Goal: Communication & Community: Answer question/provide support

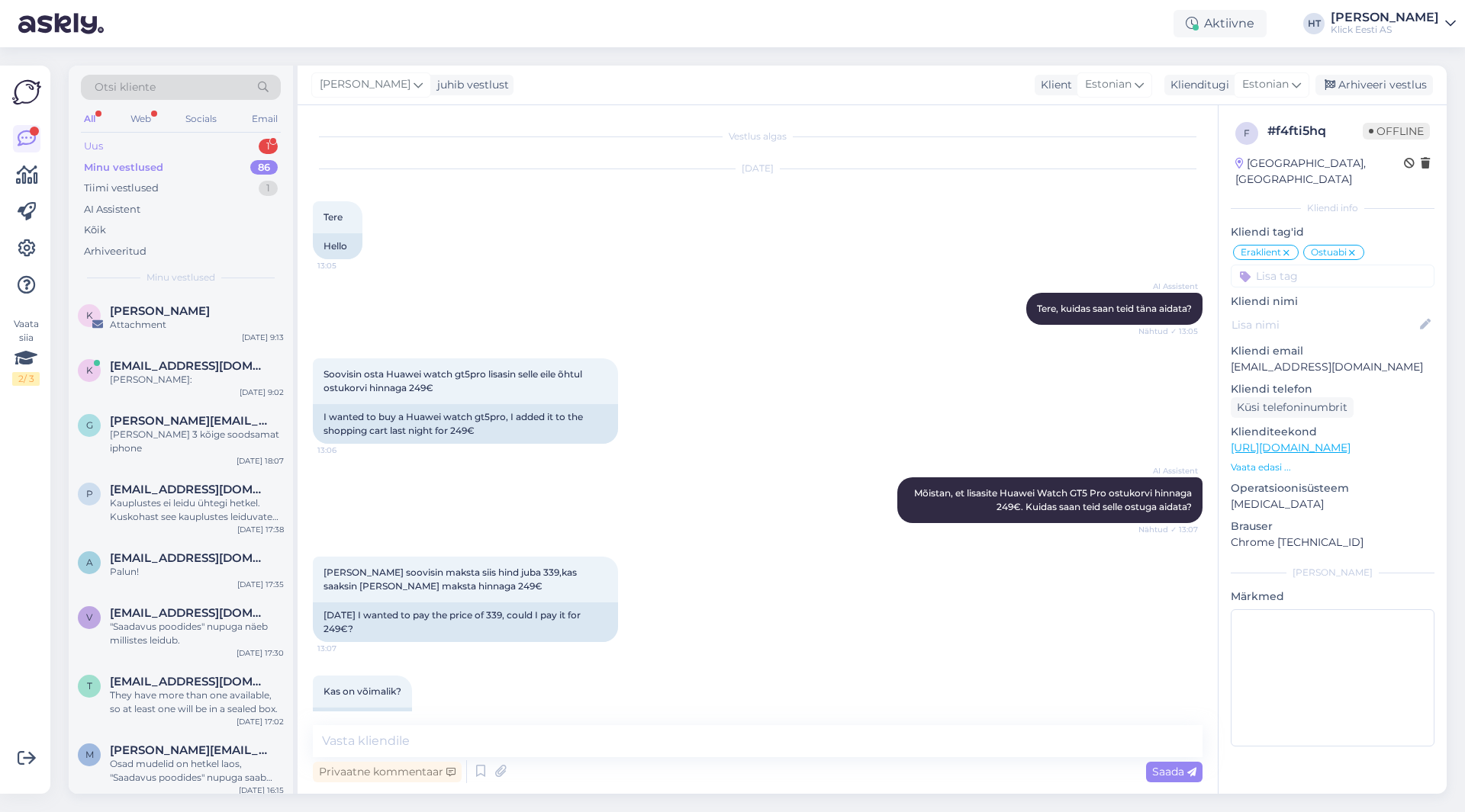
scroll to position [5031, 0]
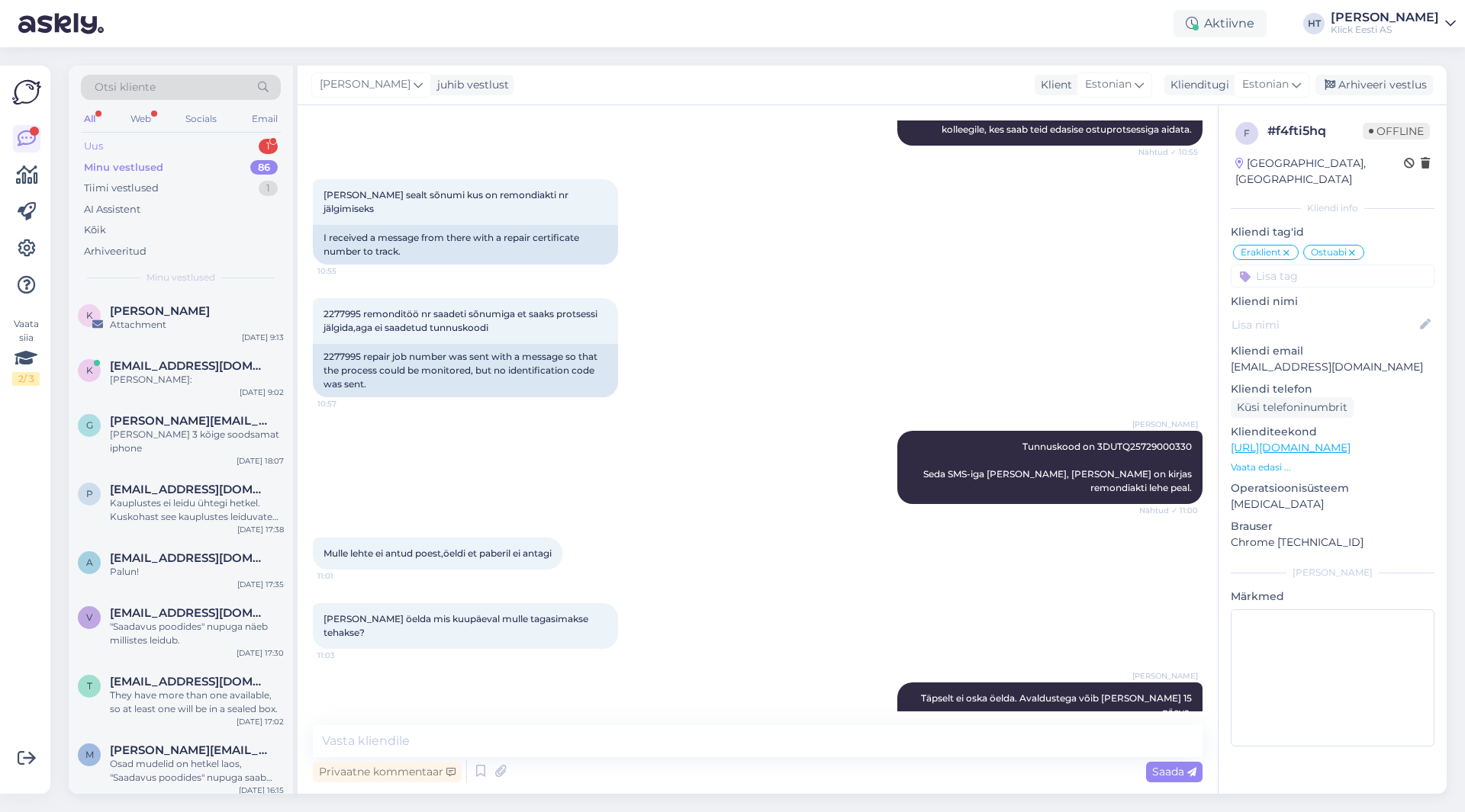
click at [187, 139] on div "Uus 1" at bounding box center [181, 146] width 200 height 21
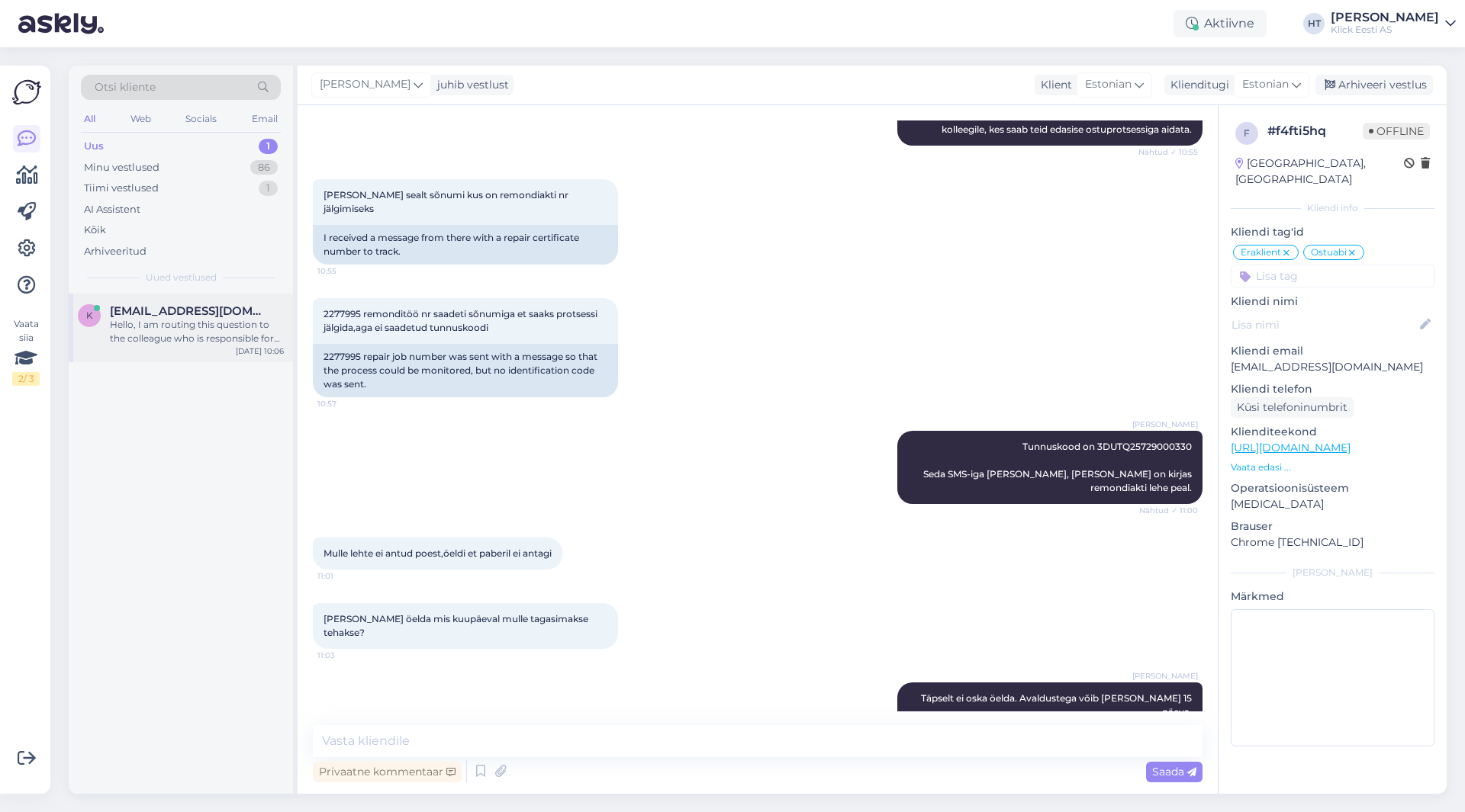
click at [218, 317] on span "[EMAIL_ADDRESS][DOMAIN_NAME]" at bounding box center [189, 311] width 159 height 13
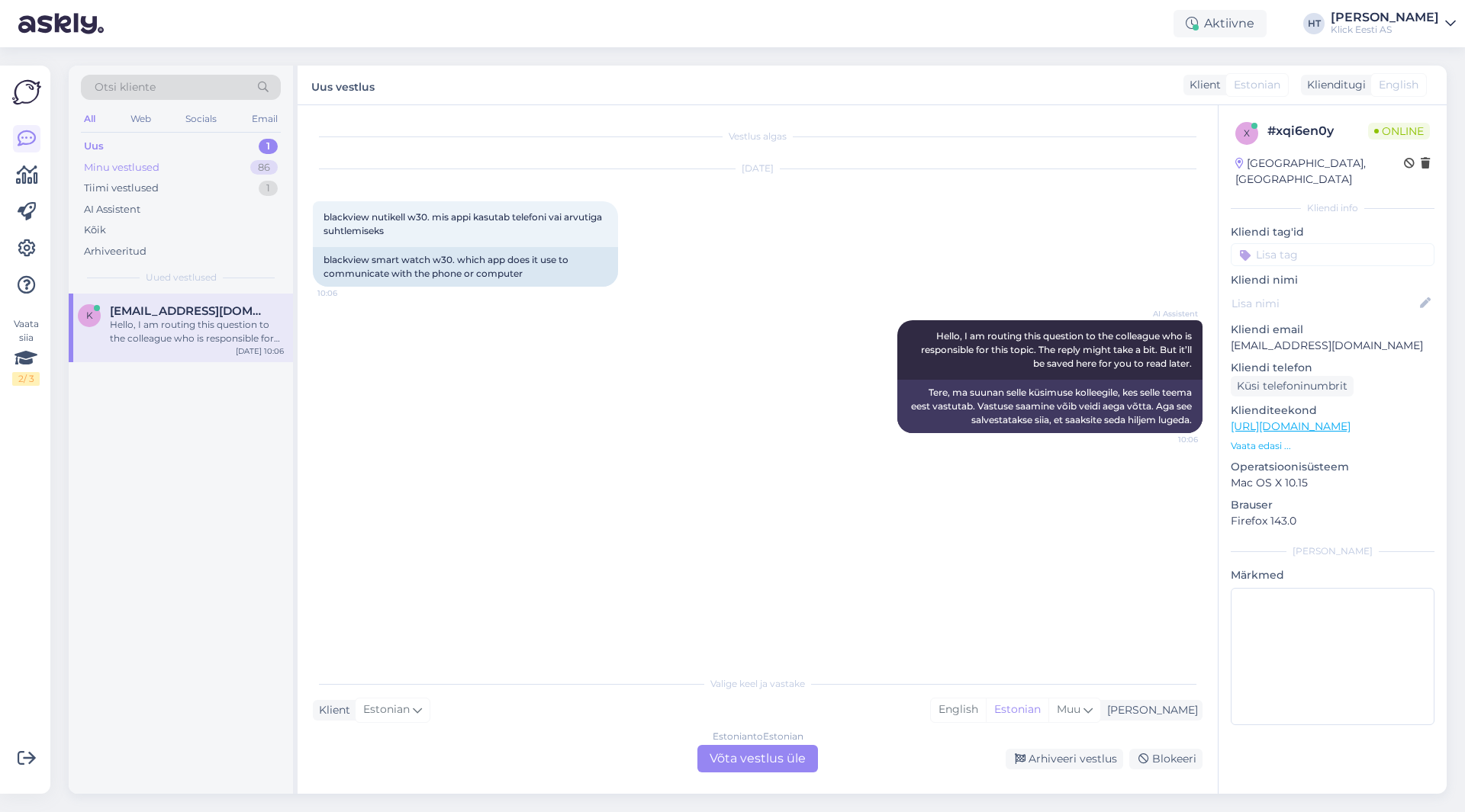
click at [215, 173] on div "Minu vestlused 86" at bounding box center [181, 167] width 200 height 21
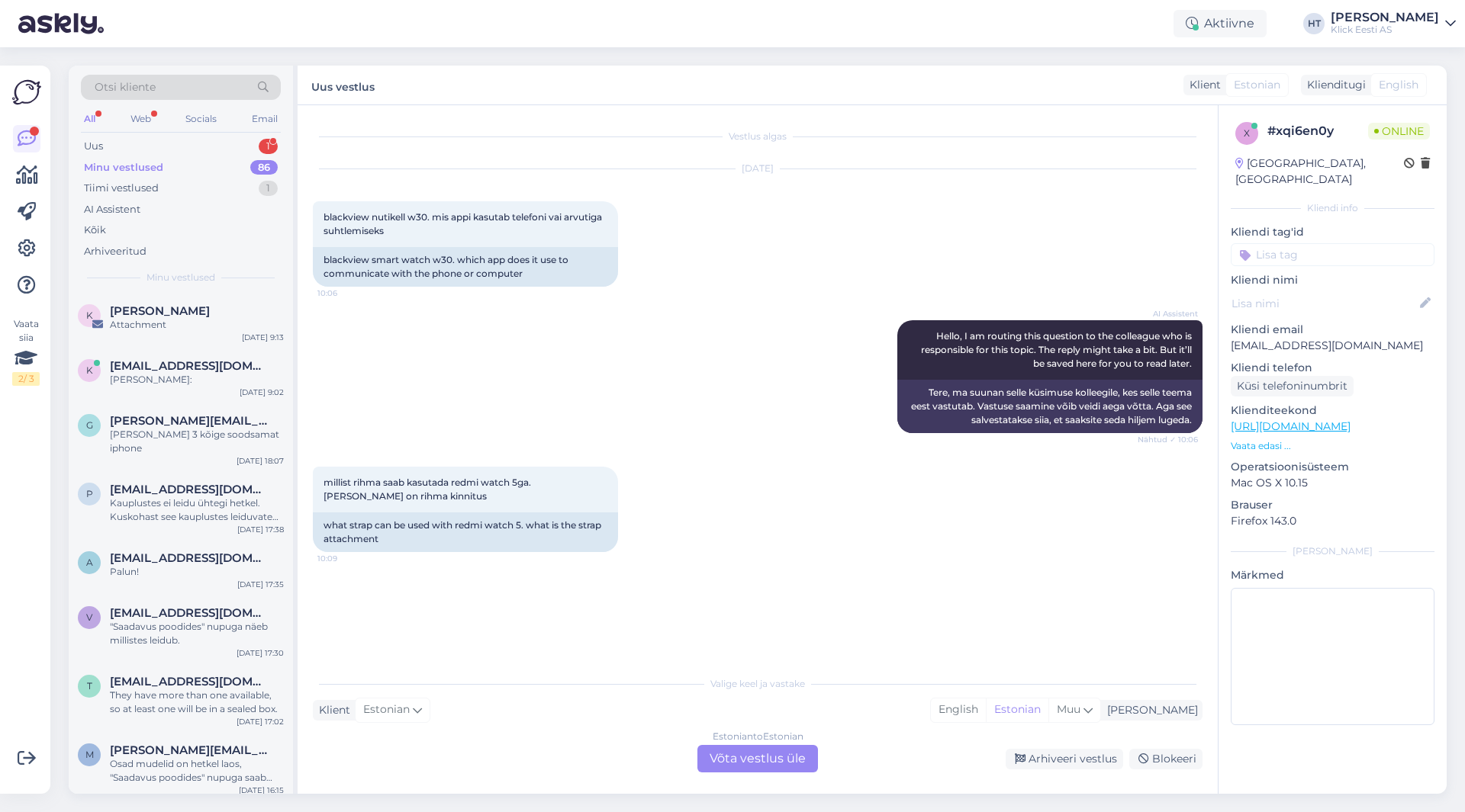
click at [538, 390] on div "AI Assistent Hello, I am routing this question to the colleague who is responsi…" at bounding box center [757, 377] width 890 height 146
click at [254, 142] on div "Uus 1" at bounding box center [181, 146] width 200 height 21
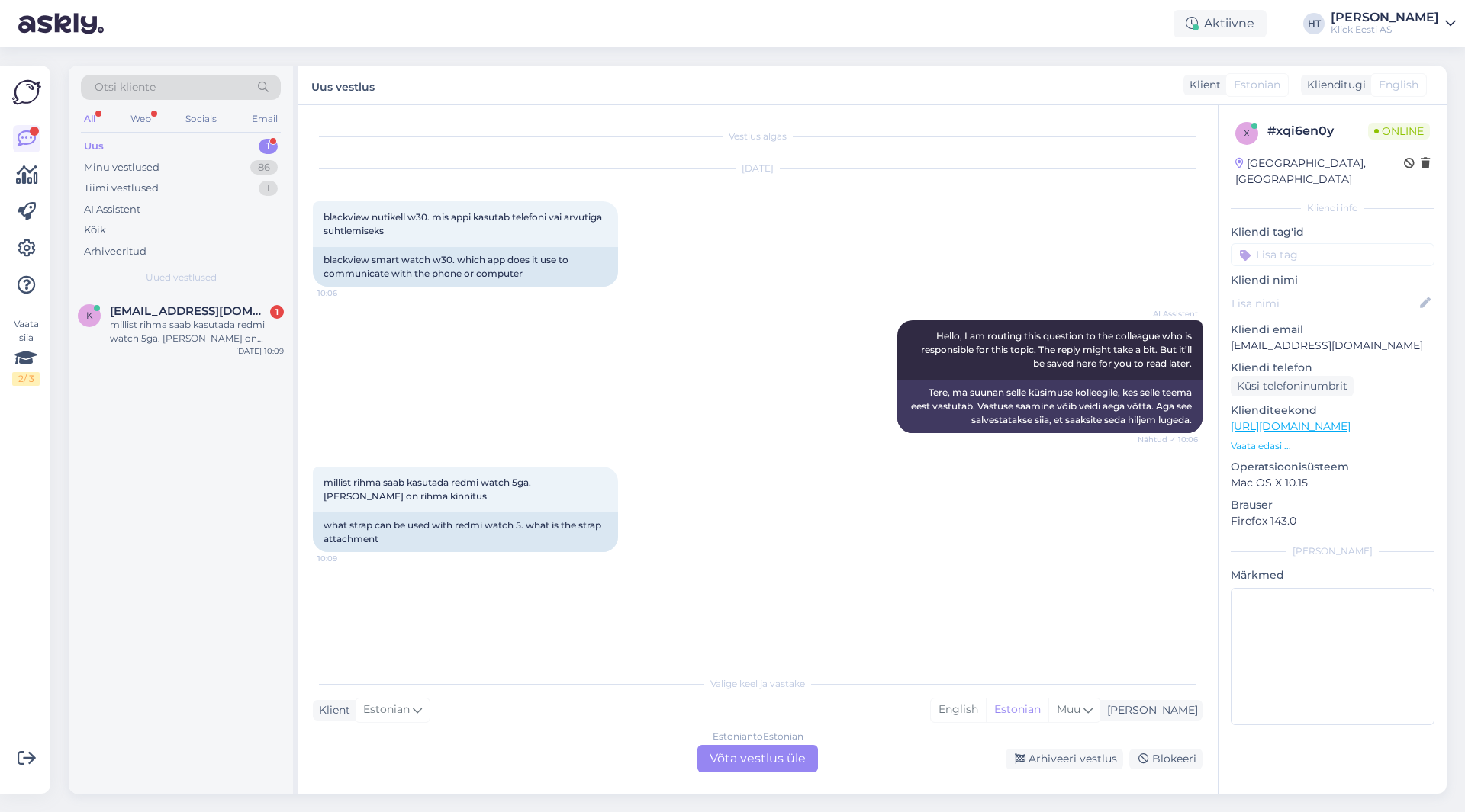
click at [486, 426] on div "AI Assistent Hello, I am routing this question to the colleague who is responsi…" at bounding box center [757, 377] width 890 height 146
click at [759, 762] on div "Estonian to Estonian Võta vestlus üle" at bounding box center [758, 759] width 121 height 28
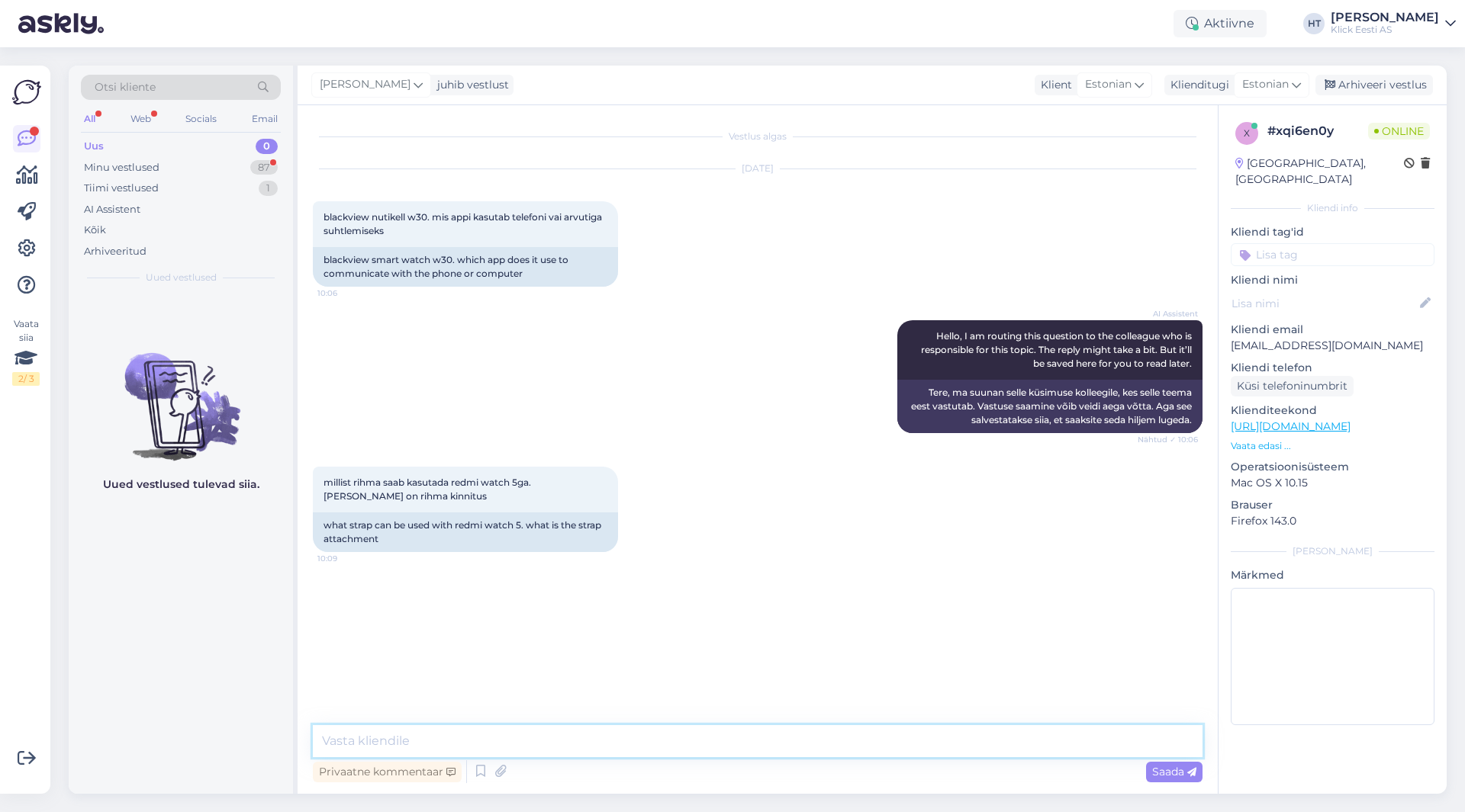
click at [721, 734] on textarea at bounding box center [757, 741] width 890 height 32
type textarea "W30 arvutiga ühendad aei saa. Kasutusjuhendis on RQ kood äpi installimiseks tel…"
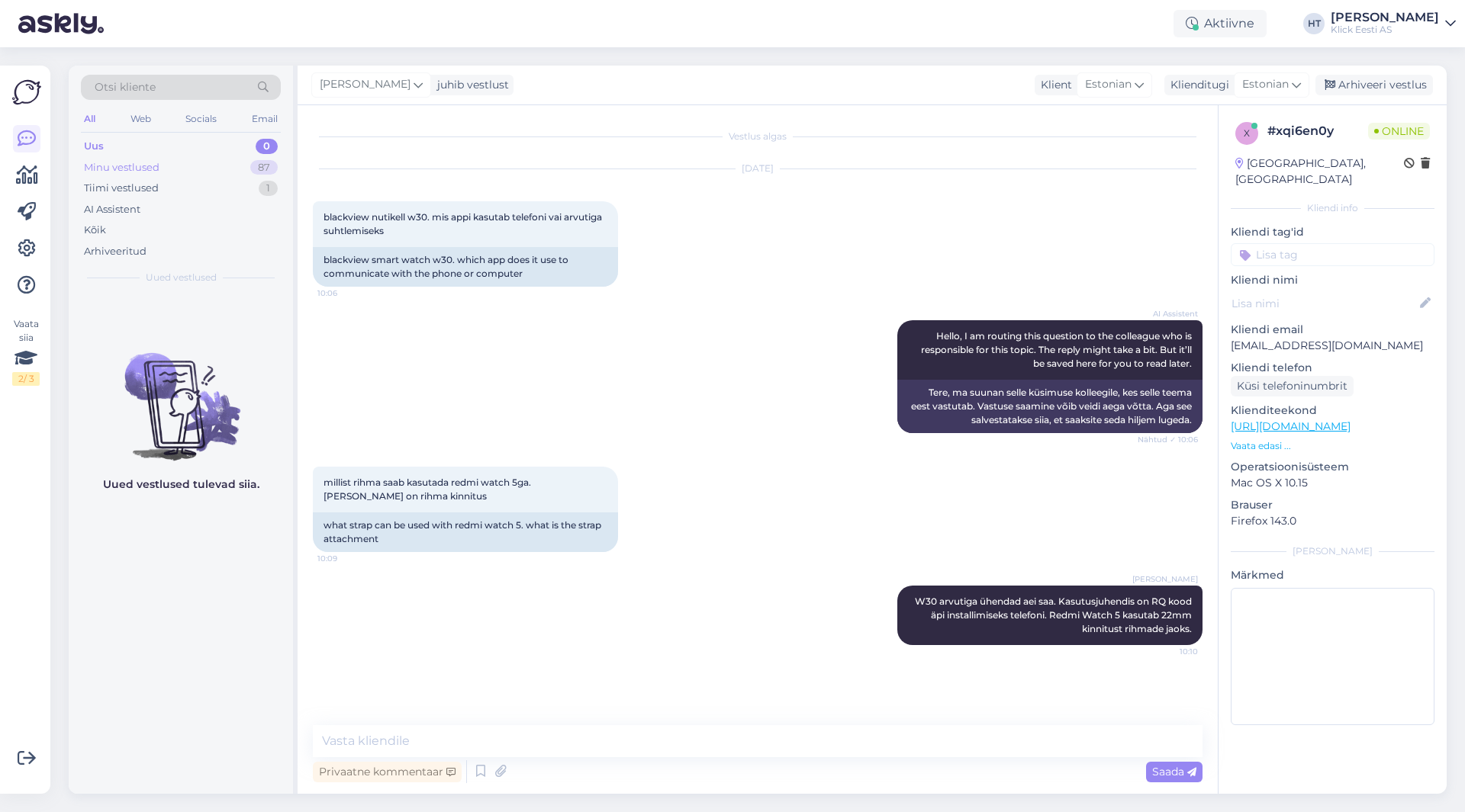
click at [244, 156] on div "Uus 0 Minu vestlused 87 Tiimi vestlused 1 AI Assistent Kõik Arhiveeritud" at bounding box center [181, 199] width 200 height 126
click at [253, 167] on div "87" at bounding box center [264, 168] width 28 height 15
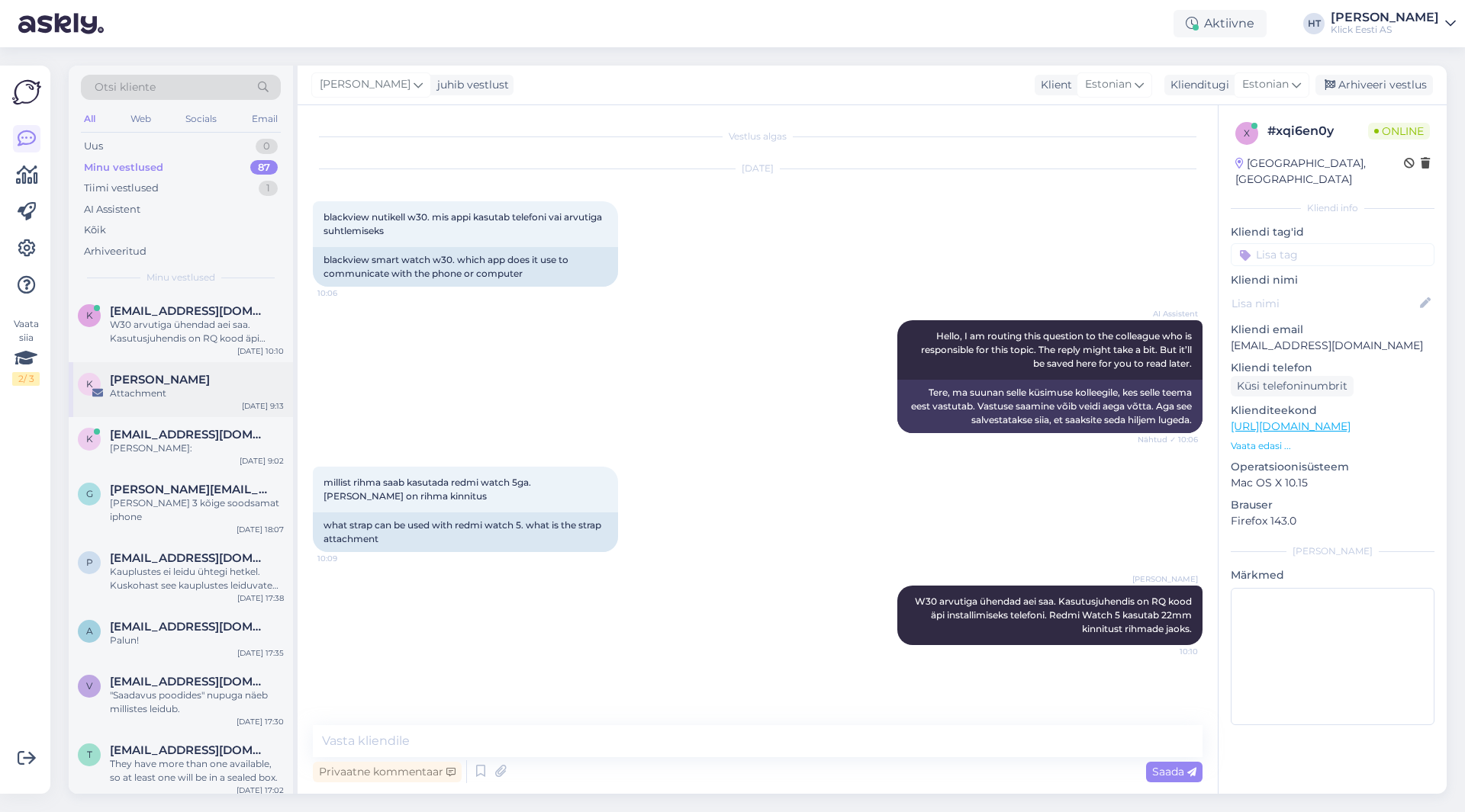
click at [170, 399] on div "Attachment" at bounding box center [197, 394] width 174 height 13
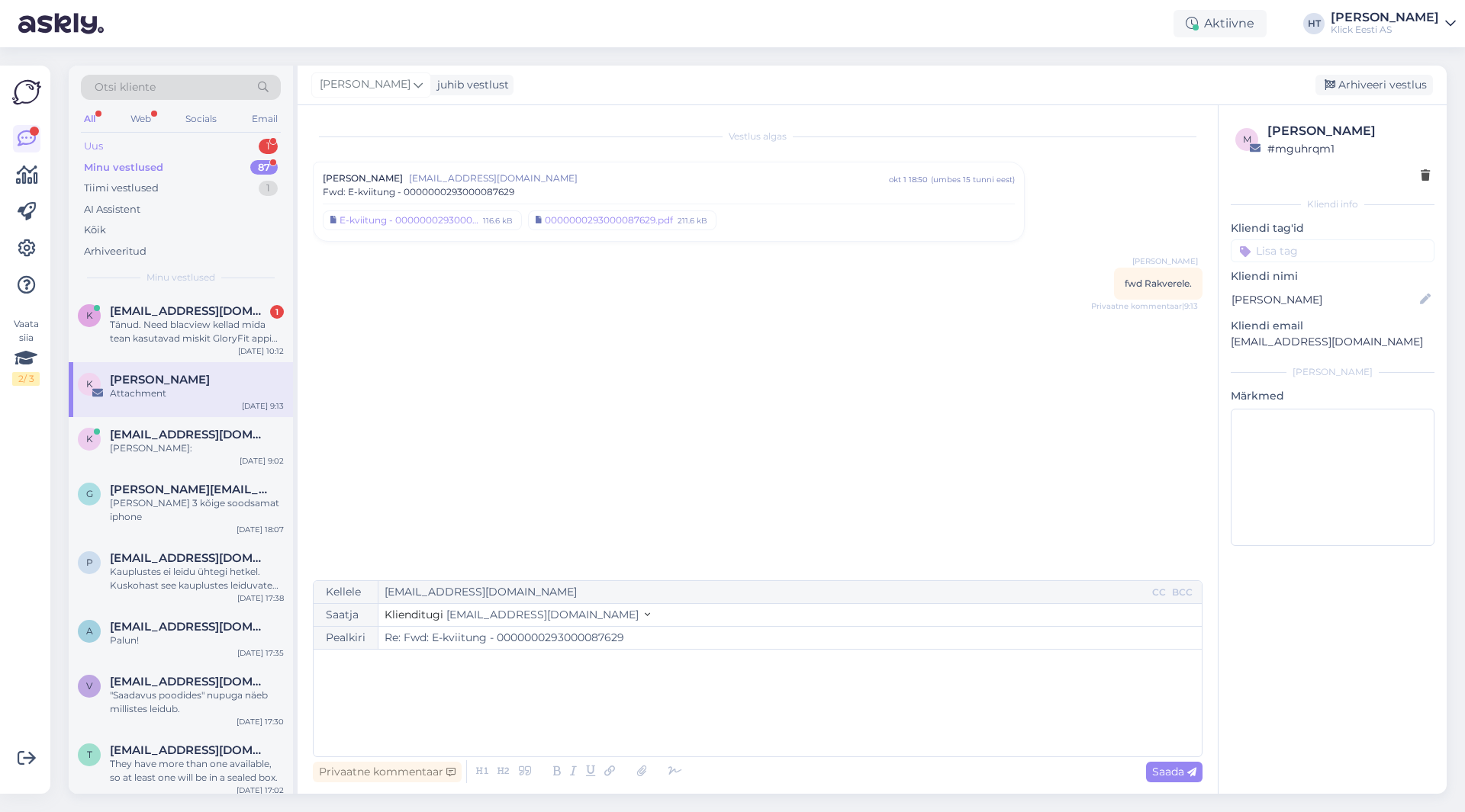
click at [222, 147] on div "Uus 1" at bounding box center [181, 146] width 200 height 21
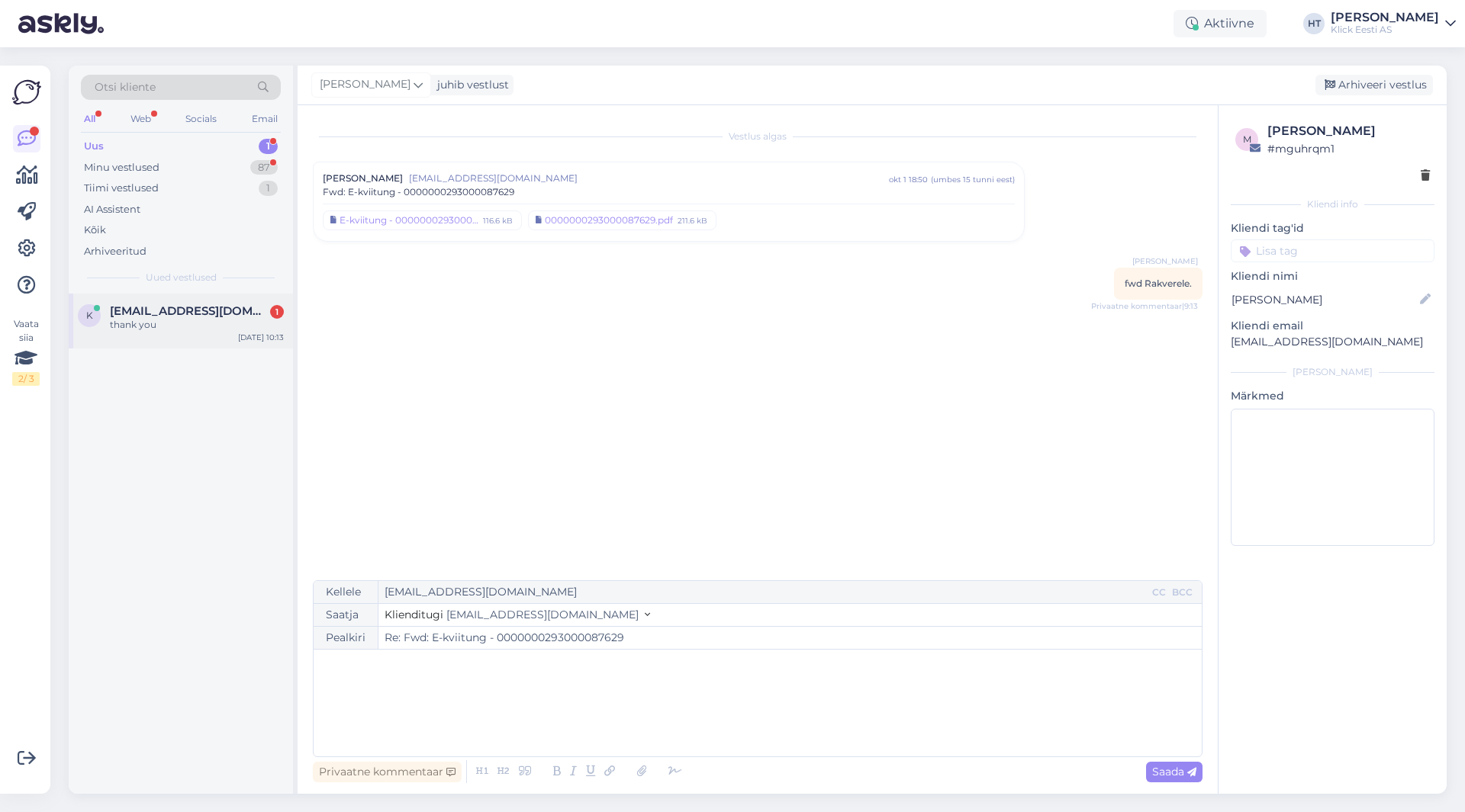
click at [233, 309] on span "[EMAIL_ADDRESS][DOMAIN_NAME]" at bounding box center [189, 311] width 159 height 13
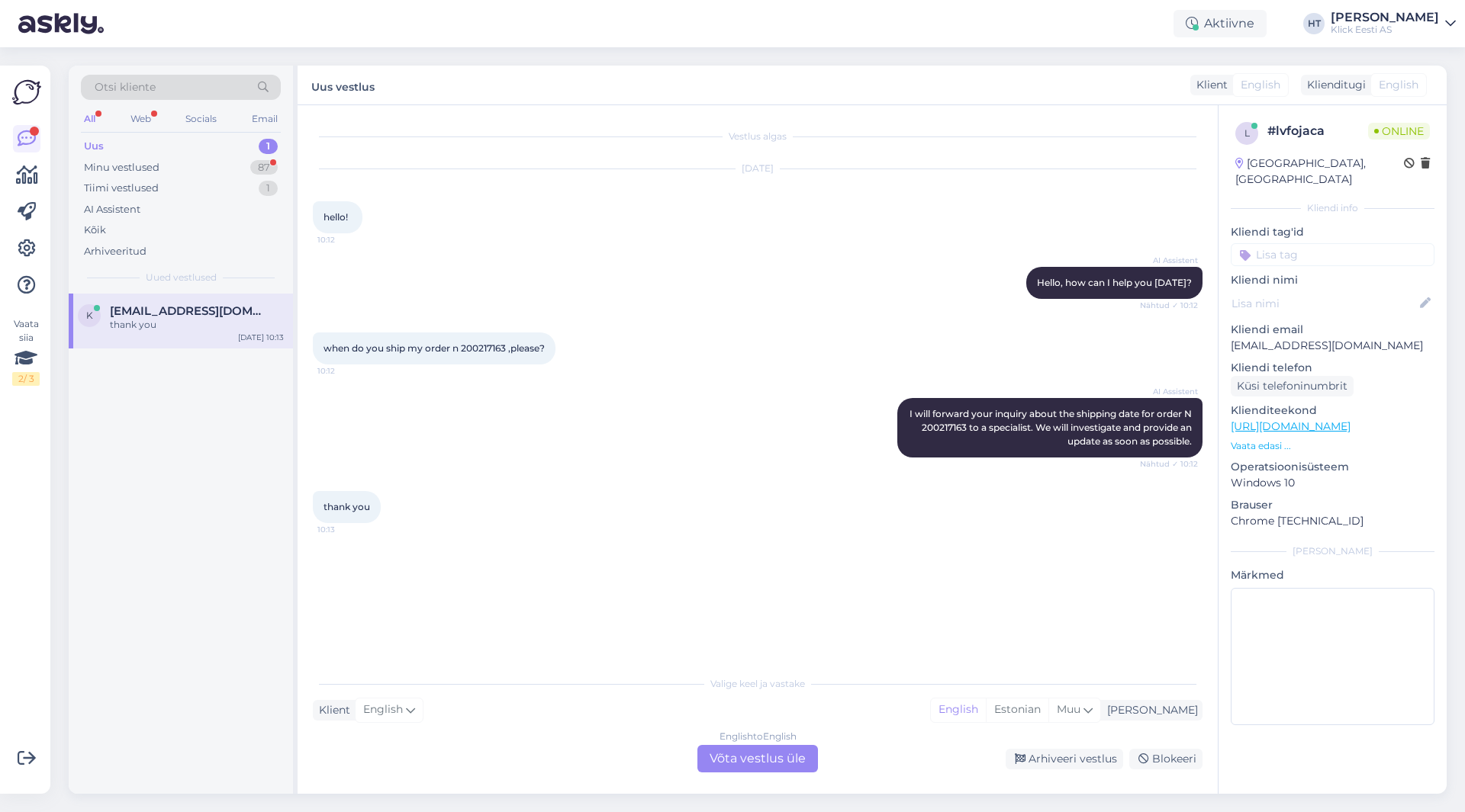
click at [481, 354] on div "when do you ship my order n 200217163 ,please? 10:12" at bounding box center [433, 348] width 243 height 32
click at [480, 348] on span "when do you ship my order n 200217163 ,please?" at bounding box center [433, 348] width 221 height 12
copy span "200217163"
click at [512, 379] on div "when do you ship my order n 200217163 ,please? 10:12" at bounding box center [757, 348] width 890 height 65
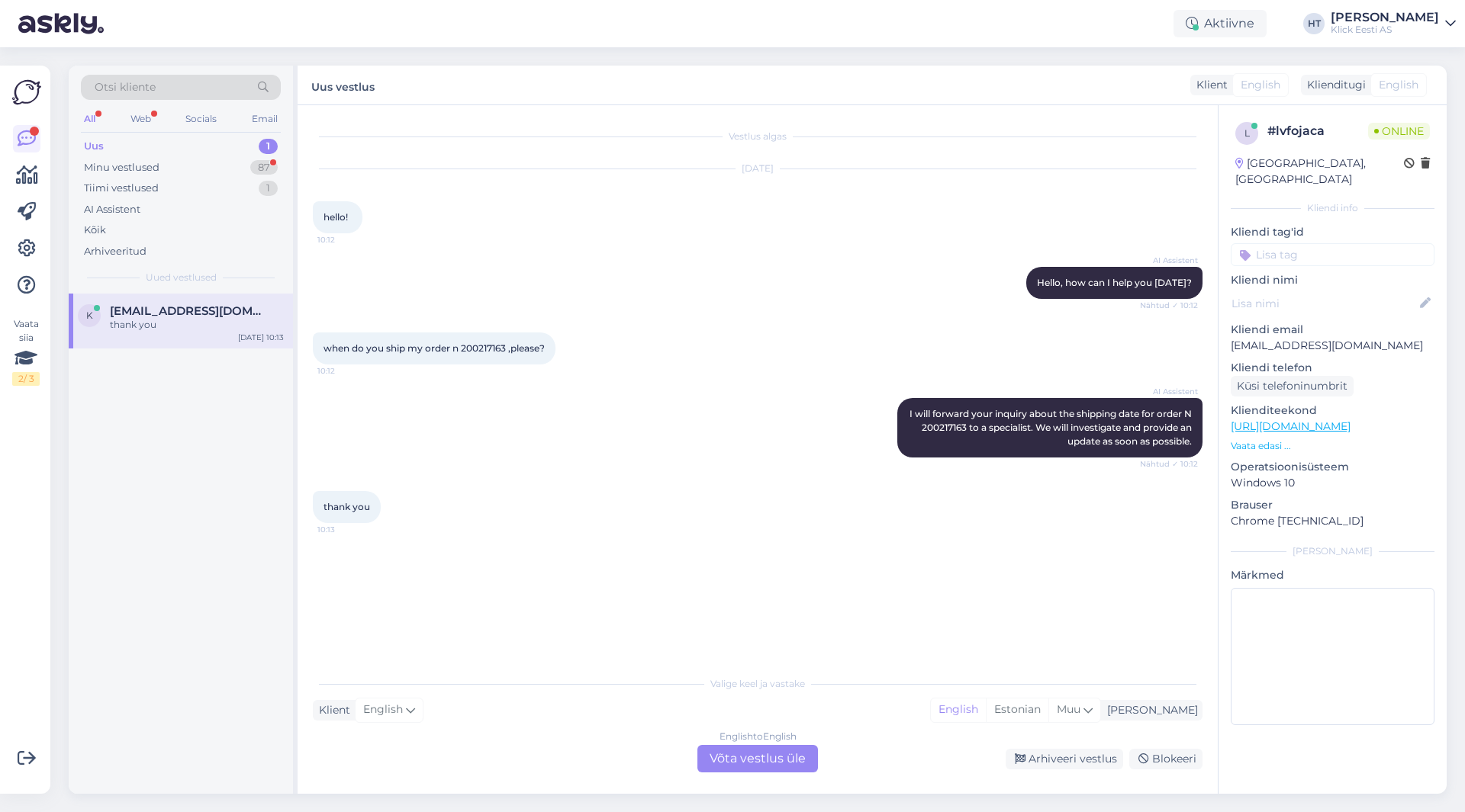
click at [701, 441] on div "AI Assistent I will forward your inquiry about the shipping date for order N 20…" at bounding box center [757, 427] width 890 height 93
click at [743, 762] on div "English to English Võta vestlus üle" at bounding box center [758, 759] width 121 height 28
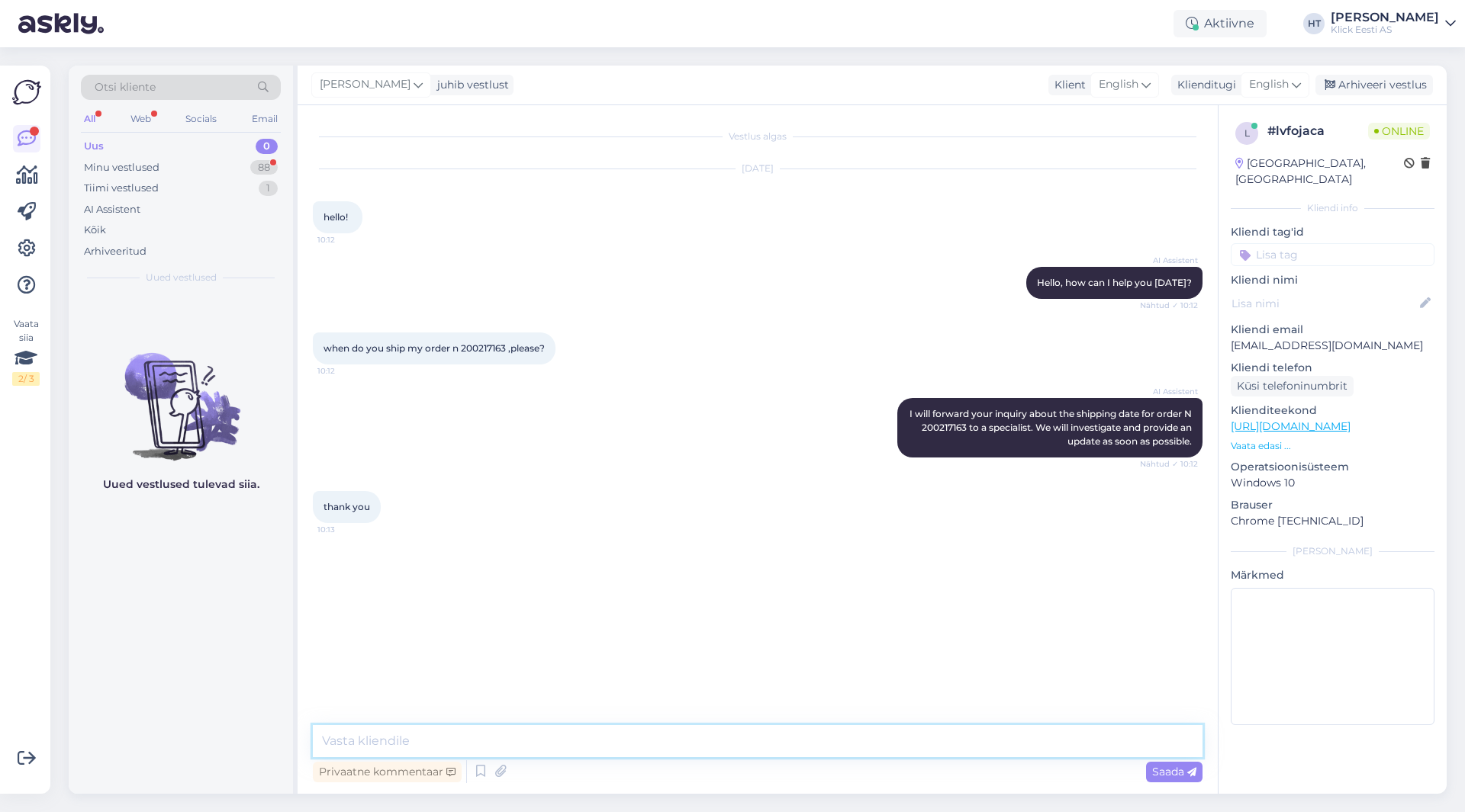
click at [740, 745] on textarea at bounding box center [757, 741] width 890 height 32
click at [339, 740] on textarea "THere's no exact info. We're still awaiting for the new iPhone models to be res…" at bounding box center [757, 741] width 890 height 32
type textarea "There's no exact info. We're still awaiting for the new iPhone models to be res…"
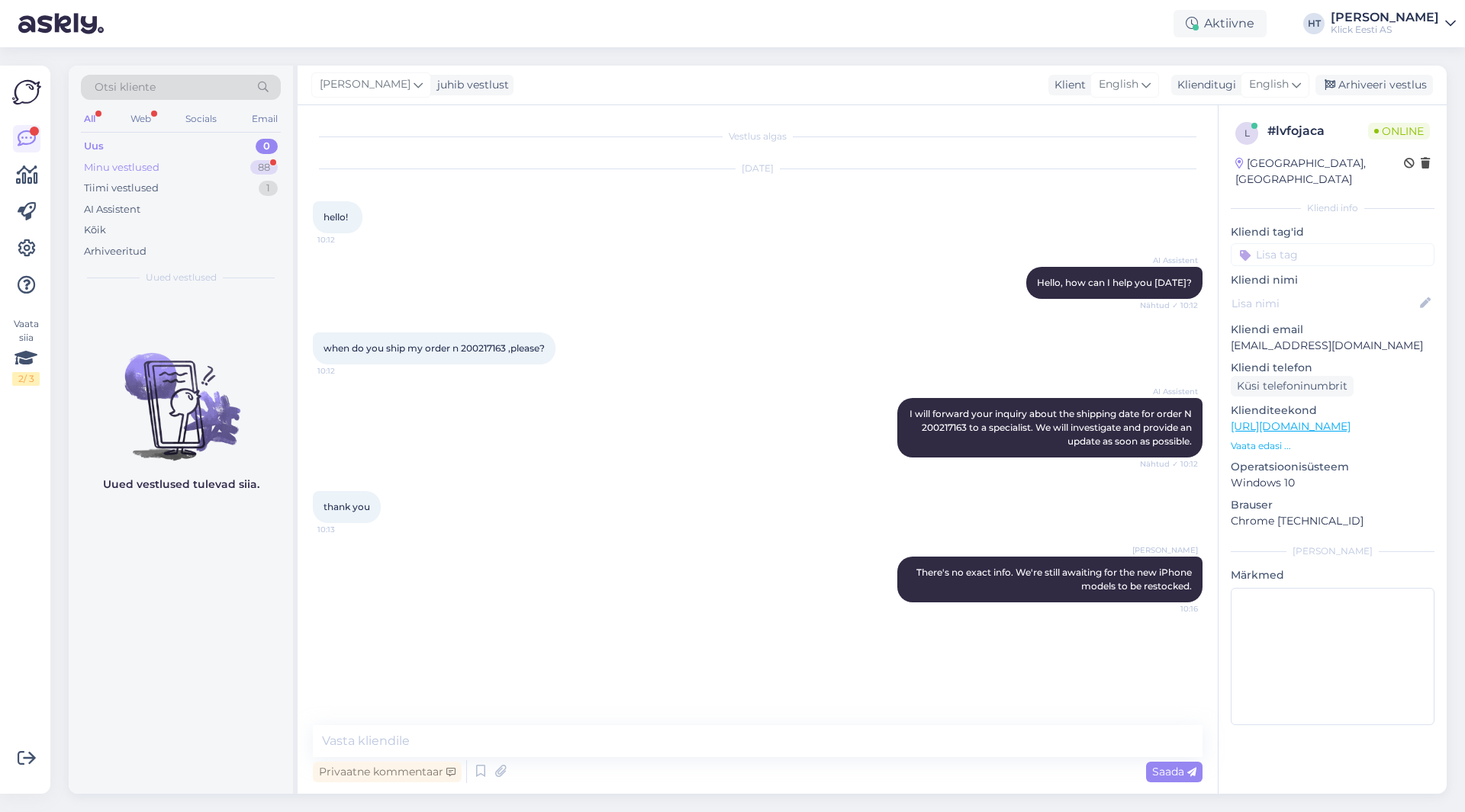
click at [248, 168] on div "Minu vestlused 88" at bounding box center [181, 167] width 200 height 21
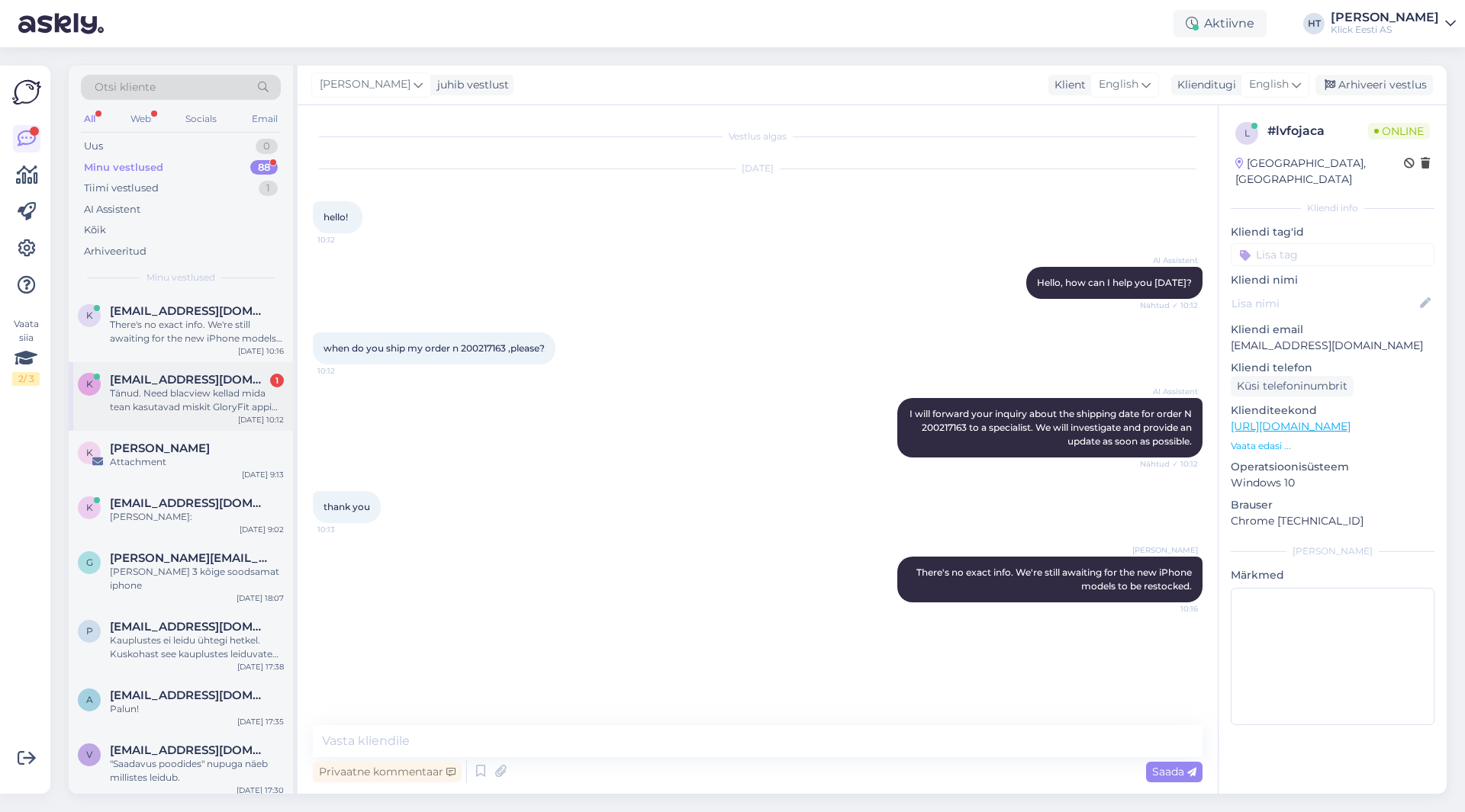
click at [265, 396] on div "Tänud. Need blacview kellad mida tean kasutavad miskit GloryFit appi mis on peh…" at bounding box center [197, 401] width 174 height 28
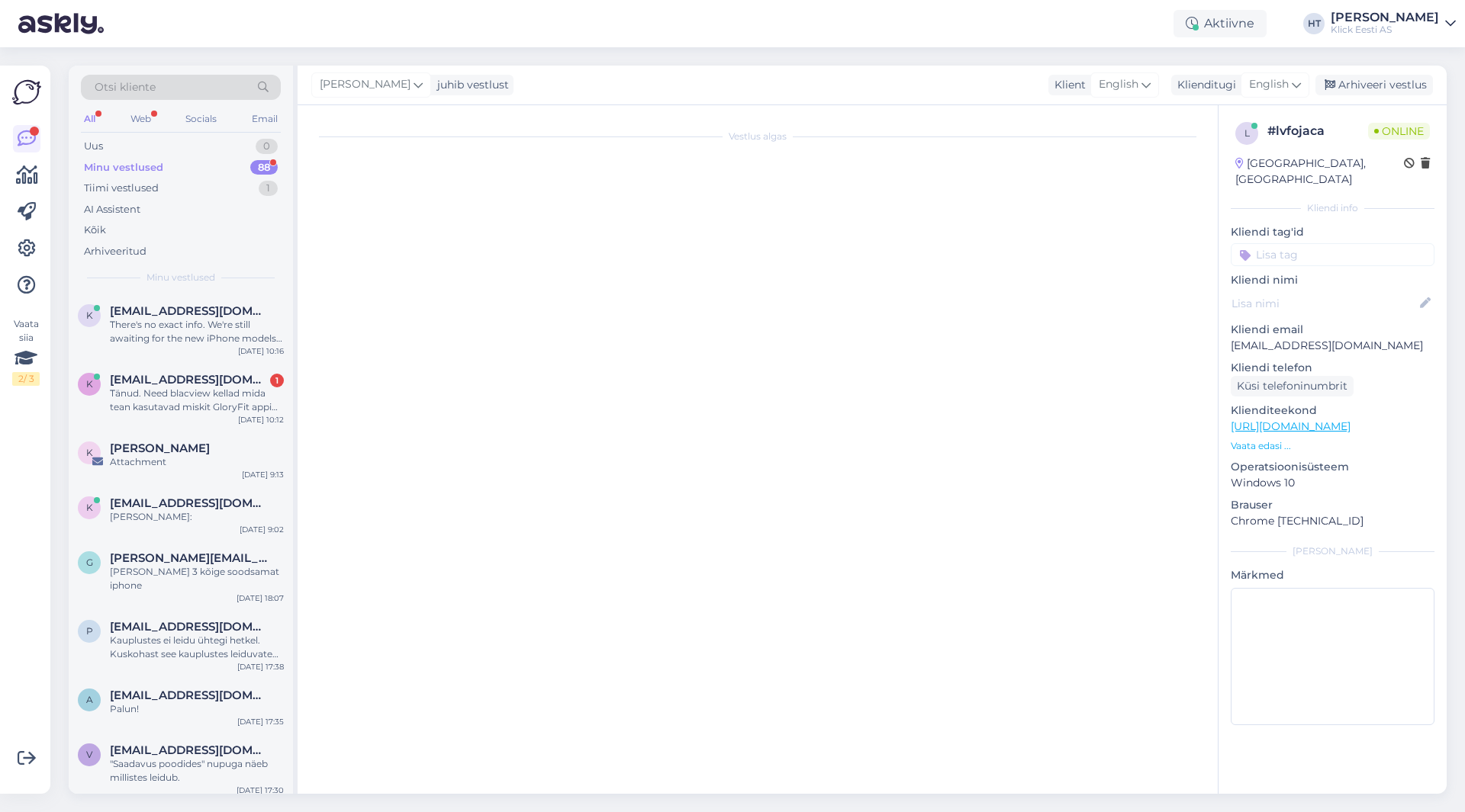
scroll to position [29, 0]
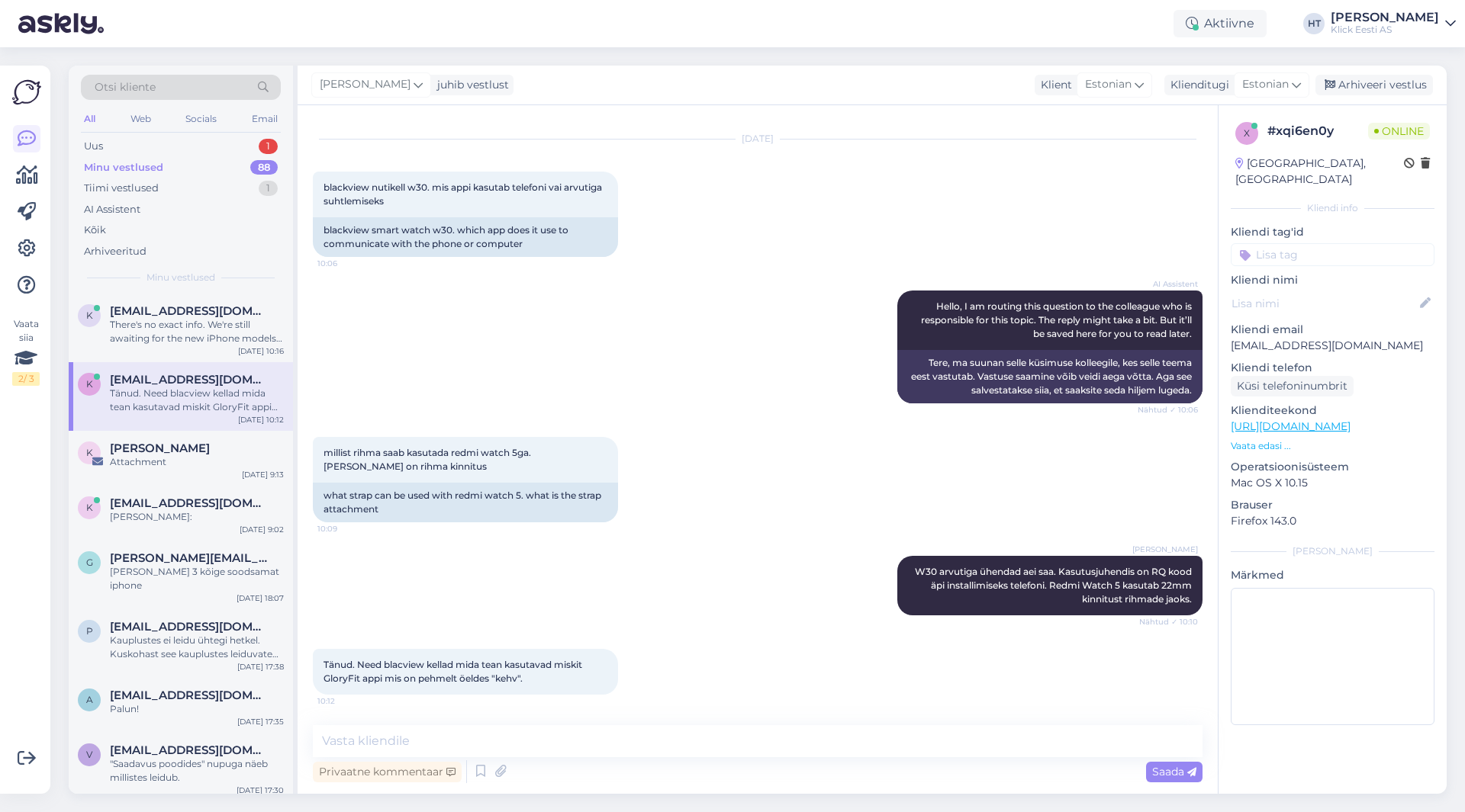
click at [260, 459] on div "Attachment" at bounding box center [197, 462] width 174 height 13
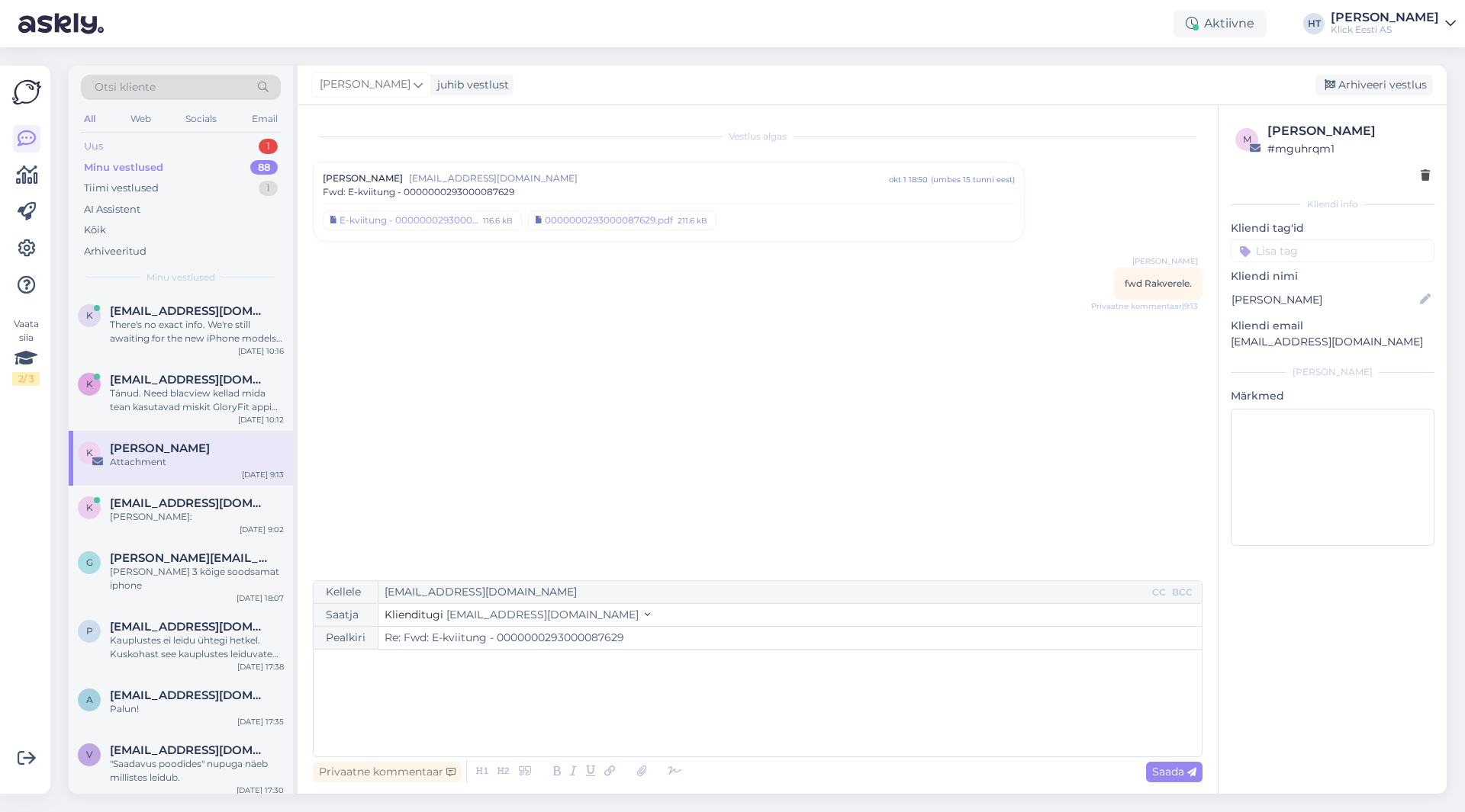
click at [264, 149] on div "1" at bounding box center [268, 146] width 19 height 15
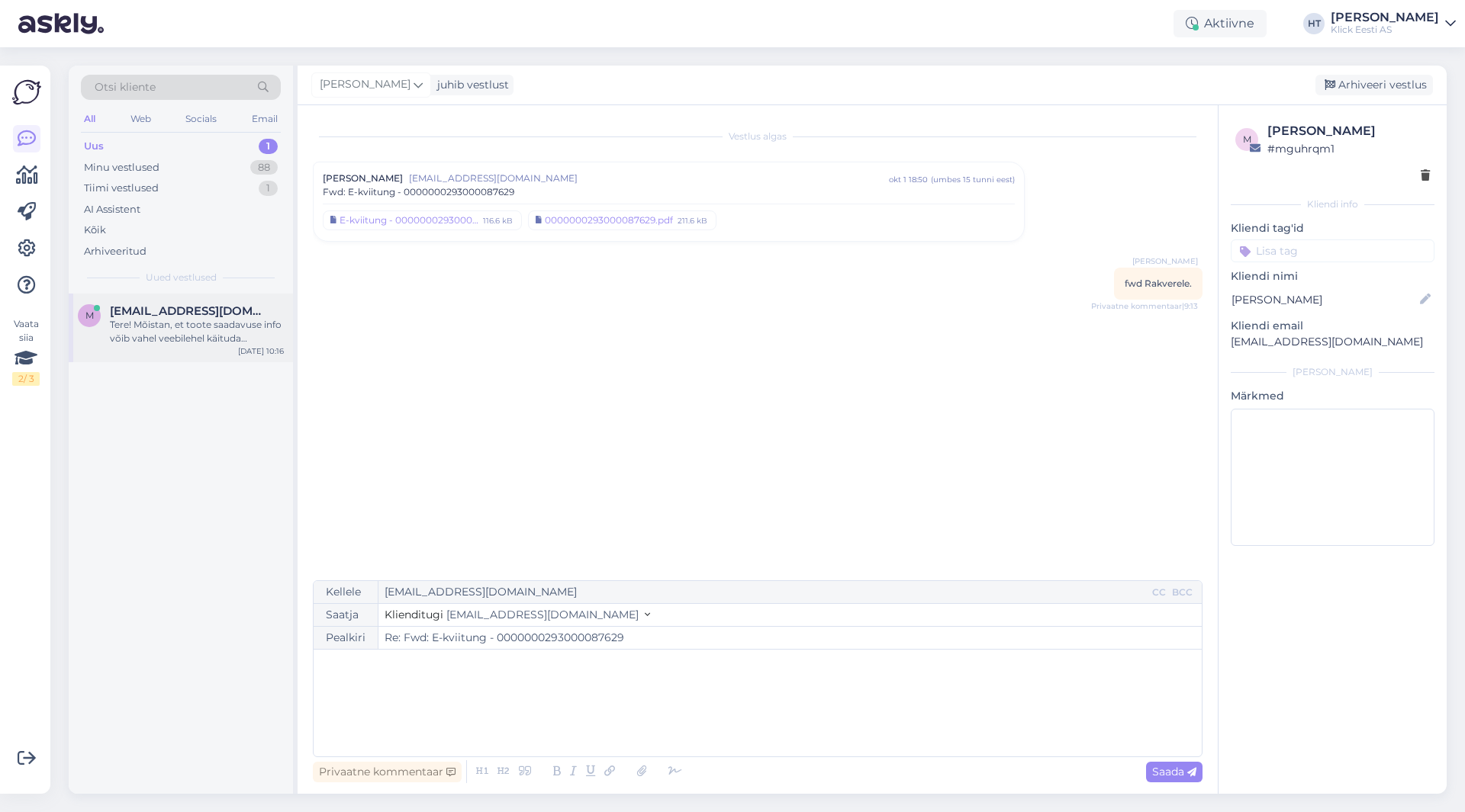
click at [240, 319] on div "Tere! Mõistan, et toote saadavuse info võib vahel veebilehel käituda ootamatult…" at bounding box center [197, 332] width 174 height 28
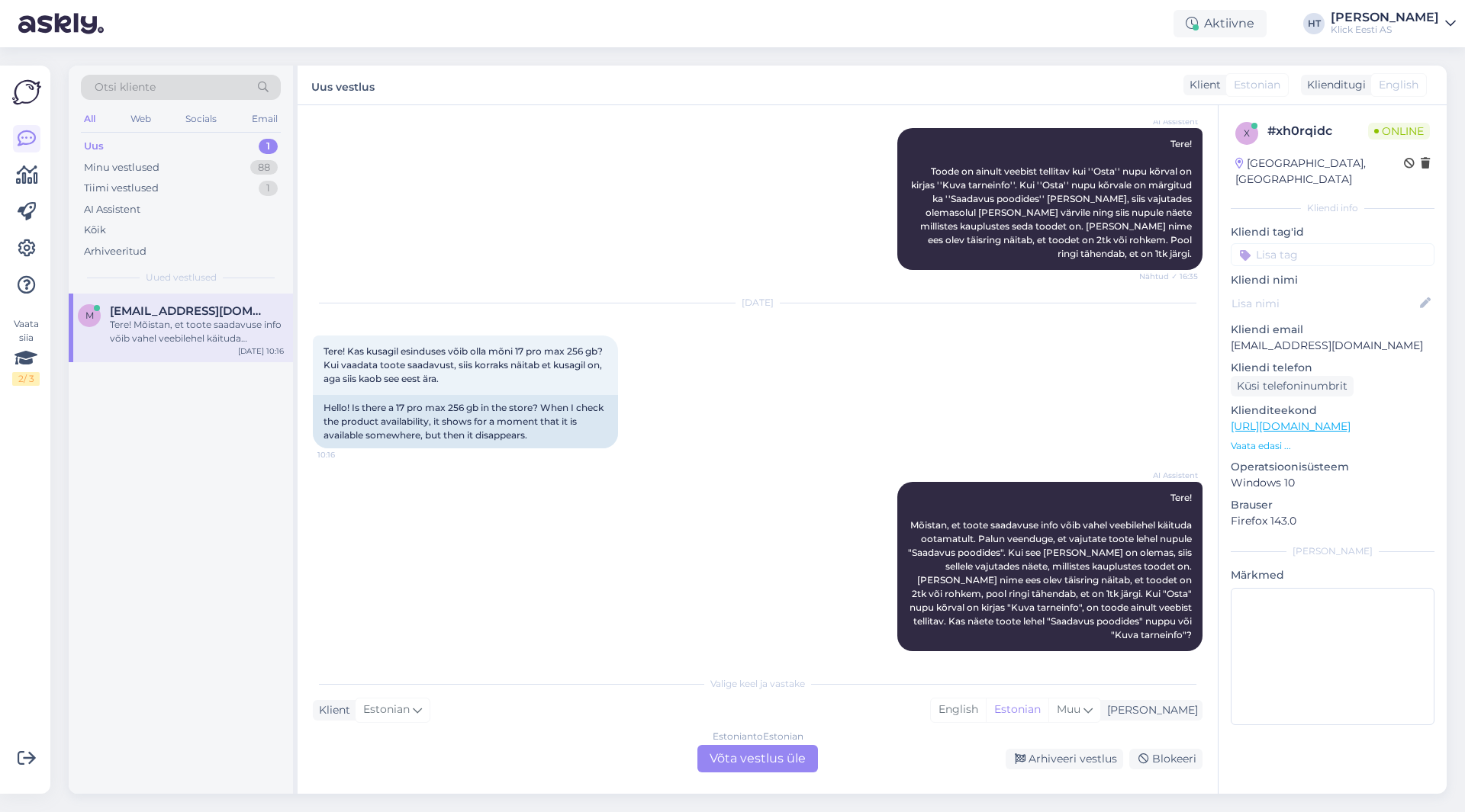
click at [759, 481] on div "AI Assistent Tere! Mõistan, et toote saadavuse info võib vahel veebilehel käitu…" at bounding box center [757, 567] width 890 height 203
click at [725, 754] on div "Estonian to Estonian Võta vestlus üle" at bounding box center [758, 759] width 121 height 28
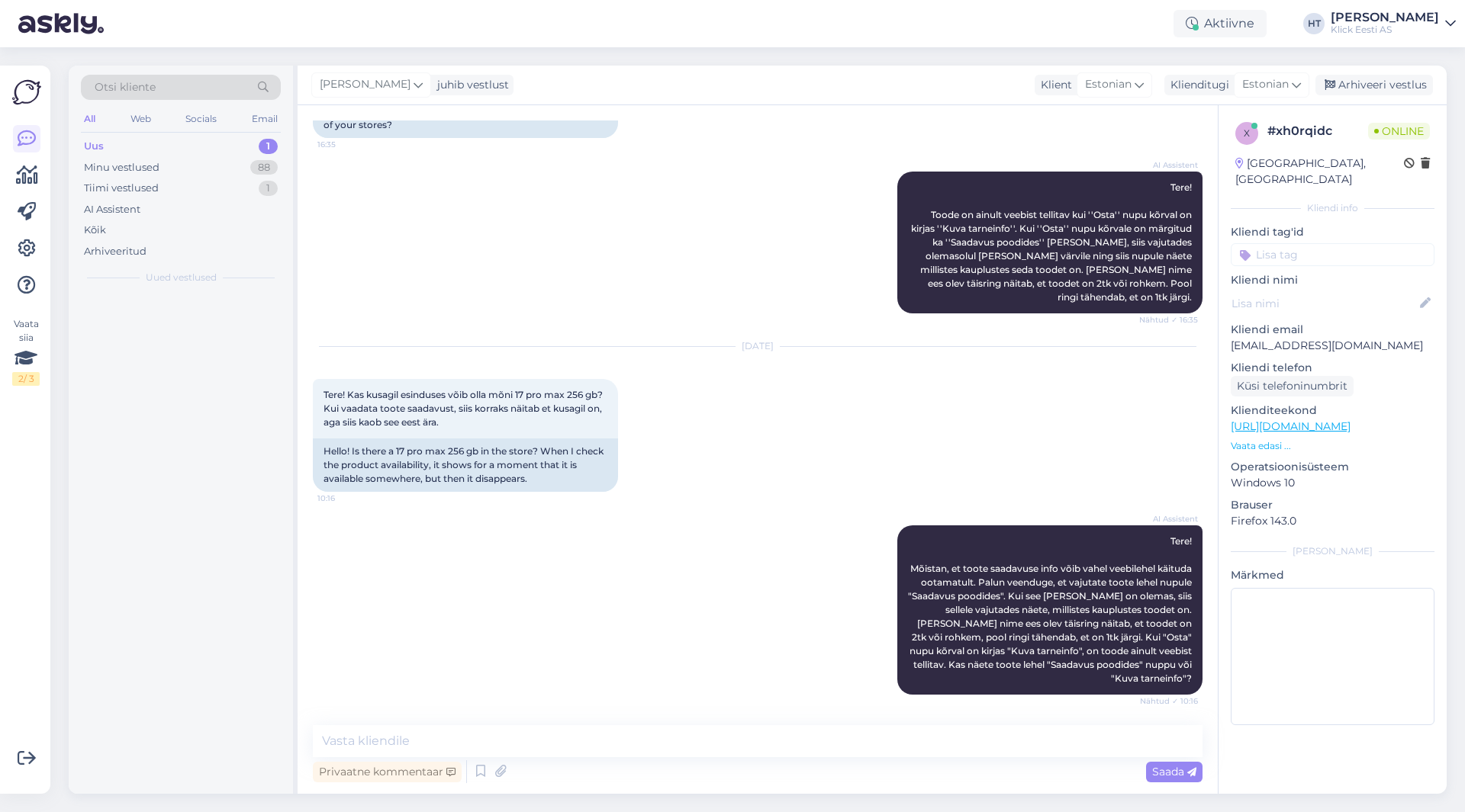
scroll to position [135, 0]
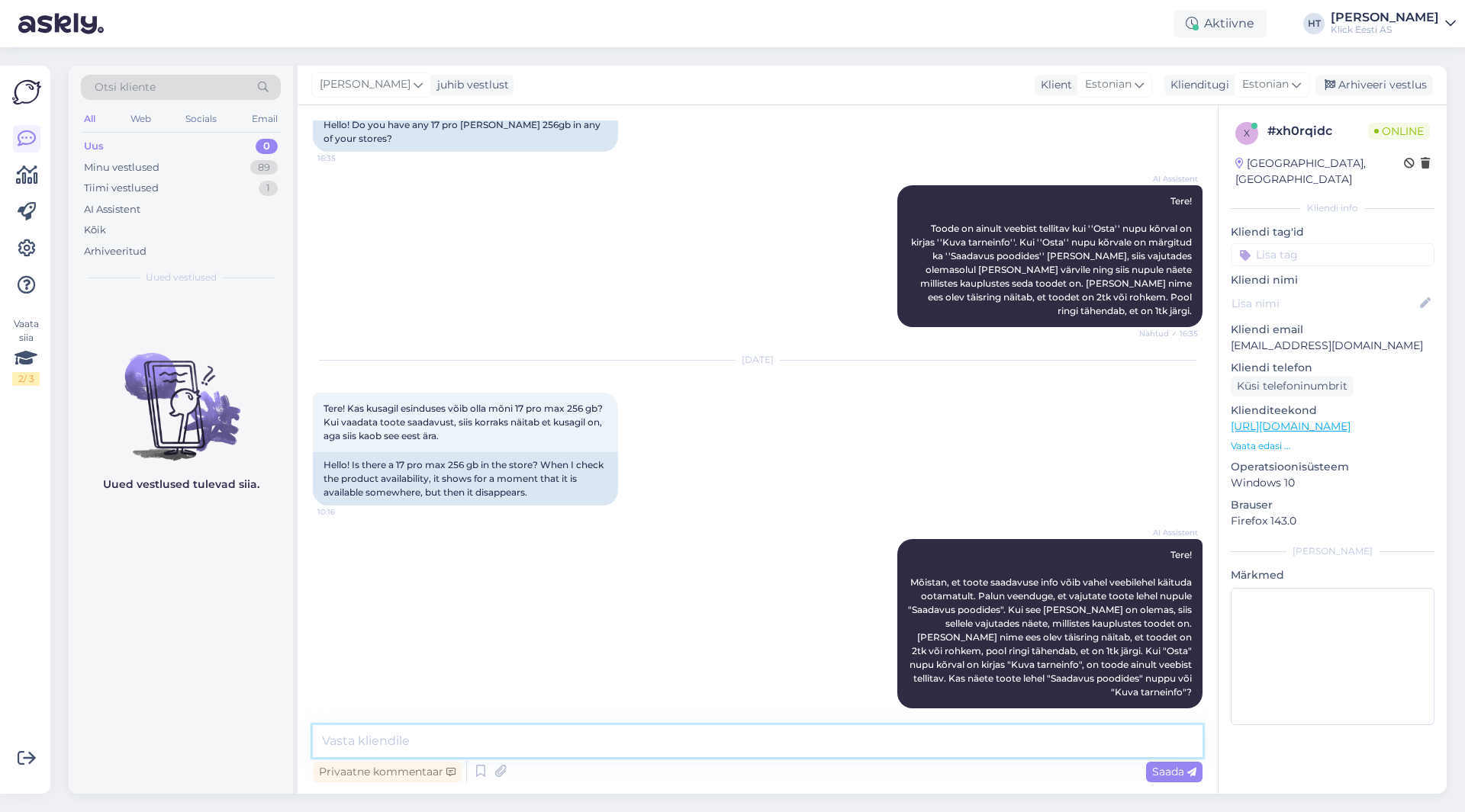
click at [725, 753] on textarea at bounding box center [757, 741] width 890 height 32
type textarea "Üheski esinduses hetkel ei ole."
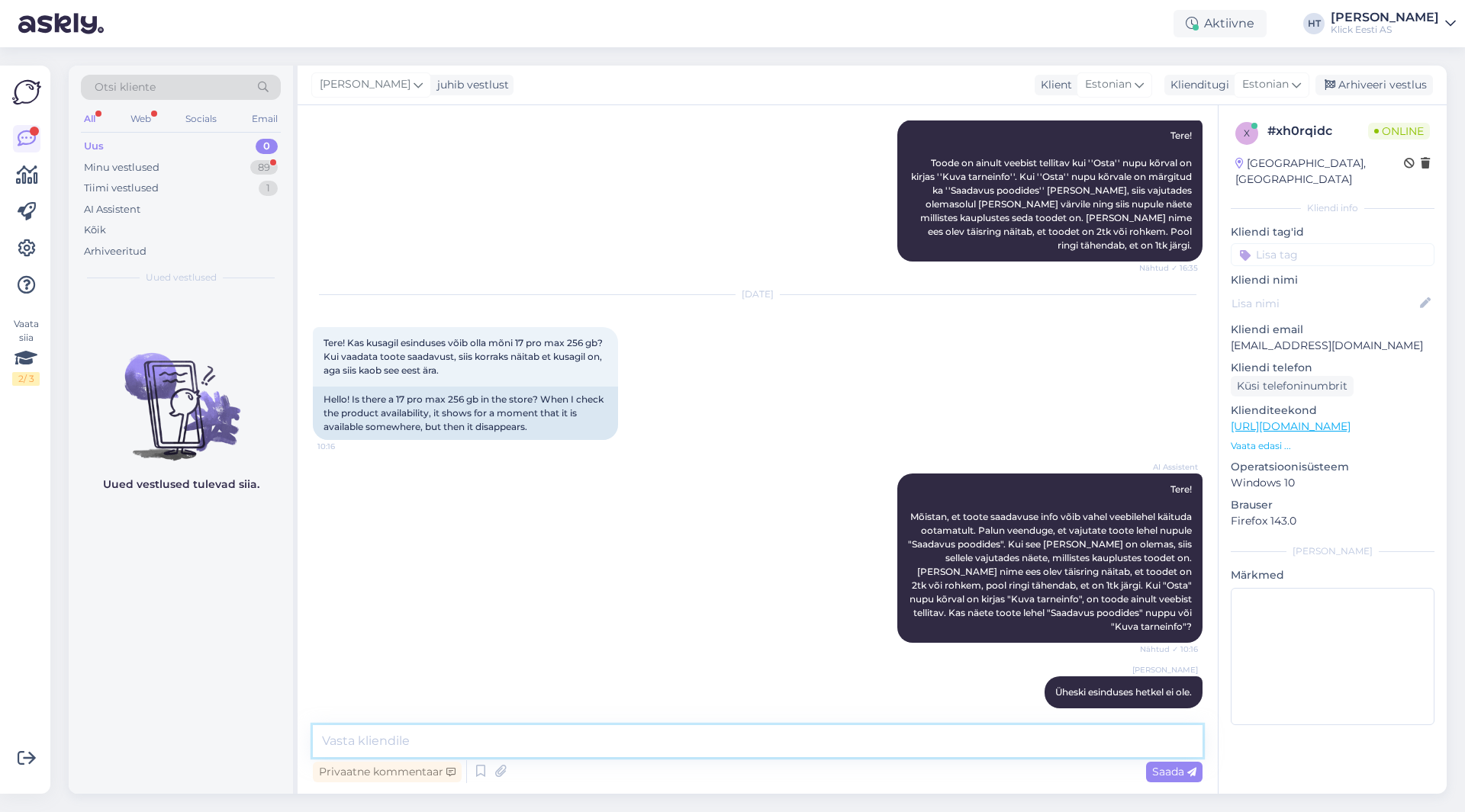
scroll to position [280, 0]
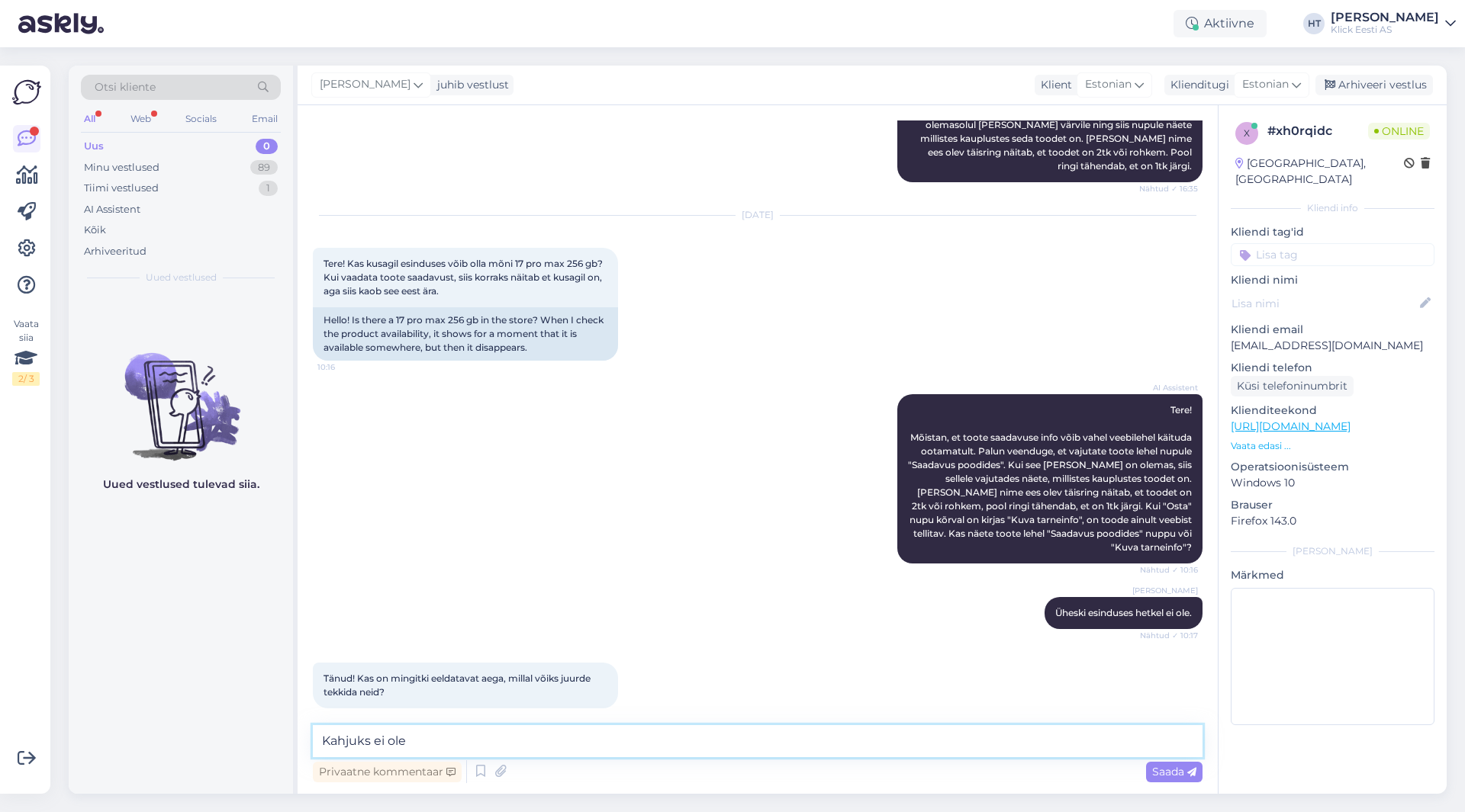
type textarea "Kahjuks ei ole."
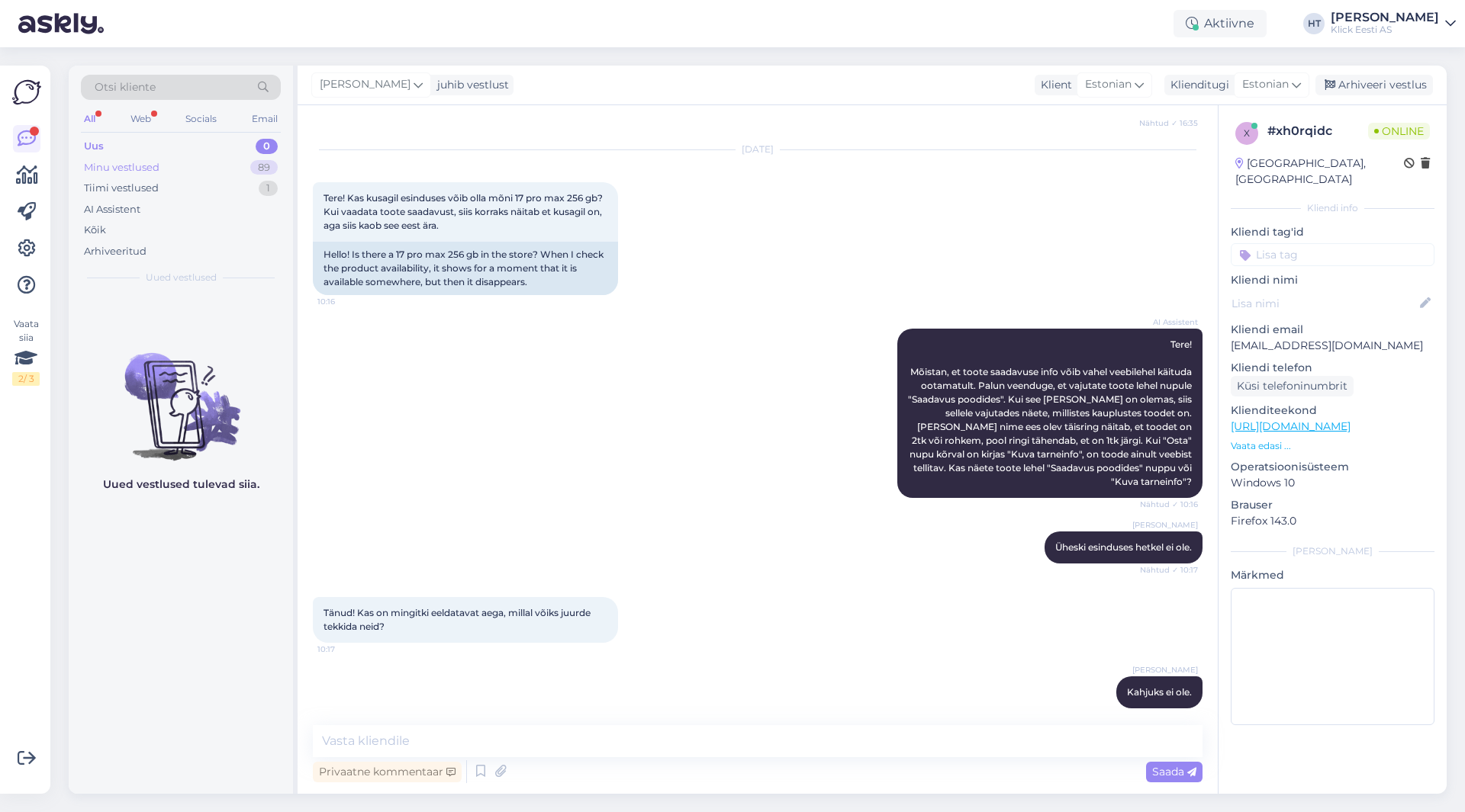
click at [257, 157] on div "Minu vestlused 89" at bounding box center [181, 167] width 200 height 21
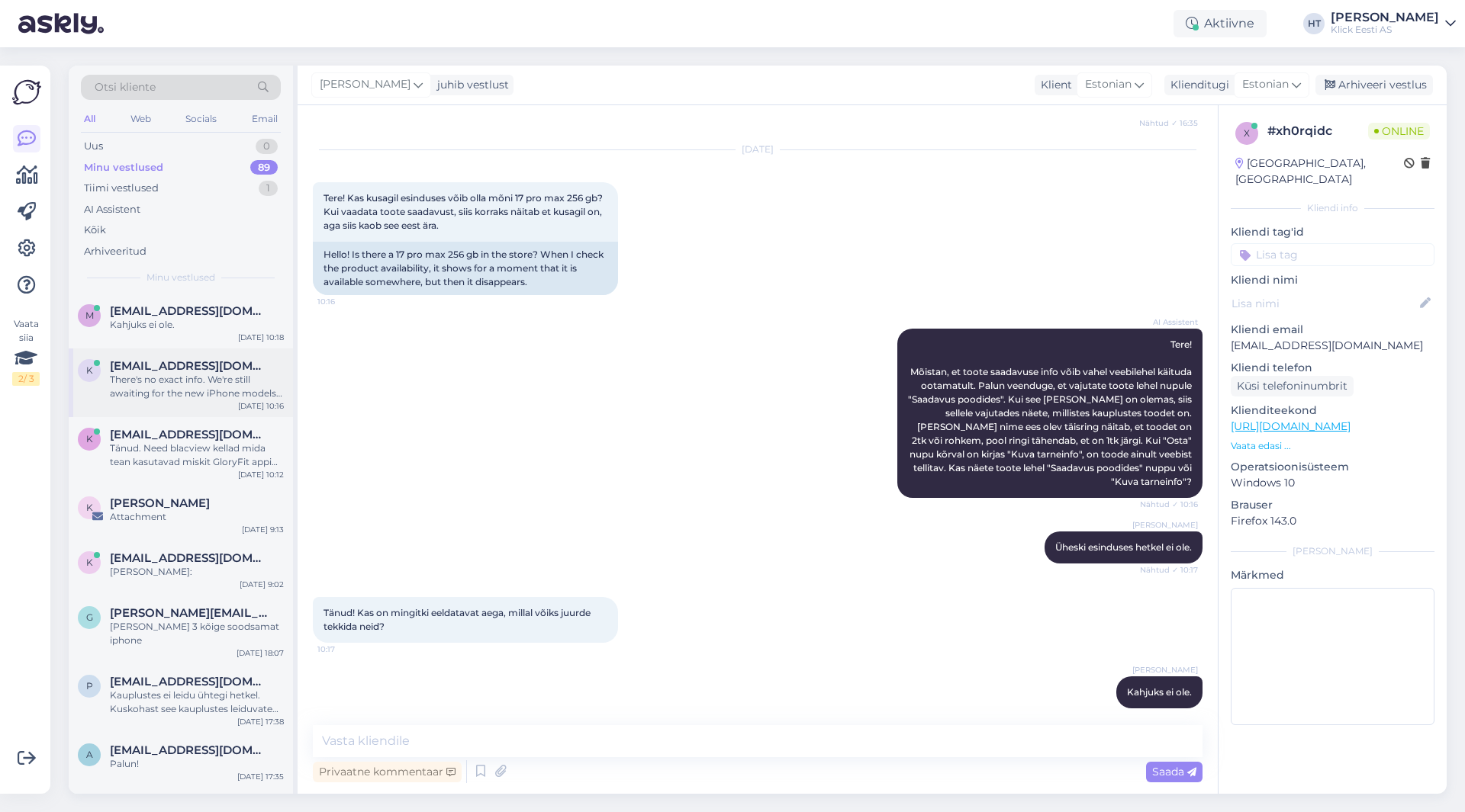
click at [235, 397] on div "There's no exact info. We're still awaiting for the new iPhone models to be res…" at bounding box center [197, 386] width 174 height 28
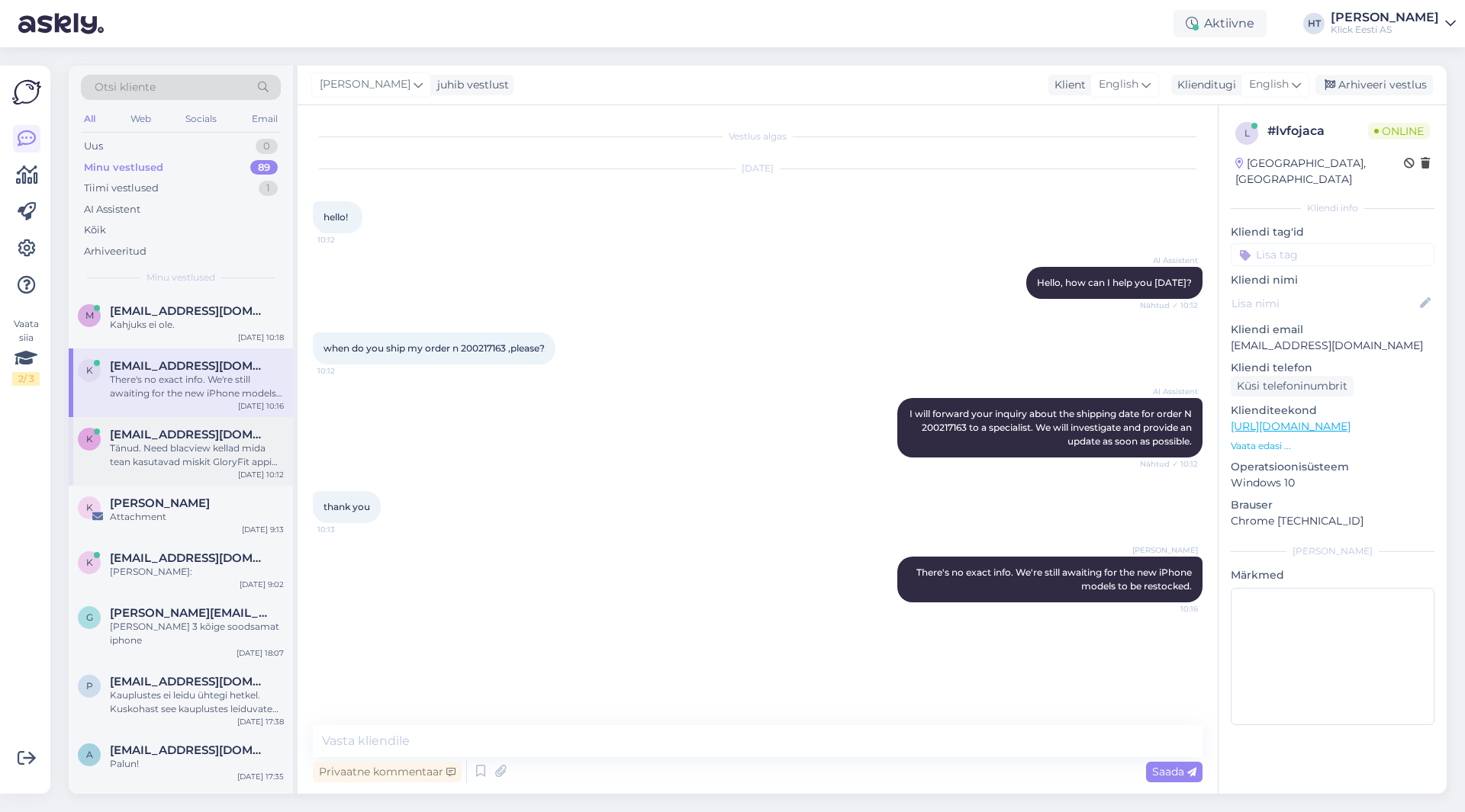
click at [230, 438] on span "[EMAIL_ADDRESS][DOMAIN_NAME]" at bounding box center [189, 435] width 159 height 13
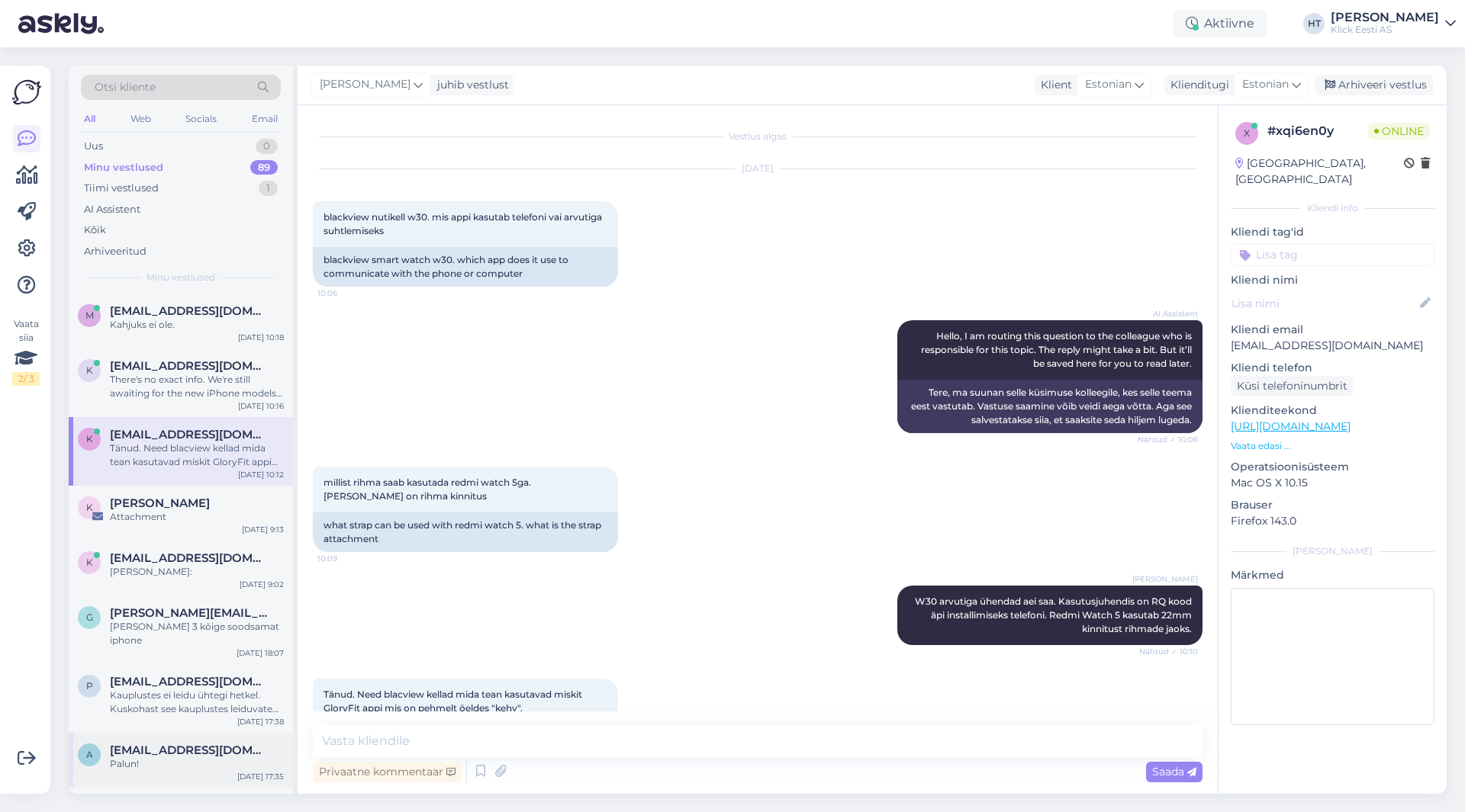
scroll to position [29, 0]
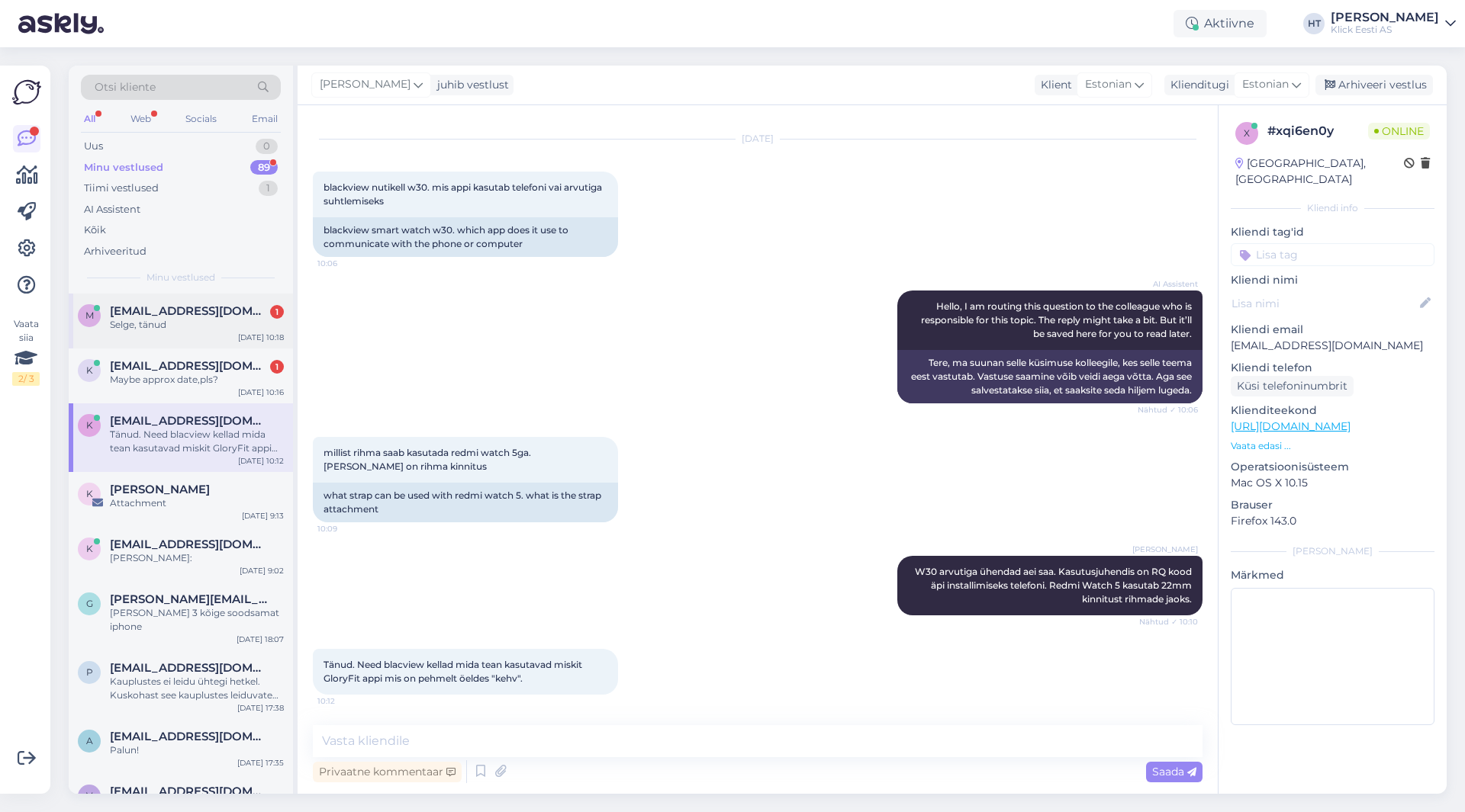
click at [228, 327] on div "Selge, tänud" at bounding box center [197, 325] width 174 height 13
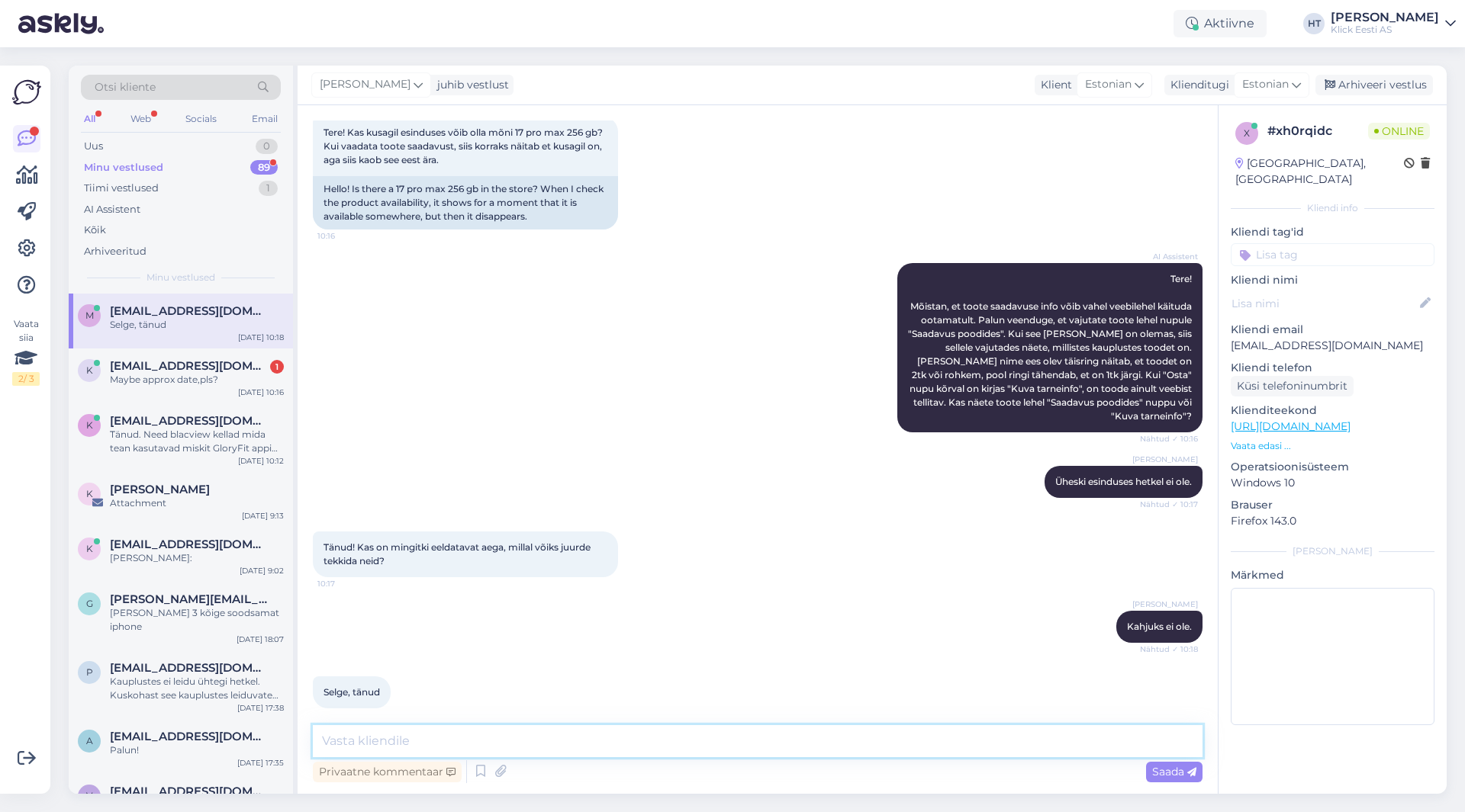
click at [579, 730] on textarea at bounding box center [757, 741] width 890 height 32
type textarea "Palun."
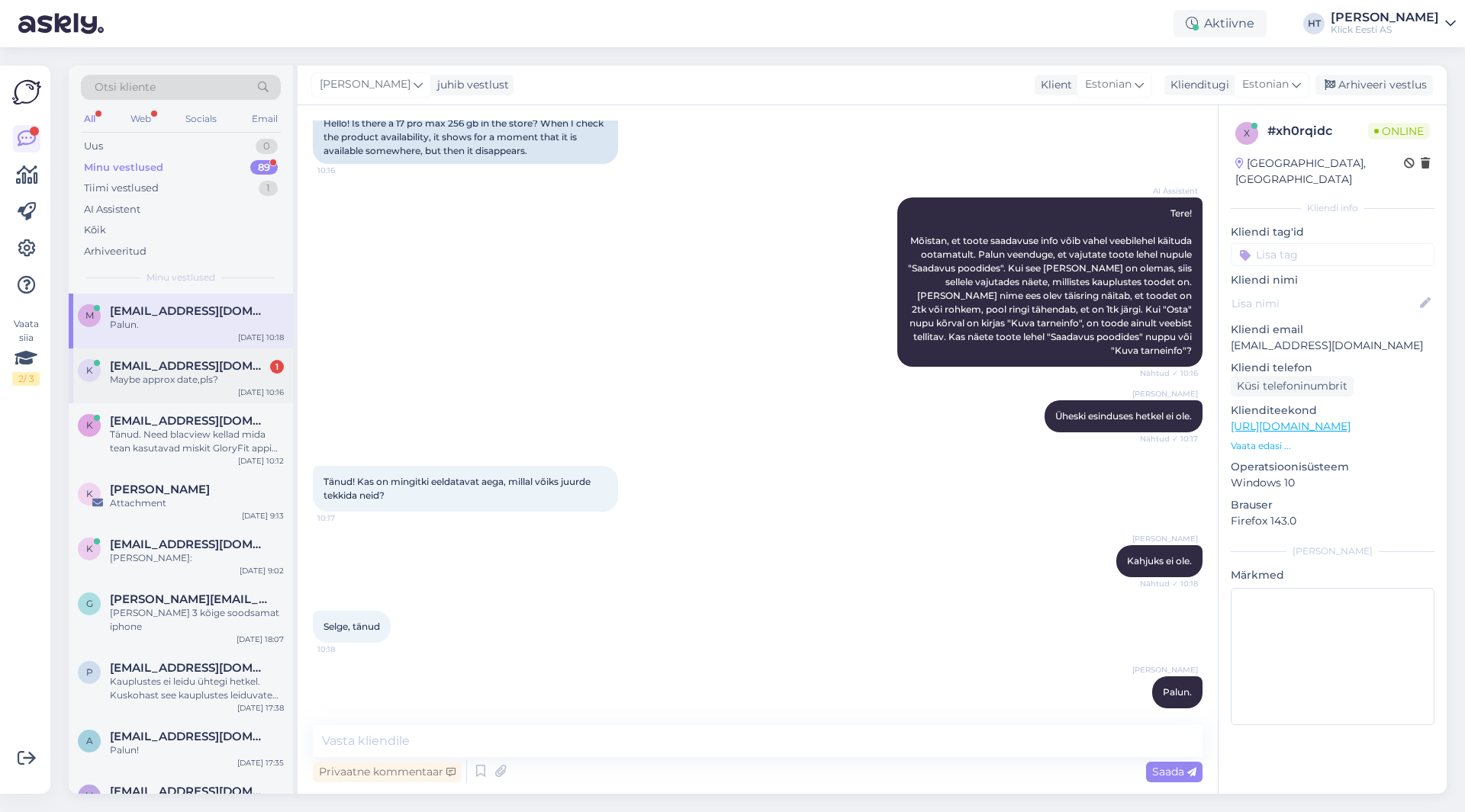
click at [276, 380] on div "Maybe approx date,pls?" at bounding box center [197, 380] width 174 height 13
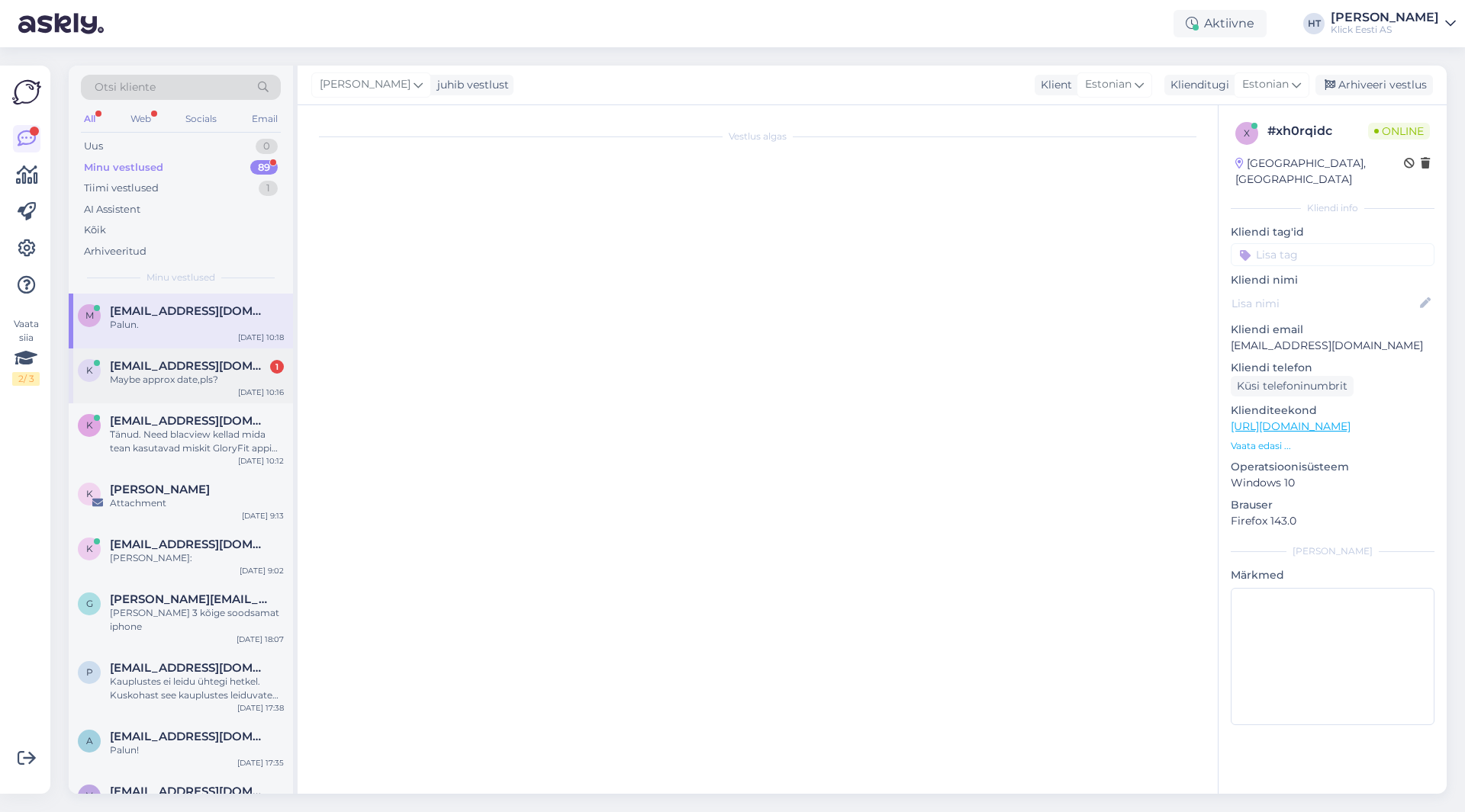
scroll to position [0, 0]
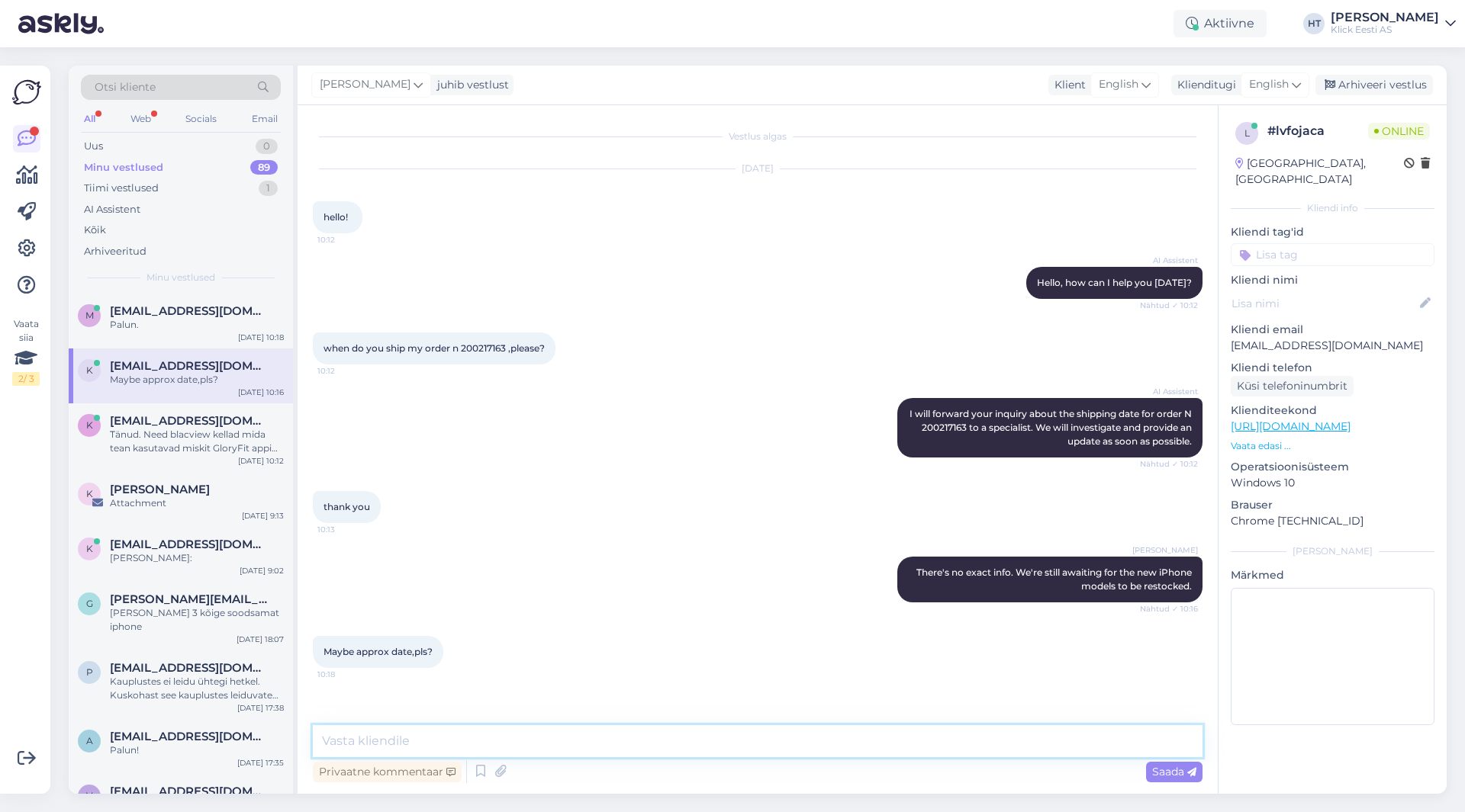
click at [610, 752] on textarea at bounding box center [757, 741] width 890 height 32
type textarea "There will be some arrivals next week, but no info which models will come."
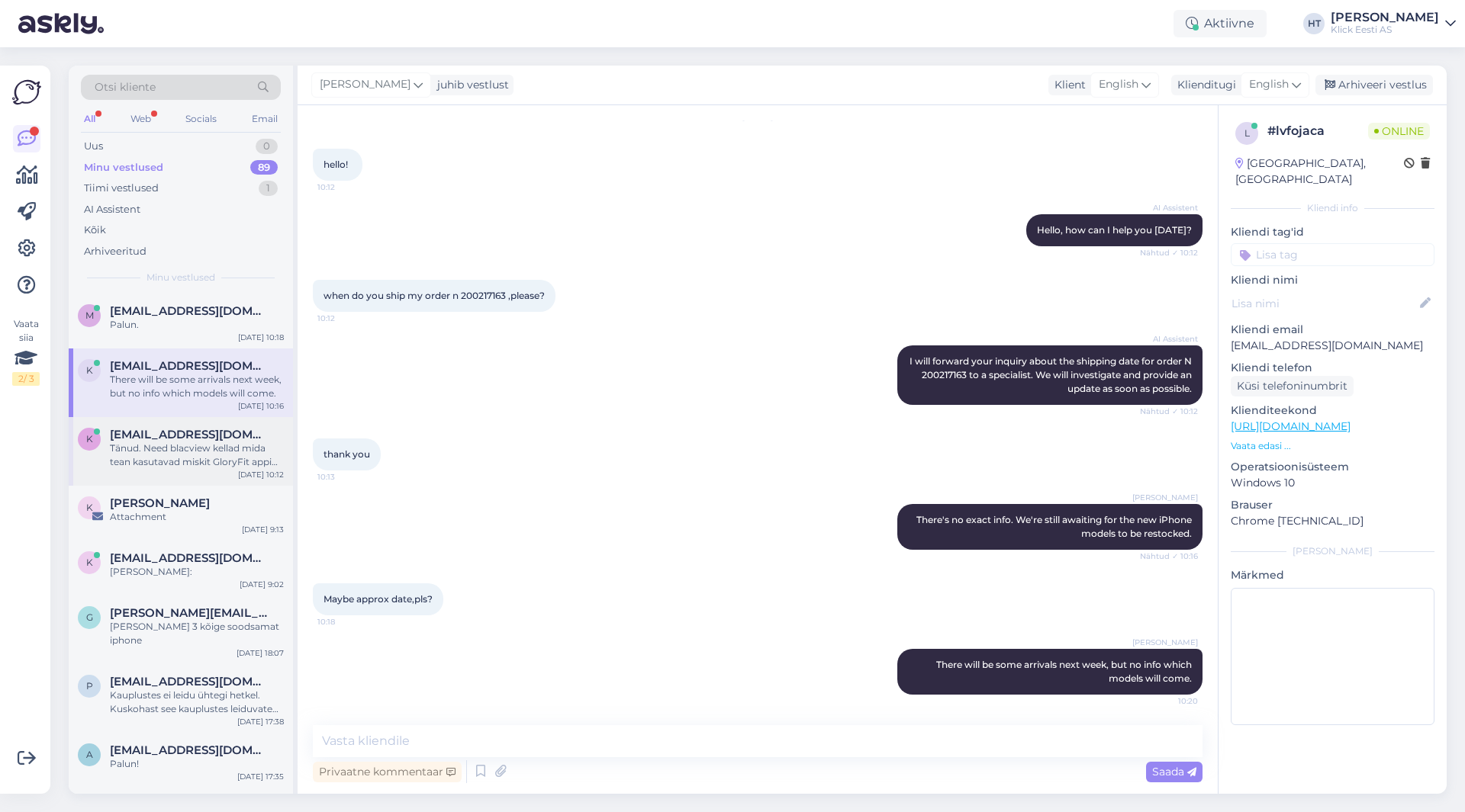
click at [154, 476] on div "k [EMAIL_ADDRESS][DOMAIN_NAME] Tänud. Need blacview kellad mida tean kasutavad …" at bounding box center [181, 452] width 224 height 69
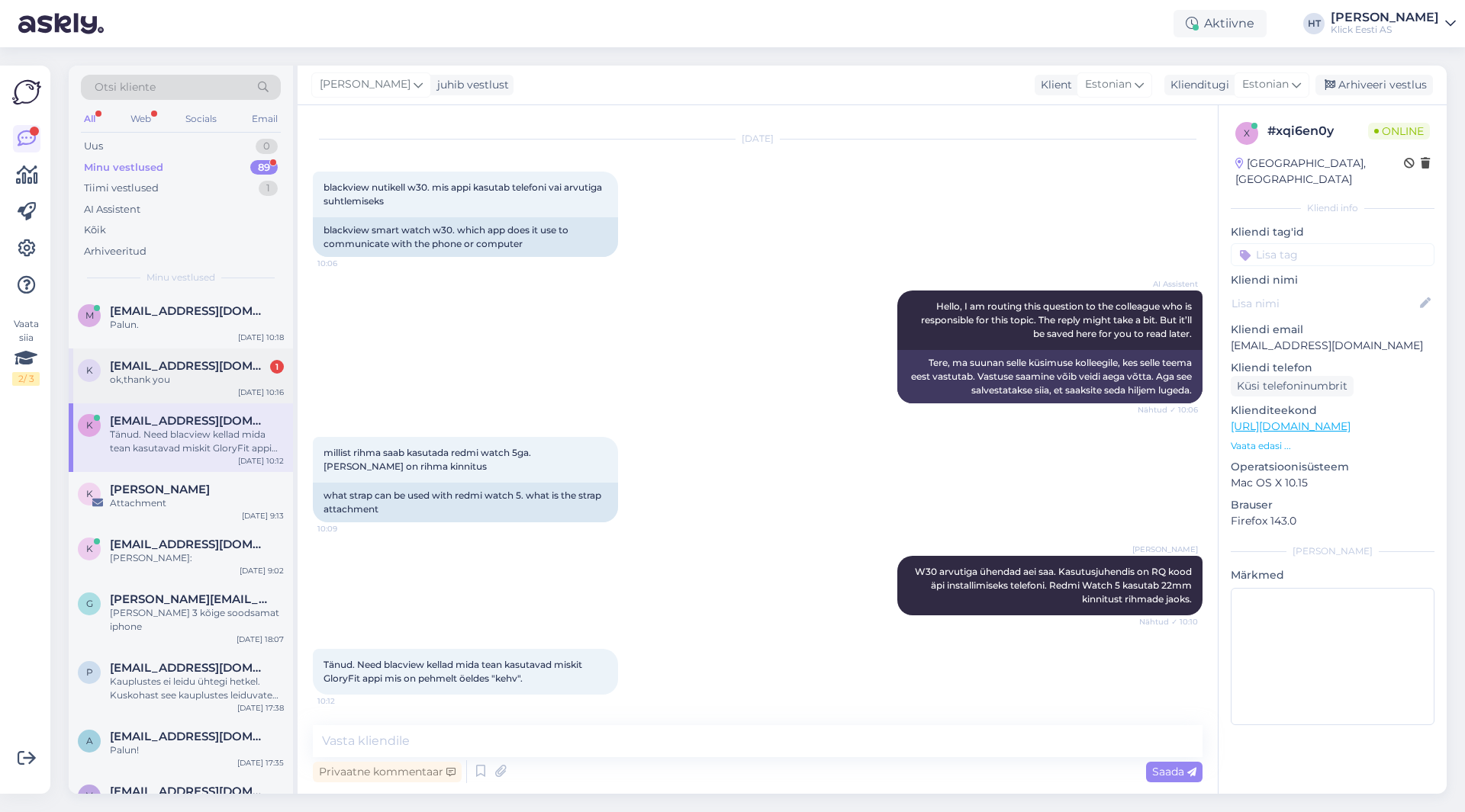
click at [256, 383] on div "ok,thank you" at bounding box center [197, 380] width 174 height 13
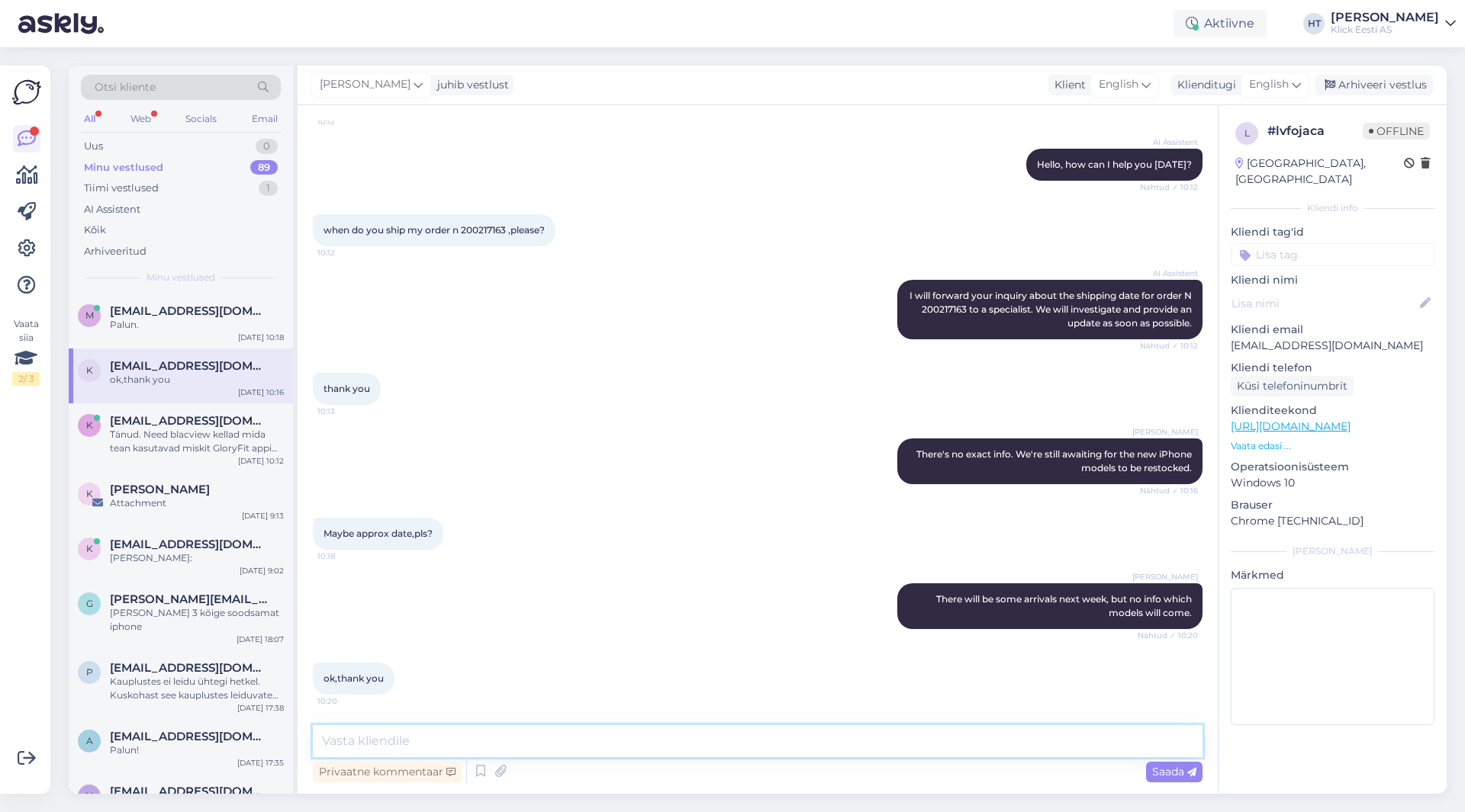
click at [521, 730] on textarea at bounding box center [757, 741] width 890 height 32
type textarea "No problem."
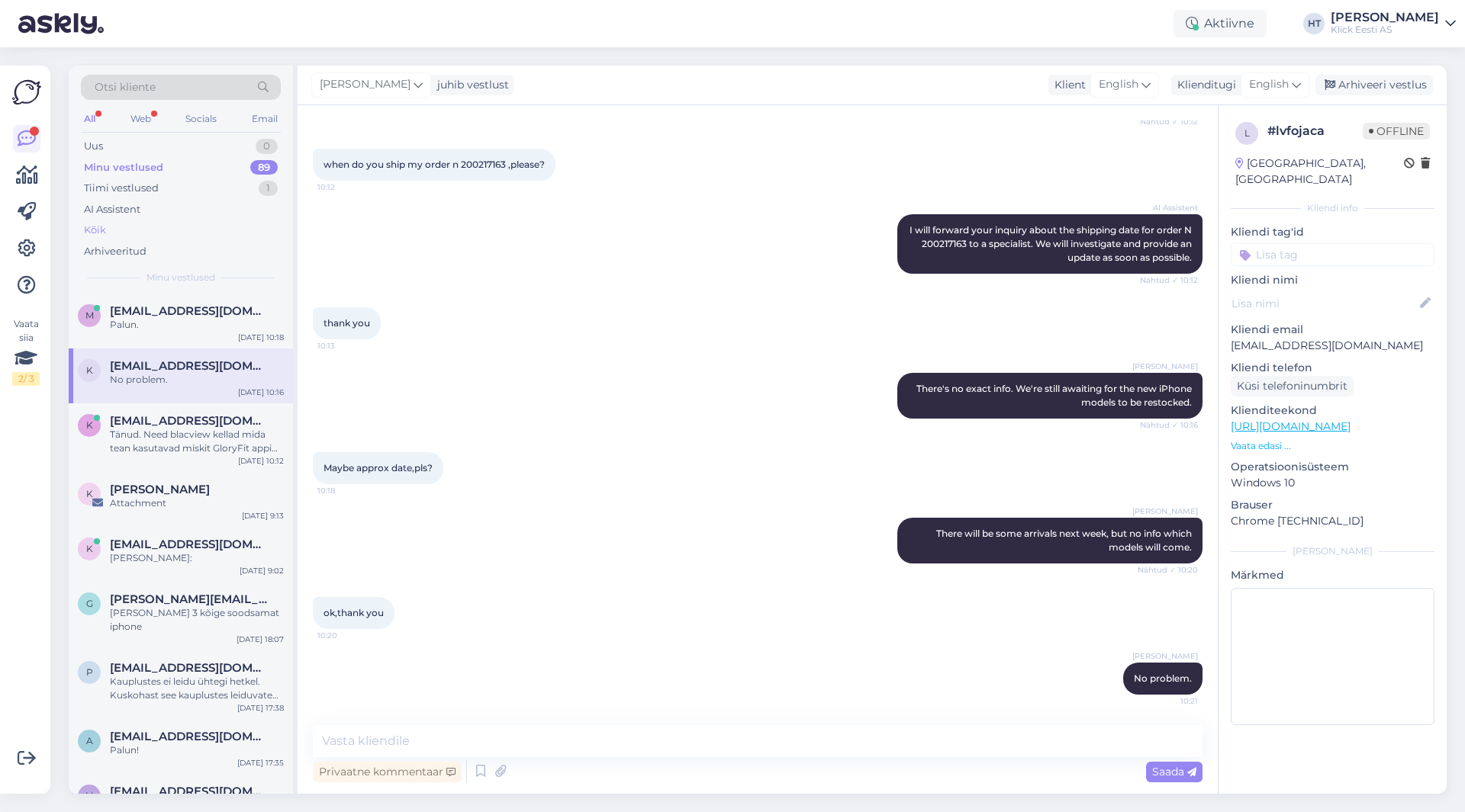
click at [129, 221] on div "Kõik" at bounding box center [181, 230] width 200 height 21
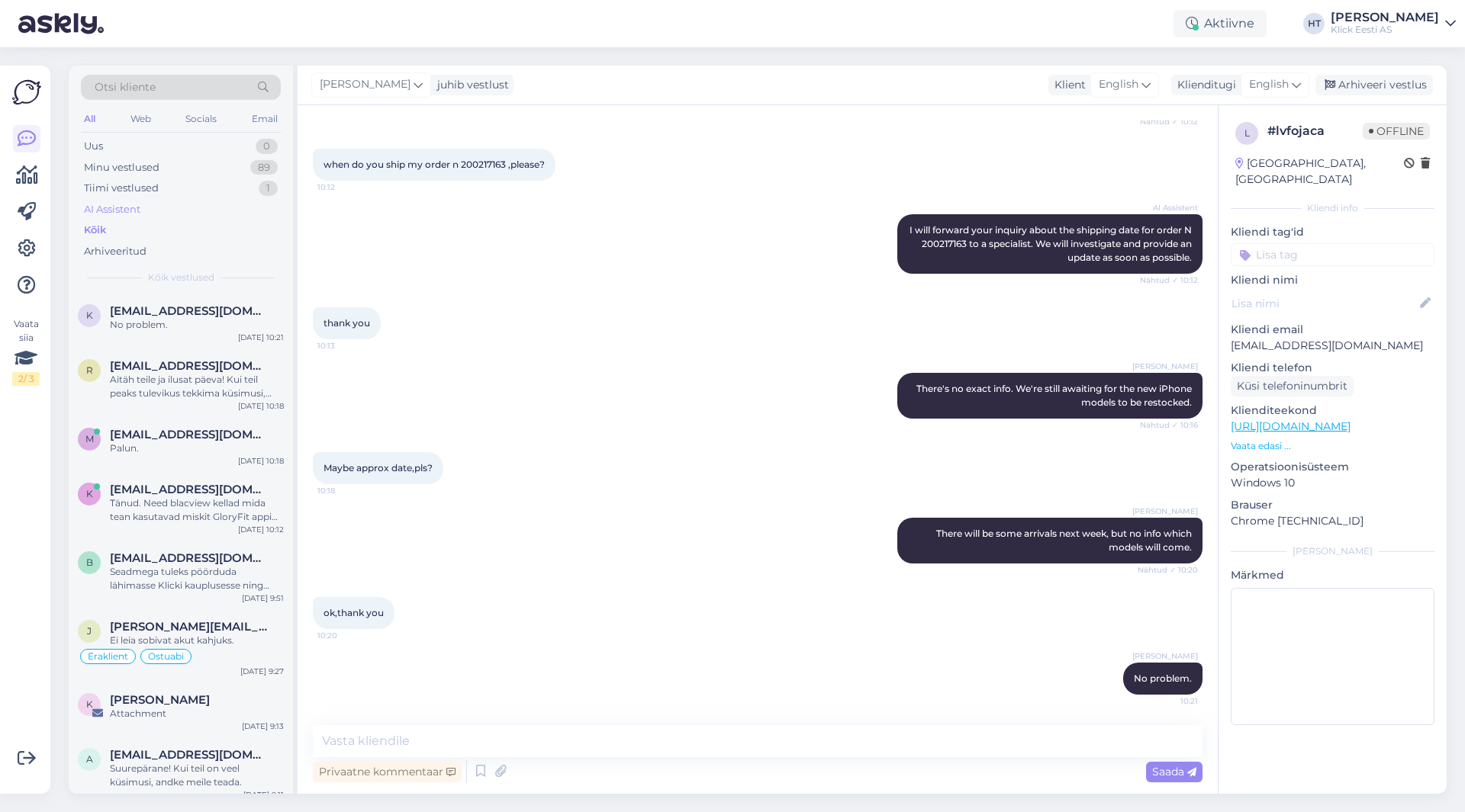
click at [134, 214] on div "AI Assistent" at bounding box center [112, 210] width 56 height 15
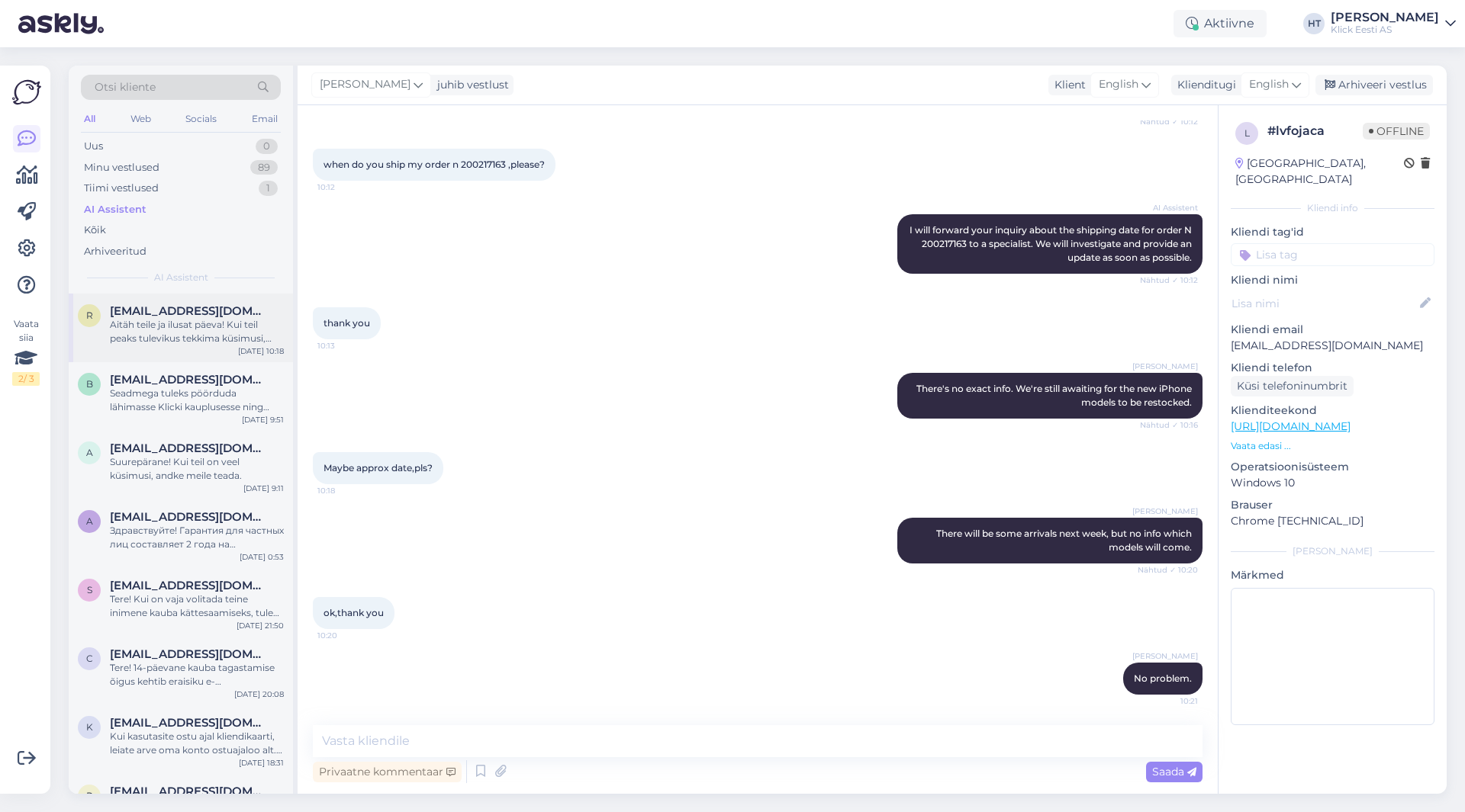
click at [179, 310] on span "[EMAIL_ADDRESS][DOMAIN_NAME]" at bounding box center [189, 311] width 159 height 13
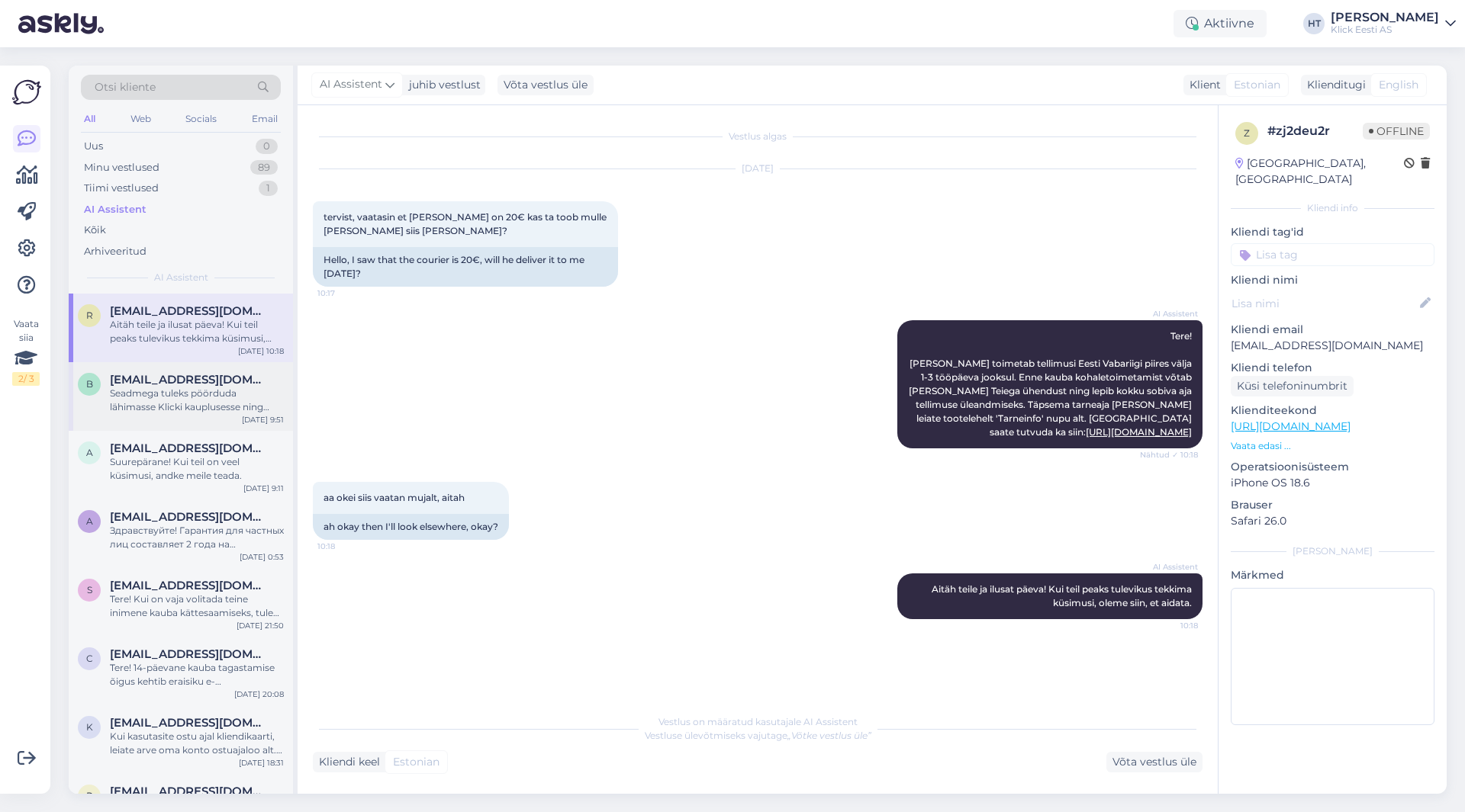
click at [242, 409] on div "Seadmega tuleks pöörduda lähimasse Klicki kauplusesse ning registreerida garant…" at bounding box center [197, 401] width 174 height 28
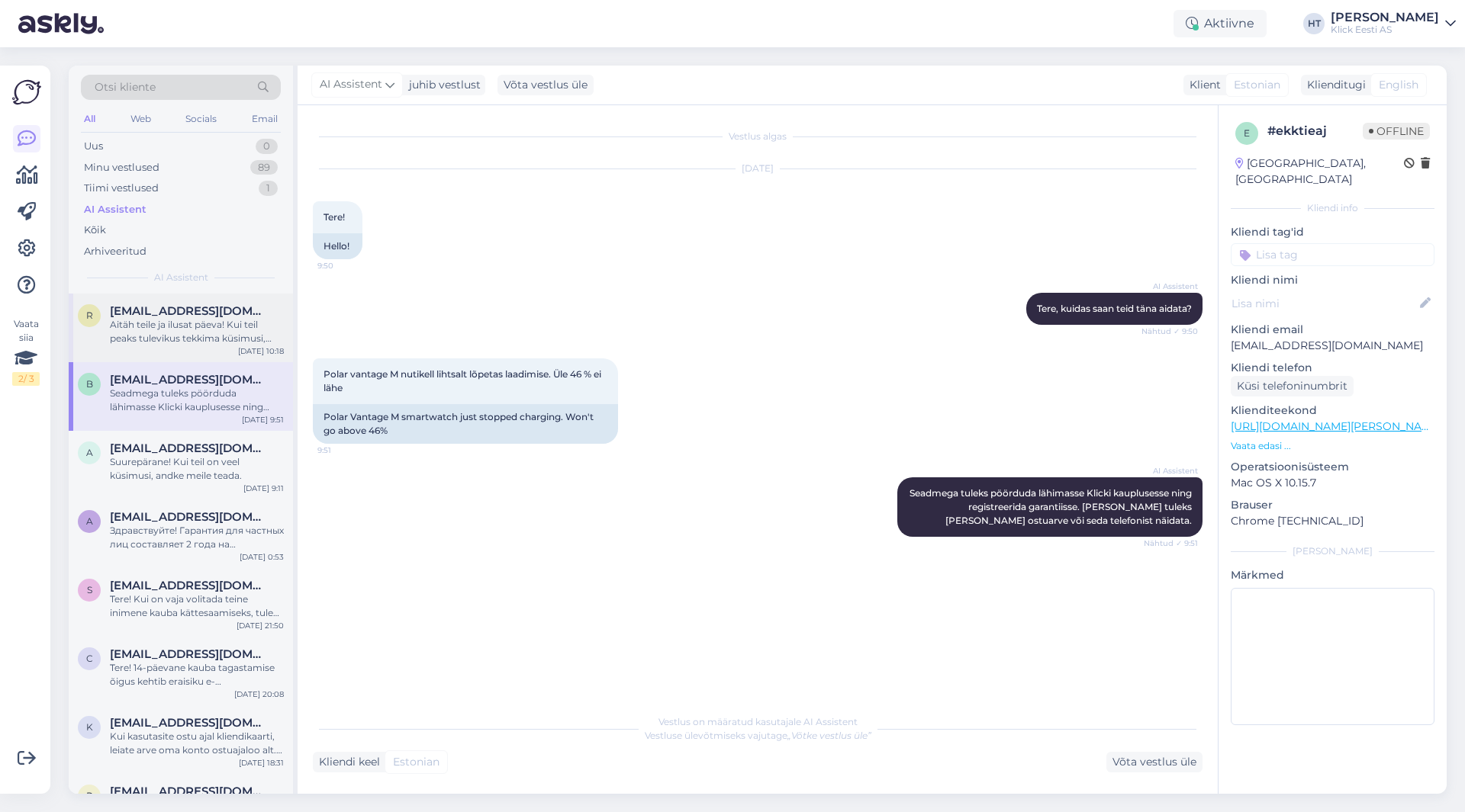
click at [242, 338] on div "Aitäh teile ja ilusat päeva! Kui teil peaks tulevikus tekkima küsimusi, oleme s…" at bounding box center [197, 332] width 174 height 28
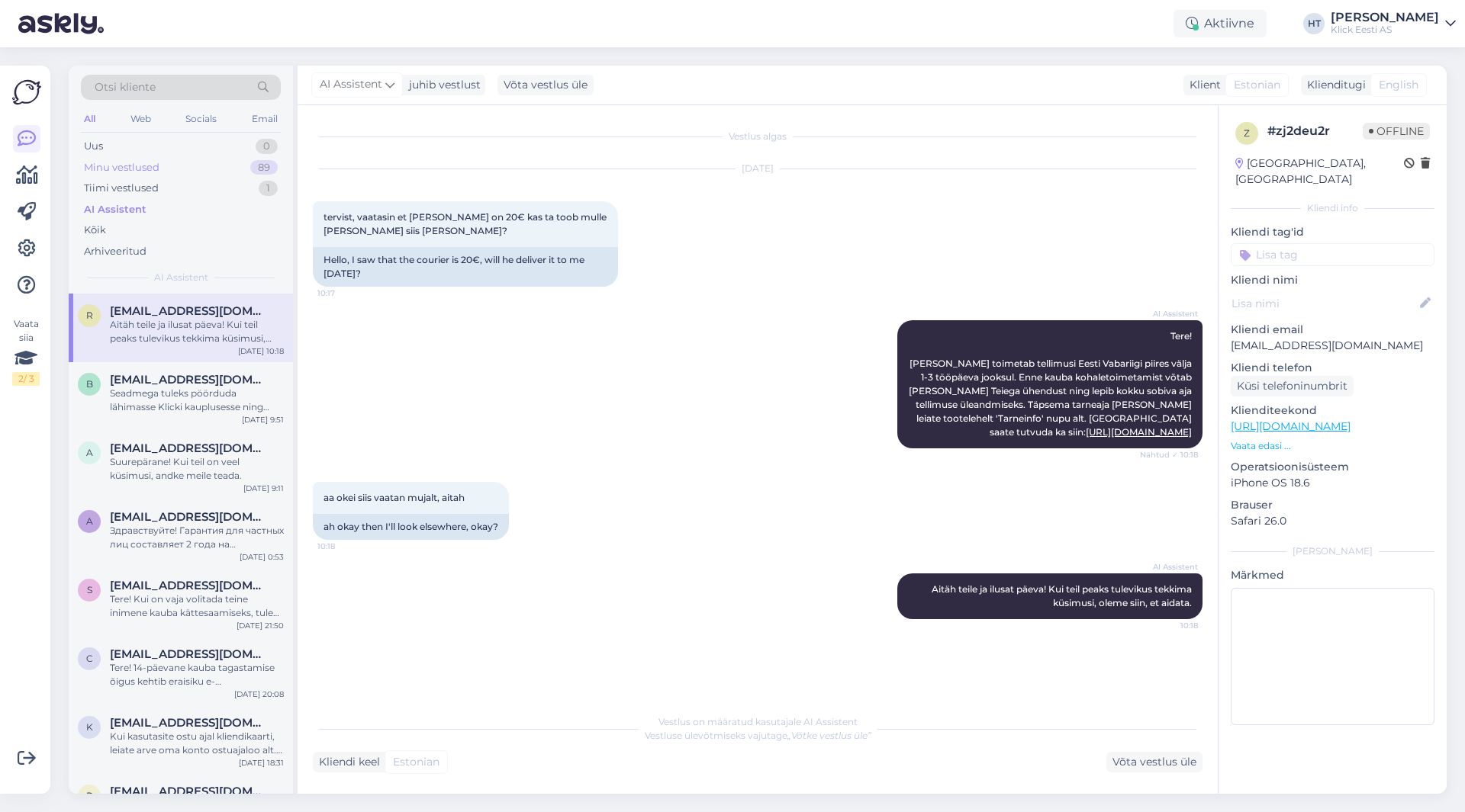
click at [233, 170] on div "Minu vestlused 89" at bounding box center [181, 167] width 200 height 21
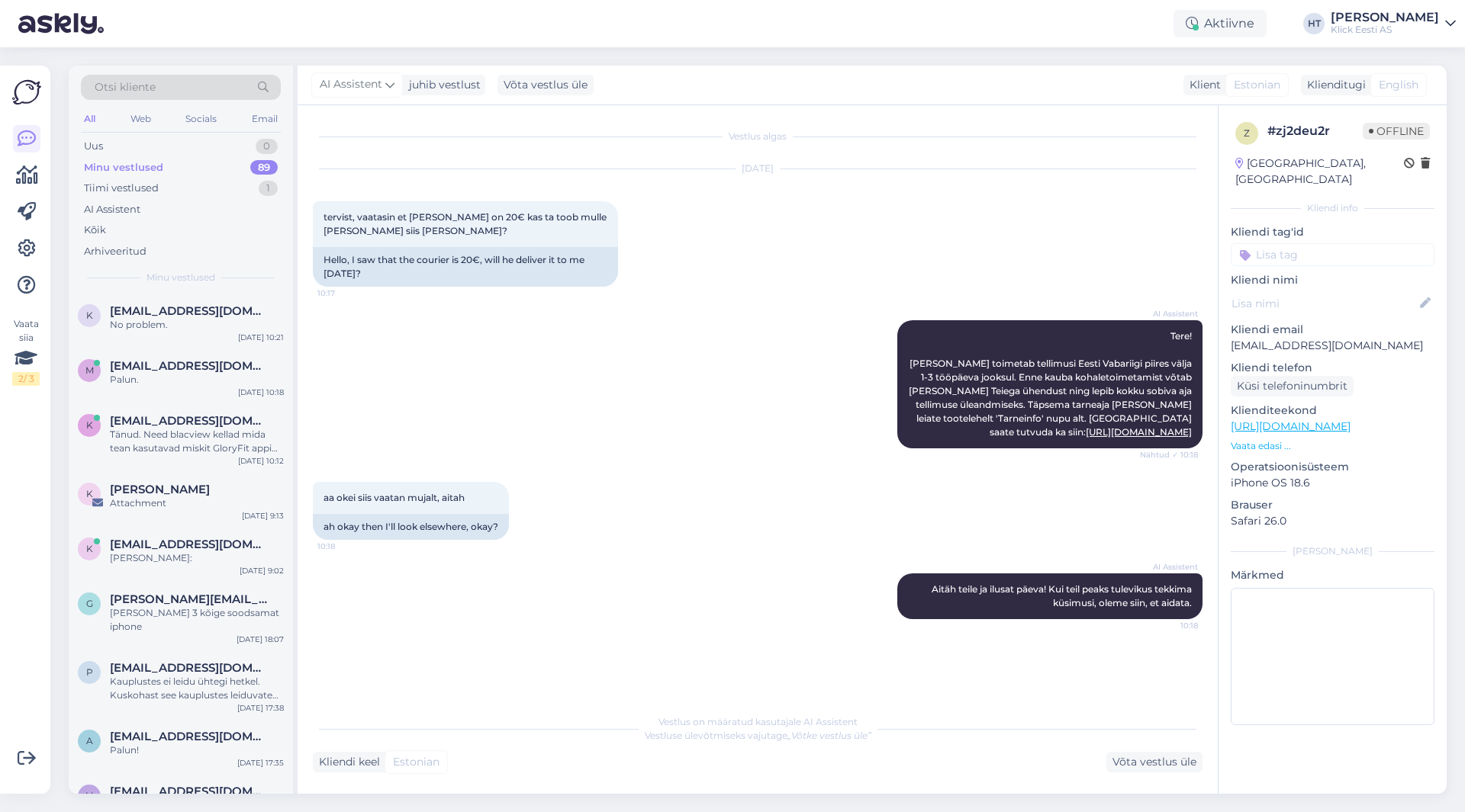
click at [435, 319] on div "AI Assistent Tere! [PERSON_NAME] toimetab tellimusi Eesti Vabariigi piires välj…" at bounding box center [757, 385] width 890 height 162
click at [175, 155] on div "Uus 1" at bounding box center [181, 146] width 200 height 21
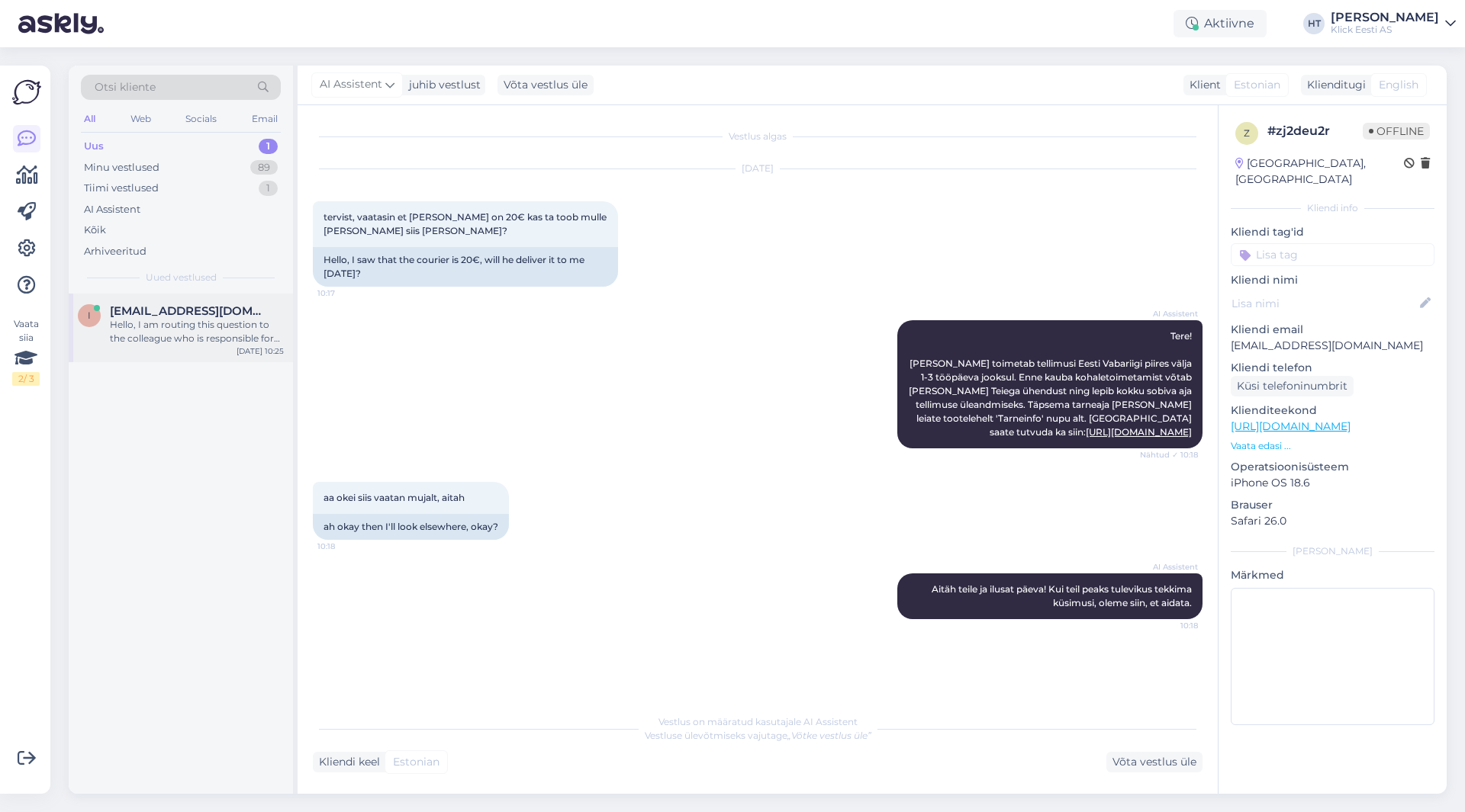
click at [239, 309] on span "[EMAIL_ADDRESS][DOMAIN_NAME]" at bounding box center [189, 311] width 159 height 13
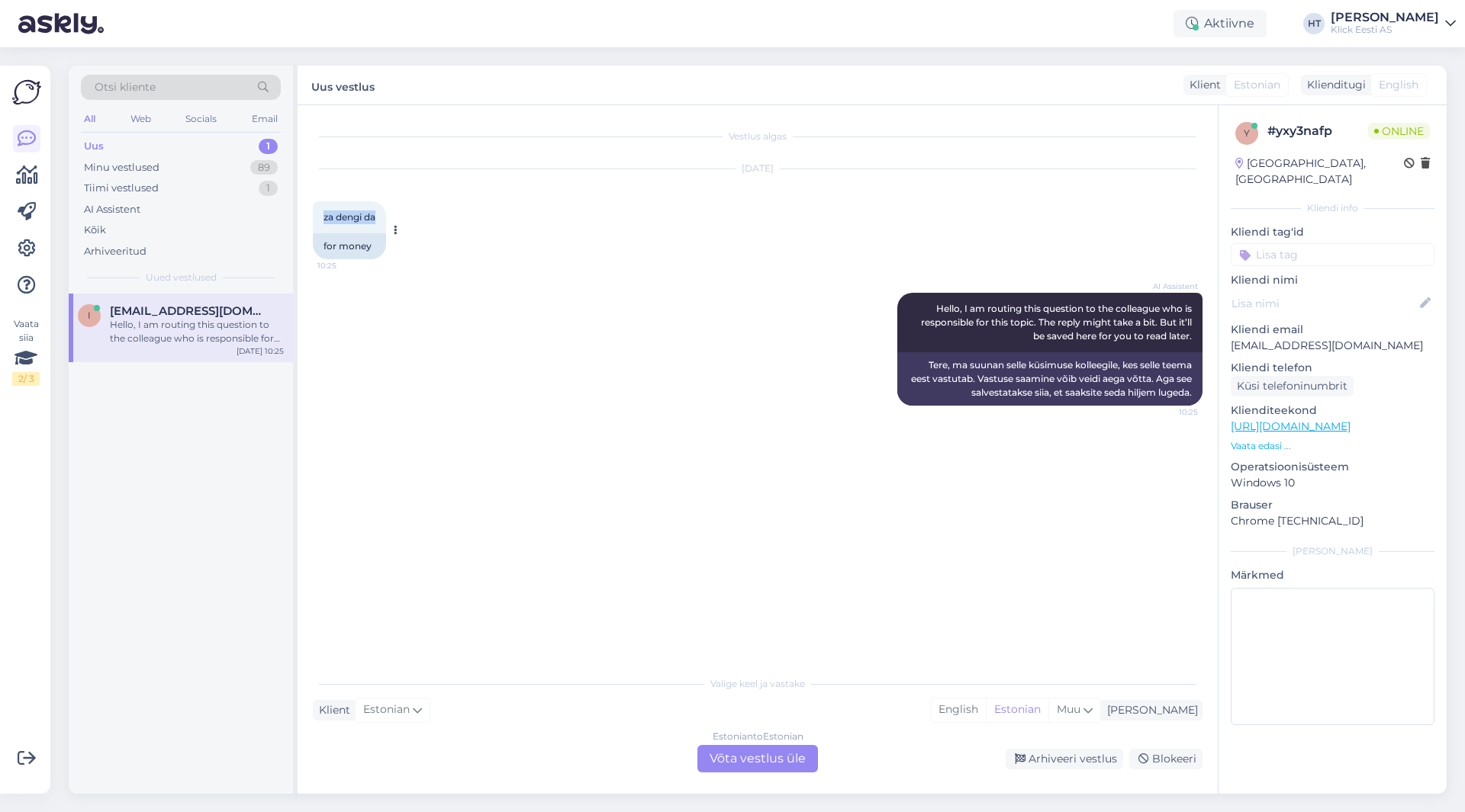
drag, startPoint x: 321, startPoint y: 215, endPoint x: 378, endPoint y: 223, distance: 57.6
click at [378, 223] on div "za dengi da 10:25" at bounding box center [349, 217] width 73 height 32
copy span "za dengi da"
click at [513, 241] on div "[DATE] za dengi da 10:25 for money" at bounding box center [757, 214] width 890 height 123
drag, startPoint x: 417, startPoint y: 370, endPoint x: 387, endPoint y: 357, distance: 32.7
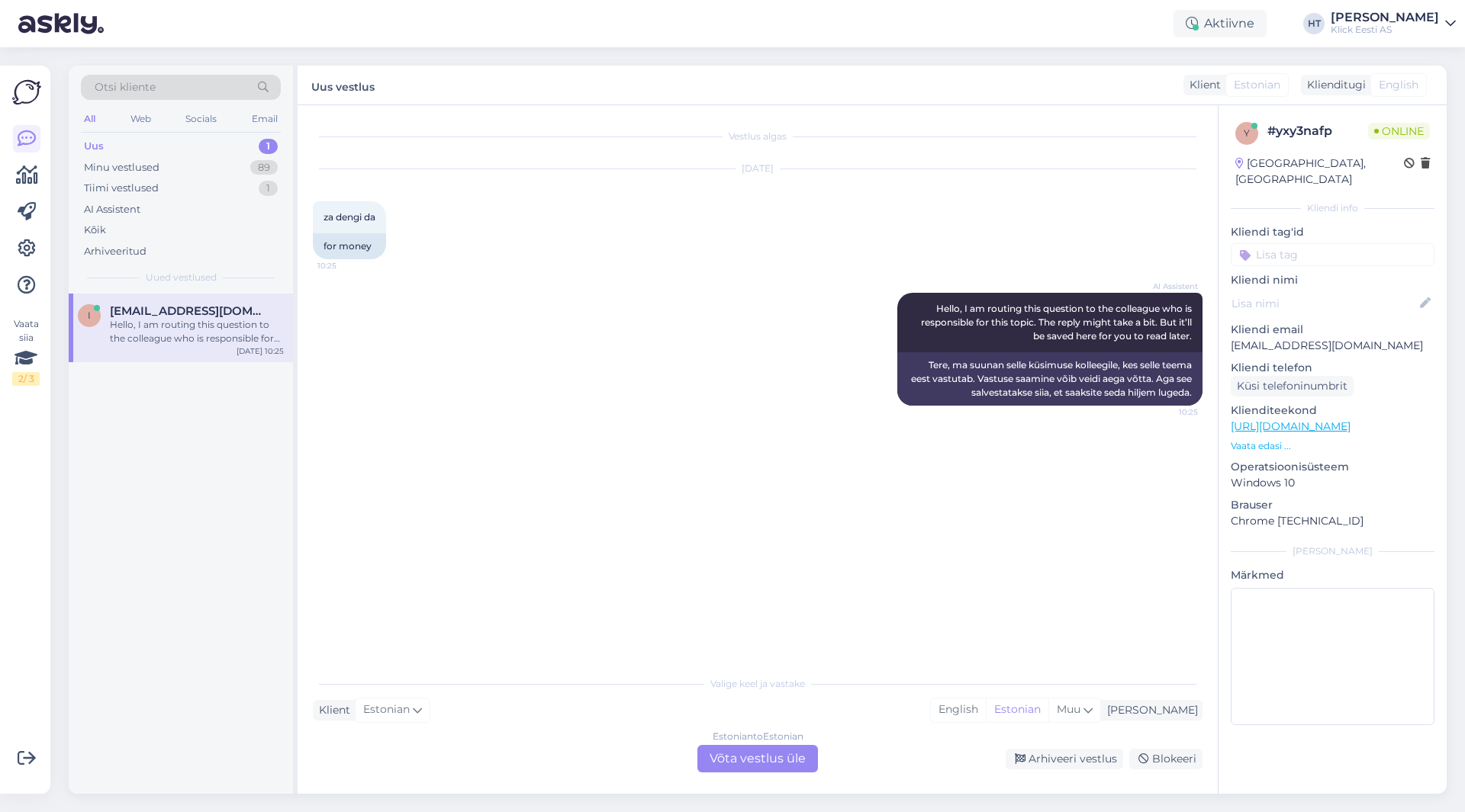
click at [417, 370] on div "AI Assistent Hello, I am routing this question to the colleague who is responsi…" at bounding box center [757, 349] width 890 height 146
click at [1311, 338] on p "[EMAIL_ADDRESS][DOMAIN_NAME]" at bounding box center [1332, 345] width 204 height 16
copy p "[EMAIL_ADDRESS][DOMAIN_NAME]"
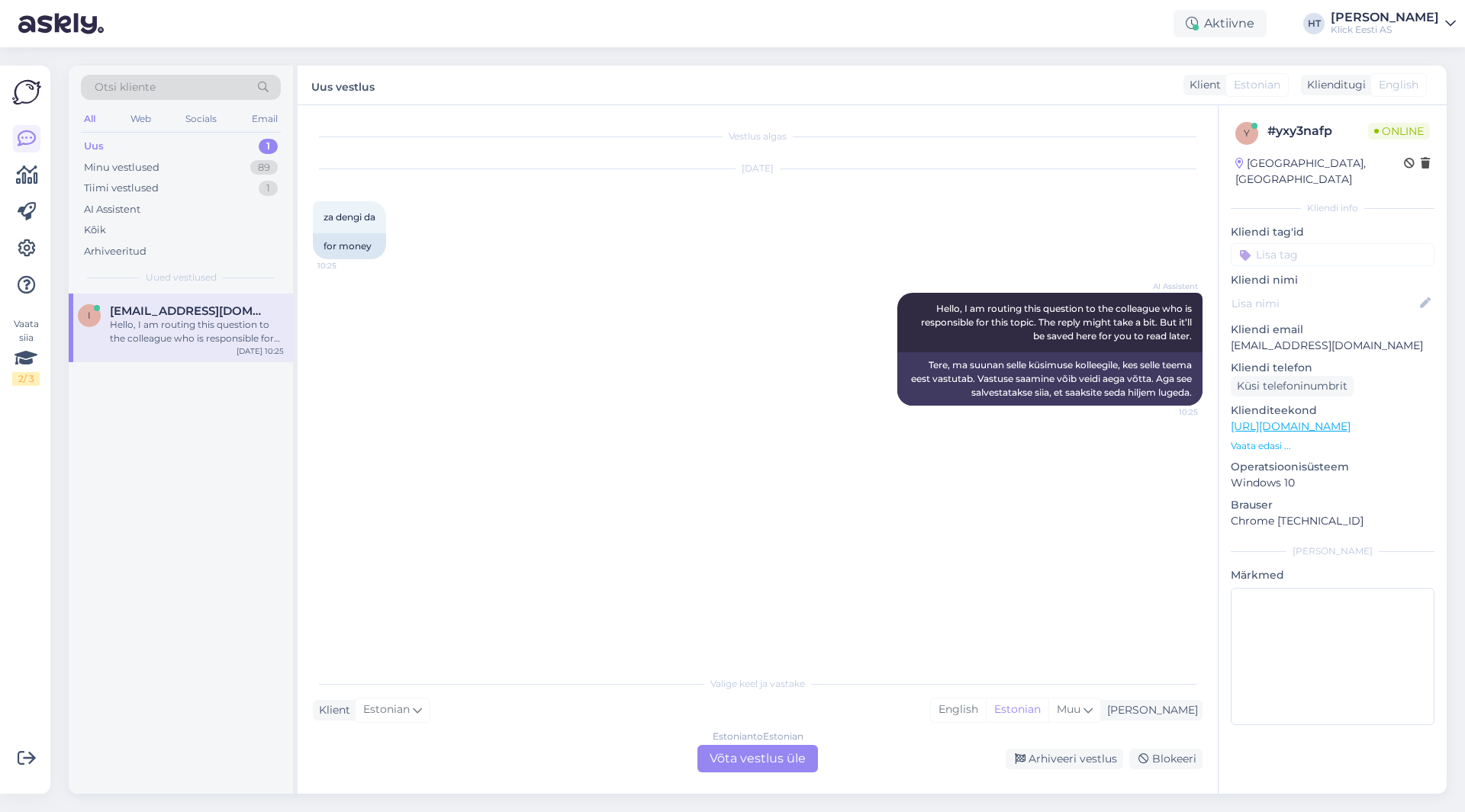
click at [174, 461] on div "i [EMAIL_ADDRESS][DOMAIN_NAME] Hello, I am routing this question to the colleag…" at bounding box center [181, 544] width 224 height 500
click at [185, 93] on div "Otsi kliente" at bounding box center [181, 87] width 200 height 25
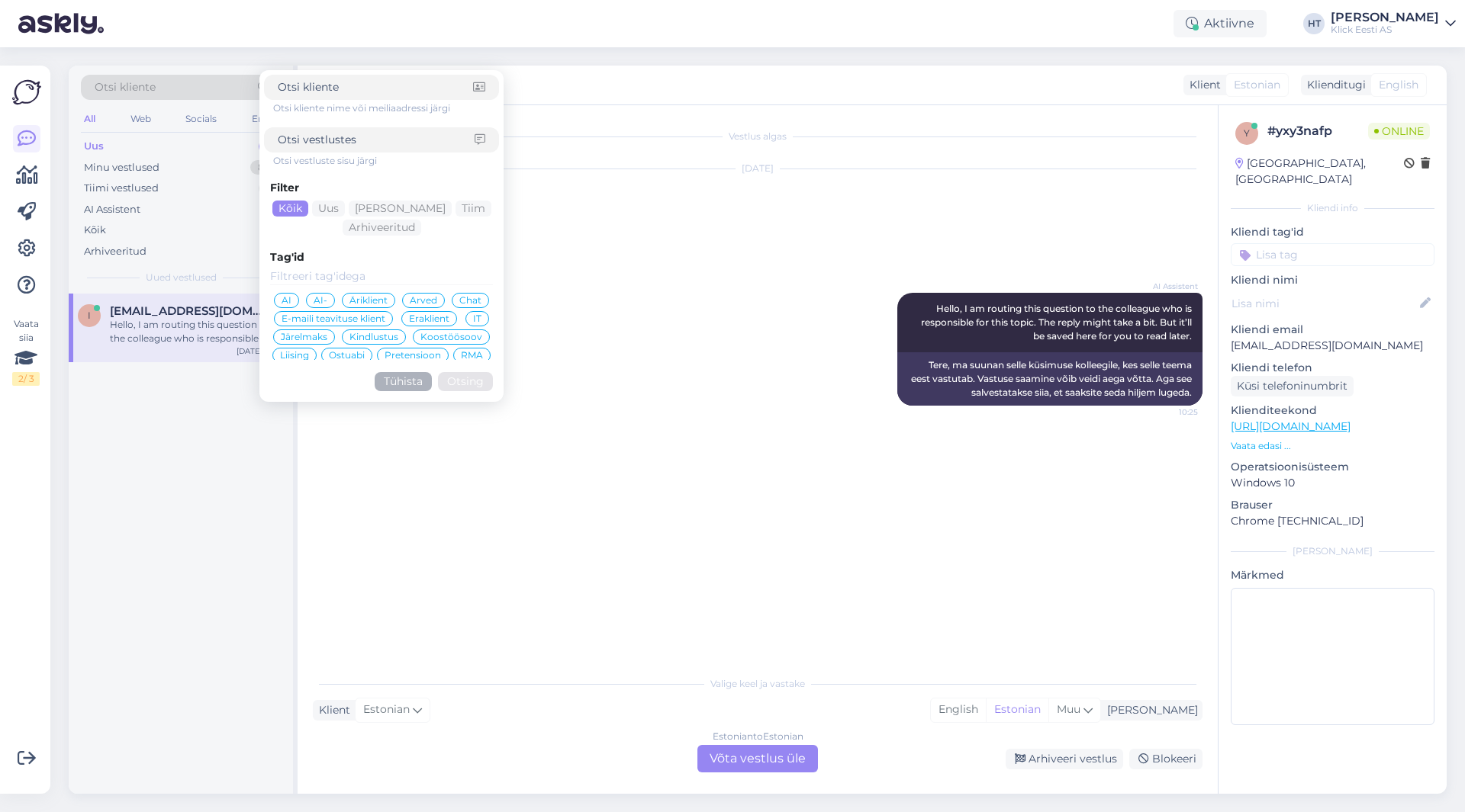
click at [387, 92] on input at bounding box center [375, 86] width 196 height 16
type input "[EMAIL_ADDRESS][DOMAIN_NAME]"
click button "Otsing" at bounding box center [465, 381] width 55 height 19
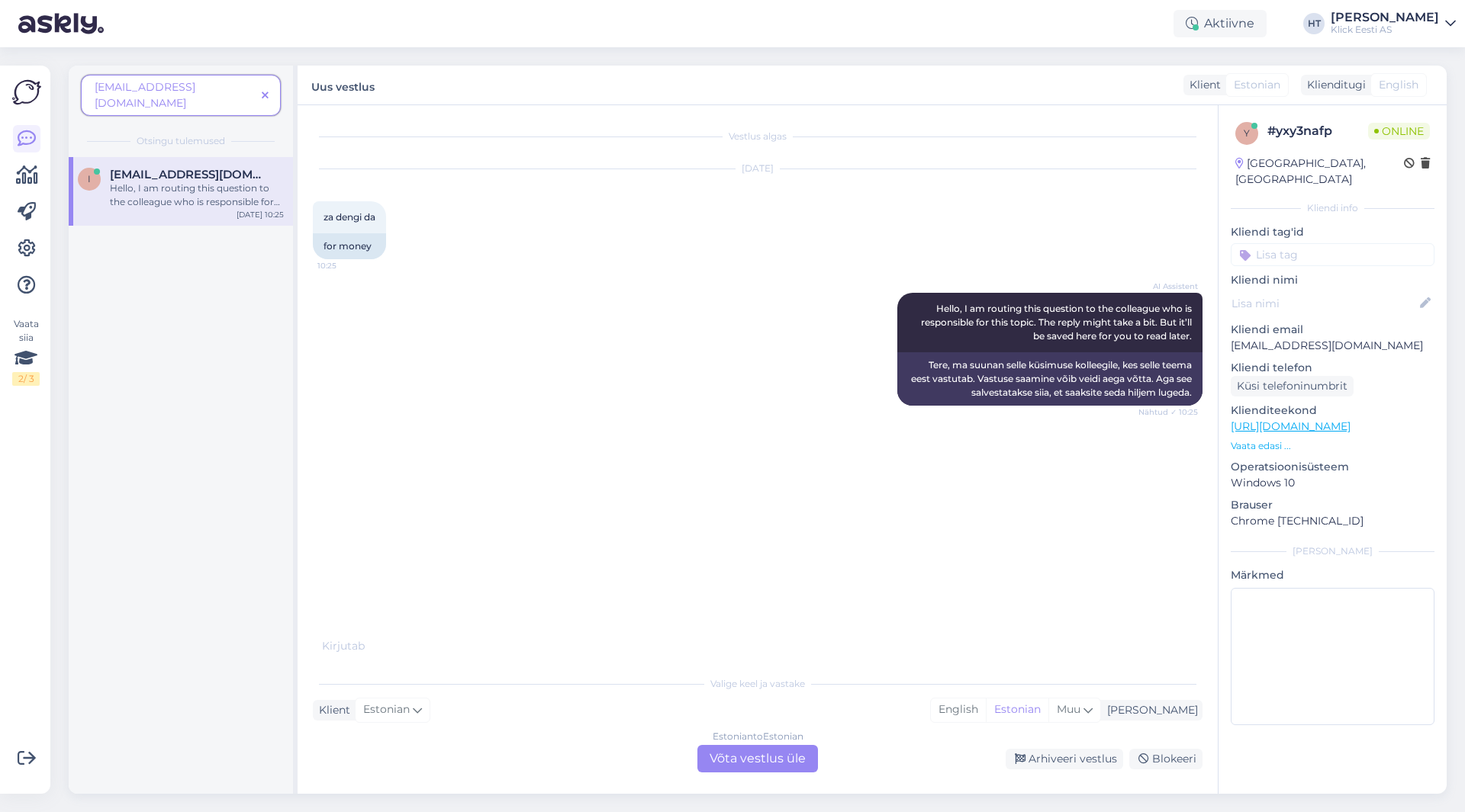
click at [269, 92] on span at bounding box center [265, 95] width 19 height 16
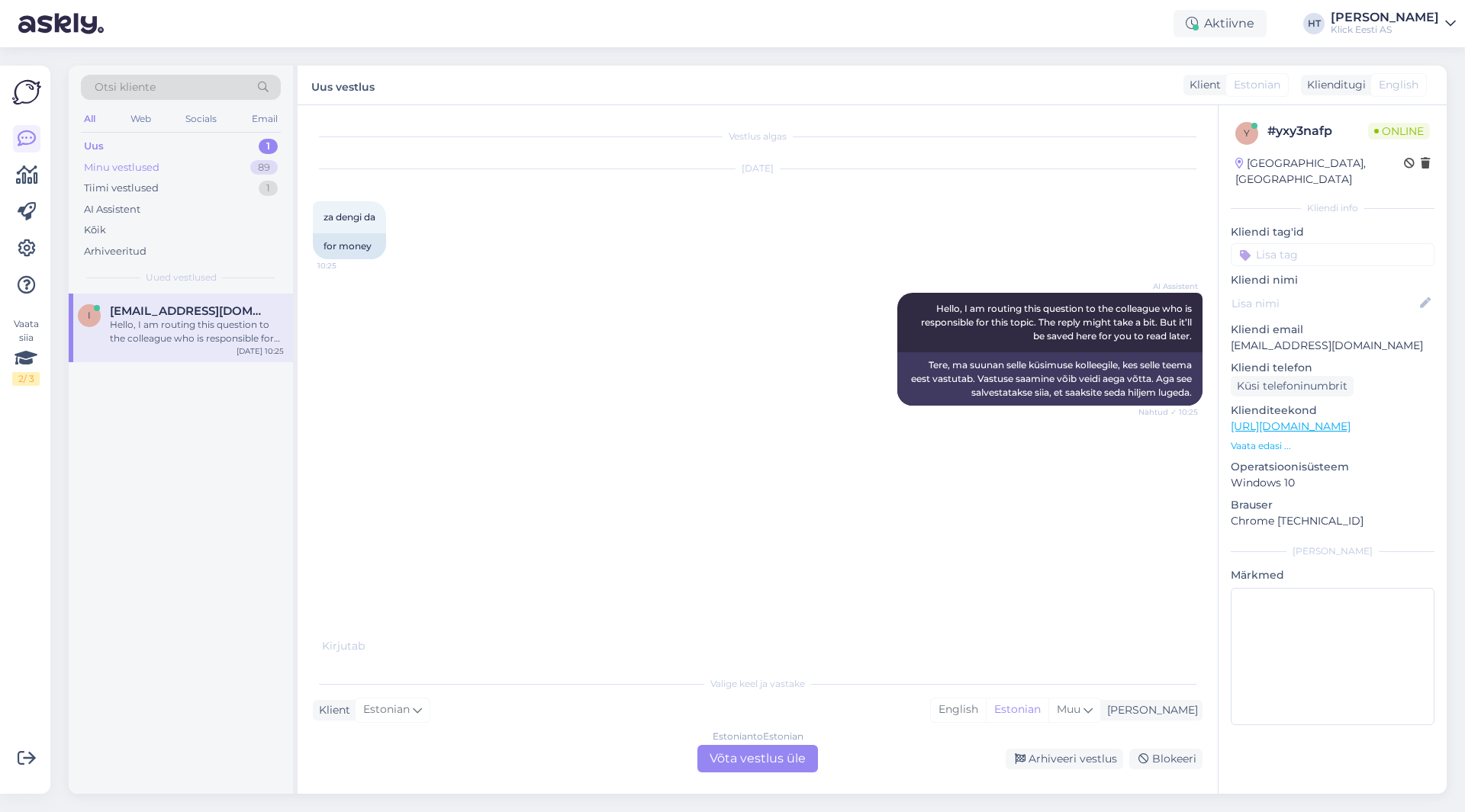
click at [233, 166] on div "Minu vestlused 89" at bounding box center [181, 167] width 200 height 21
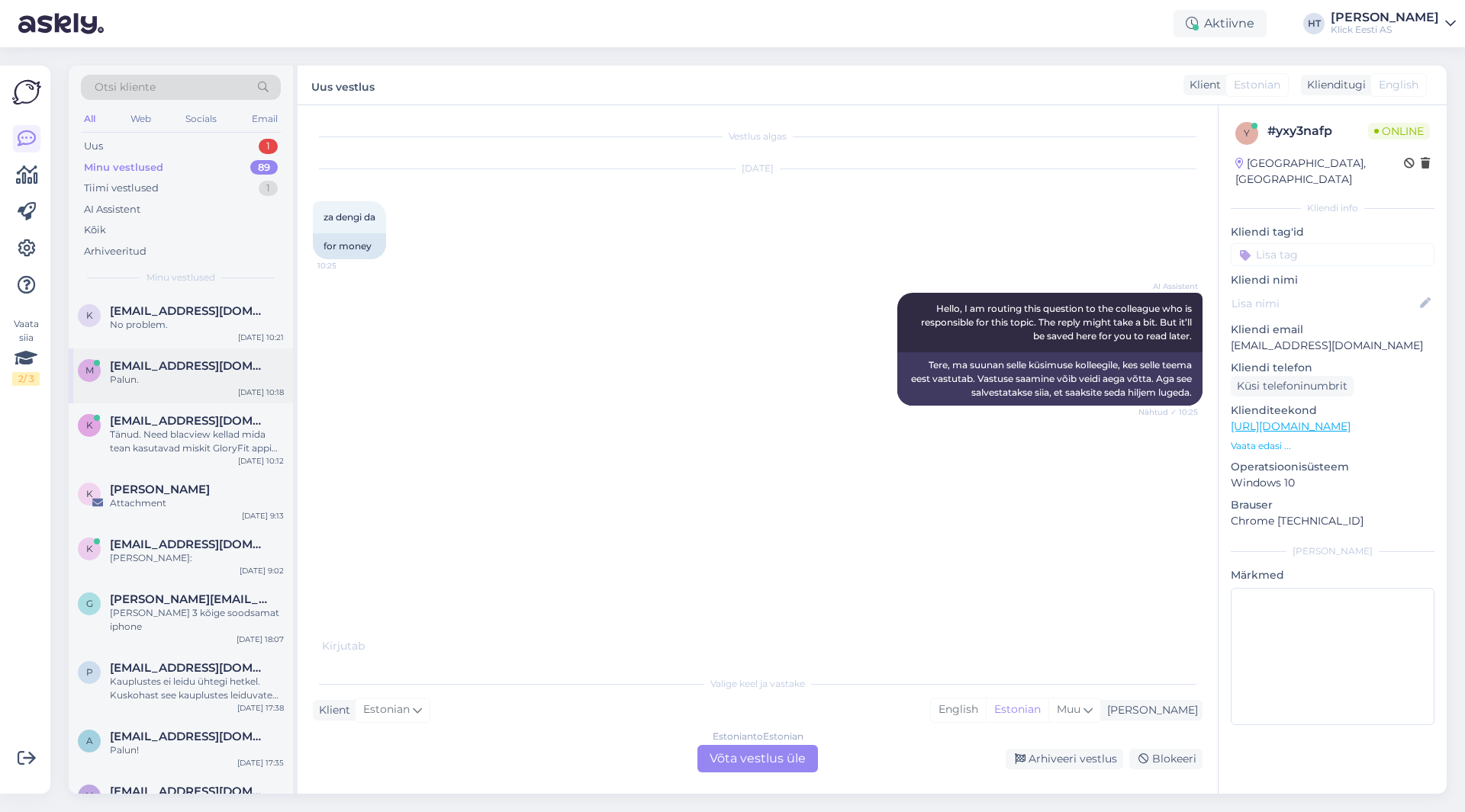
click at [204, 387] on div "m [EMAIL_ADDRESS][DOMAIN_NAME] Palun. [DATE] 10:18" at bounding box center [181, 375] width 224 height 55
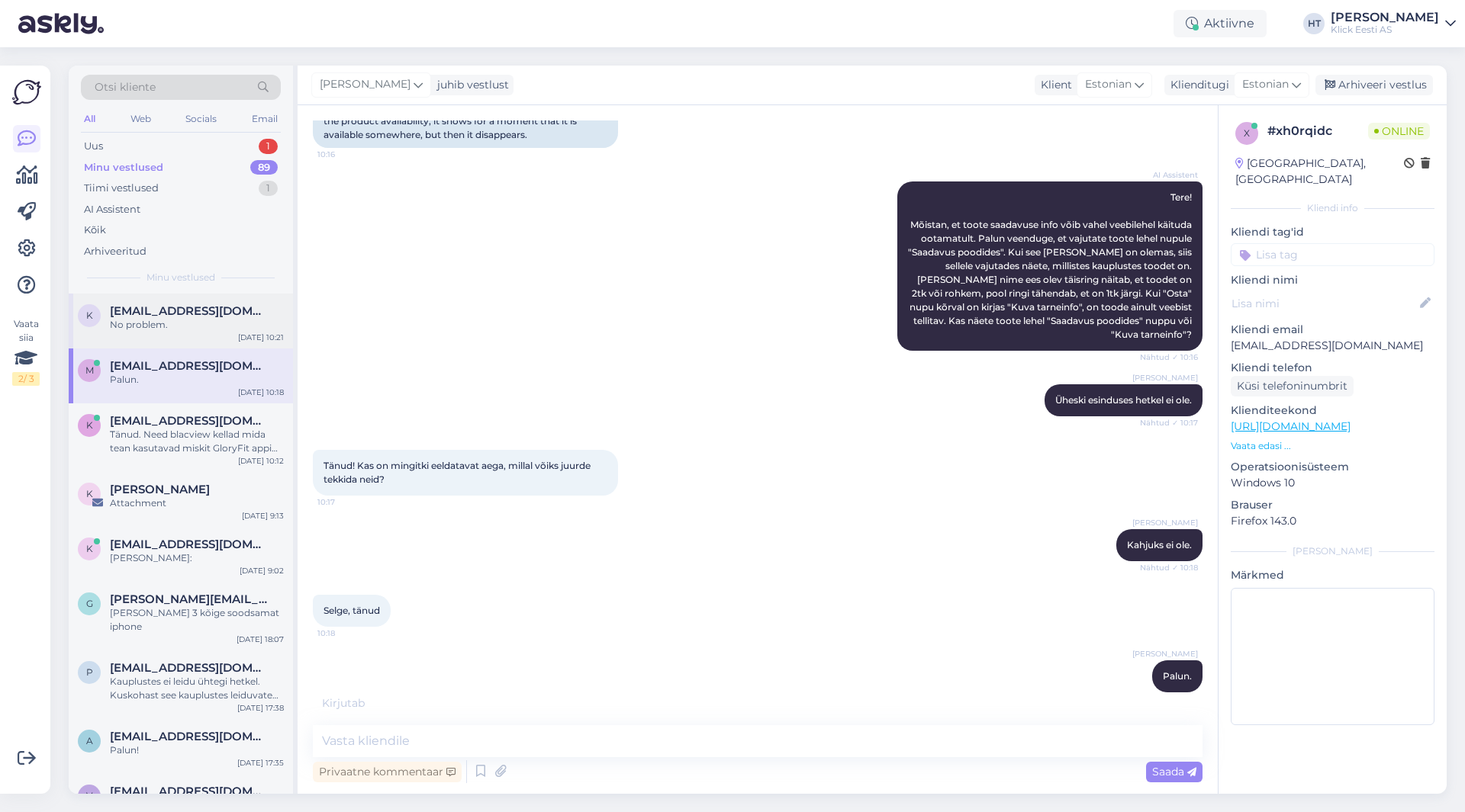
click at [218, 346] on div "k [EMAIL_ADDRESS][DOMAIN_NAME] No problem. [DATE] 10:21" at bounding box center [181, 321] width 224 height 55
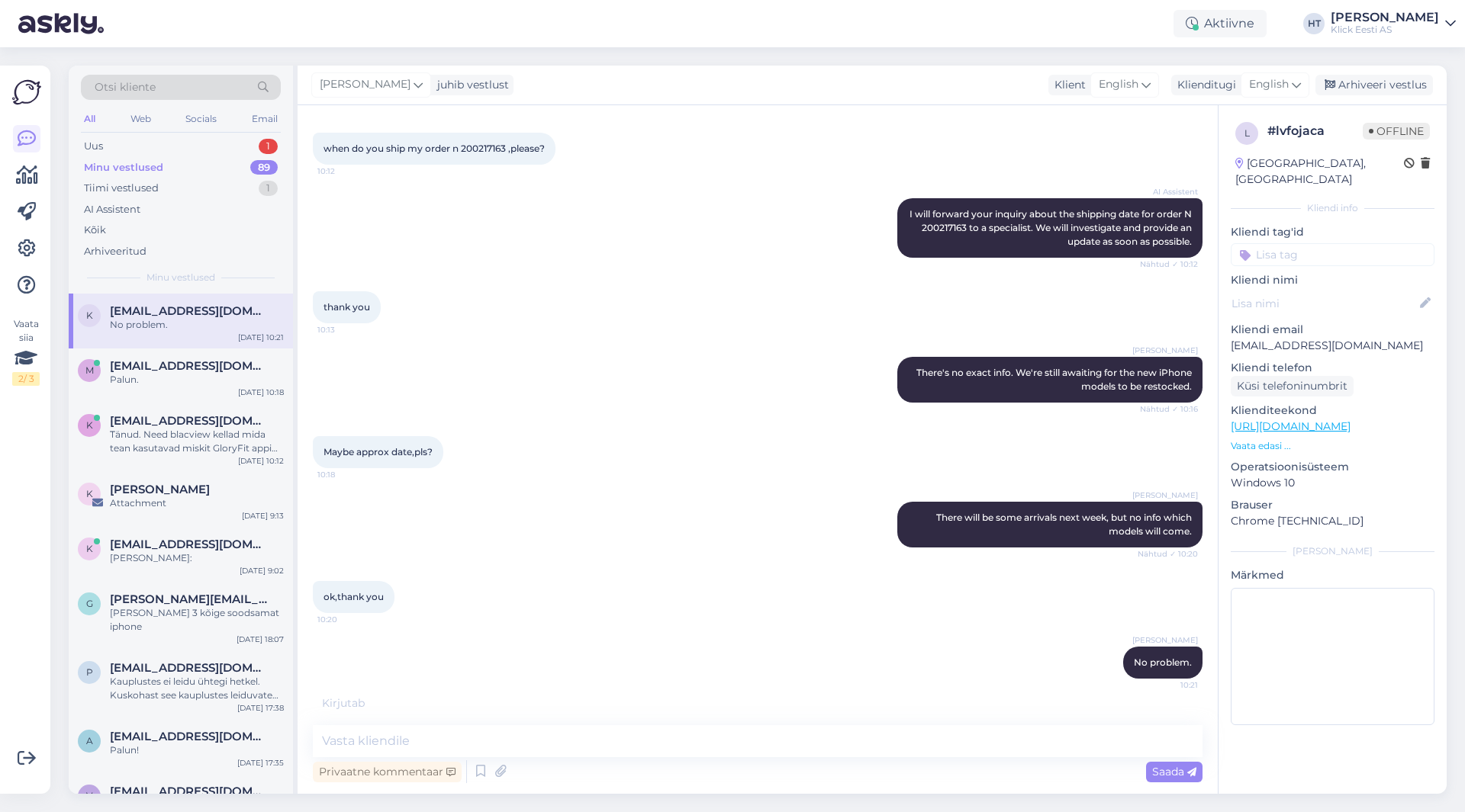
scroll to position [200, 0]
click at [240, 150] on div "Uus 1" at bounding box center [181, 146] width 200 height 21
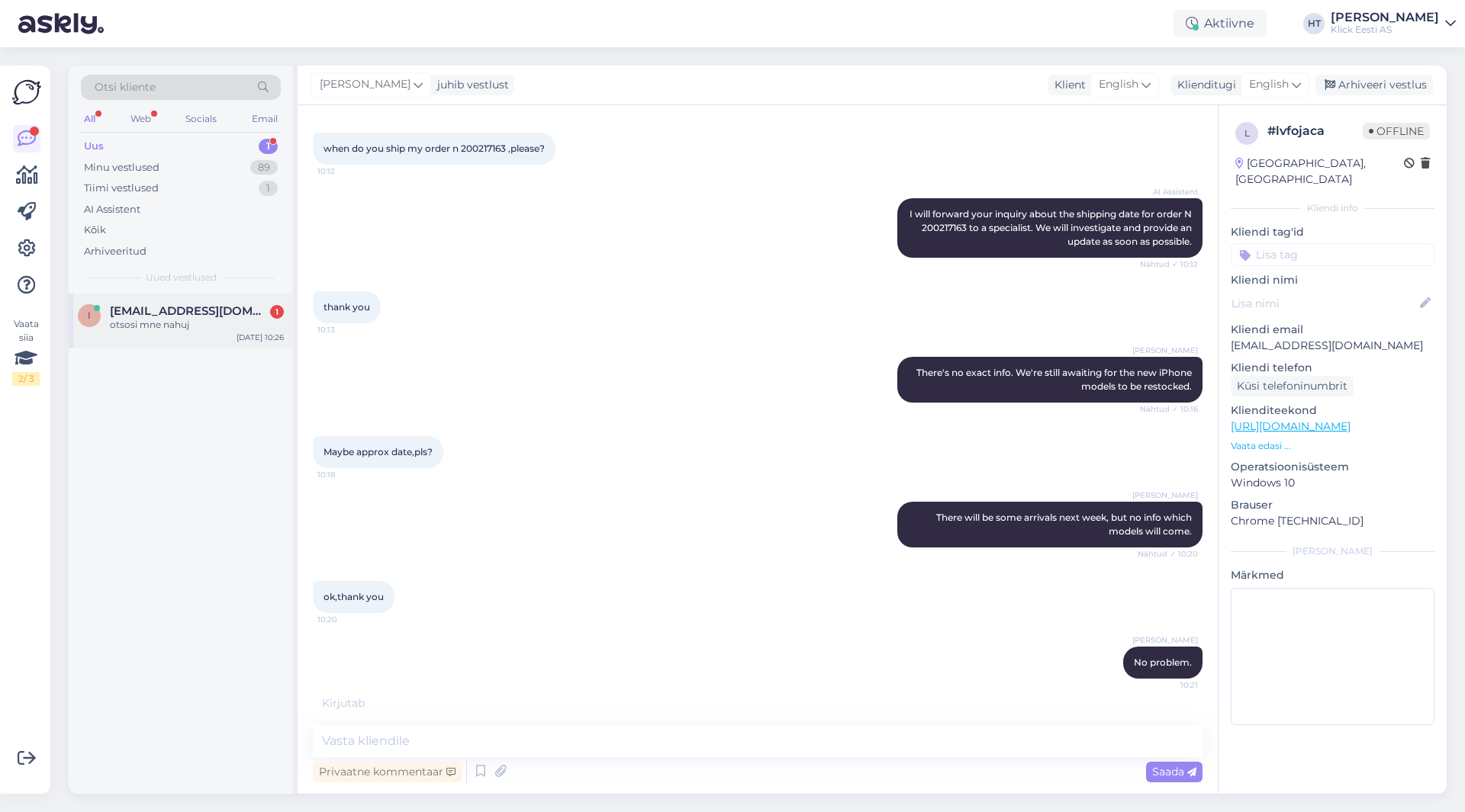
click at [242, 303] on div "i [EMAIL_ADDRESS][DOMAIN_NAME] 1 otsosi mne nahuj [DATE] 10:26" at bounding box center [181, 321] width 224 height 55
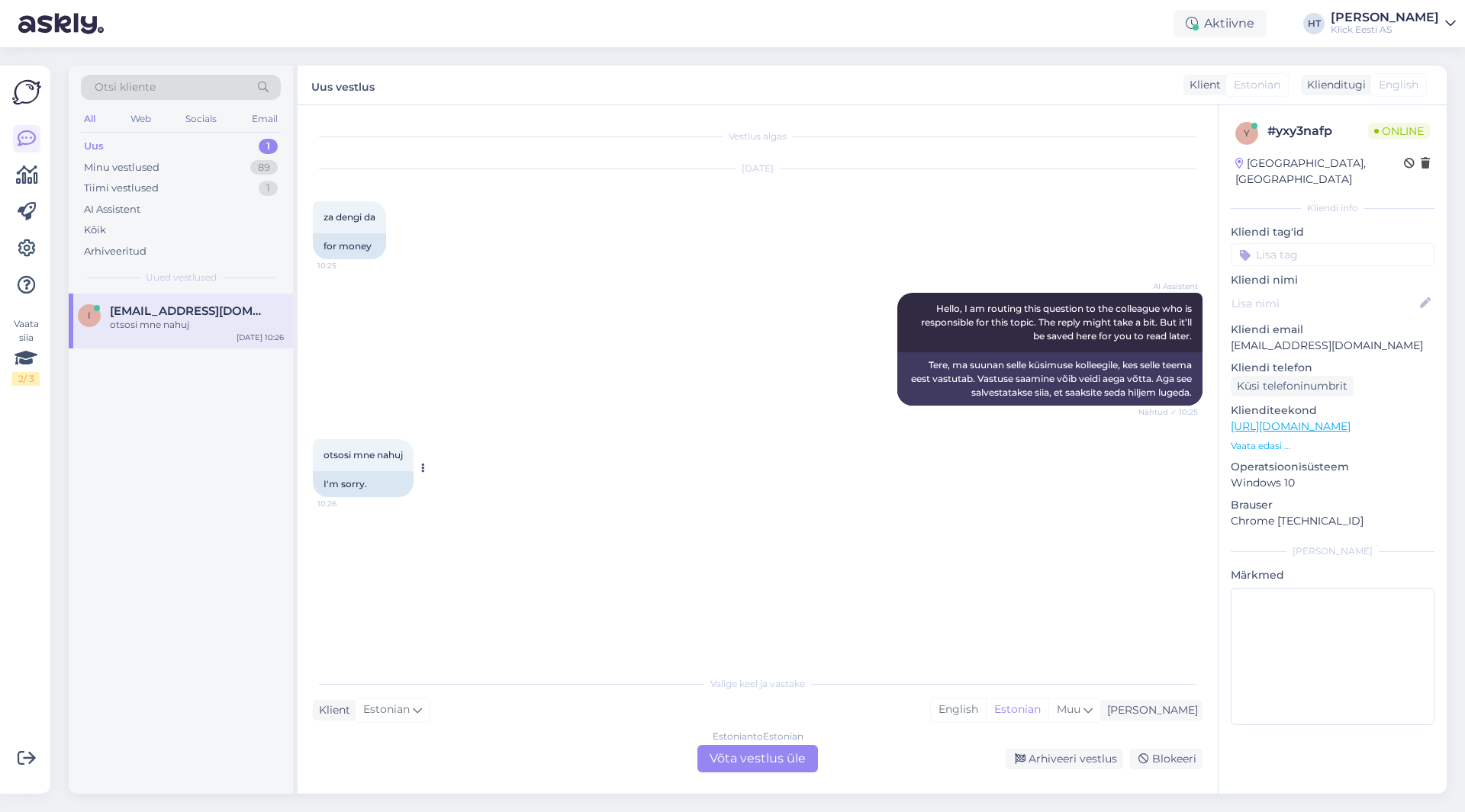
click at [362, 454] on span "otsosi mne nahuj" at bounding box center [363, 455] width 79 height 12
copy div "otsosi mne nahuj 10:26"
click at [518, 364] on div "AI Assistent Hello, I am routing this question to the colleague who is responsi…" at bounding box center [757, 349] width 890 height 146
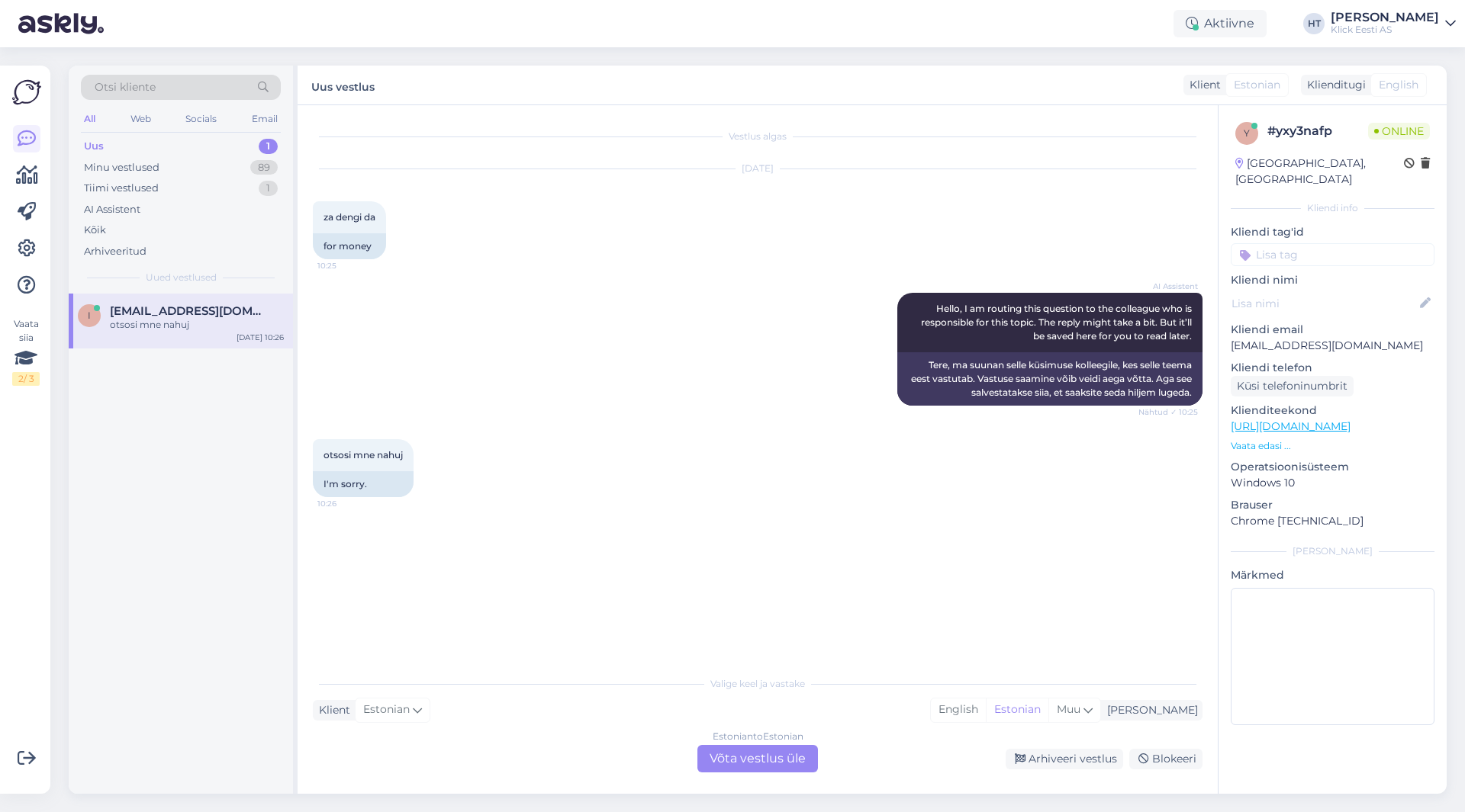
click at [813, 272] on div "[DATE] za dengi da 10:25 for money" at bounding box center [757, 214] width 890 height 123
click at [1405, 160] on icon at bounding box center [1409, 164] width 11 height 11
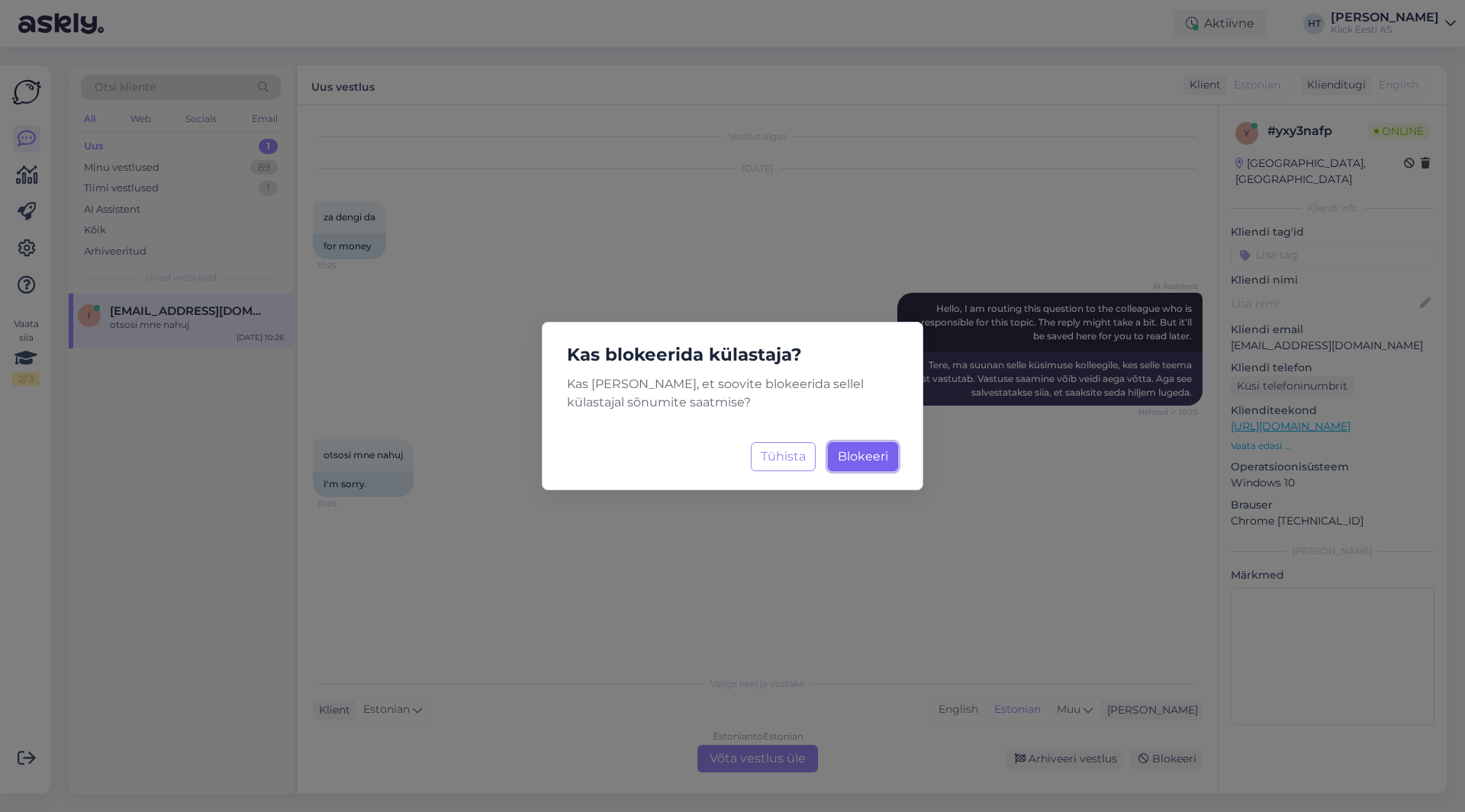
click at [853, 461] on span "Blokeeri" at bounding box center [863, 456] width 50 height 14
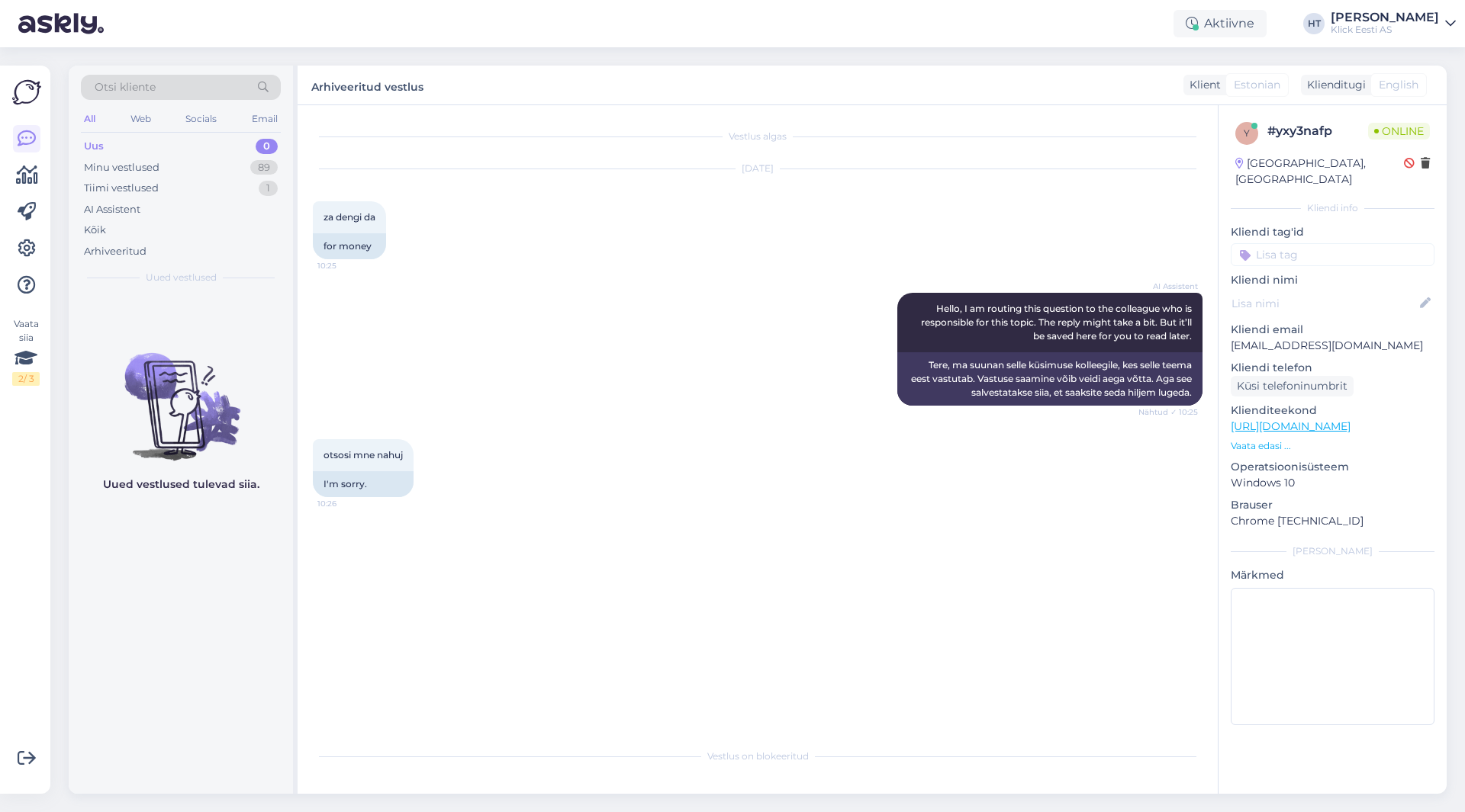
click at [685, 449] on div "otsosi mne nahuj 10:26 I'm sorry." at bounding box center [757, 468] width 890 height 92
click at [255, 164] on div "89" at bounding box center [264, 168] width 28 height 15
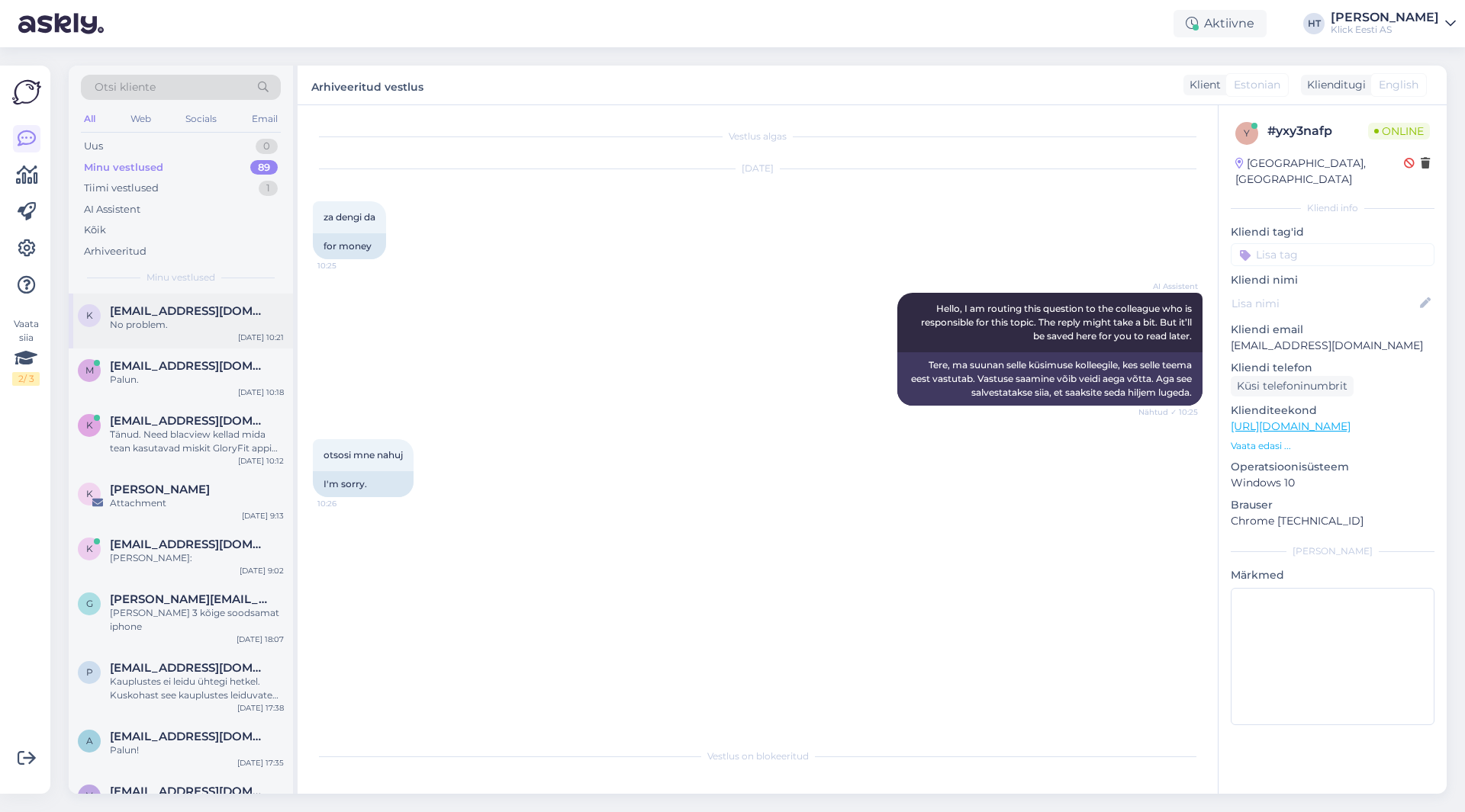
click at [217, 296] on div "k [EMAIL_ADDRESS][DOMAIN_NAME] No problem. [DATE] 10:21" at bounding box center [181, 321] width 224 height 55
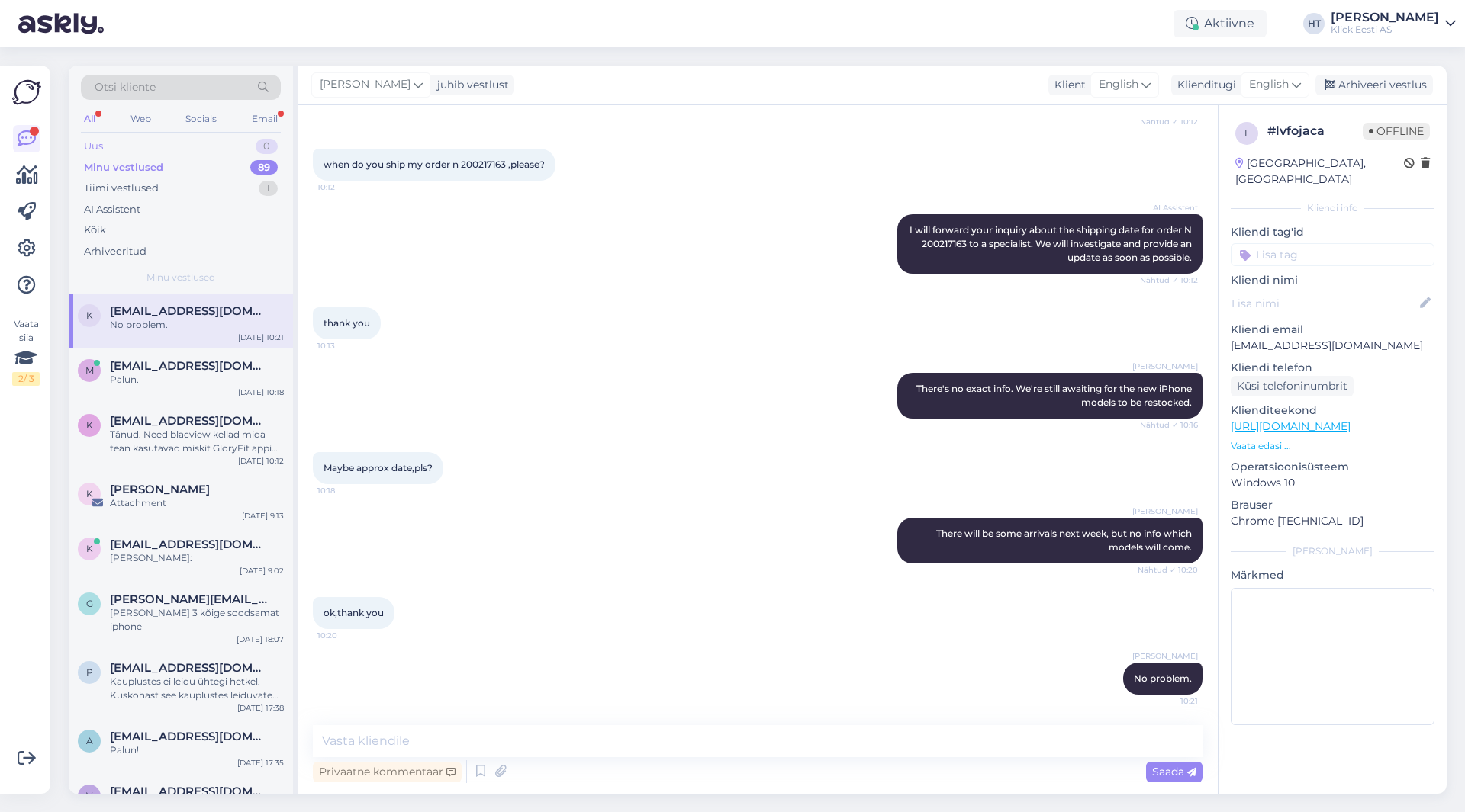
click at [255, 146] on div "0" at bounding box center [266, 146] width 22 height 15
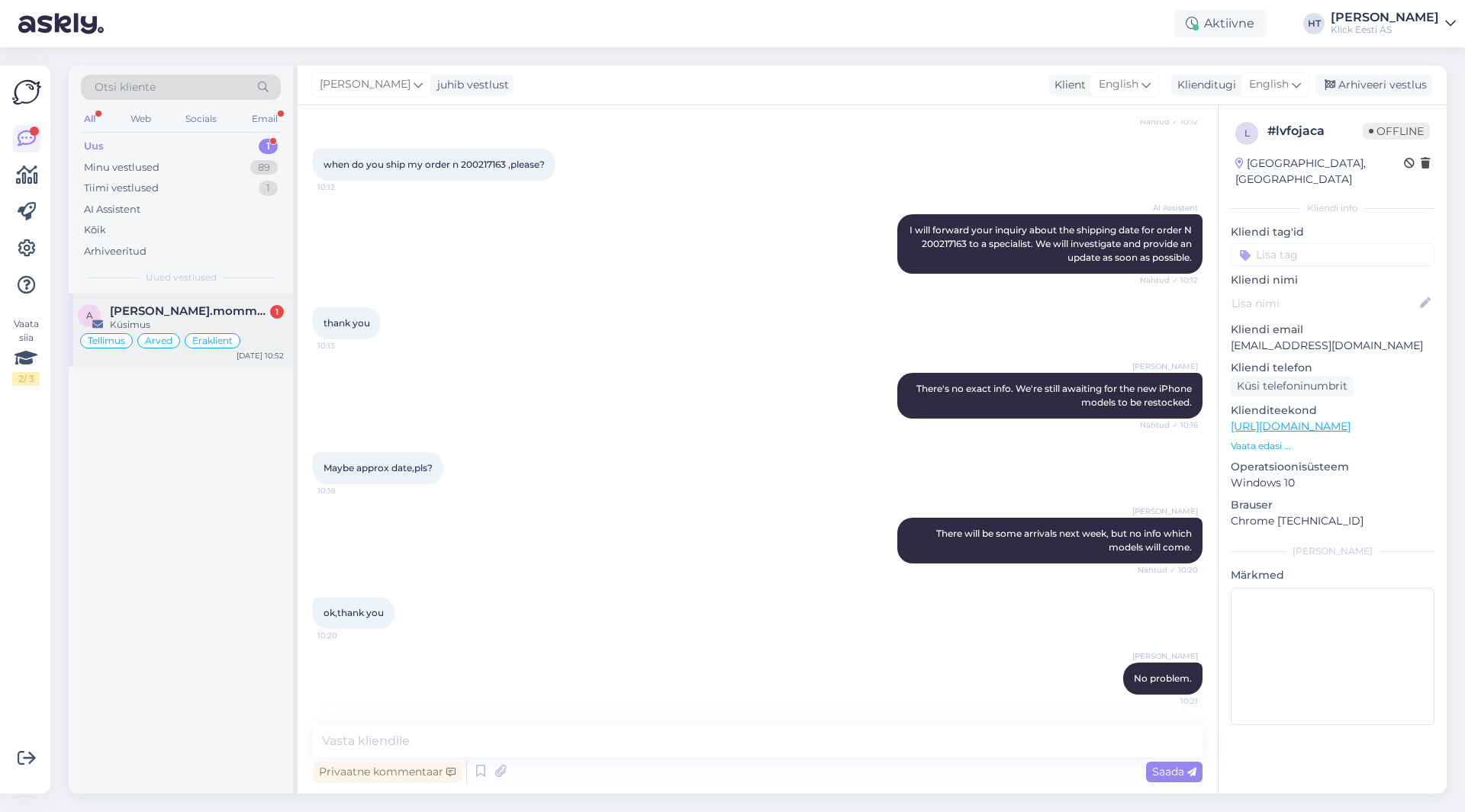
click at [264, 313] on span "[PERSON_NAME].mommeja via [EMAIL_ADDRESS][DOMAIN_NAME]" at bounding box center [189, 311] width 159 height 13
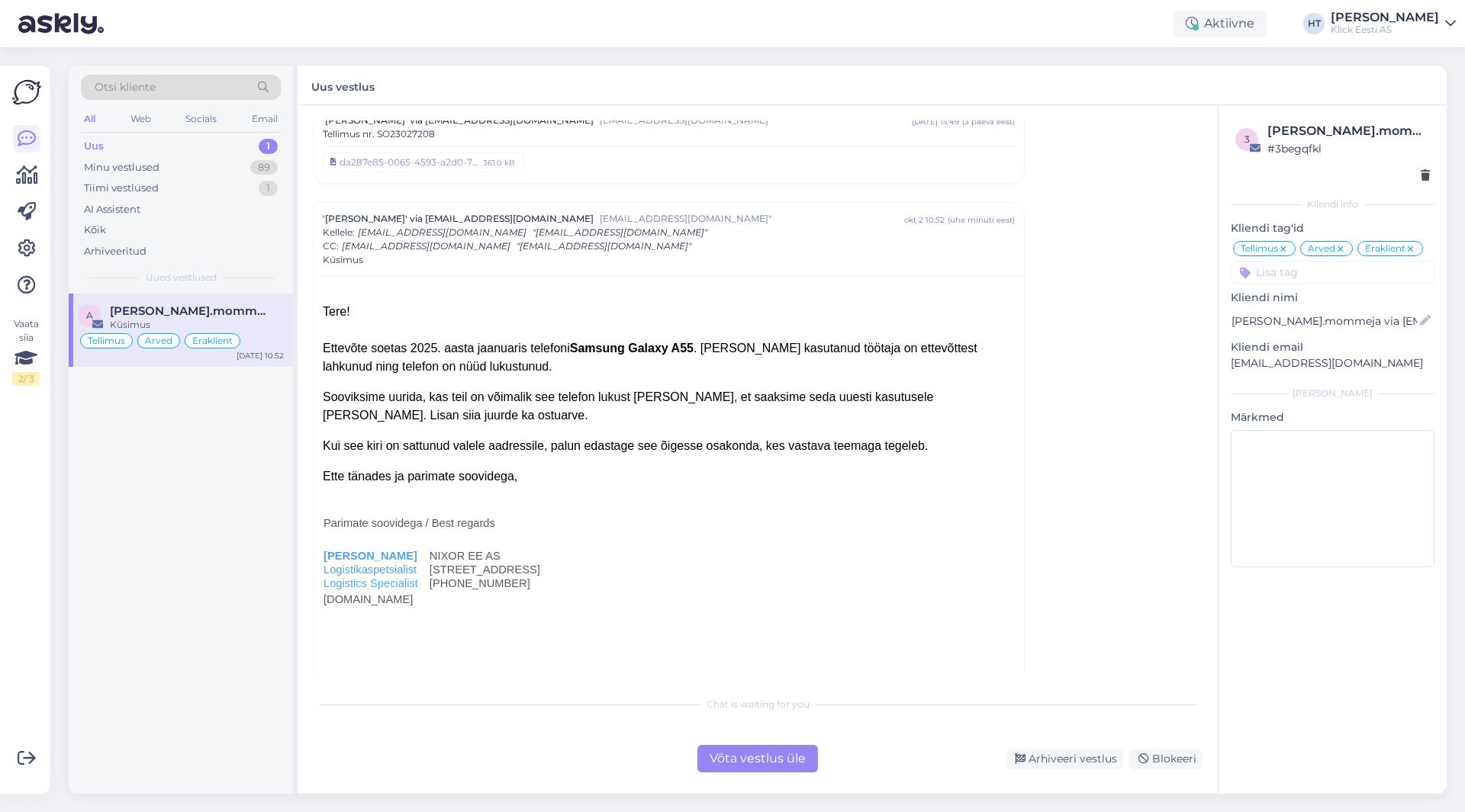
scroll to position [7384, 0]
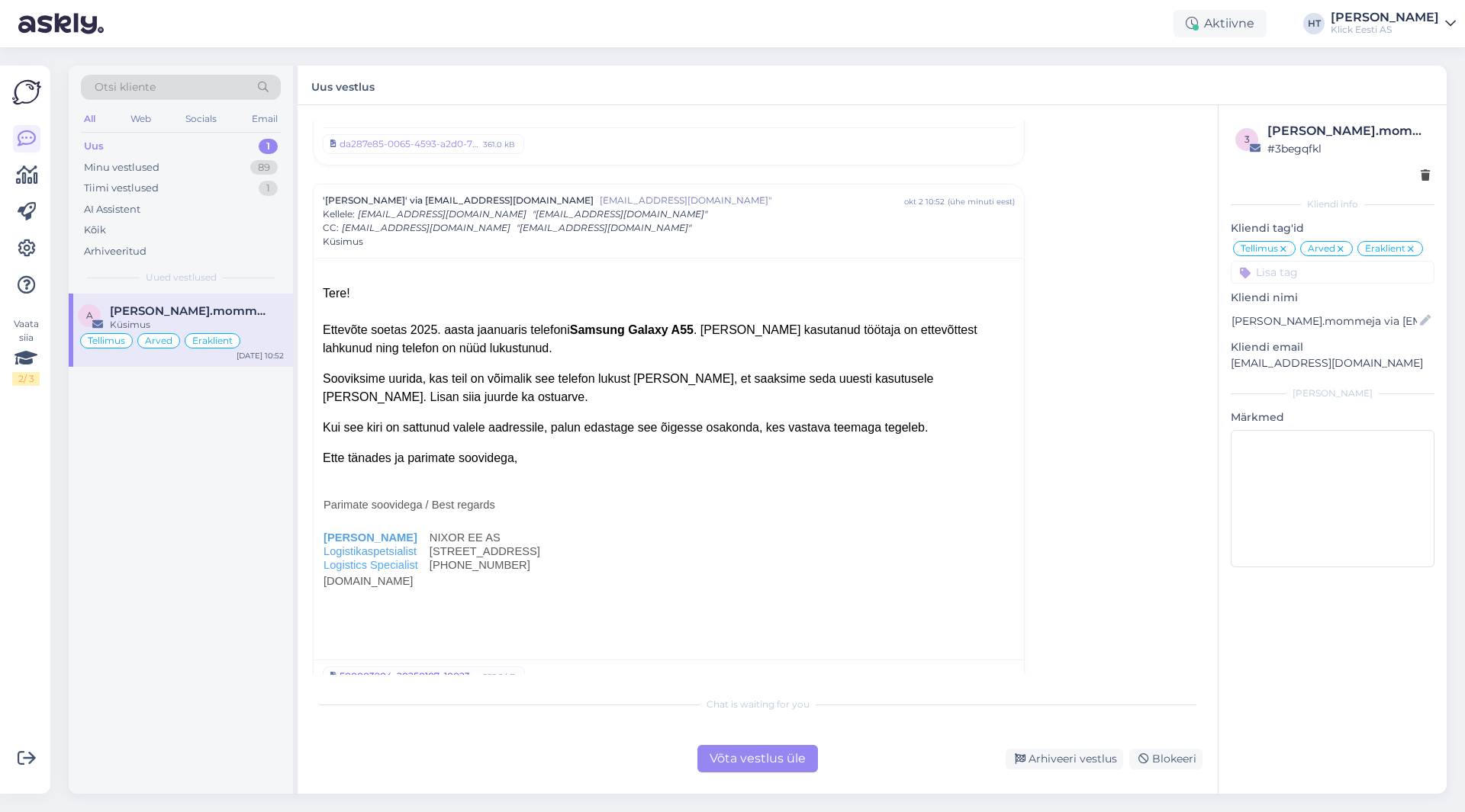
click at [444, 670] on div "500003904_20250107_100238_S25000480.pdf" at bounding box center [408, 677] width 139 height 13
click at [165, 202] on div "AI Assistent" at bounding box center [181, 209] width 200 height 21
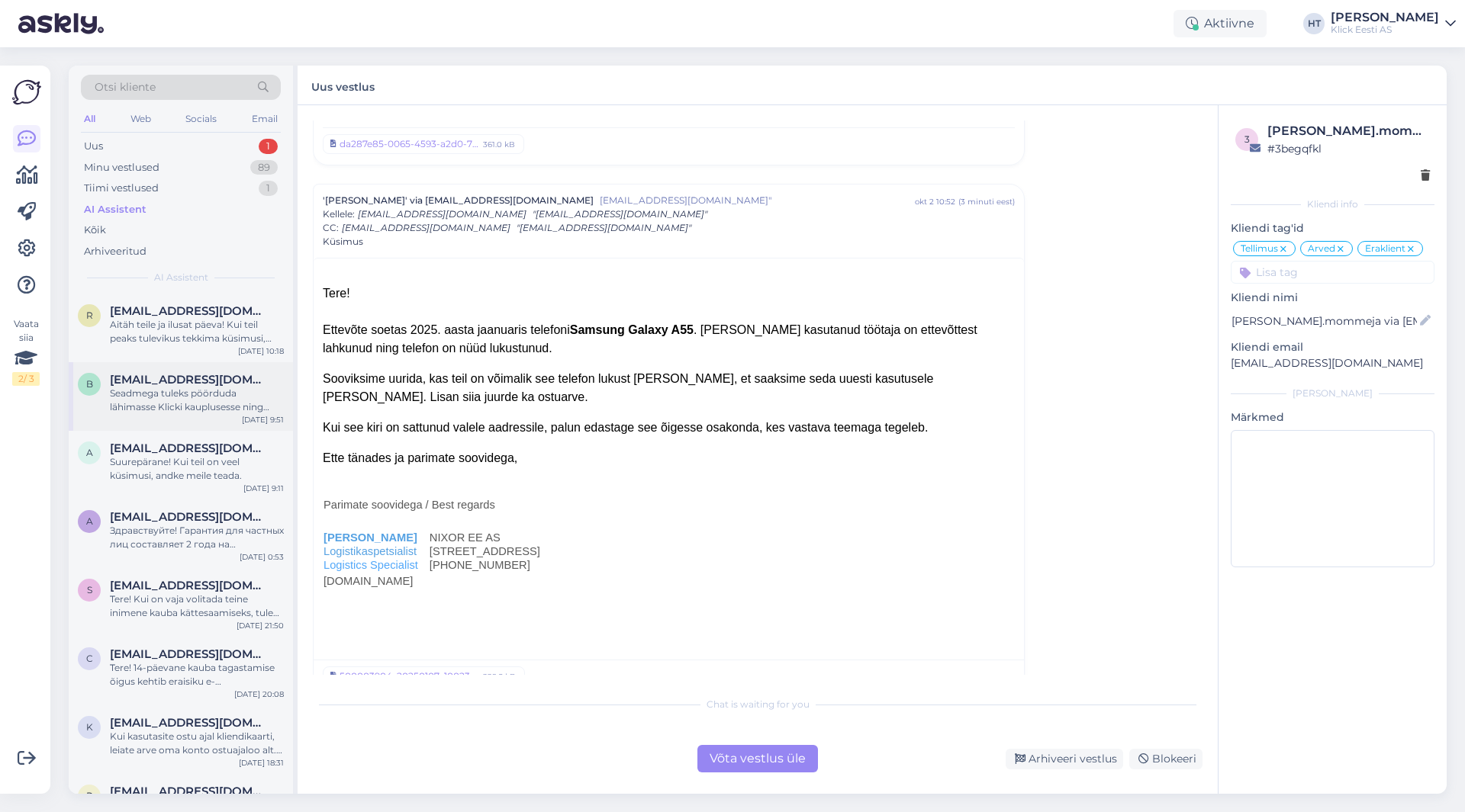
click at [229, 396] on div "Seadmega tuleks pöörduda lähimasse Klicki kauplusesse ning registreerida garant…" at bounding box center [197, 401] width 174 height 28
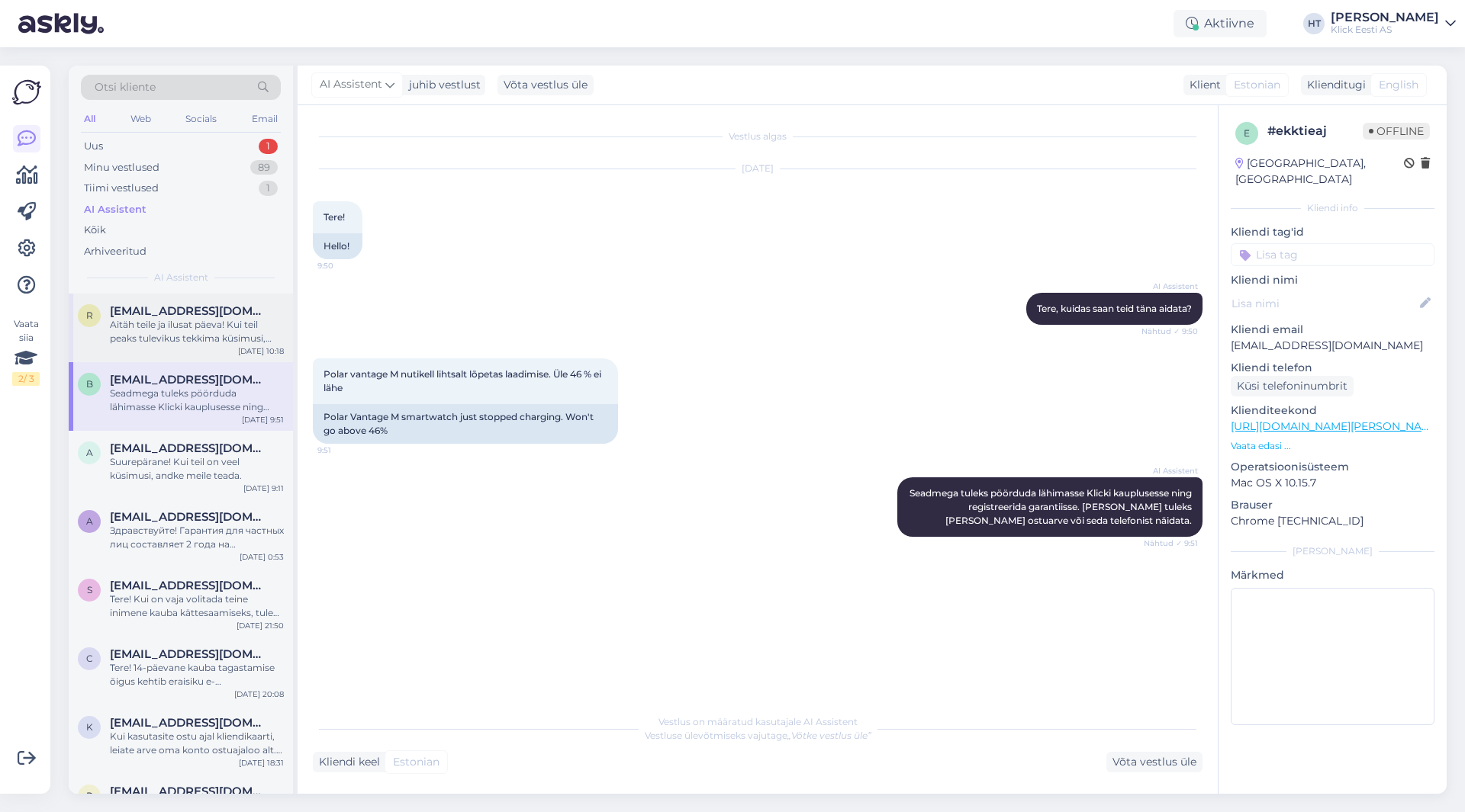
click at [210, 320] on div "Aitäh teile ja ilusat päeva! Kui teil peaks tulevikus tekkima küsimusi, oleme s…" at bounding box center [197, 332] width 174 height 28
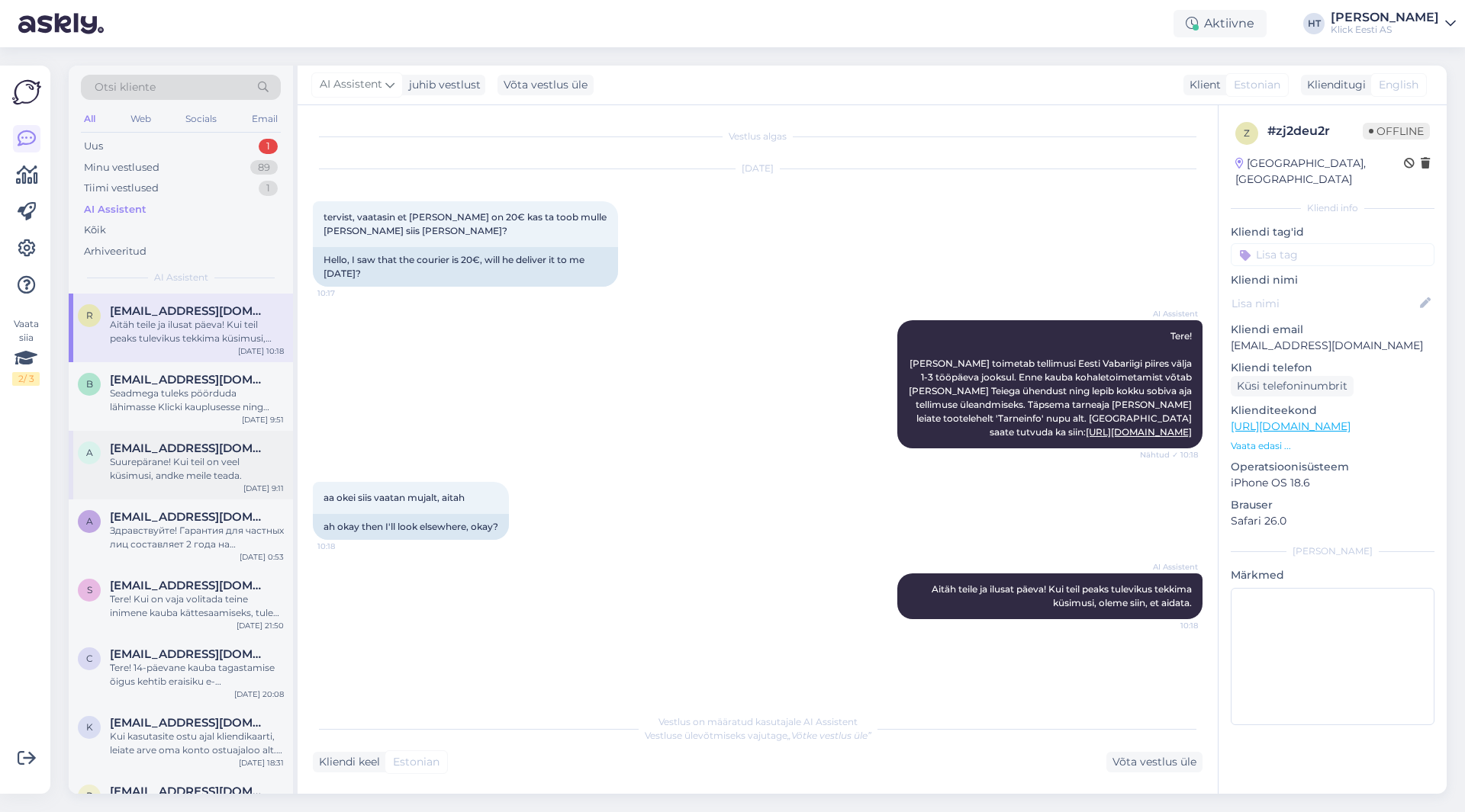
click at [213, 484] on div "a [EMAIL_ADDRESS][DOMAIN_NAME] Suurepärane! Kui teil on veel küsimusi, andke me…" at bounding box center [181, 465] width 224 height 69
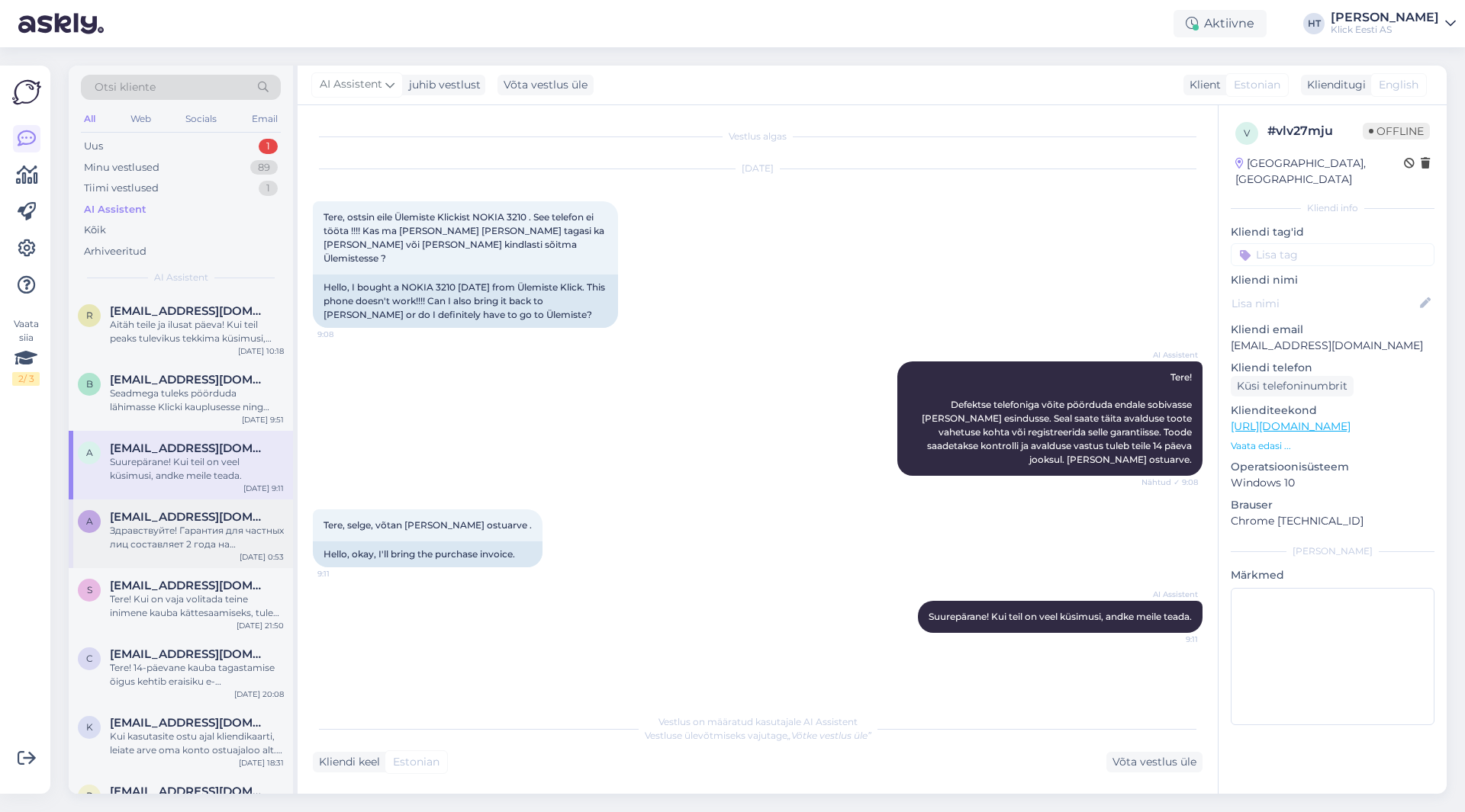
click at [213, 527] on div "Здравствуйте! Гарантия для частных лиц составляет 2 года на основании счета-фак…" at bounding box center [197, 537] width 174 height 28
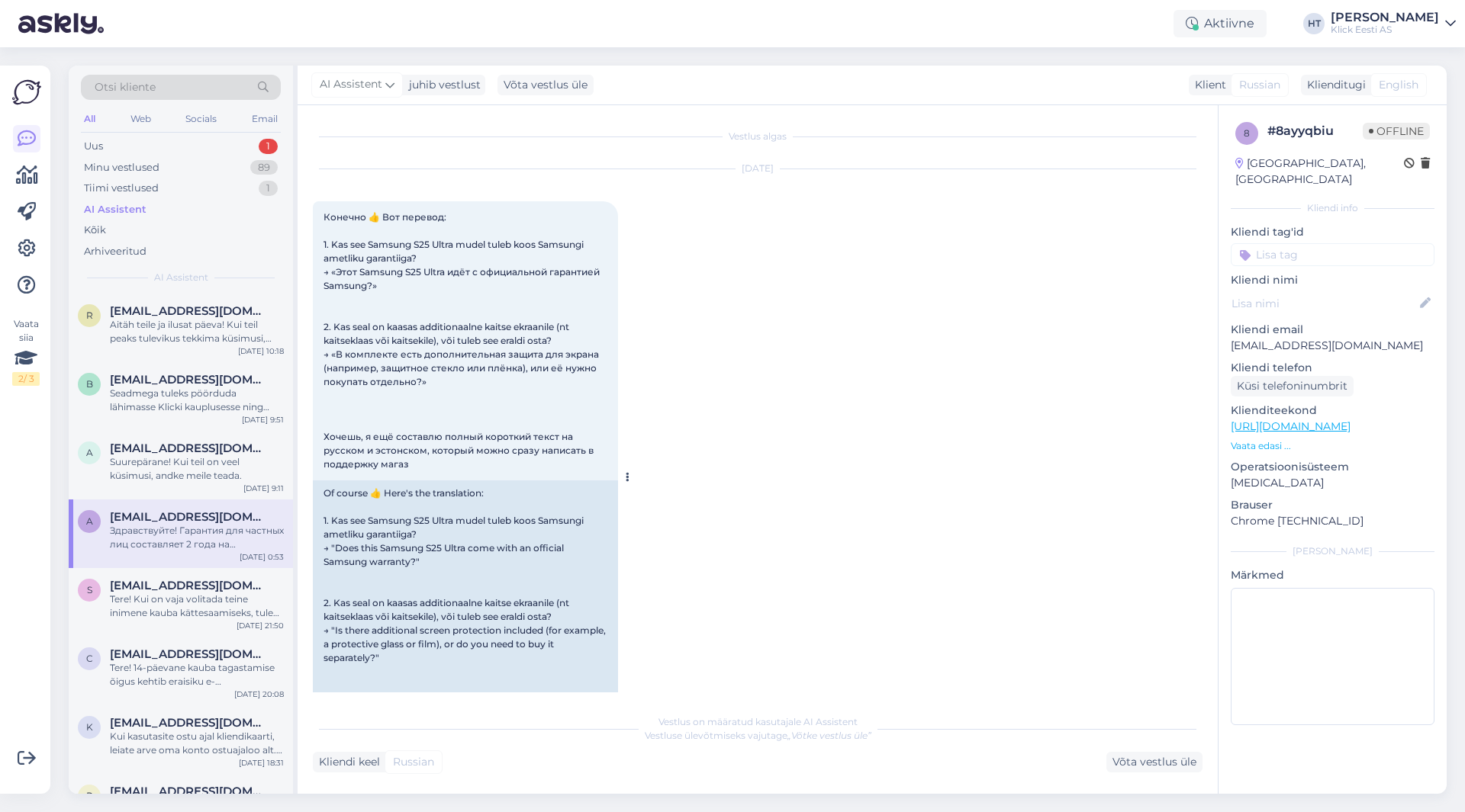
scroll to position [212, 0]
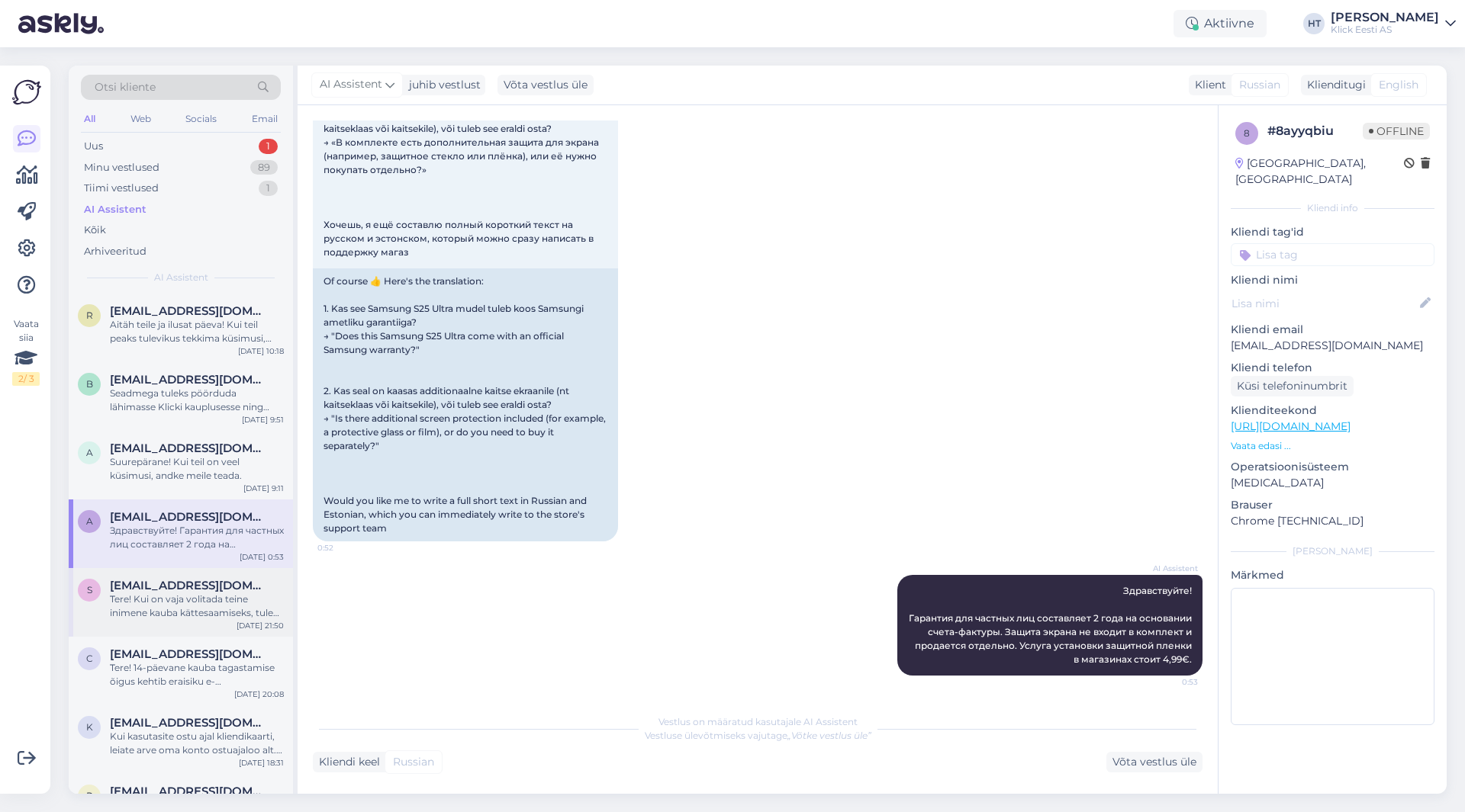
click at [214, 576] on div "s [EMAIL_ADDRESS][DOMAIN_NAME] Tere! Kui on vaja volitada teine inimene kauba k…" at bounding box center [181, 603] width 224 height 69
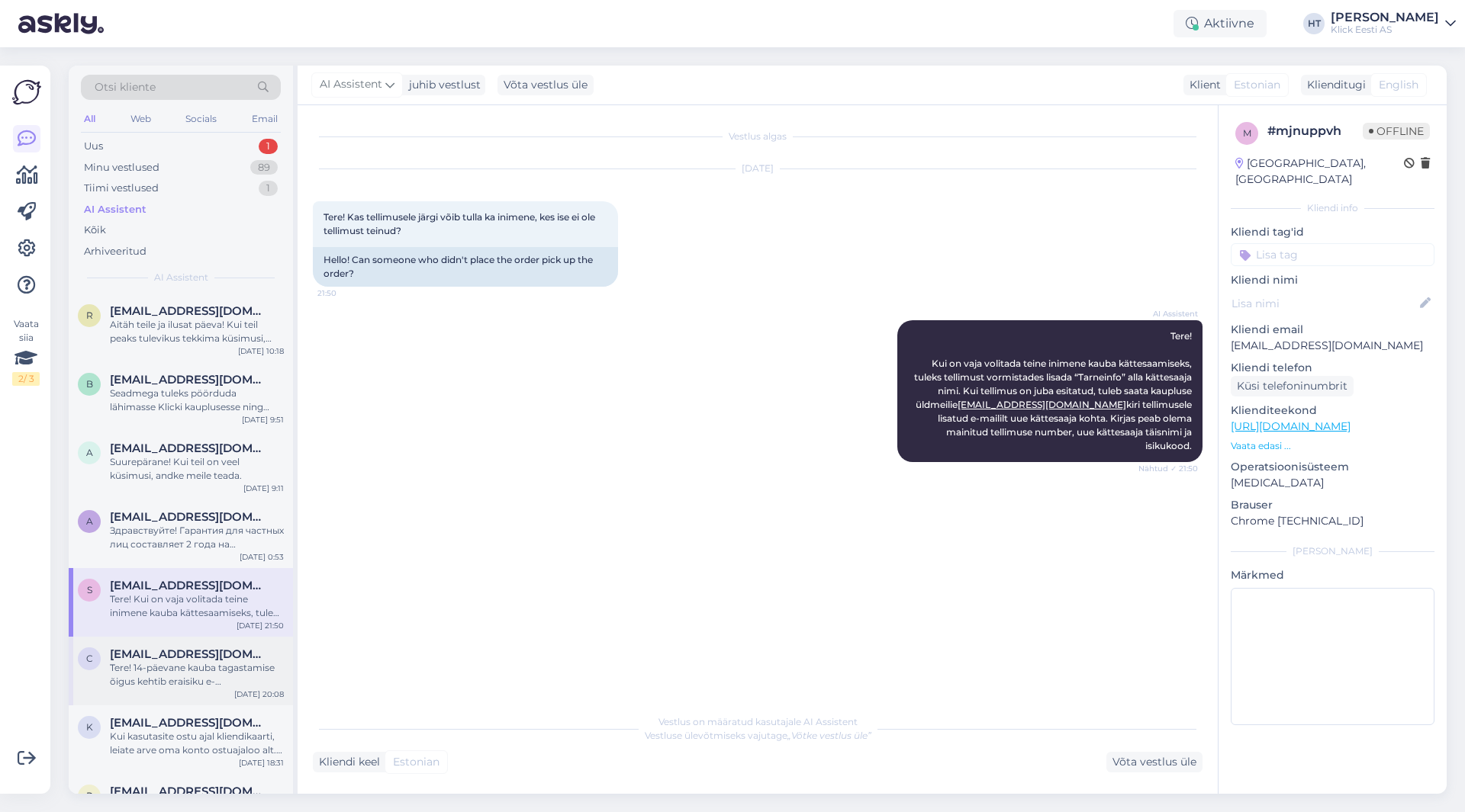
click at [226, 670] on div "Tere! 14-päevane kauba tagastamise õigus kehtib eraisiku e-[PERSON_NAME] ostude…" at bounding box center [197, 675] width 174 height 28
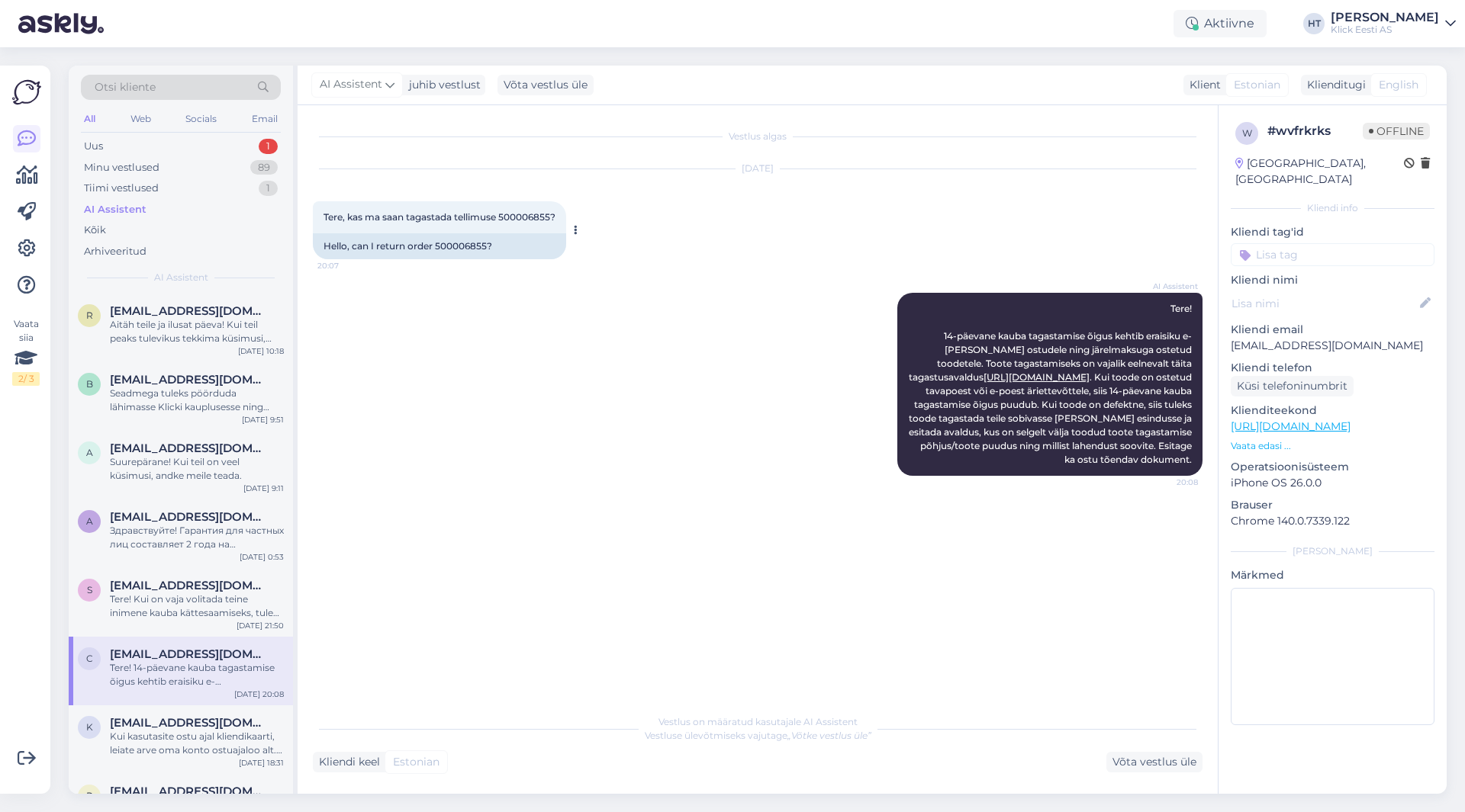
click at [509, 216] on span "Tere, kas ma saan tagastada tellimuse 500006855?" at bounding box center [439, 217] width 232 height 12
copy span "500006855"
click at [682, 302] on div "AI Assistent Tere! 14-päevane kauba tagastamise õigus kehtib eraisiku e-[PERSON…" at bounding box center [757, 385] width 890 height 217
click at [284, 332] on div "r [EMAIL_ADDRESS][DOMAIN_NAME] Aitäh teile ja ilusat päeva! Kui teil peaks tule…" at bounding box center [181, 328] width 224 height 69
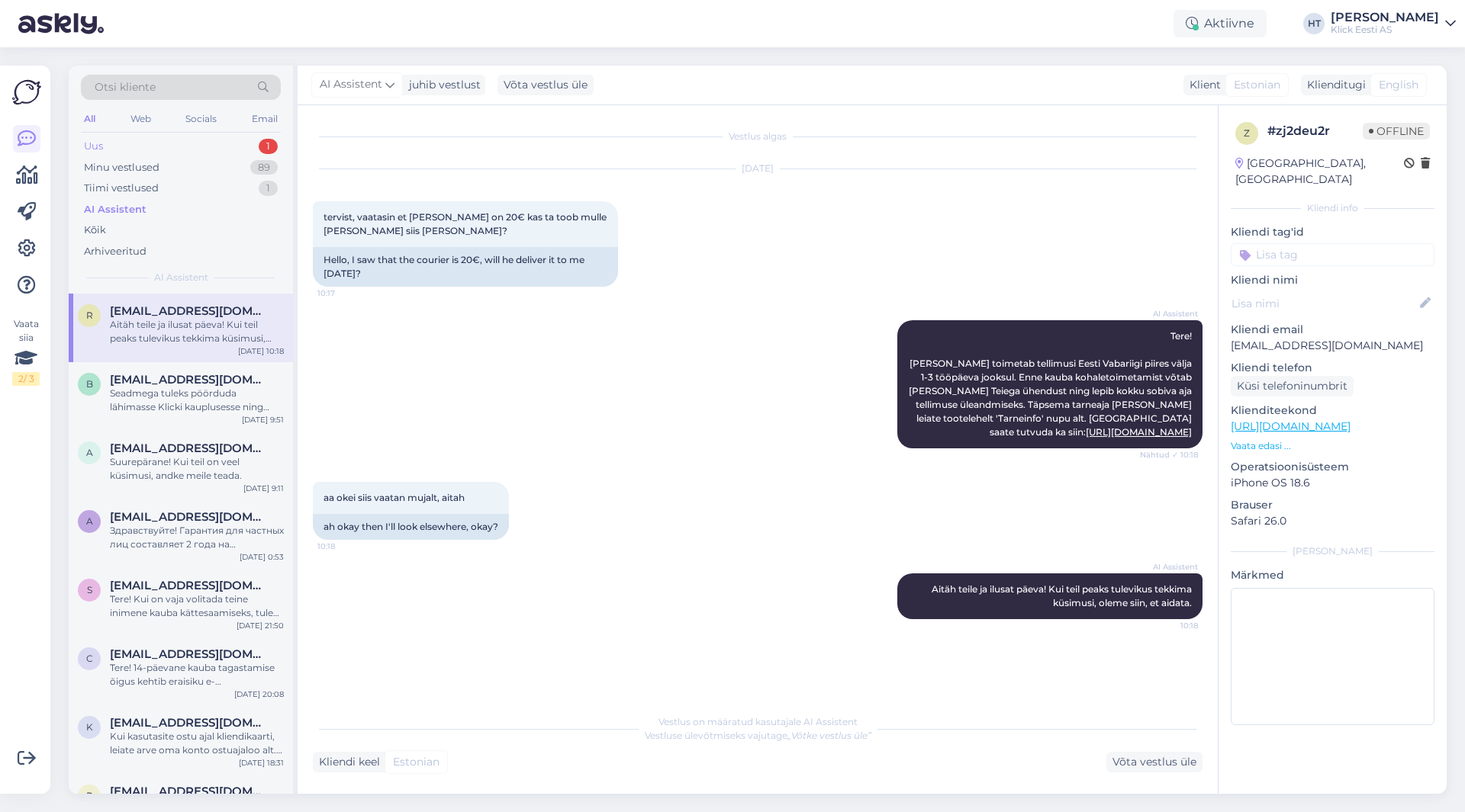
click at [272, 153] on div "1" at bounding box center [268, 146] width 19 height 15
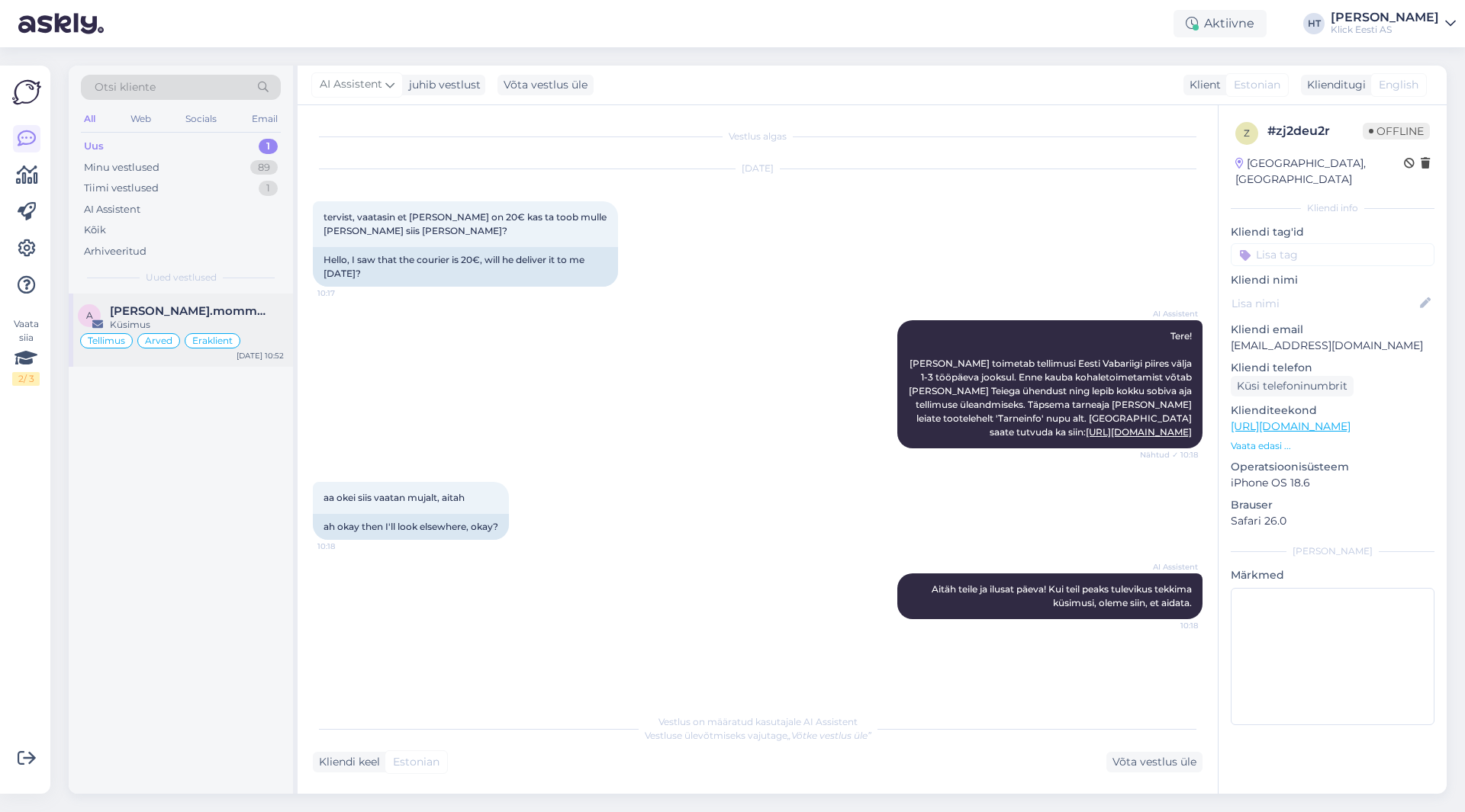
click at [245, 303] on div "a [PERSON_NAME].mommeja via [EMAIL_ADDRESS][DOMAIN_NAME] Küsimus Tellimus Arved…" at bounding box center [181, 330] width 224 height 73
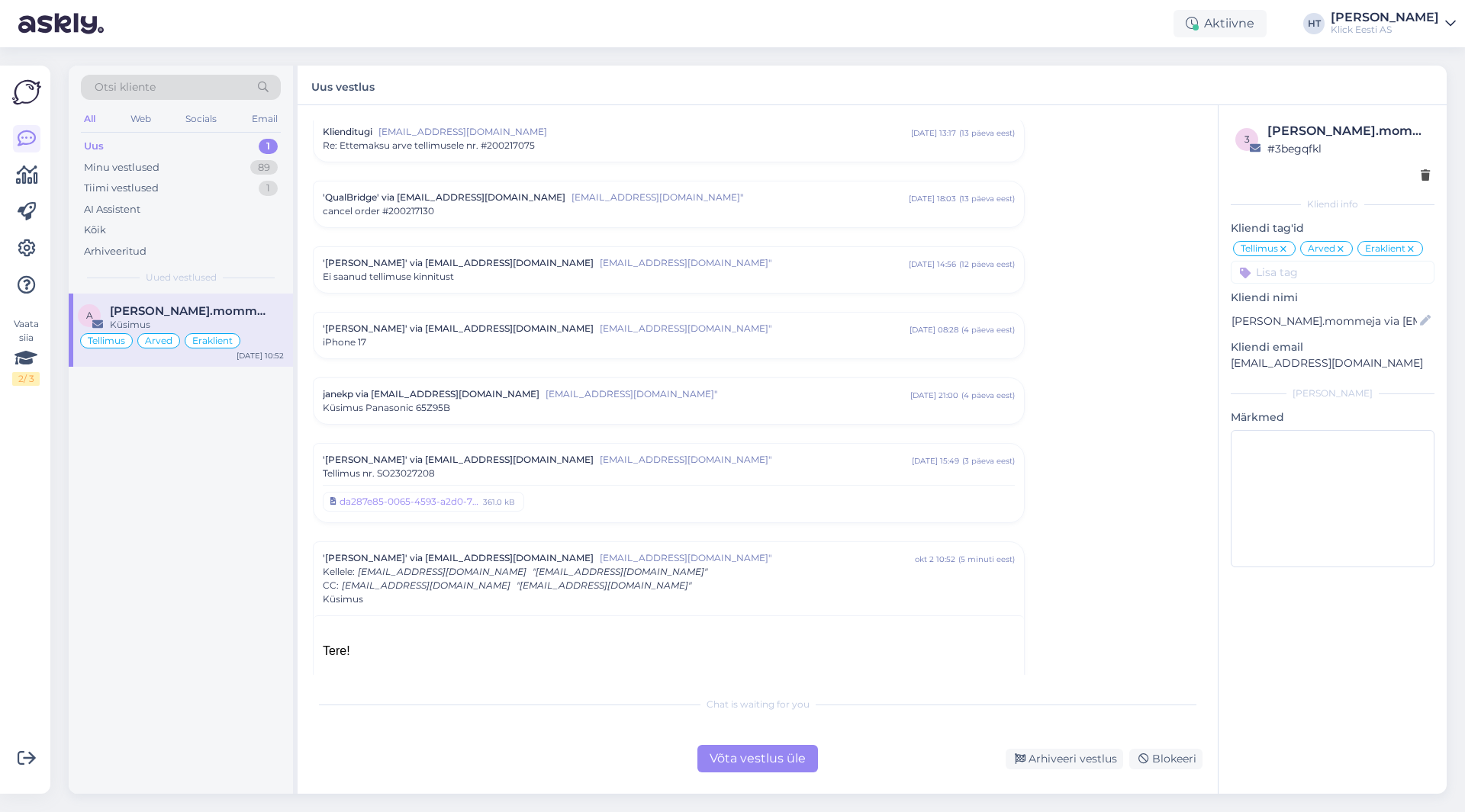
scroll to position [7103, 0]
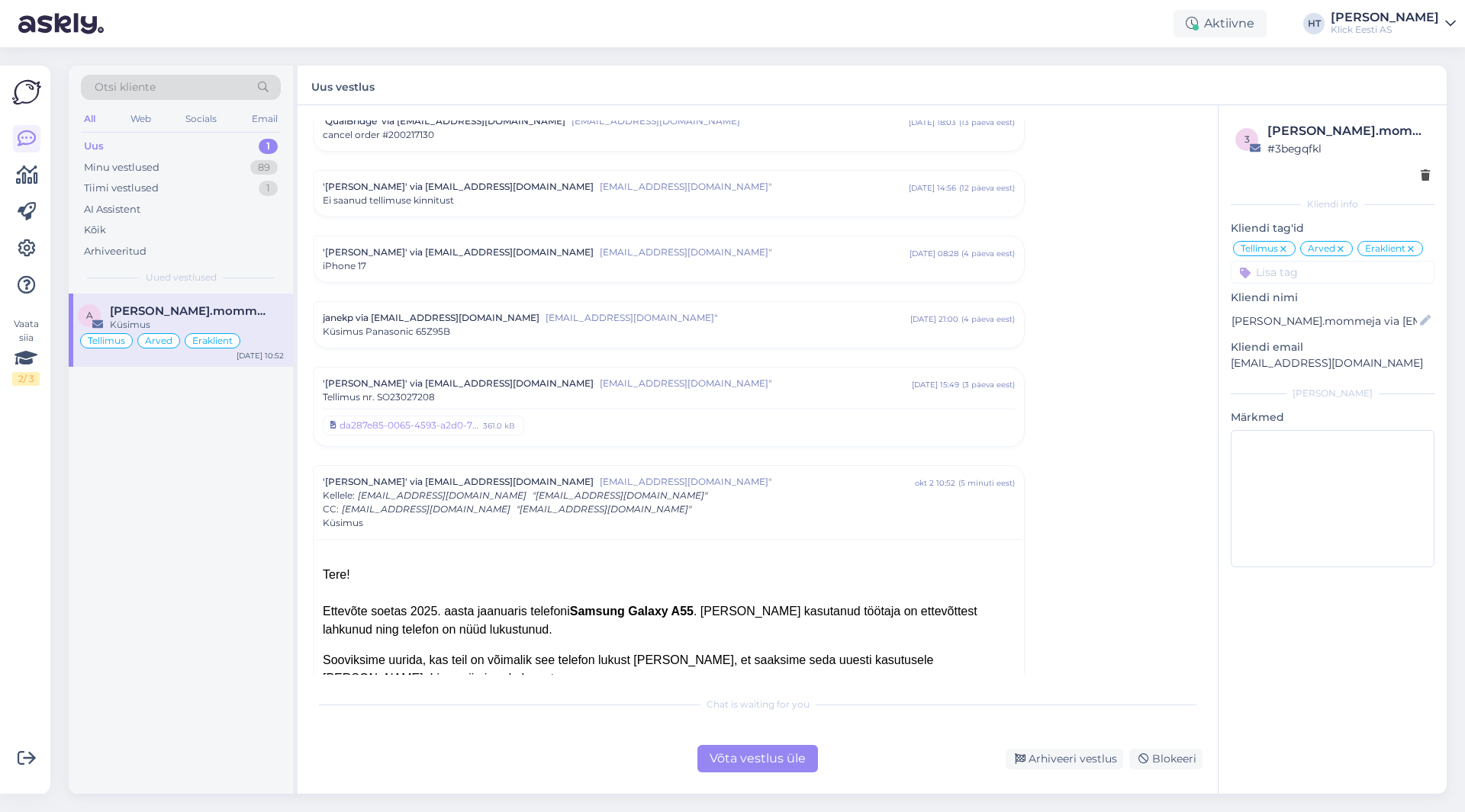
click at [683, 377] on span "[EMAIL_ADDRESS][DOMAIN_NAME]"" at bounding box center [756, 384] width 312 height 13
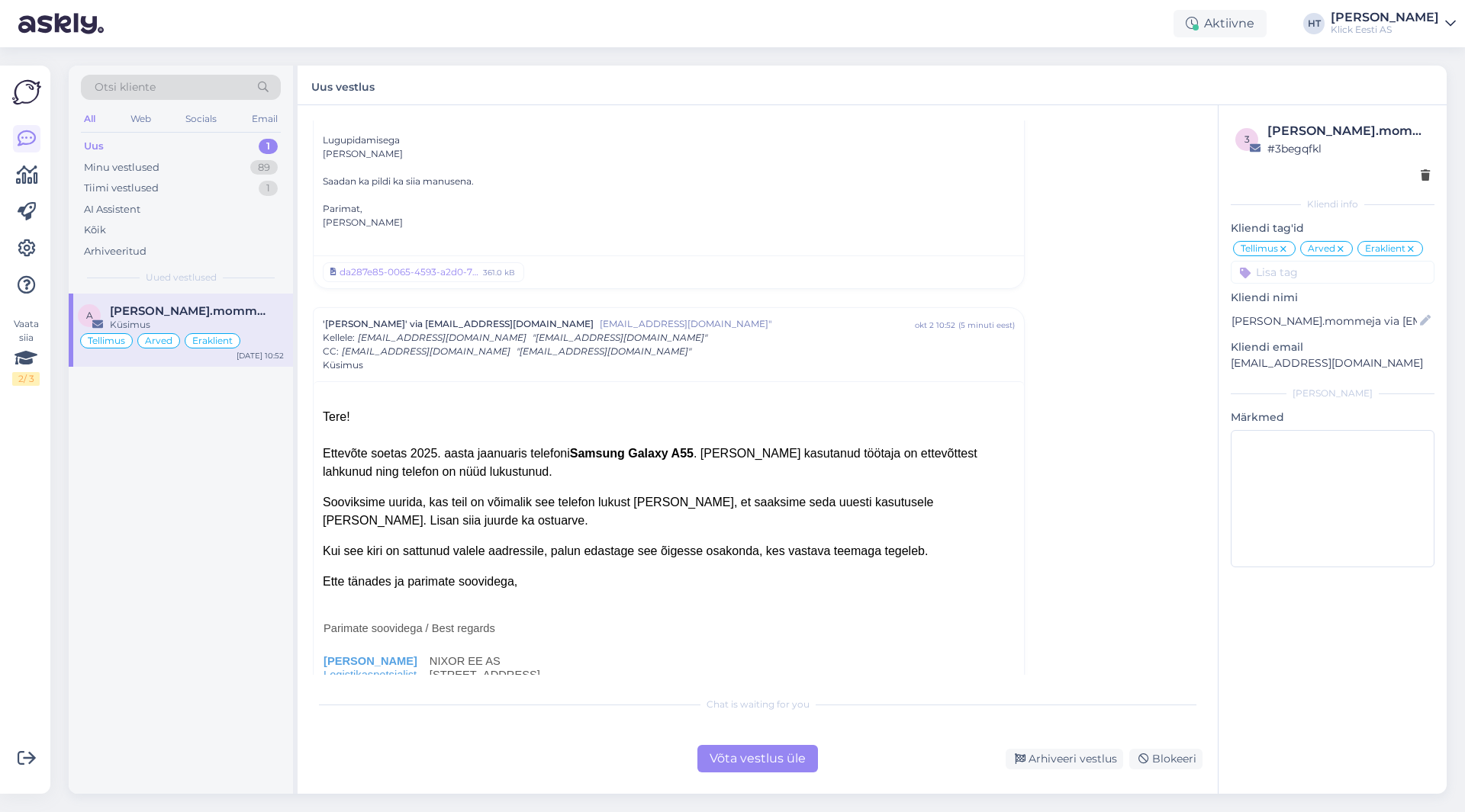
scroll to position [7749, 0]
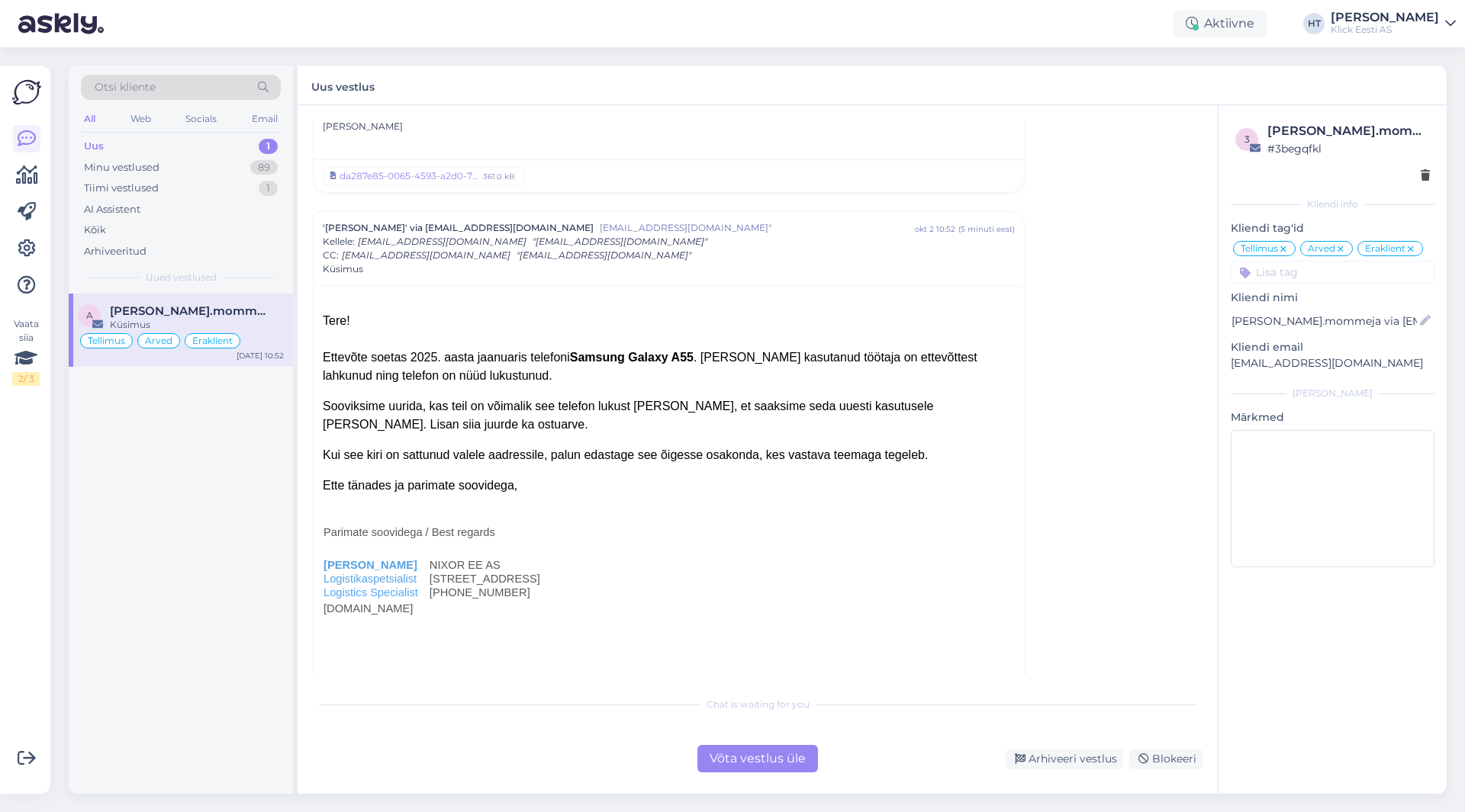
drag, startPoint x: 322, startPoint y: 302, endPoint x: 888, endPoint y: 426, distance: 579.4
click at [888, 426] on div "Tere! Ettevõte soetas 2025. aasta jaanuaris telefoni Samsung Galaxy A55 . [PERS…" at bounding box center [669, 484] width 711 height 397
click at [712, 477] on div "Ette tänades ja parimate soovidega," at bounding box center [669, 495] width 692 height 37
click at [743, 761] on div "Võta vestlus üle" at bounding box center [758, 759] width 121 height 28
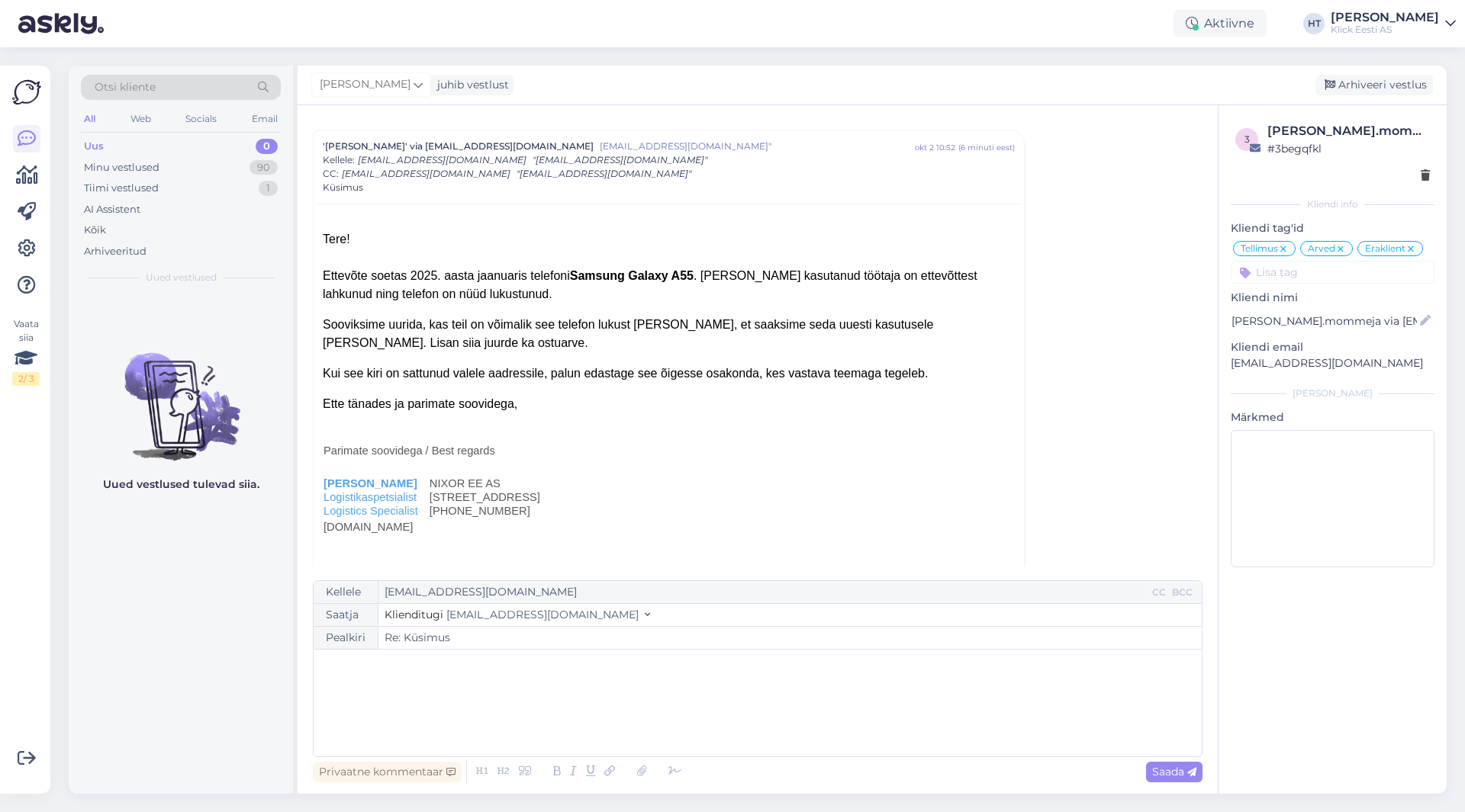
scroll to position [7857, 0]
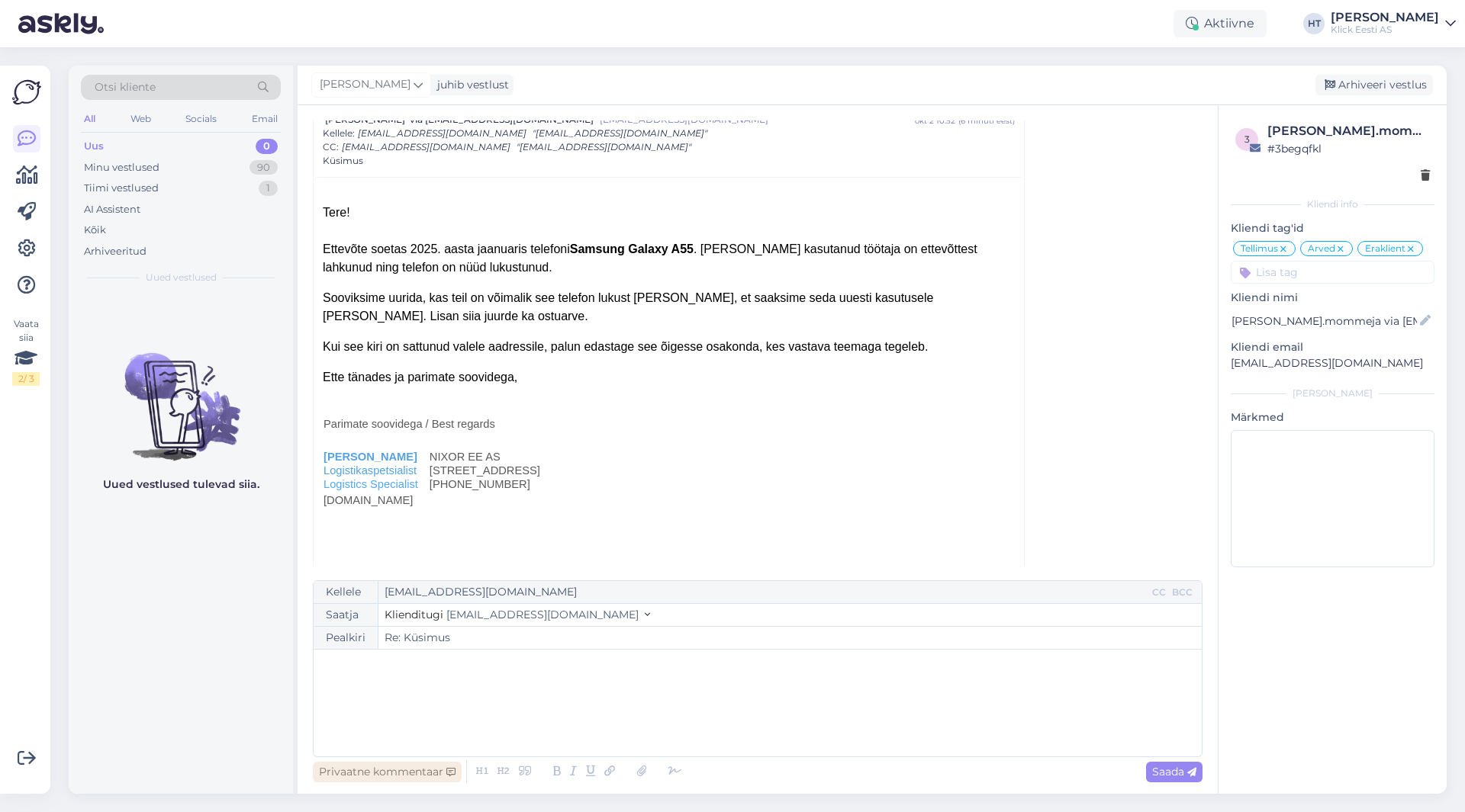
click at [383, 775] on div "Privaatne kommentaar" at bounding box center [386, 773] width 149 height 21
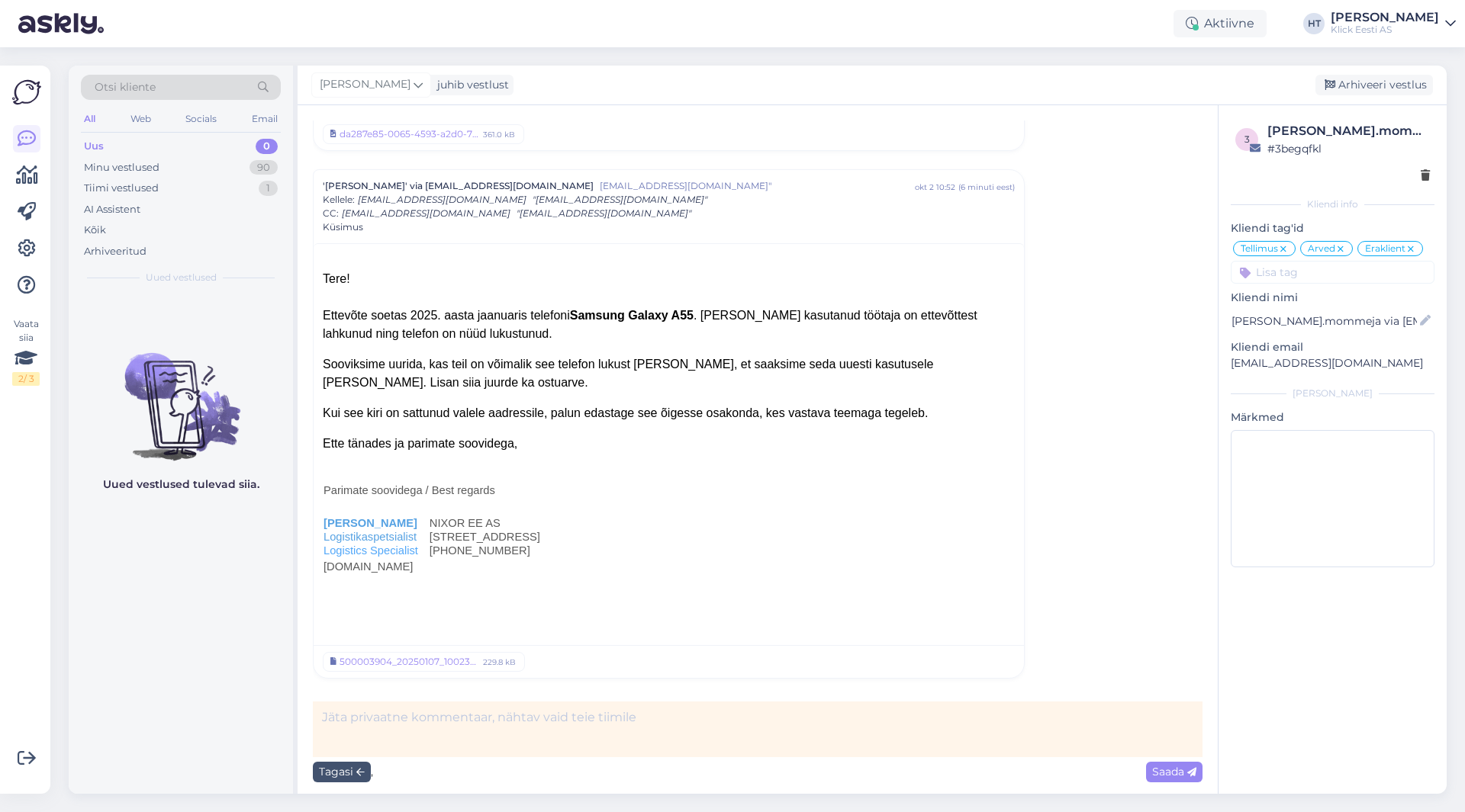
scroll to position [7735, 0]
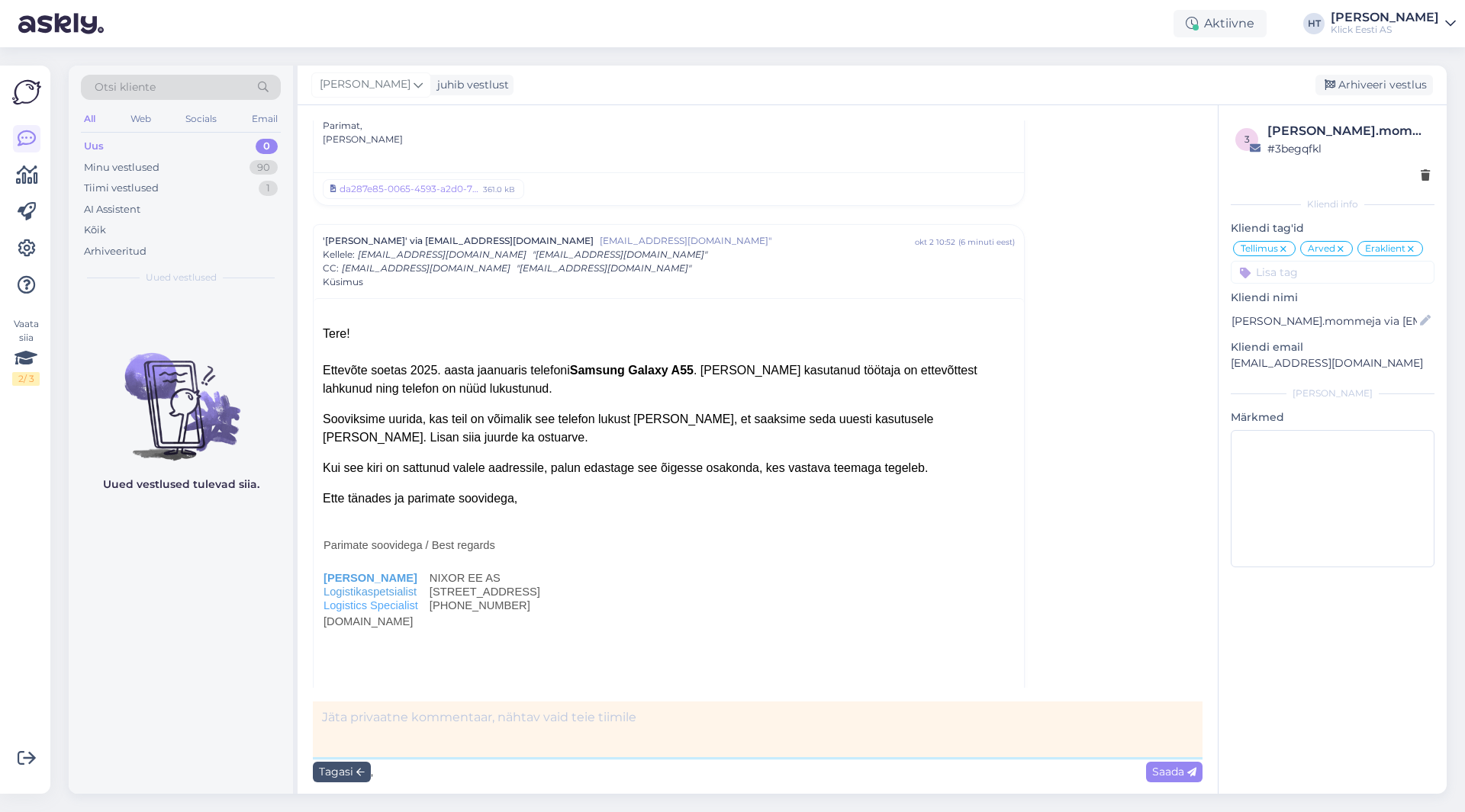
click at [429, 734] on textarea at bounding box center [757, 730] width 890 height 55
type textarea "Lukku eemaldada ei saa, aga hooldus peaks saama tarkvara üle kirjutada?"
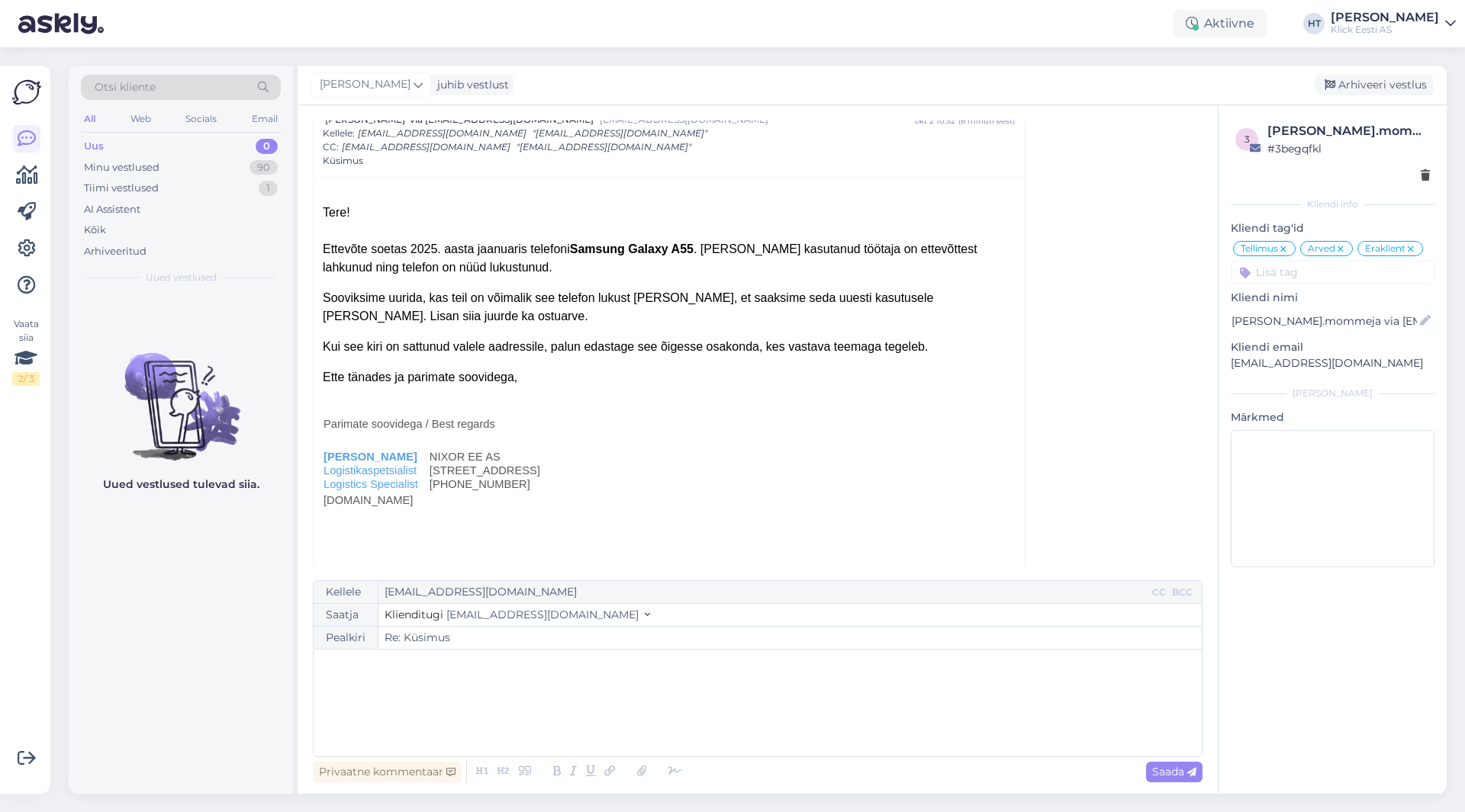
scroll to position [7936, 0]
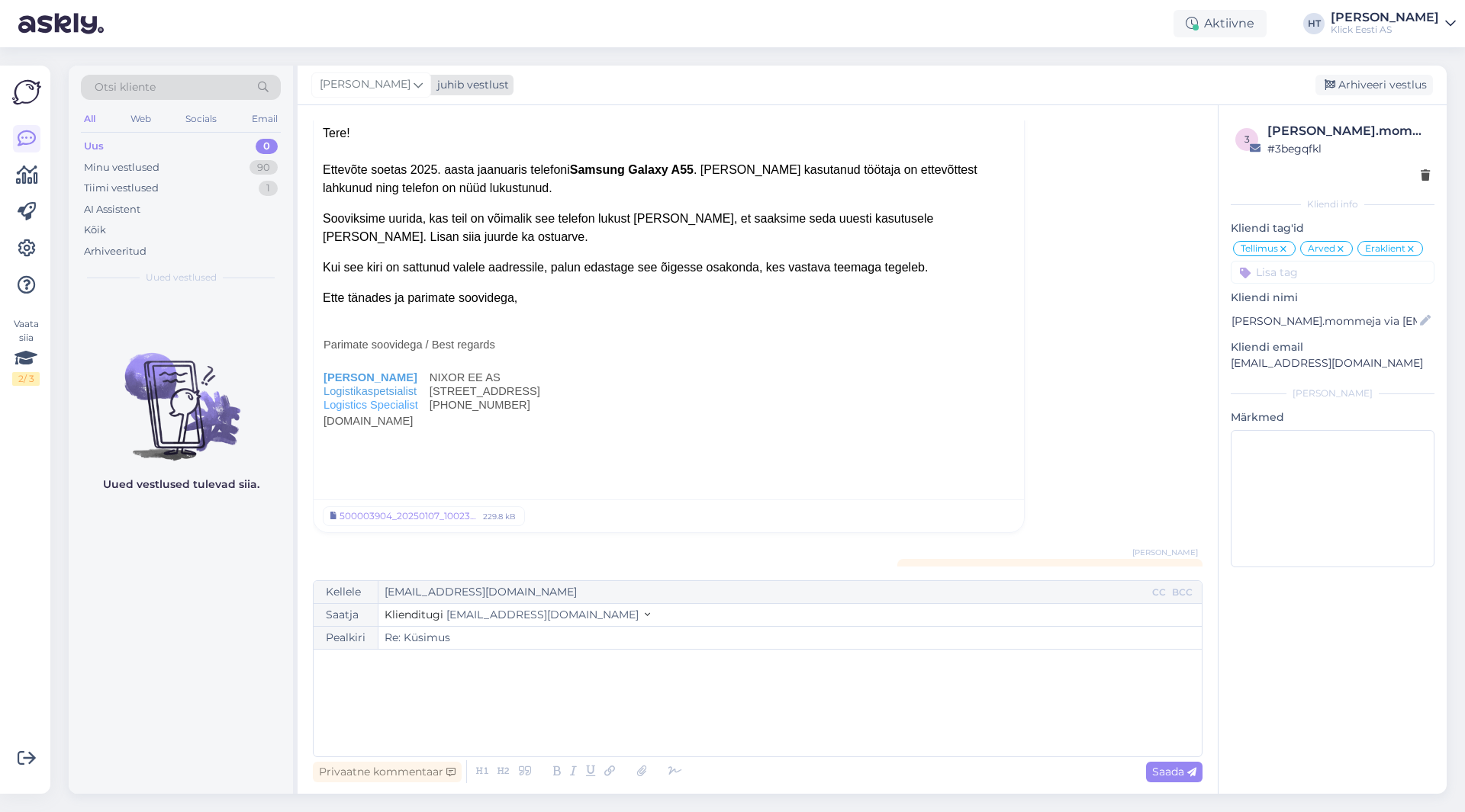
click at [365, 79] on span "[PERSON_NAME]" at bounding box center [365, 85] width 91 height 17
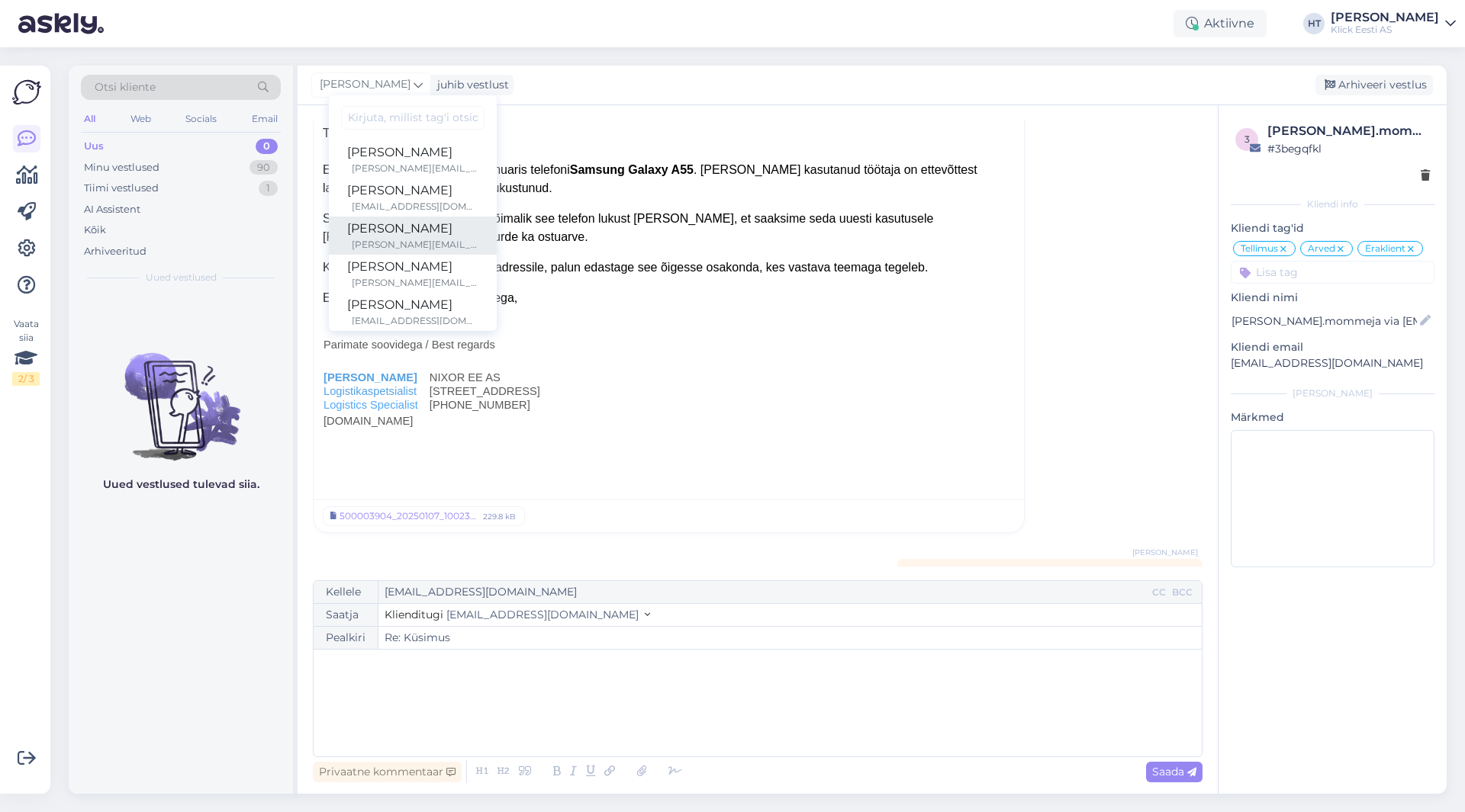
scroll to position [76, 0]
click at [413, 239] on div "[EMAIL_ADDRESS][DOMAIN_NAME]" at bounding box center [415, 244] width 127 height 13
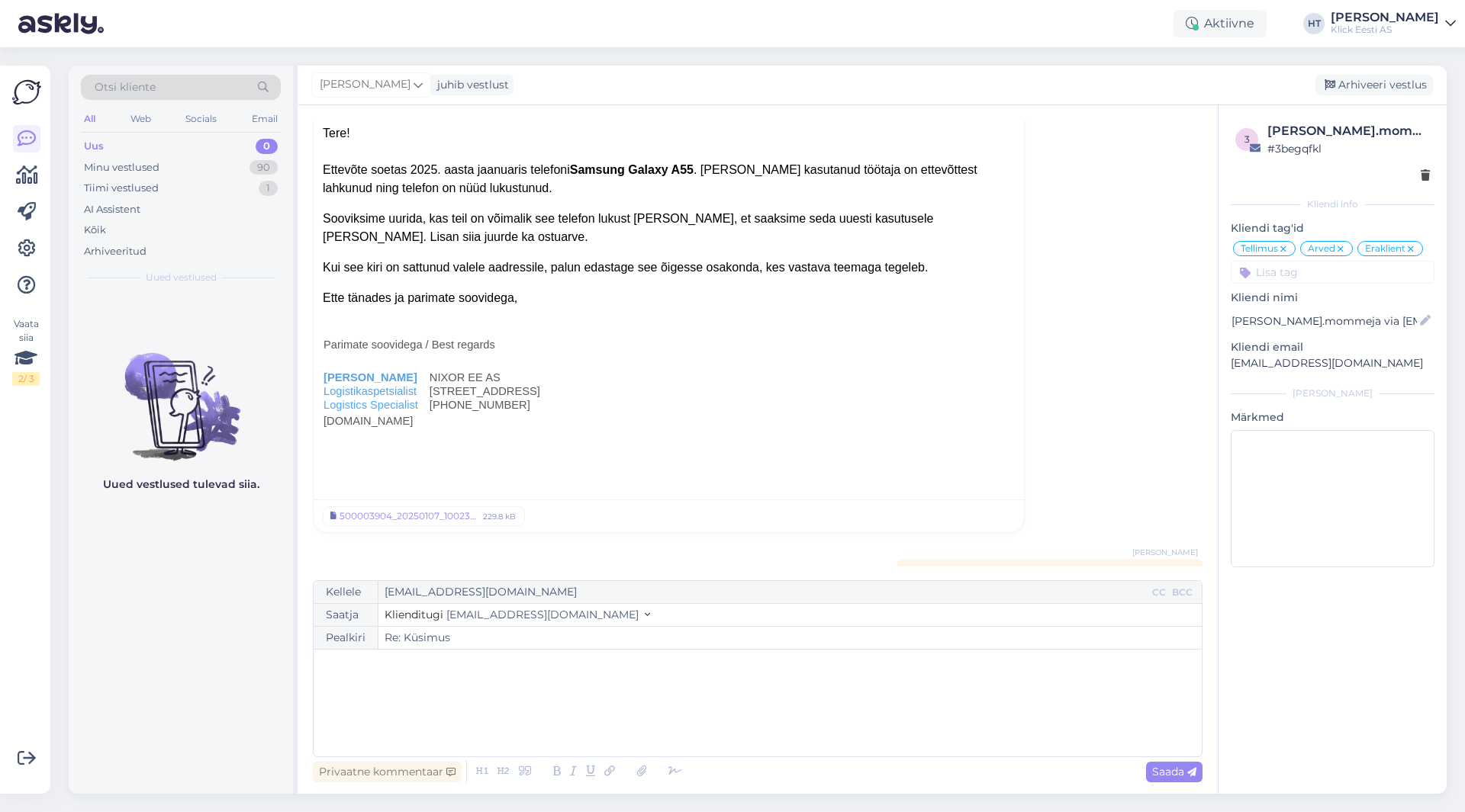
scroll to position [7810, 0]
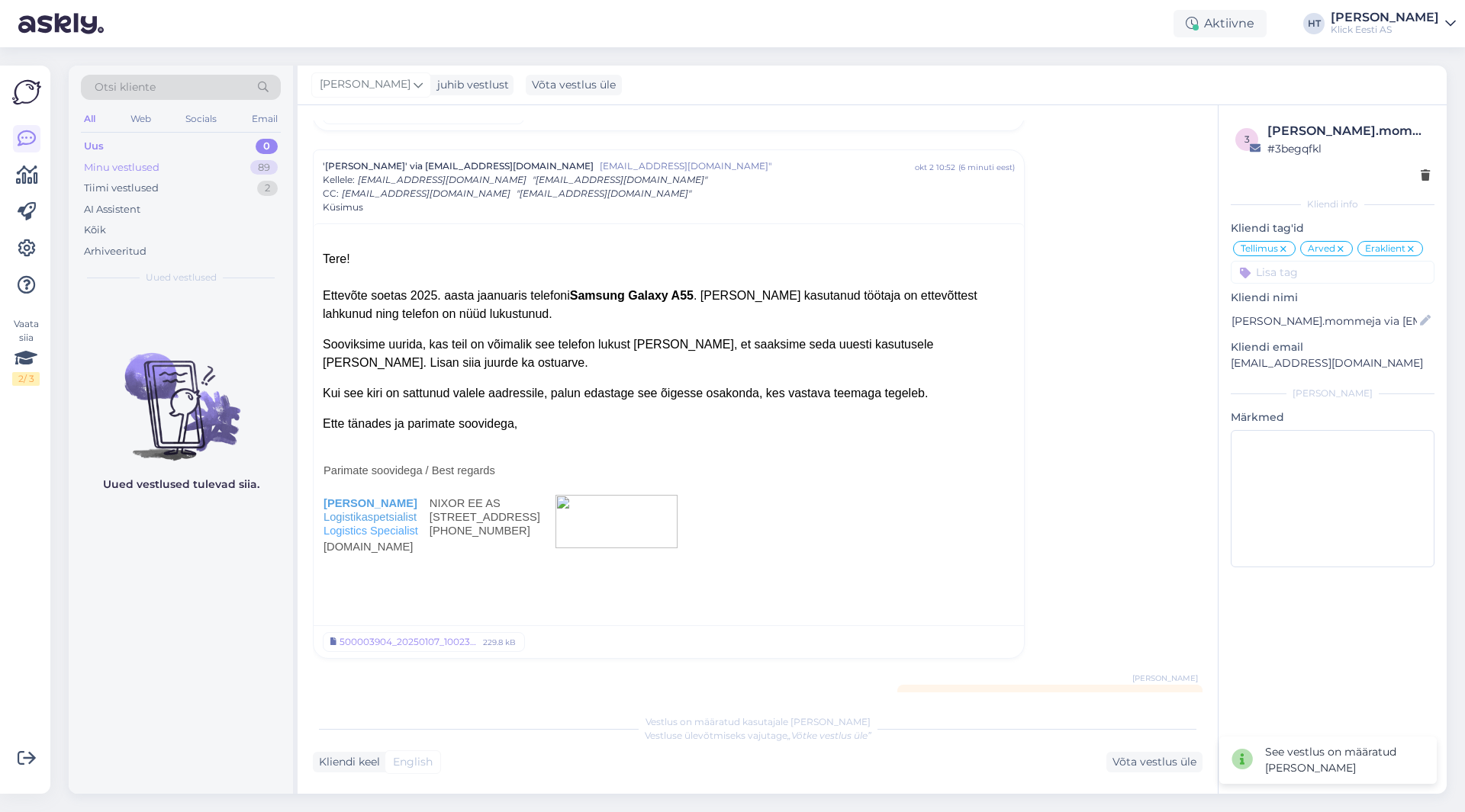
click at [252, 177] on div "Minu vestlused 89" at bounding box center [181, 167] width 200 height 21
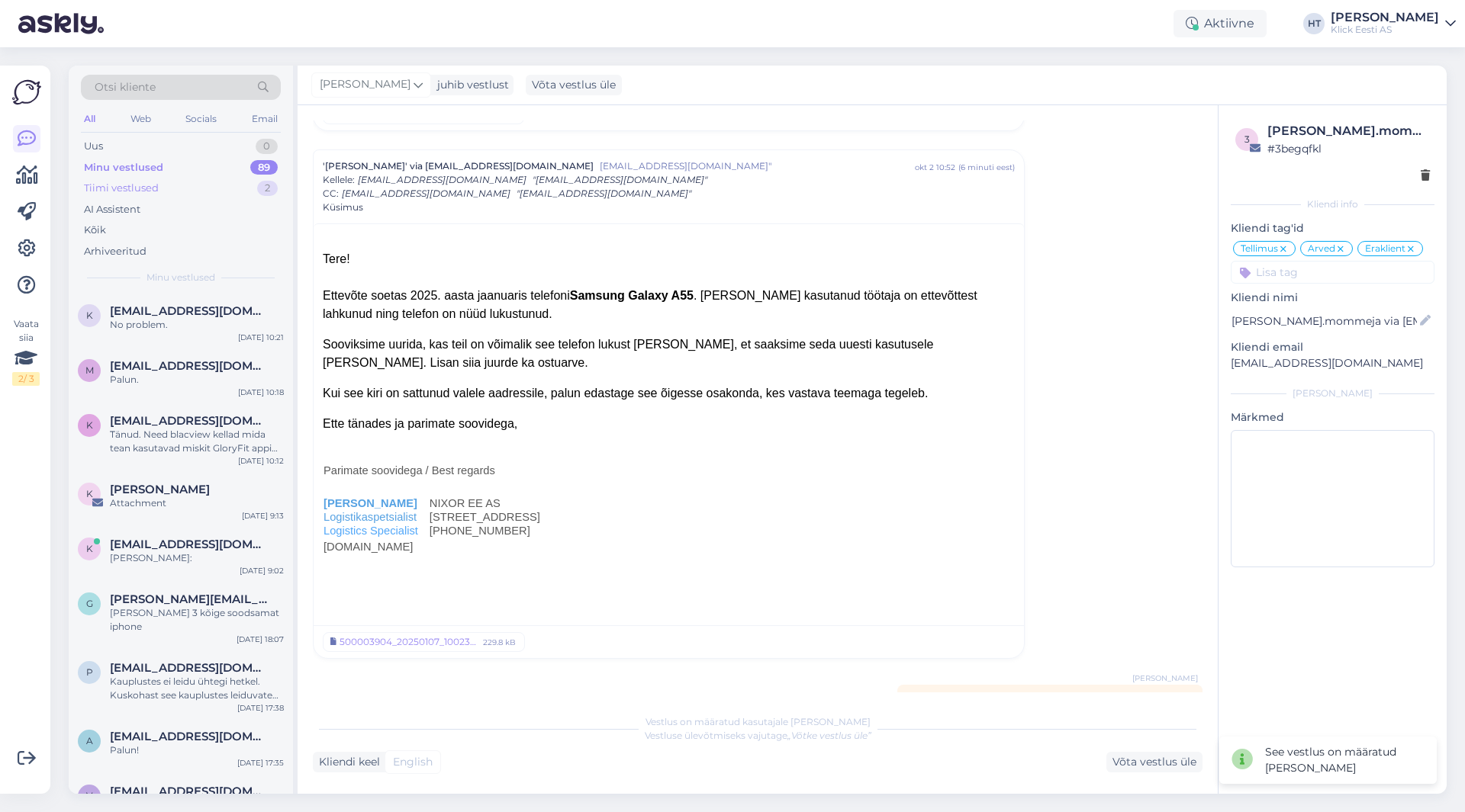
click at [252, 196] on div "Tiimi vestlused 2" at bounding box center [181, 188] width 200 height 21
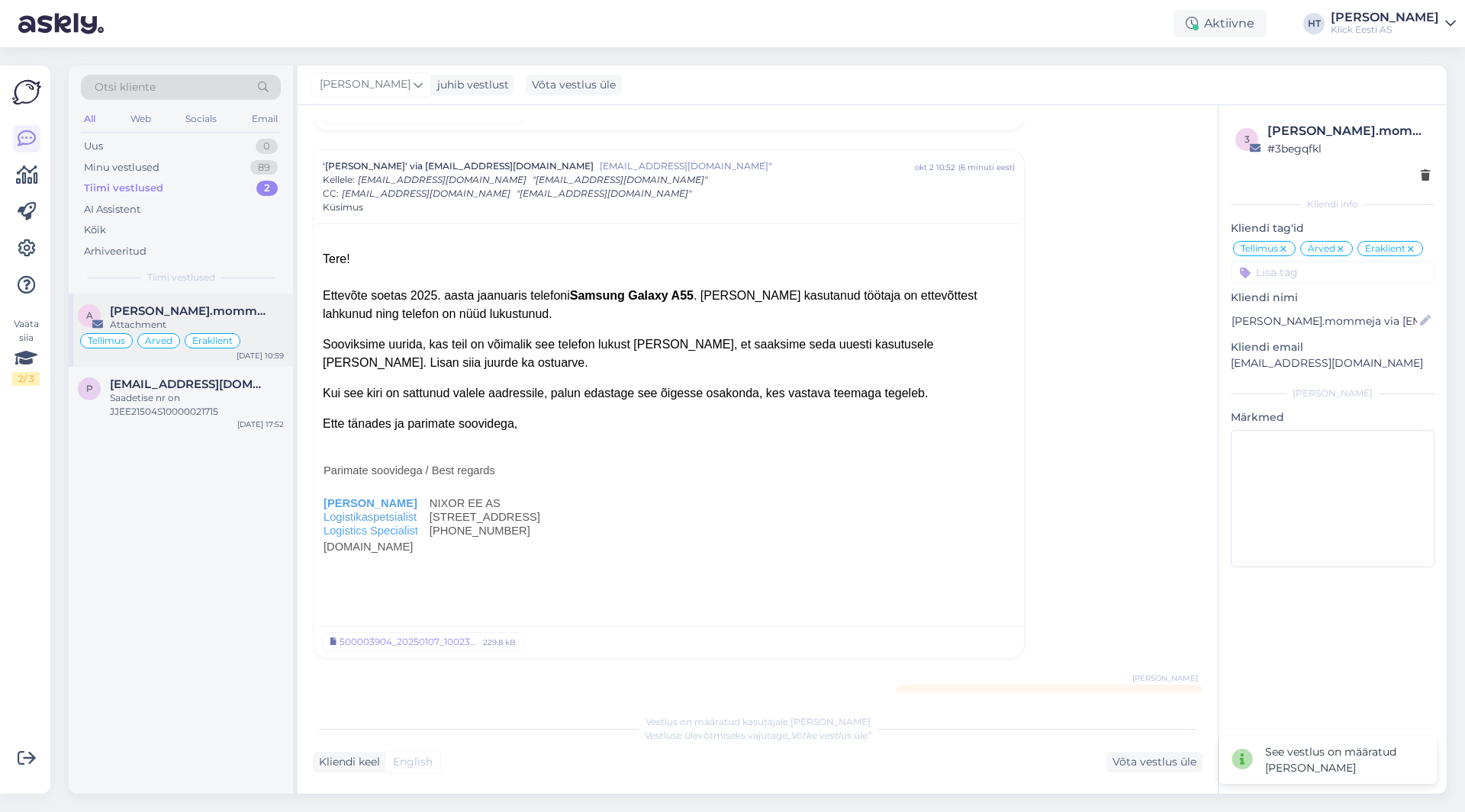
drag, startPoint x: 229, startPoint y: 304, endPoint x: 238, endPoint y: 323, distance: 21.0
click at [230, 304] on div "a [PERSON_NAME].mommeja via [EMAIL_ADDRESS][DOMAIN_NAME] Attachment Tellimus Ar…" at bounding box center [181, 330] width 224 height 73
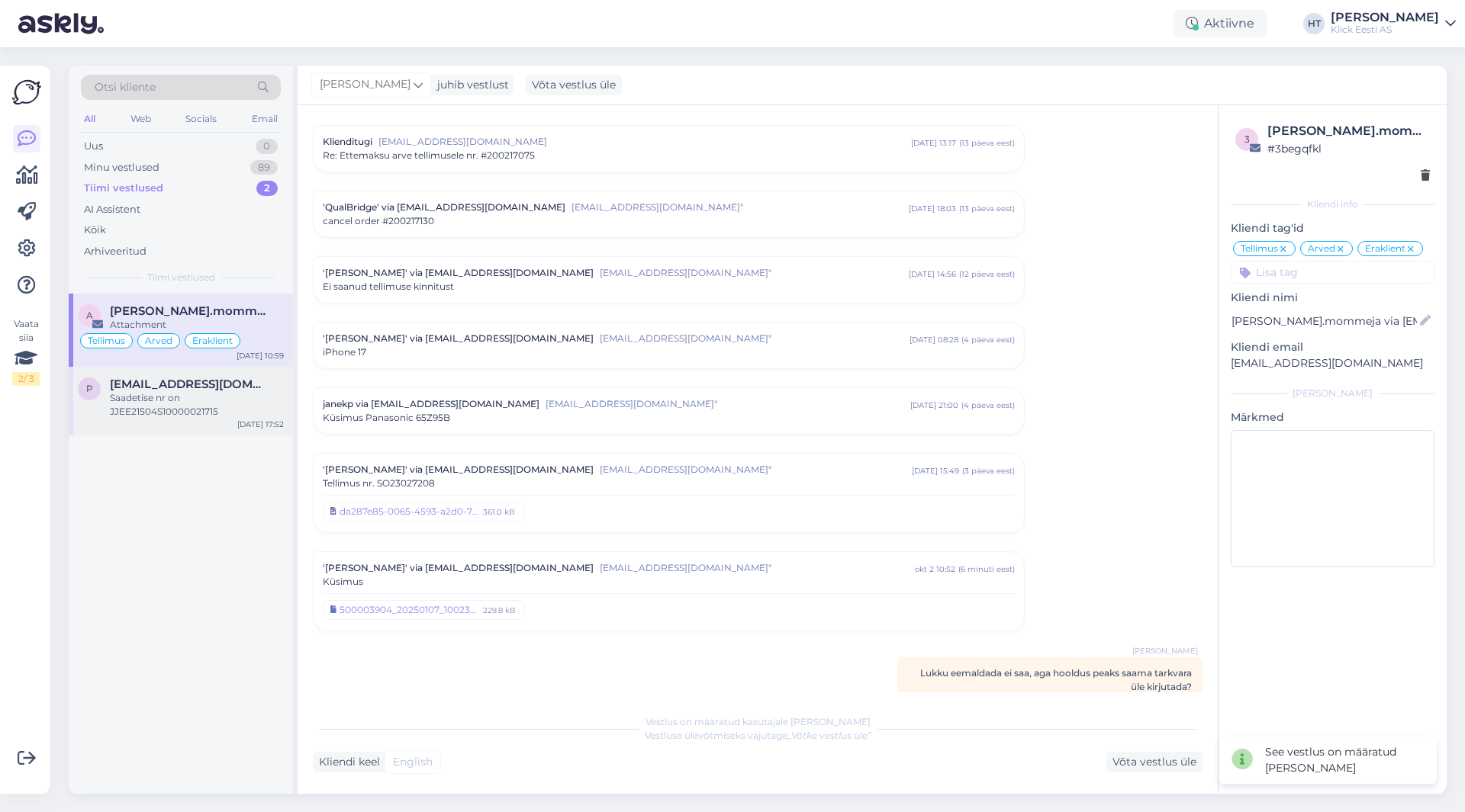
click at [245, 390] on span "[EMAIL_ADDRESS][DOMAIN_NAME]" at bounding box center [189, 385] width 159 height 13
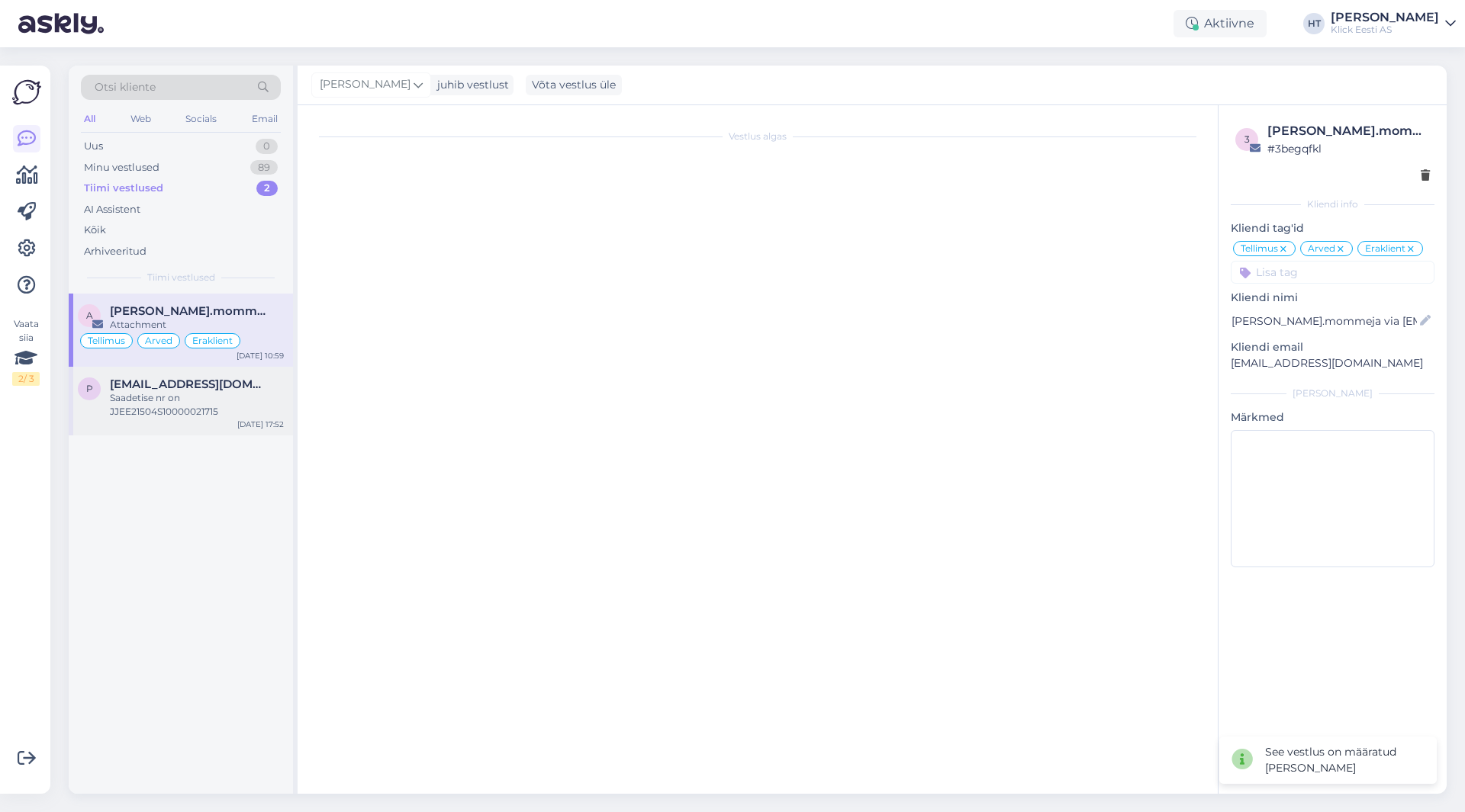
scroll to position [609, 0]
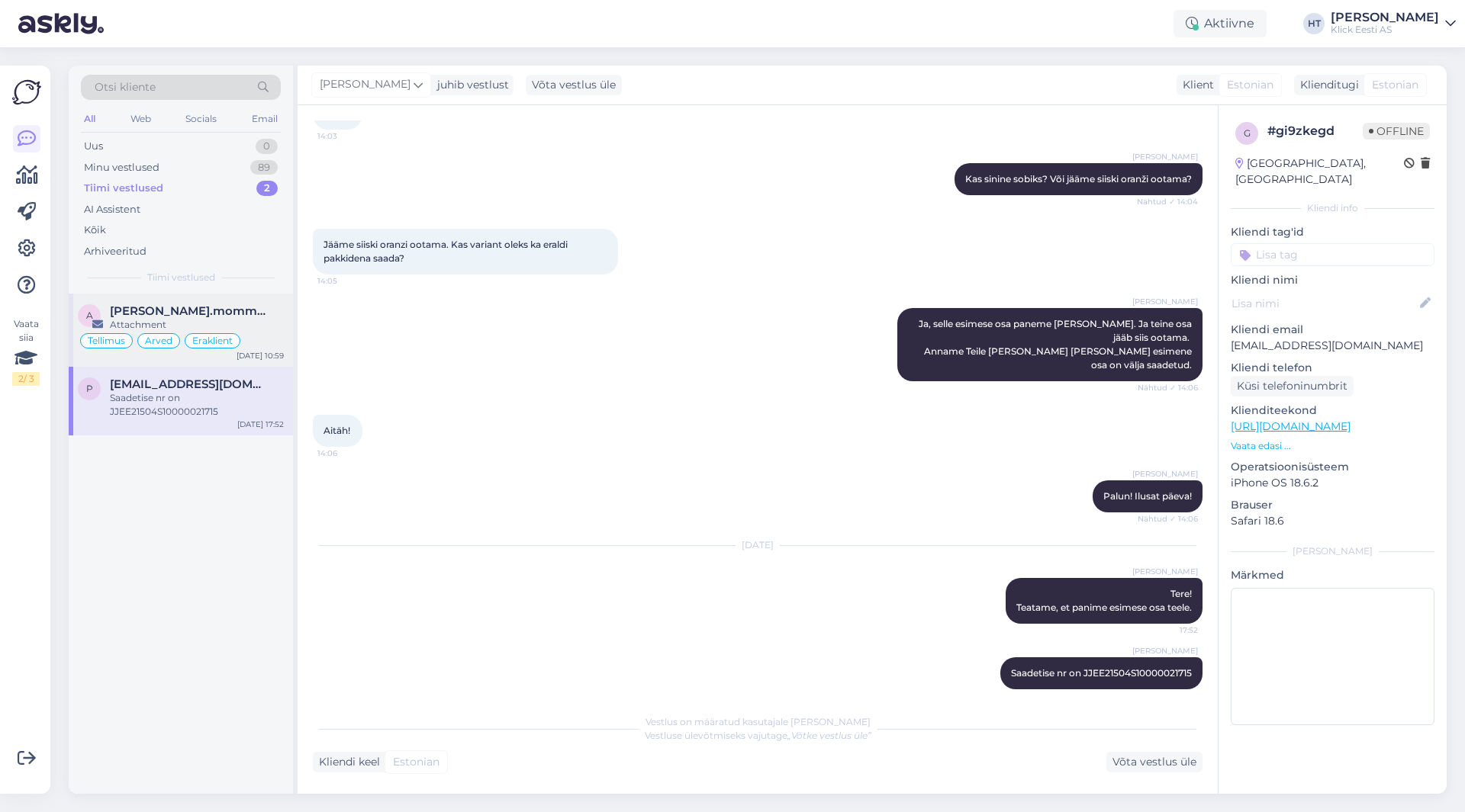
click at [249, 332] on div "Tellimus Arved Eraklient" at bounding box center [181, 341] width 206 height 18
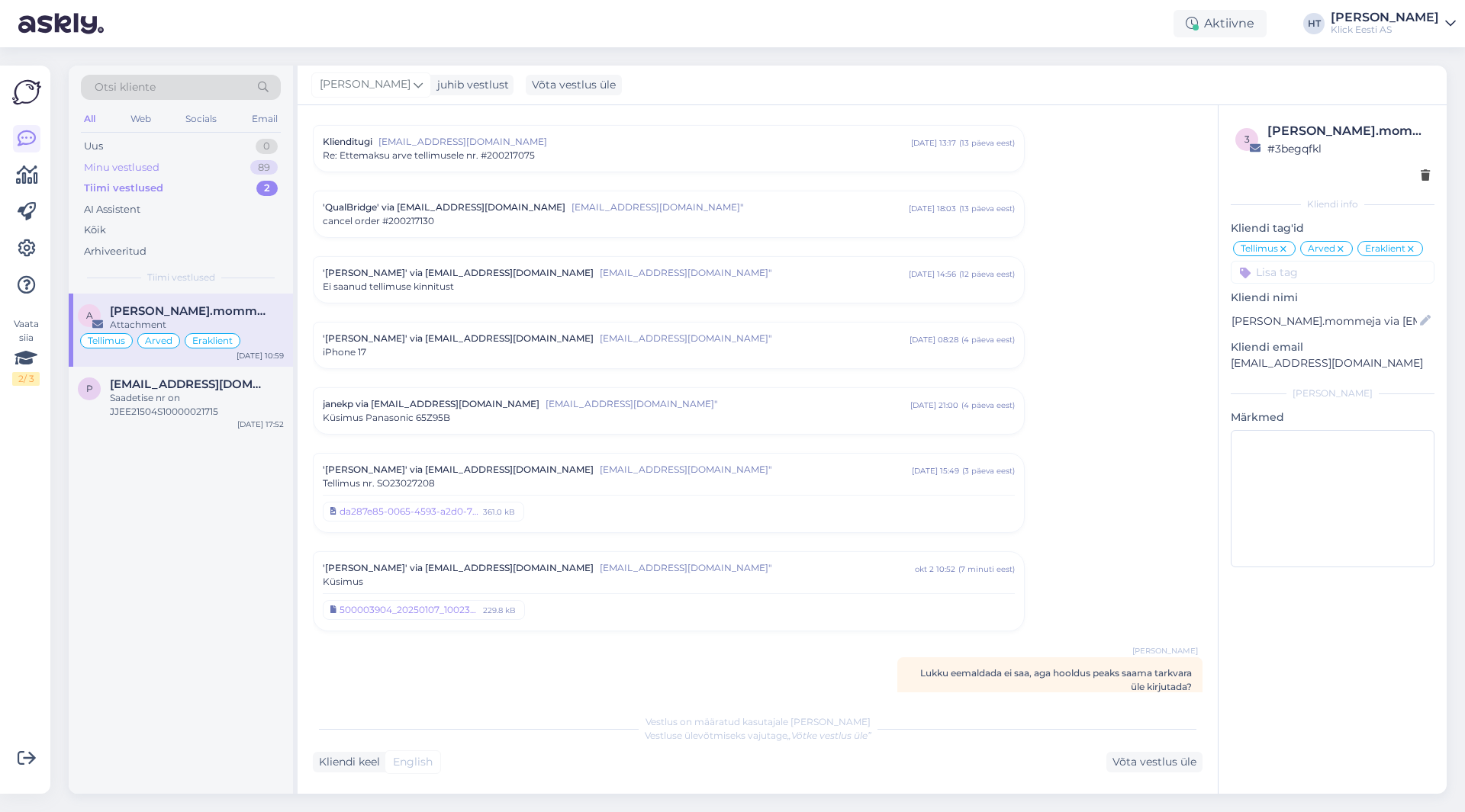
click at [227, 165] on div "Minu vestlused 89" at bounding box center [181, 167] width 200 height 21
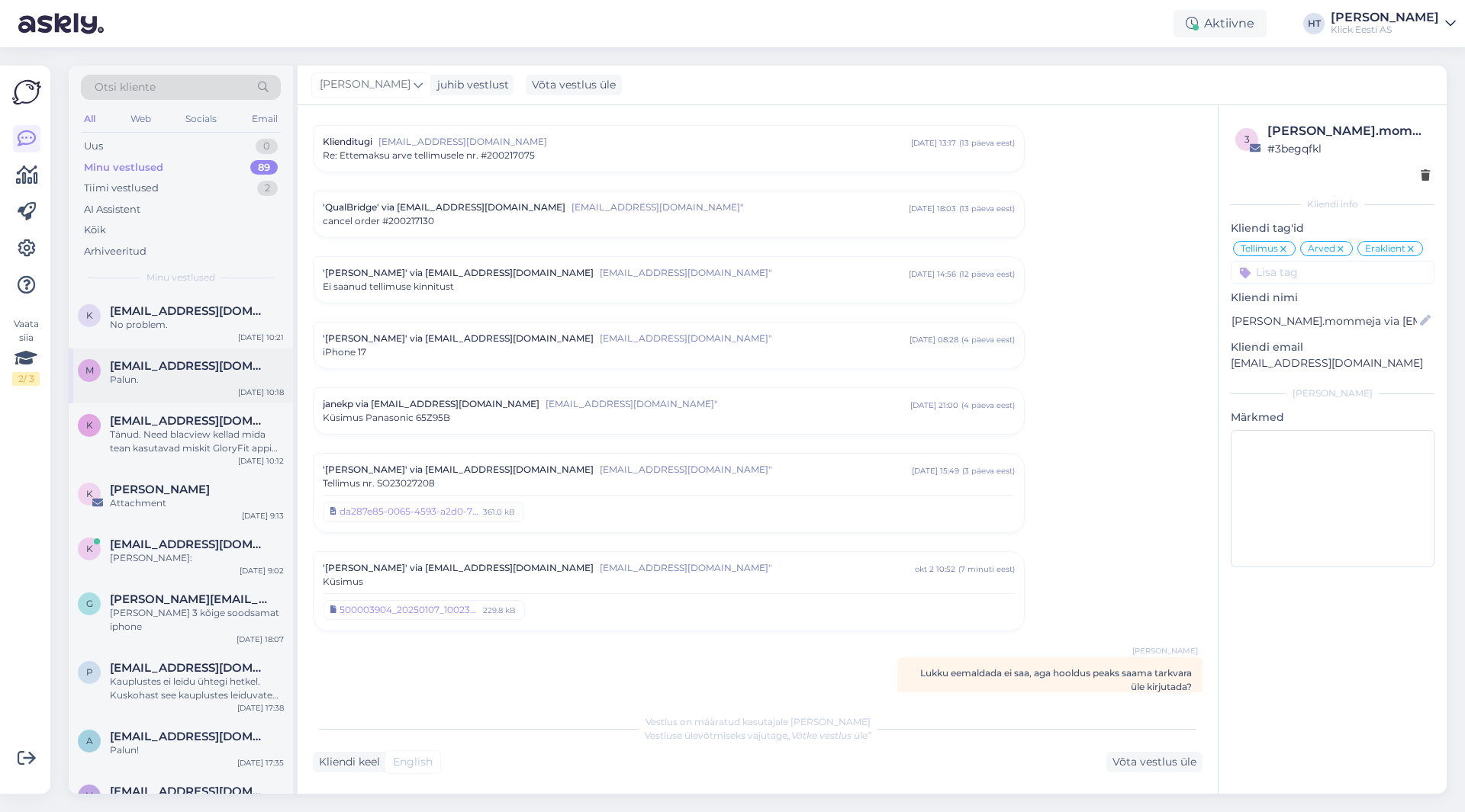
click at [238, 358] on div "m [EMAIL_ADDRESS][DOMAIN_NAME] Palun. [DATE] 10:18" at bounding box center [181, 375] width 224 height 55
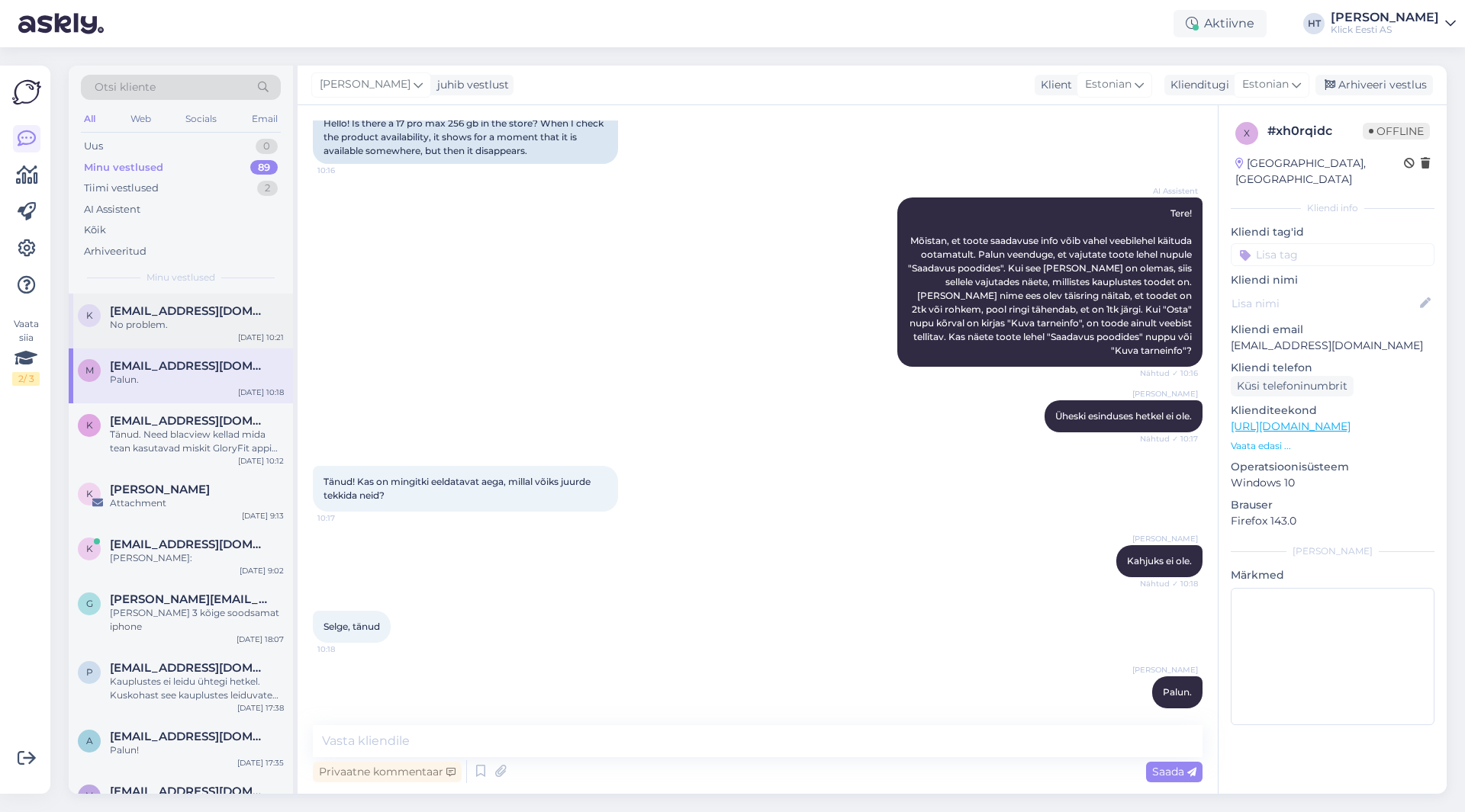
click at [233, 325] on div "No problem." at bounding box center [197, 325] width 174 height 13
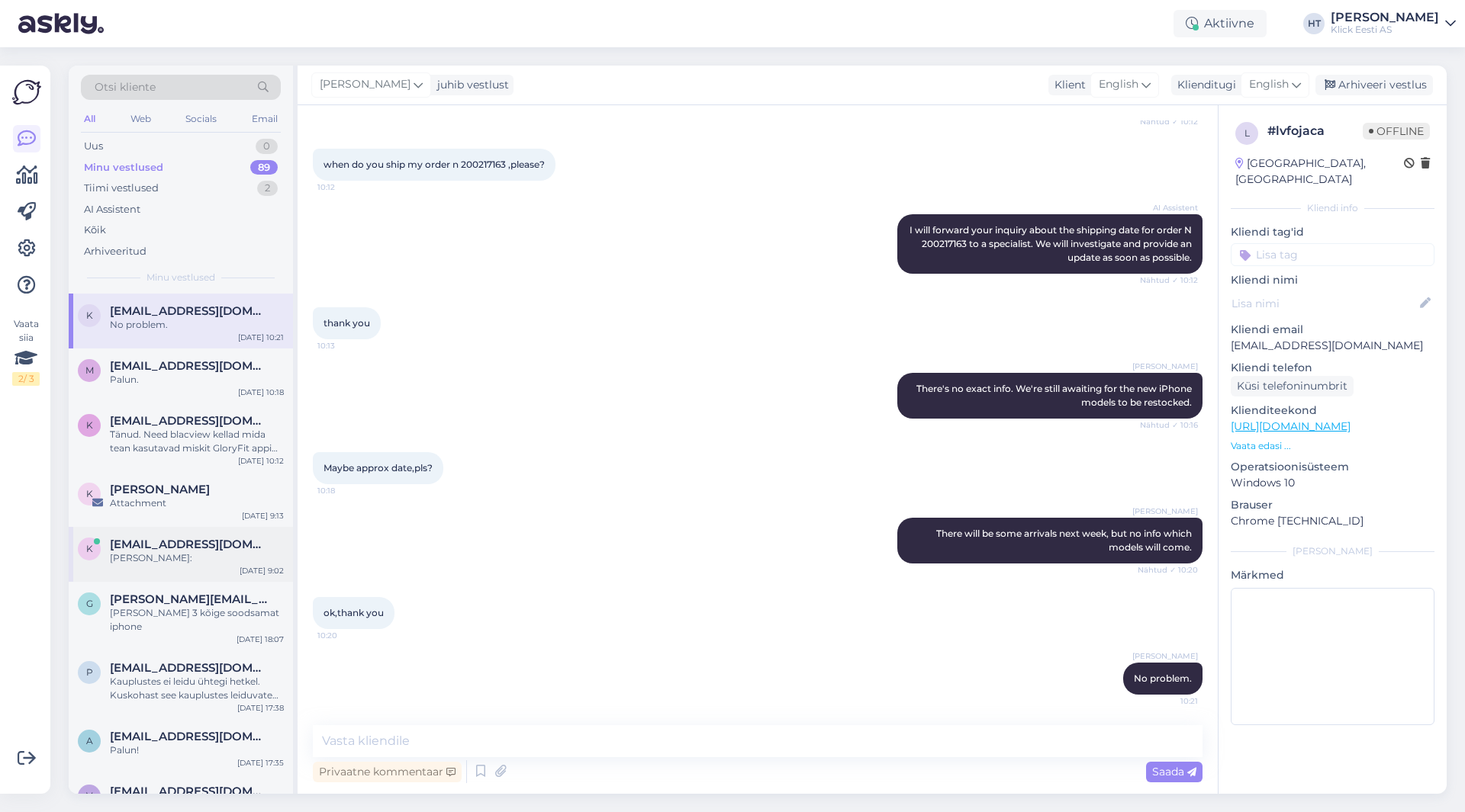
click at [231, 558] on div "[PERSON_NAME]:" at bounding box center [197, 558] width 174 height 13
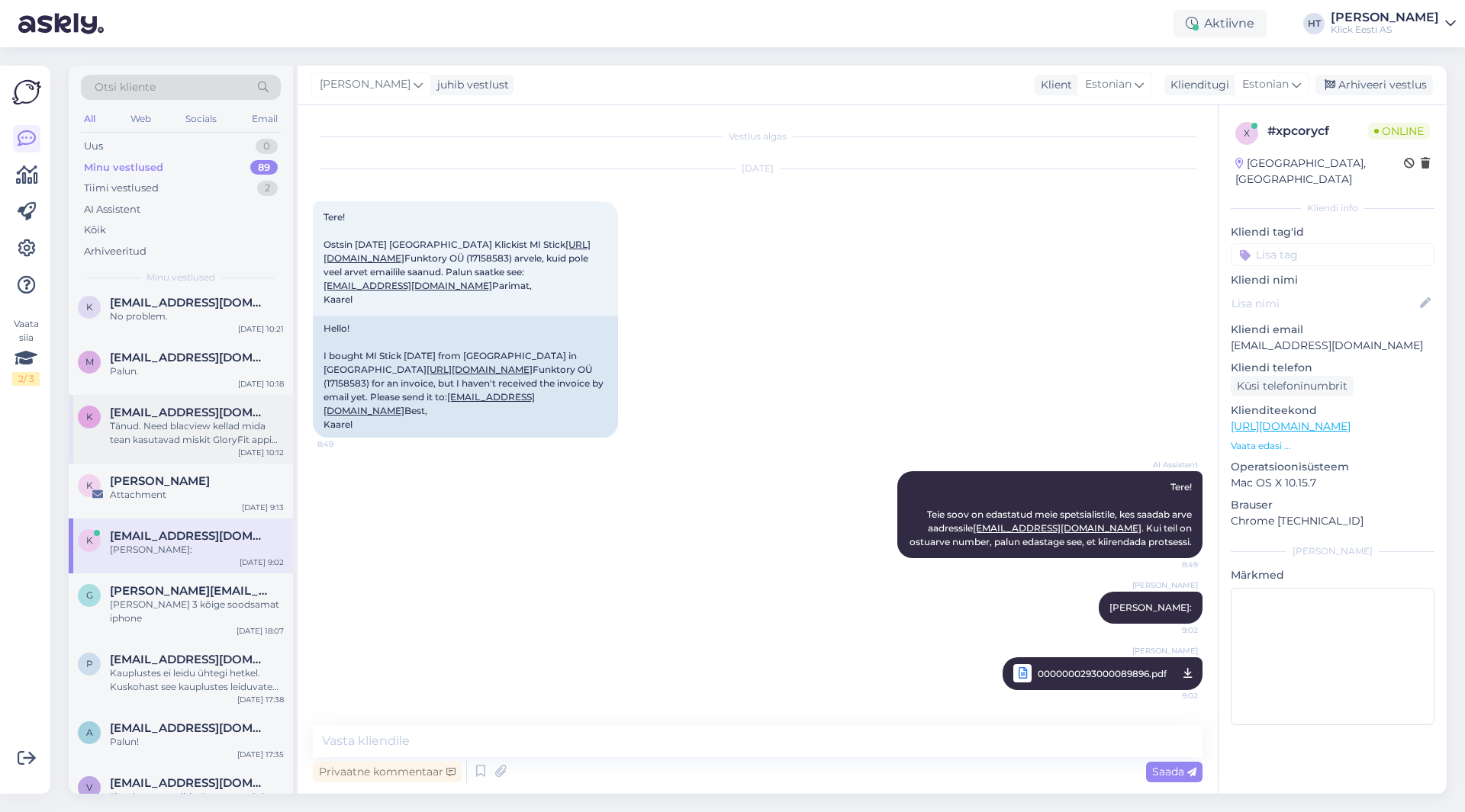
scroll to position [0, 0]
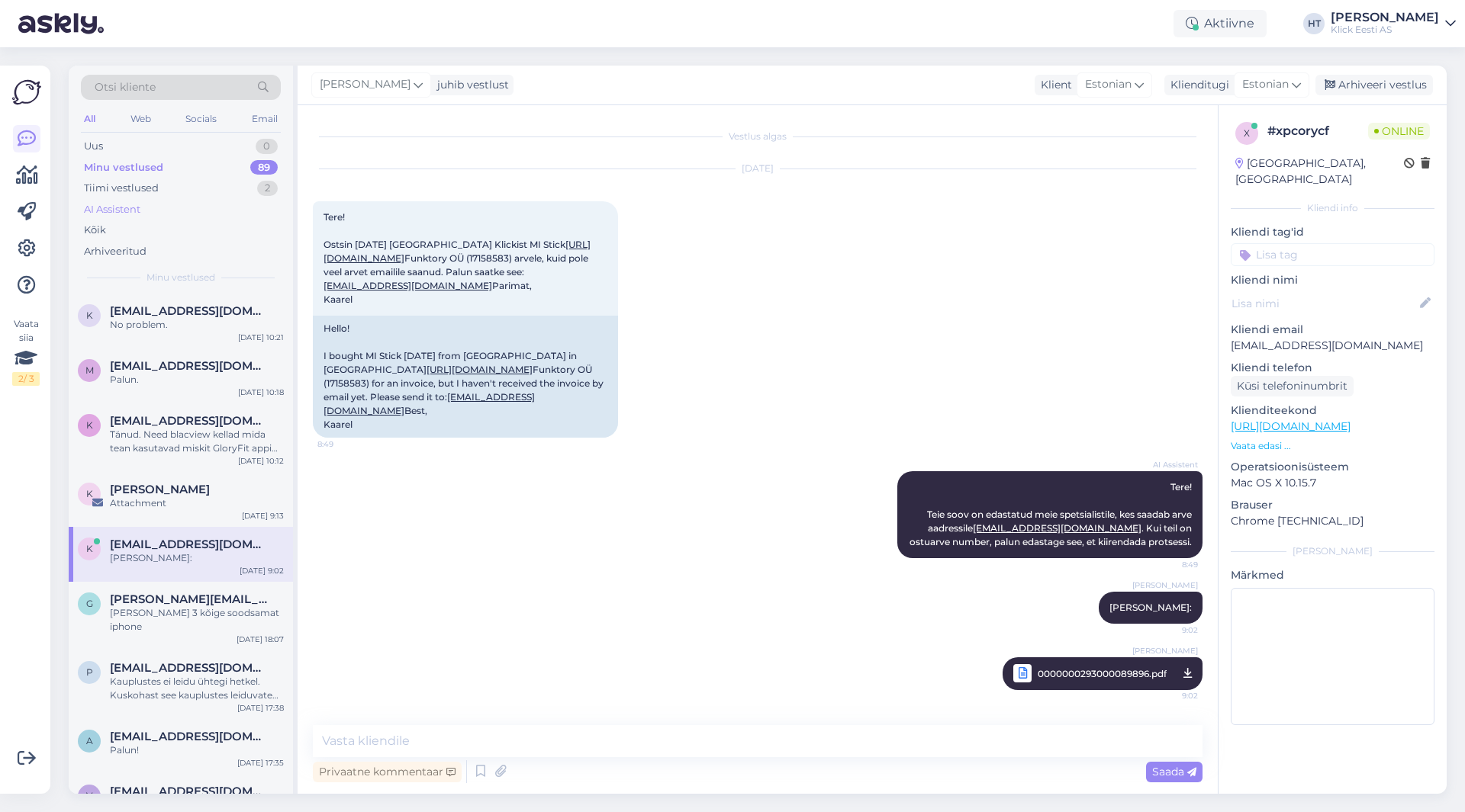
click at [187, 206] on div "AI Assistent" at bounding box center [181, 209] width 200 height 21
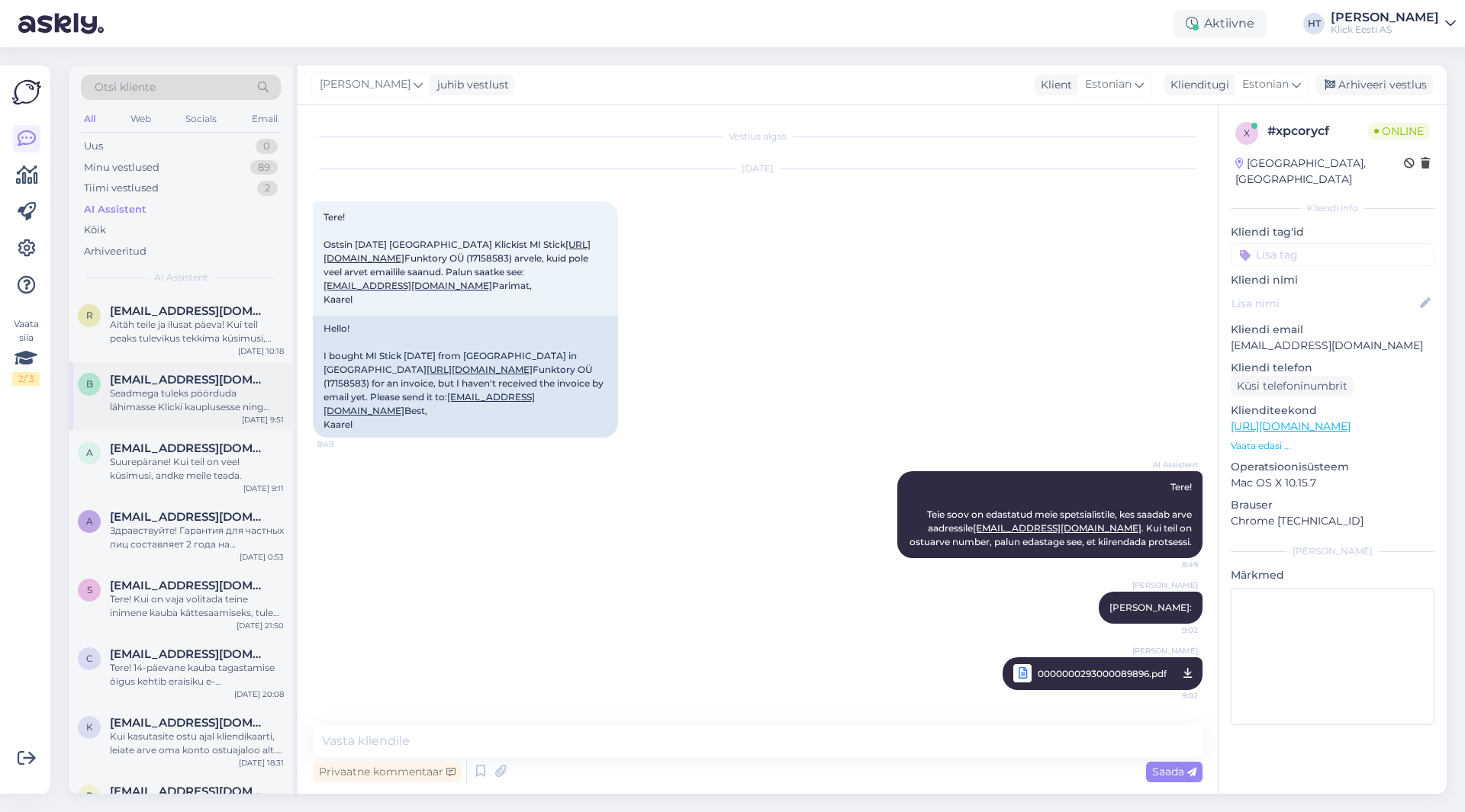
click at [207, 392] on div "Seadmega tuleks pöörduda lähimasse Klicki kauplusesse ning registreerida garant…" at bounding box center [197, 401] width 174 height 28
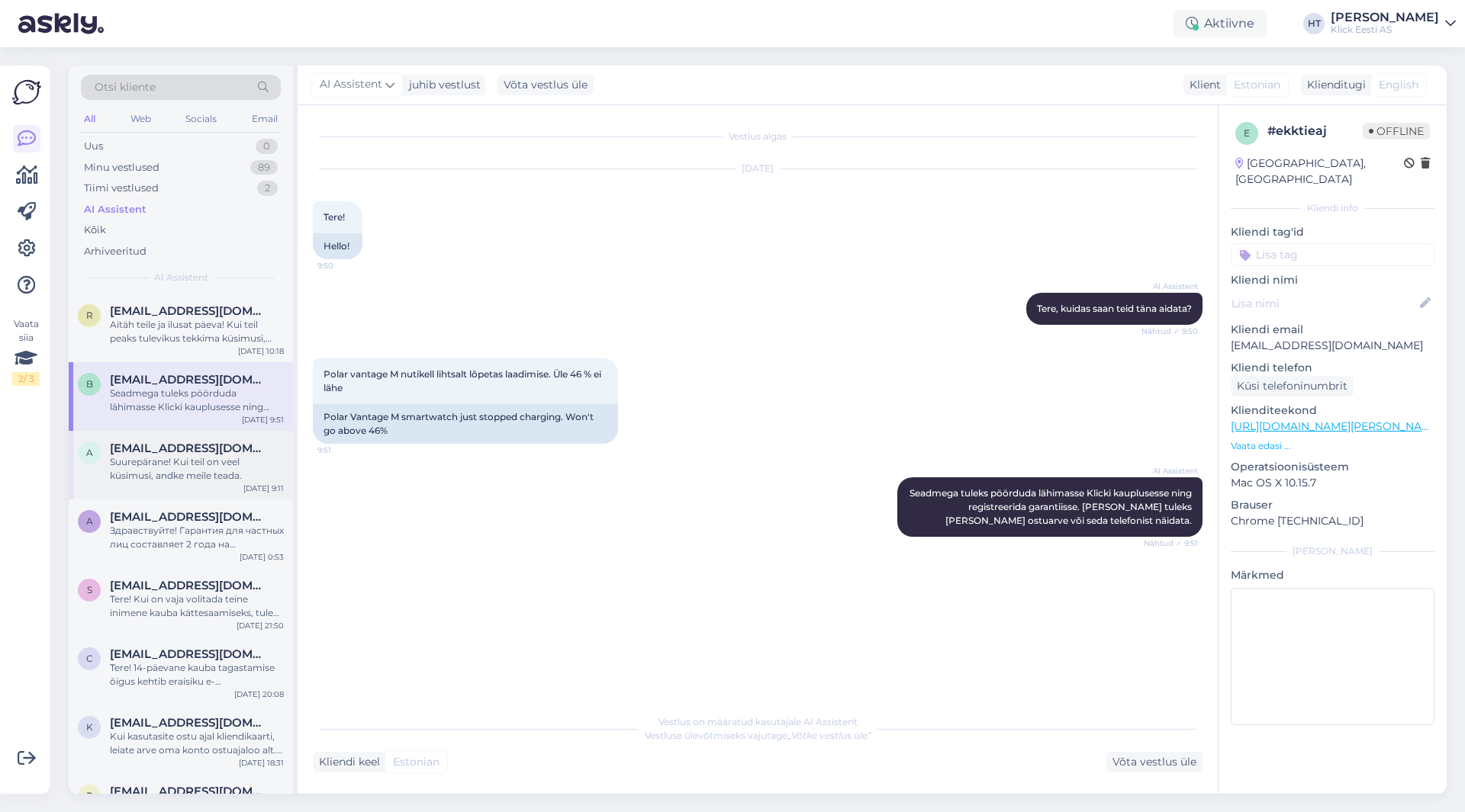
click at [212, 432] on div "a [EMAIL_ADDRESS][DOMAIN_NAME] Suurepärane! Kui teil on veel küsimusi, andke me…" at bounding box center [181, 465] width 224 height 69
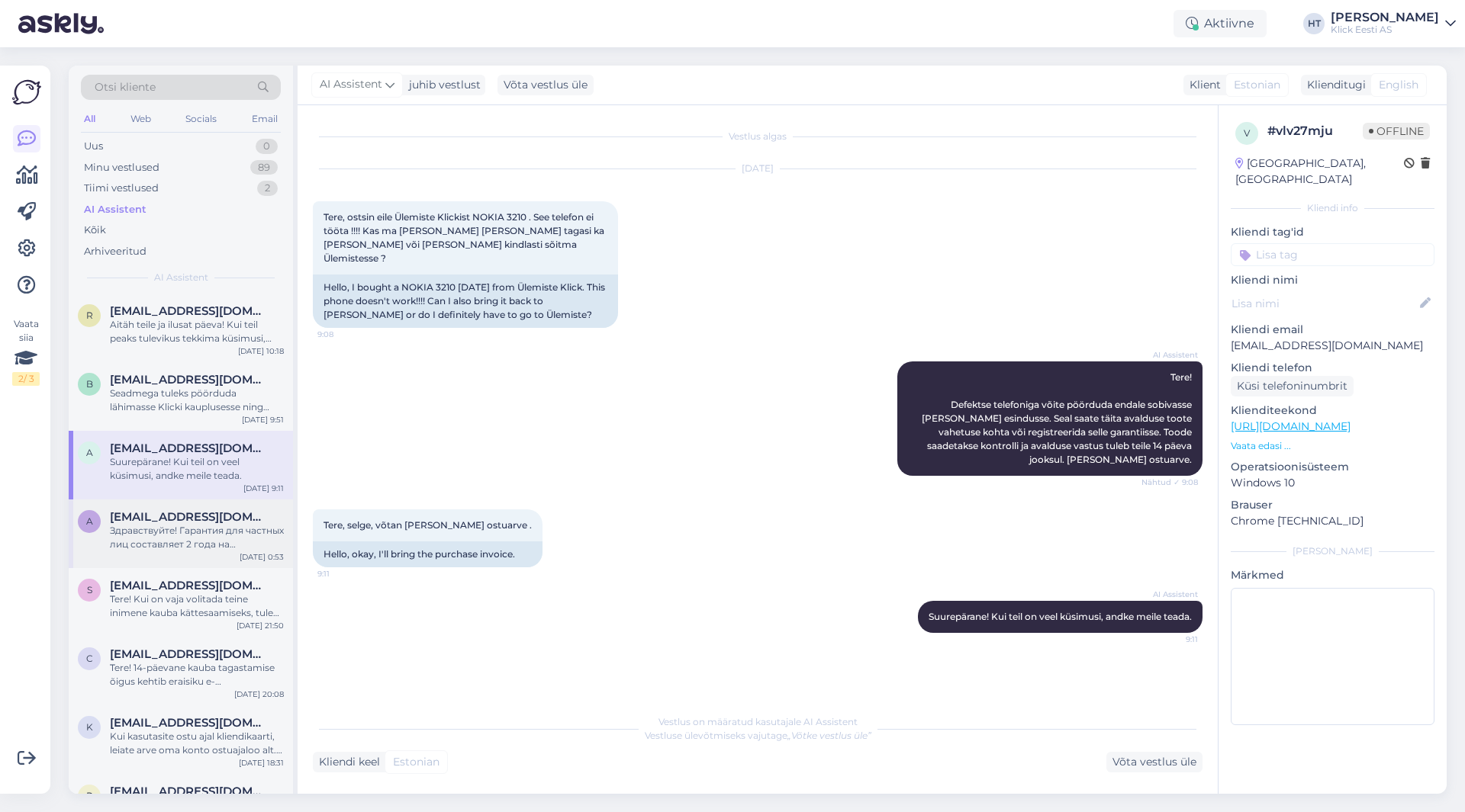
click at [213, 526] on div "Здравствуйте! Гарантия для частных лиц составляет 2 года на основании счета-фак…" at bounding box center [197, 537] width 174 height 28
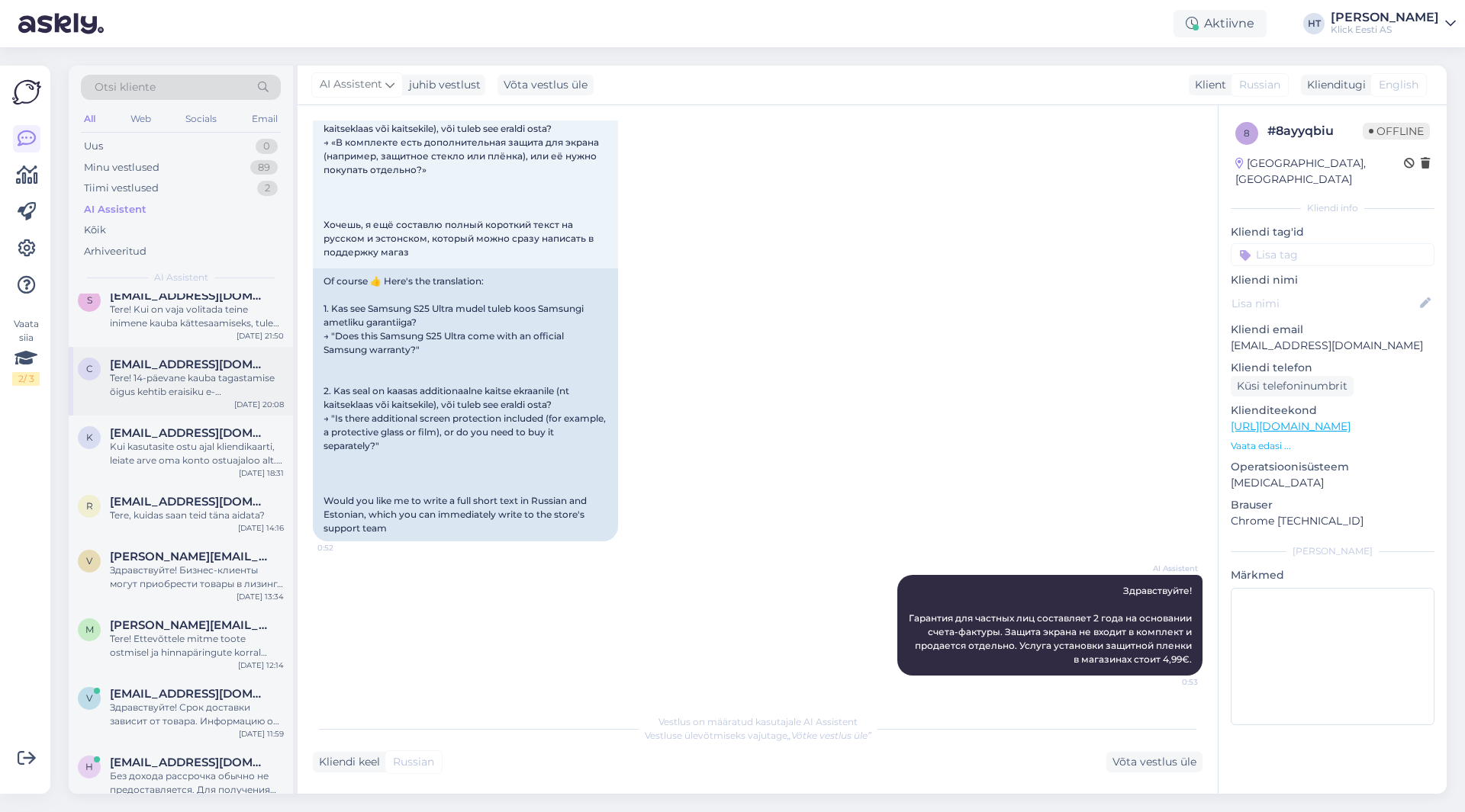
scroll to position [305, 0]
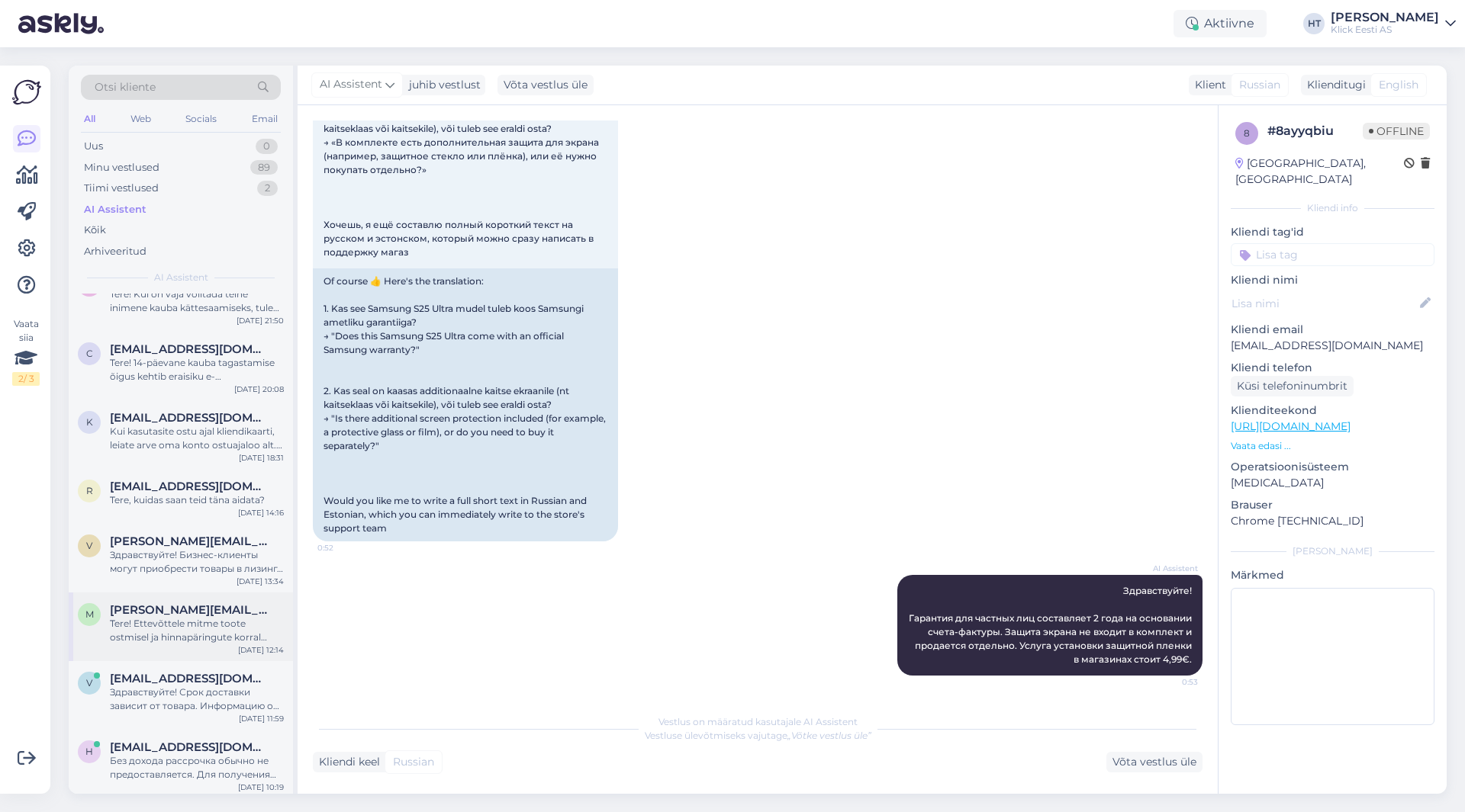
click at [206, 625] on div "Tere! Ettevõttele mitme toote ostmisel ja hinnapäringute korral palume ühendust…" at bounding box center [197, 631] width 174 height 28
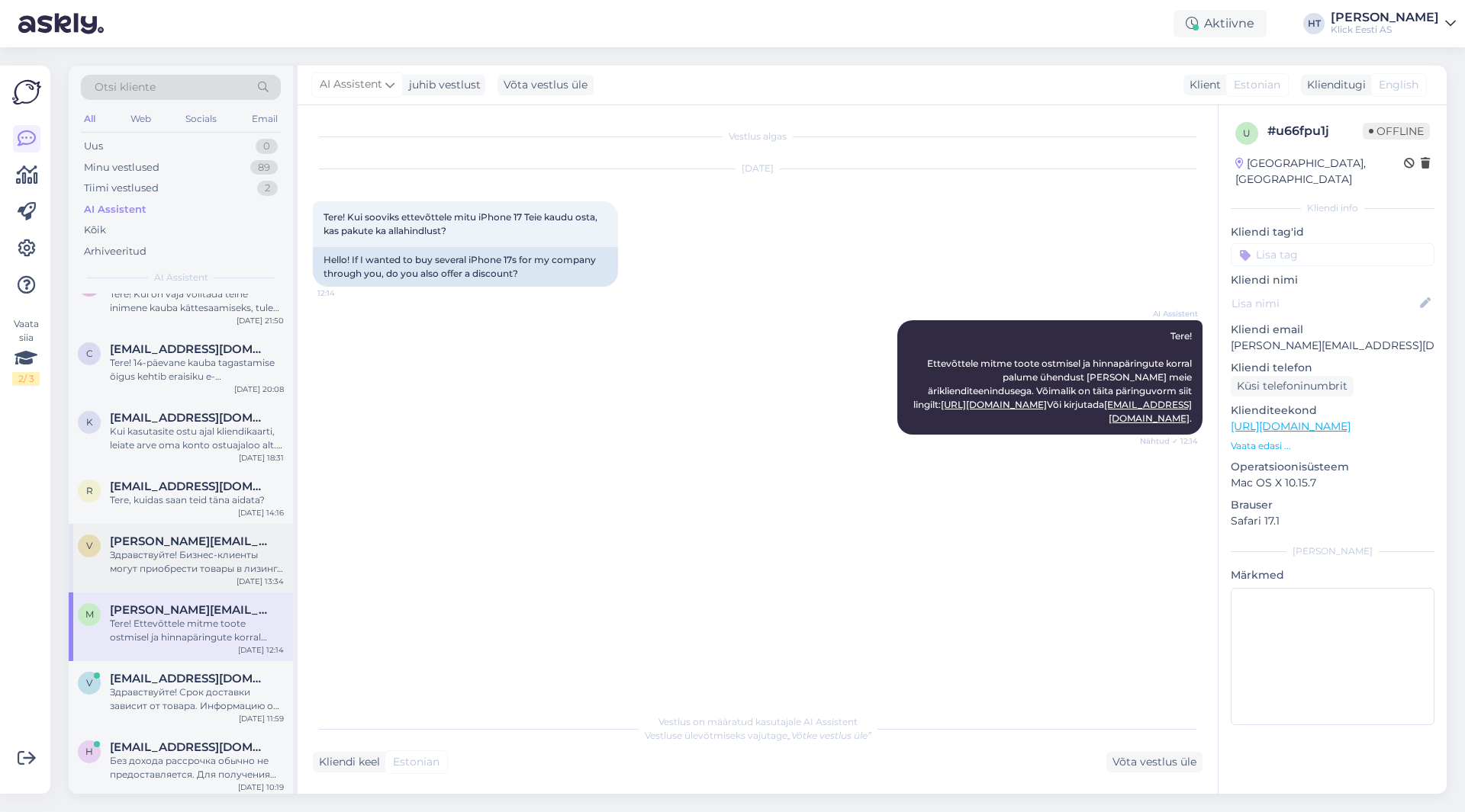
click at [202, 560] on div "Здравствуйте! Бизнес-клиенты могут приобрести товары в лизинг. Вы можете заполн…" at bounding box center [197, 562] width 174 height 28
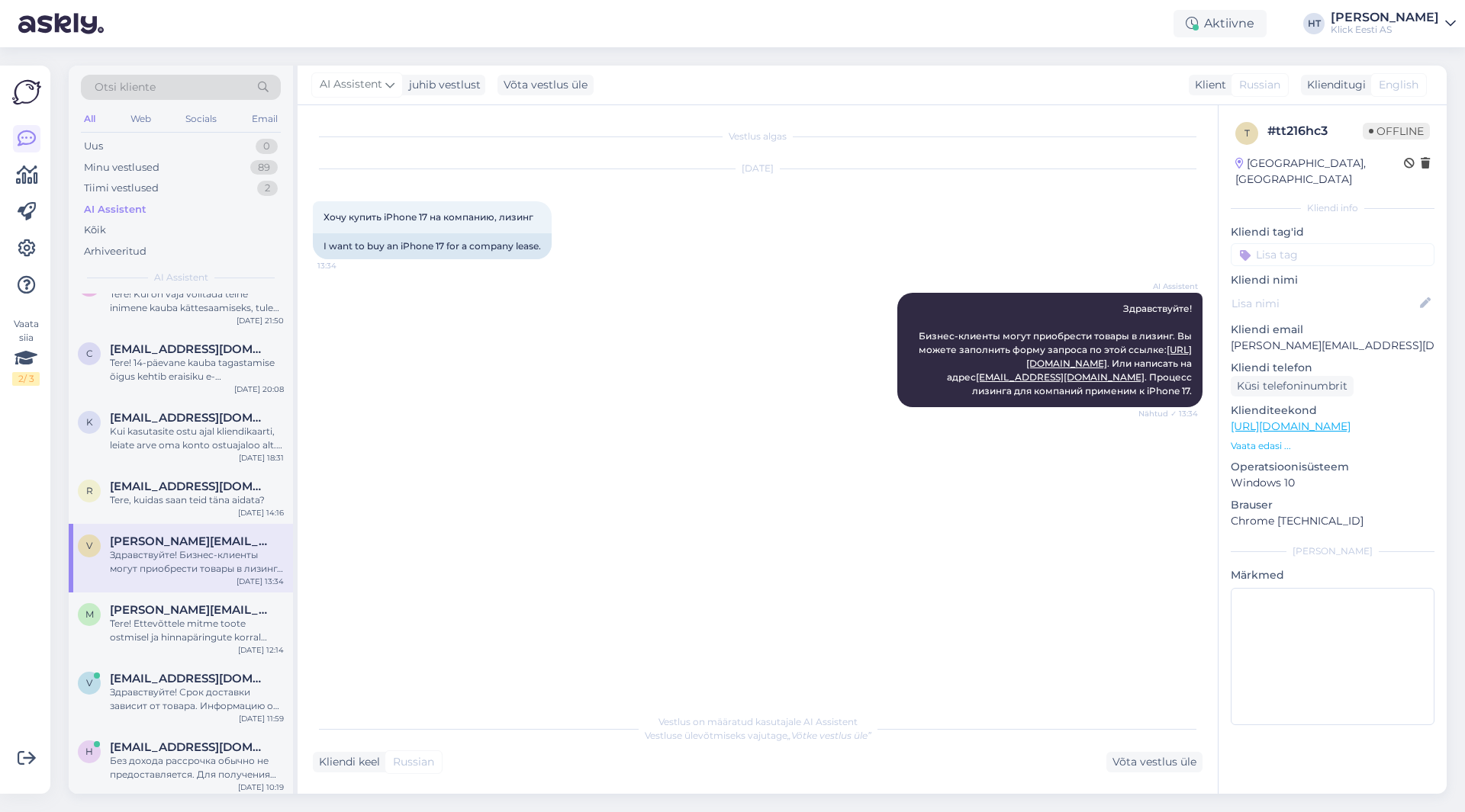
scroll to position [229, 0]
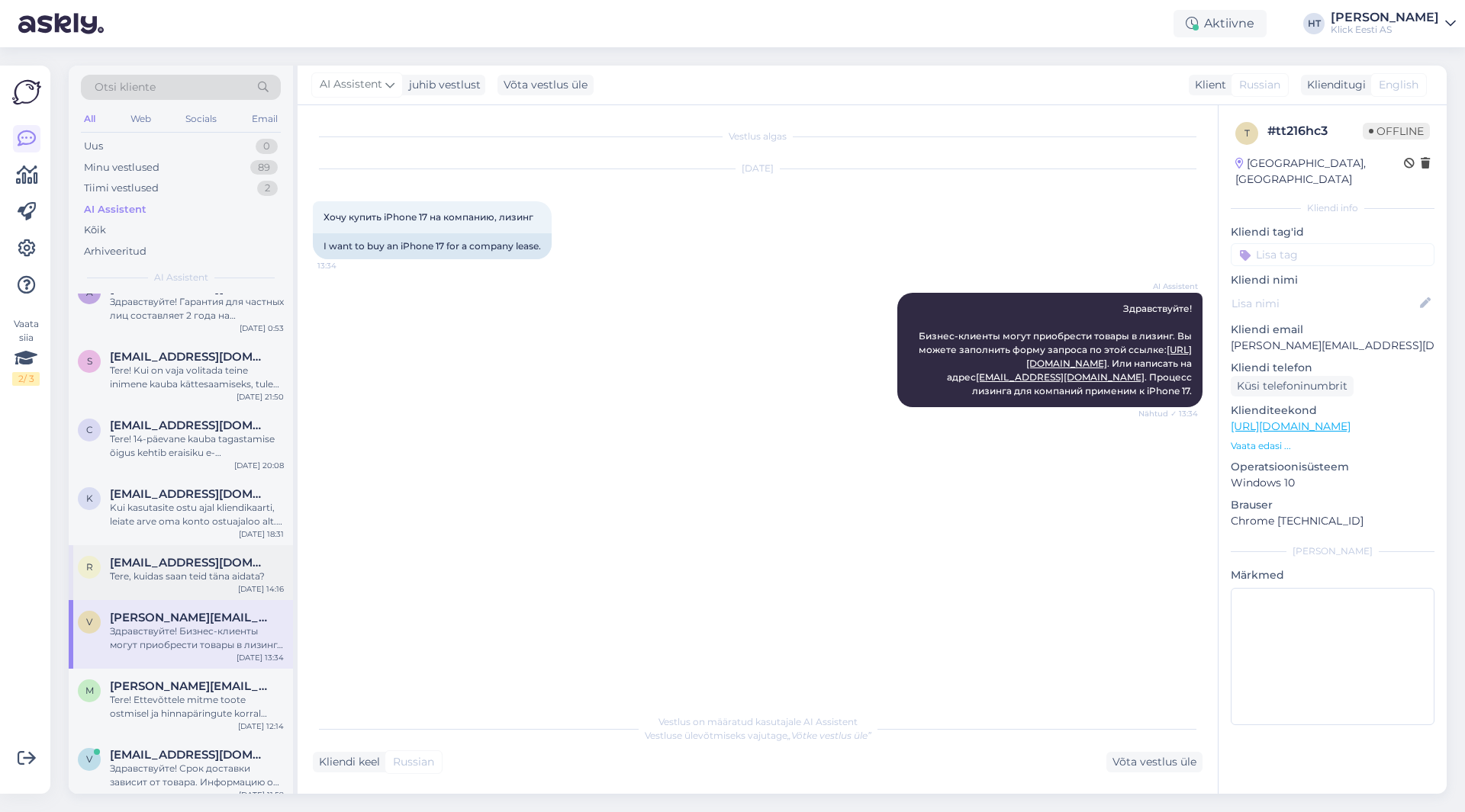
click at [199, 577] on div "Tere, kuidas saan teid täna aidata?" at bounding box center [197, 577] width 174 height 13
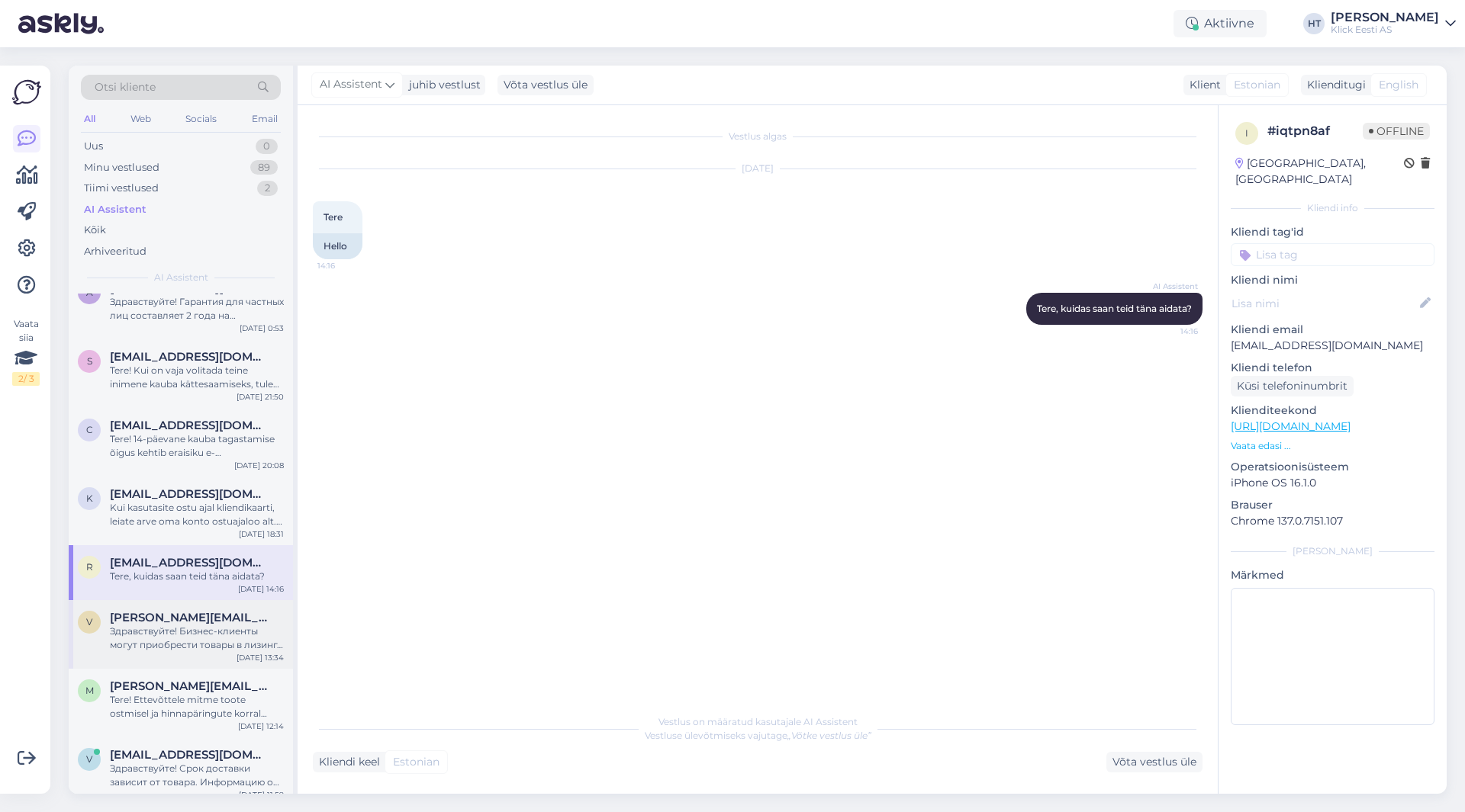
click at [205, 631] on div "Здравствуйте! Бизнес-клиенты могут приобрести товары в лизинг. Вы можете заполн…" at bounding box center [197, 638] width 174 height 28
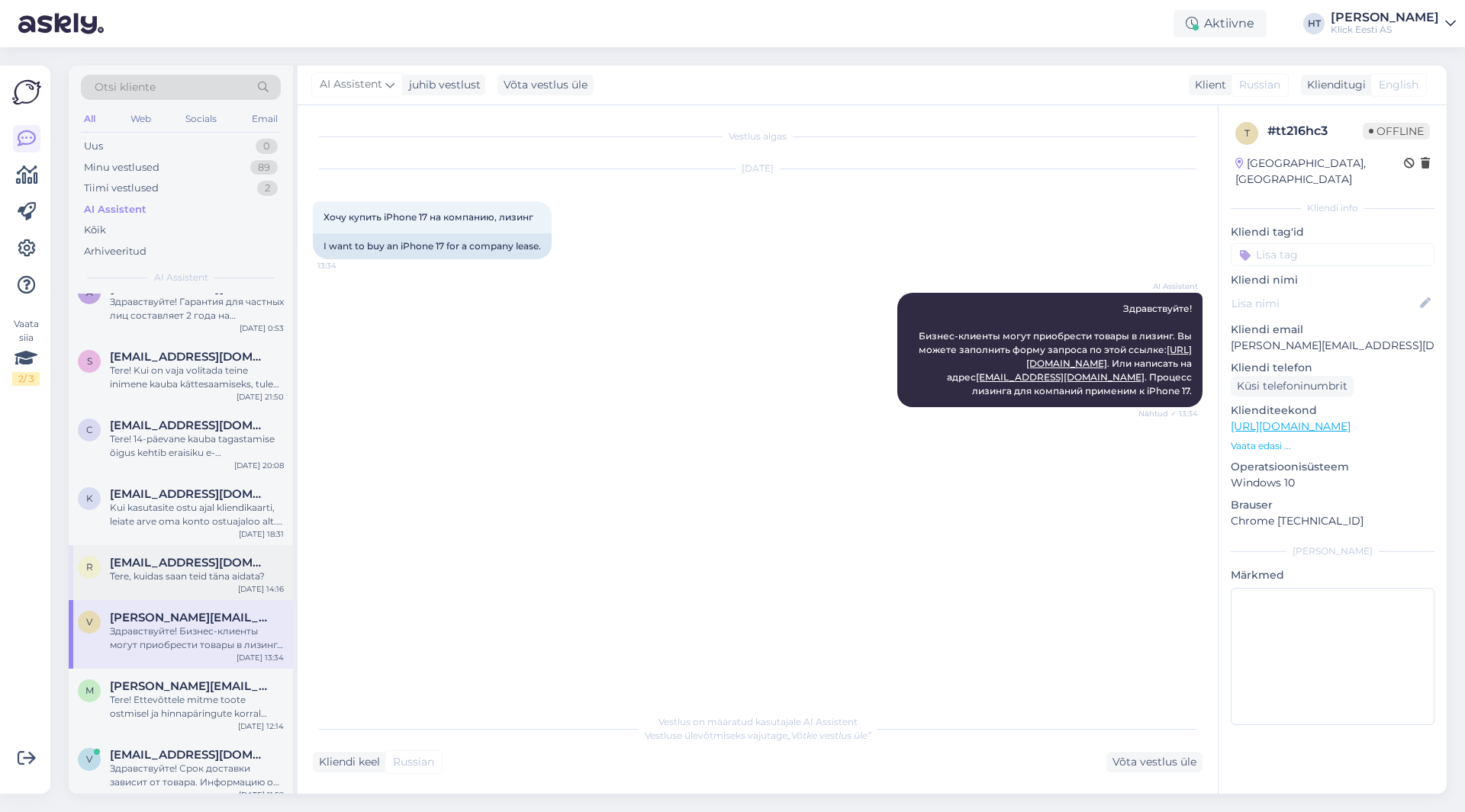
click at [206, 579] on div "Tere, kuidas saan teid täna aidata?" at bounding box center [197, 577] width 174 height 13
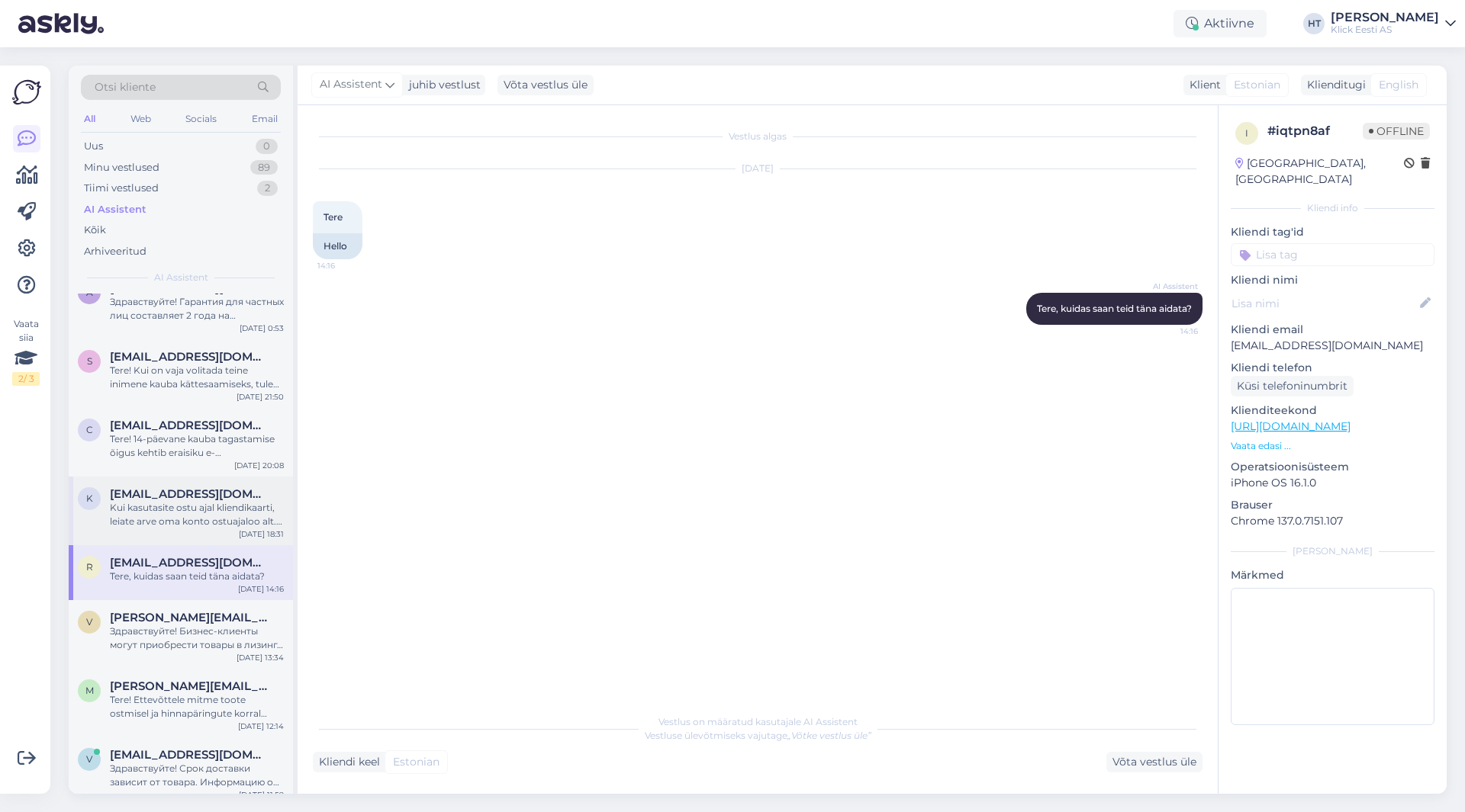
click at [218, 506] on div "Kui kasutasite ostu ajal kliendikaarti, leiate arve oma konto ostuajaloo alt. K…" at bounding box center [197, 515] width 174 height 28
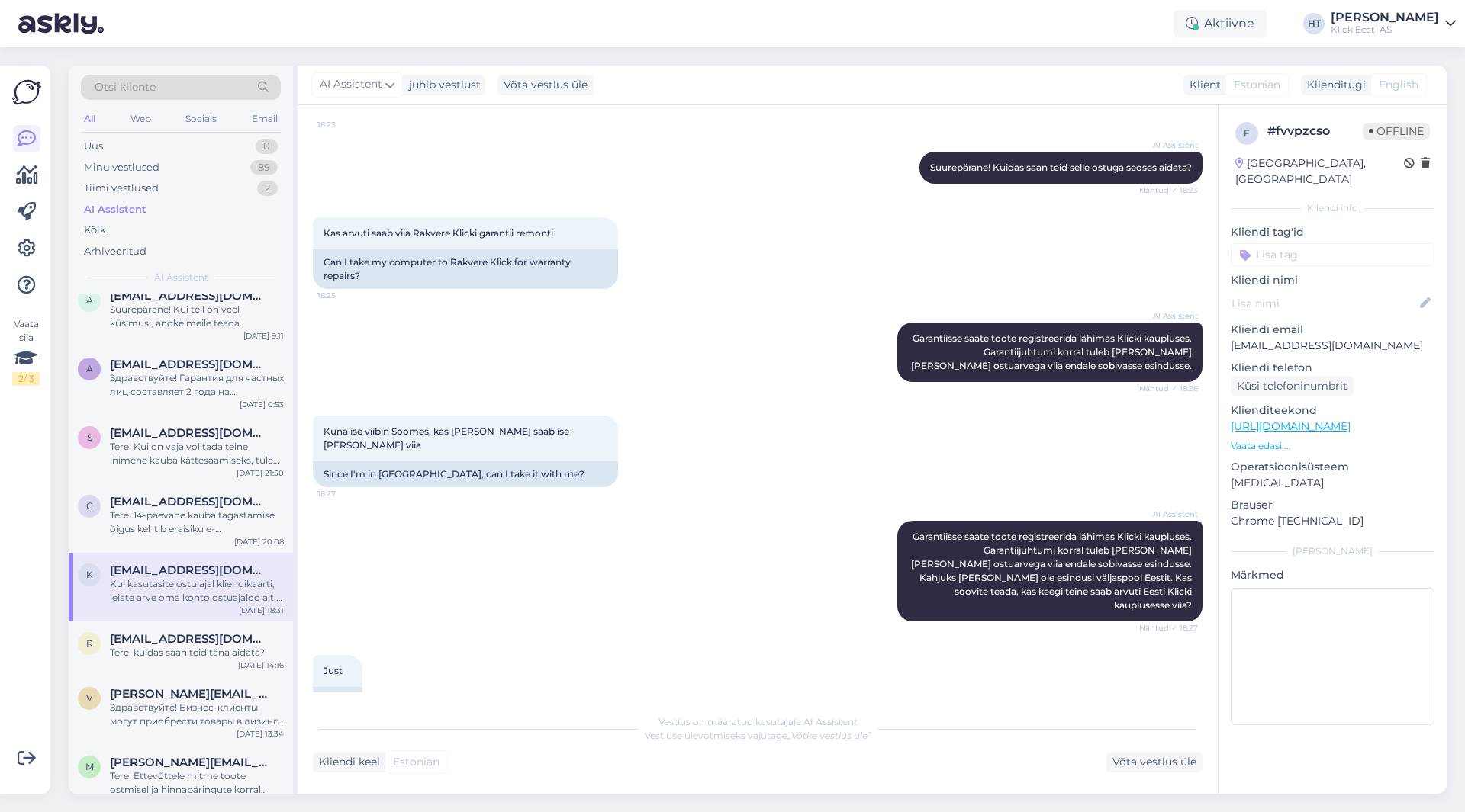
scroll to position [654, 0]
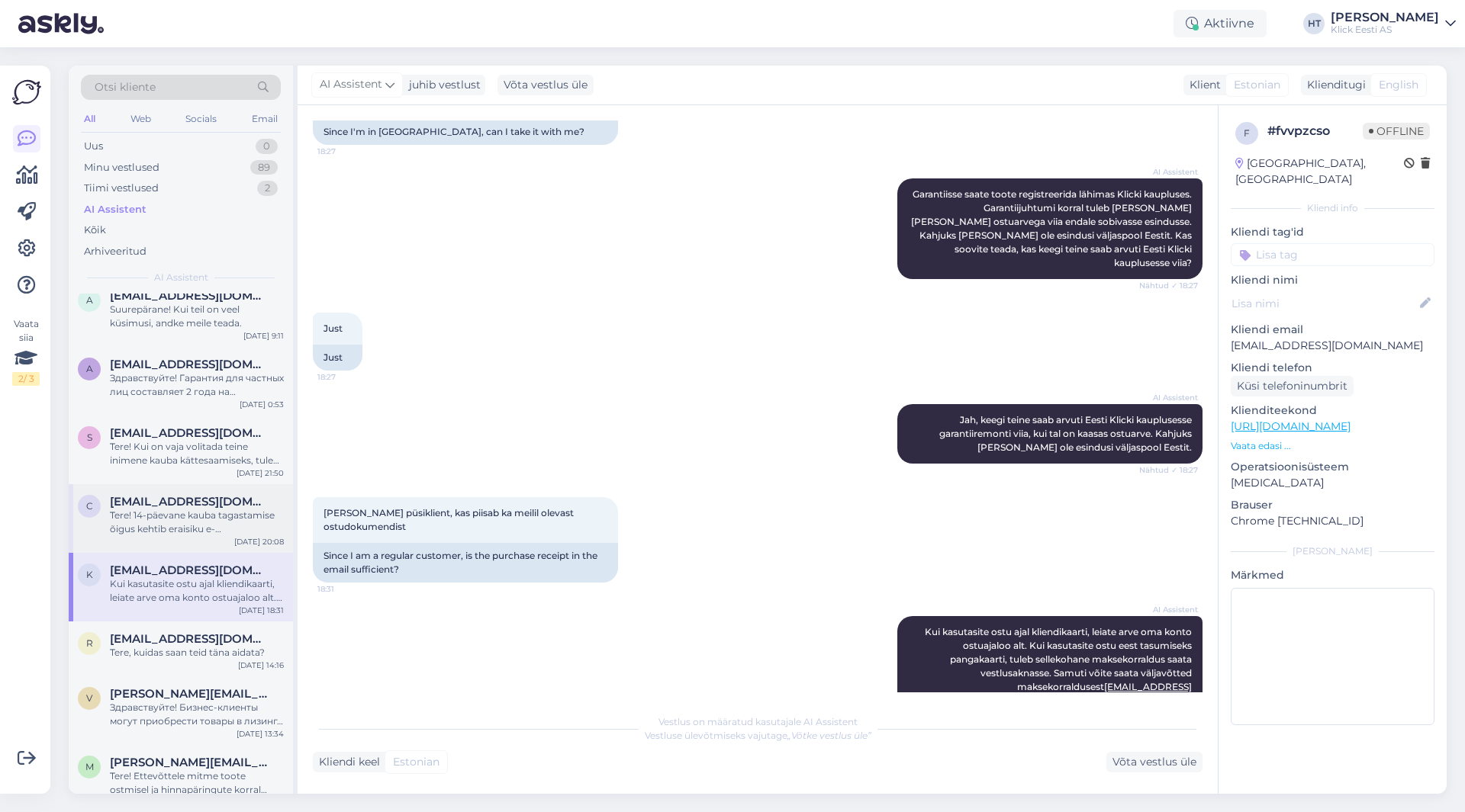
click at [137, 505] on span "[EMAIL_ADDRESS][DOMAIN_NAME]" at bounding box center [189, 502] width 159 height 13
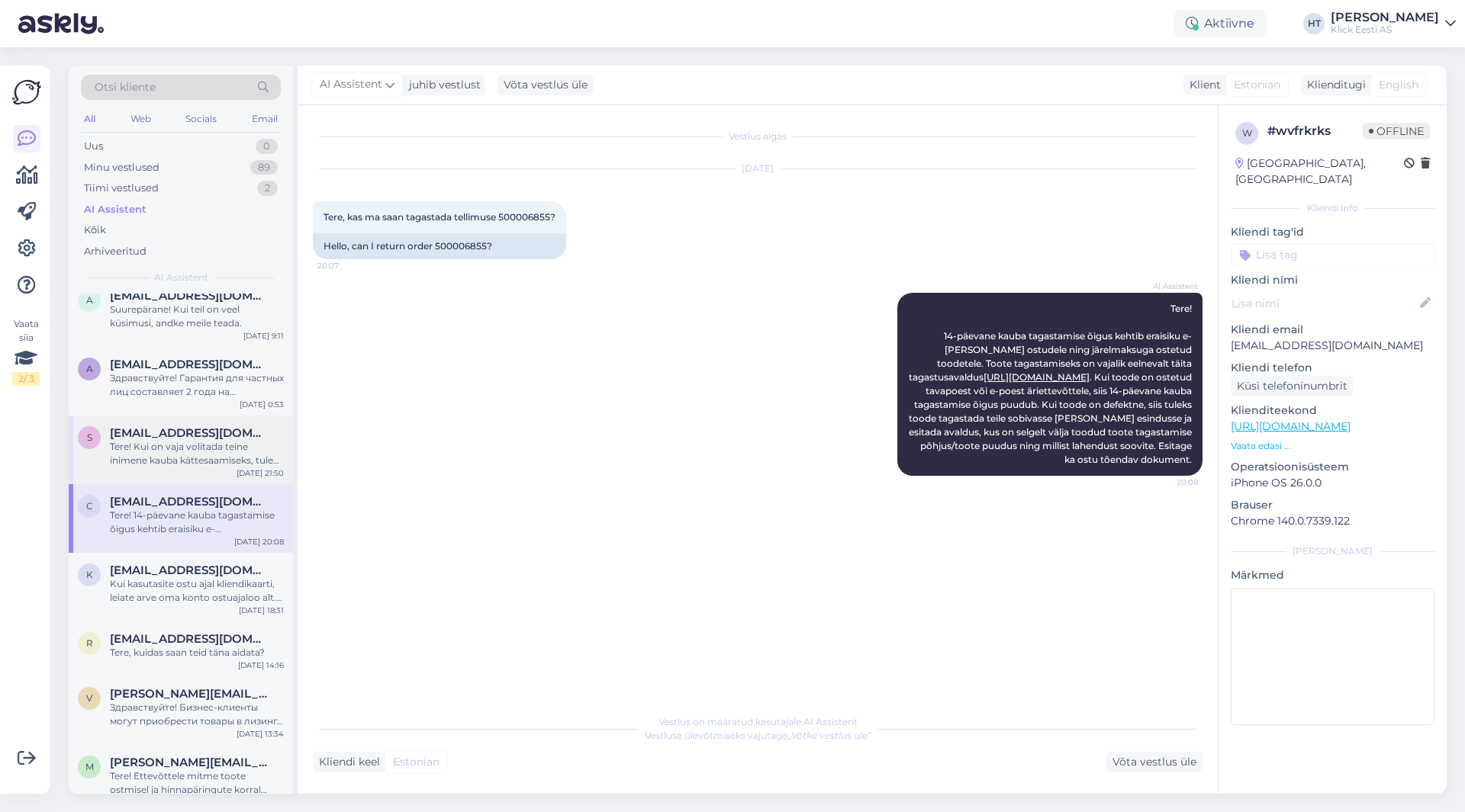
click at [221, 454] on div "Tere! Kui on vaja volitada teine inimene kauba kättesaamiseks, tuleks tellimust…" at bounding box center [197, 453] width 174 height 28
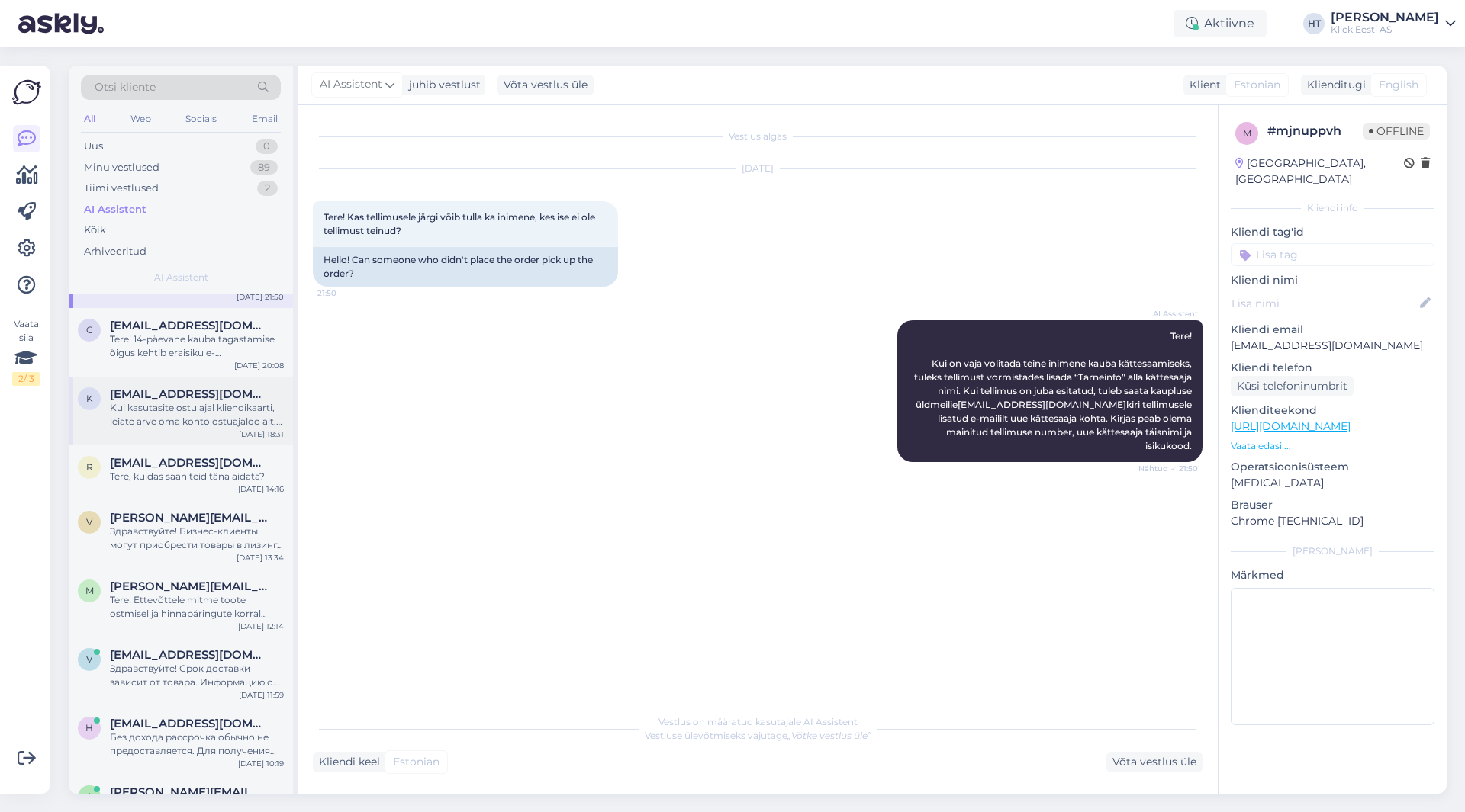
scroll to position [381, 0]
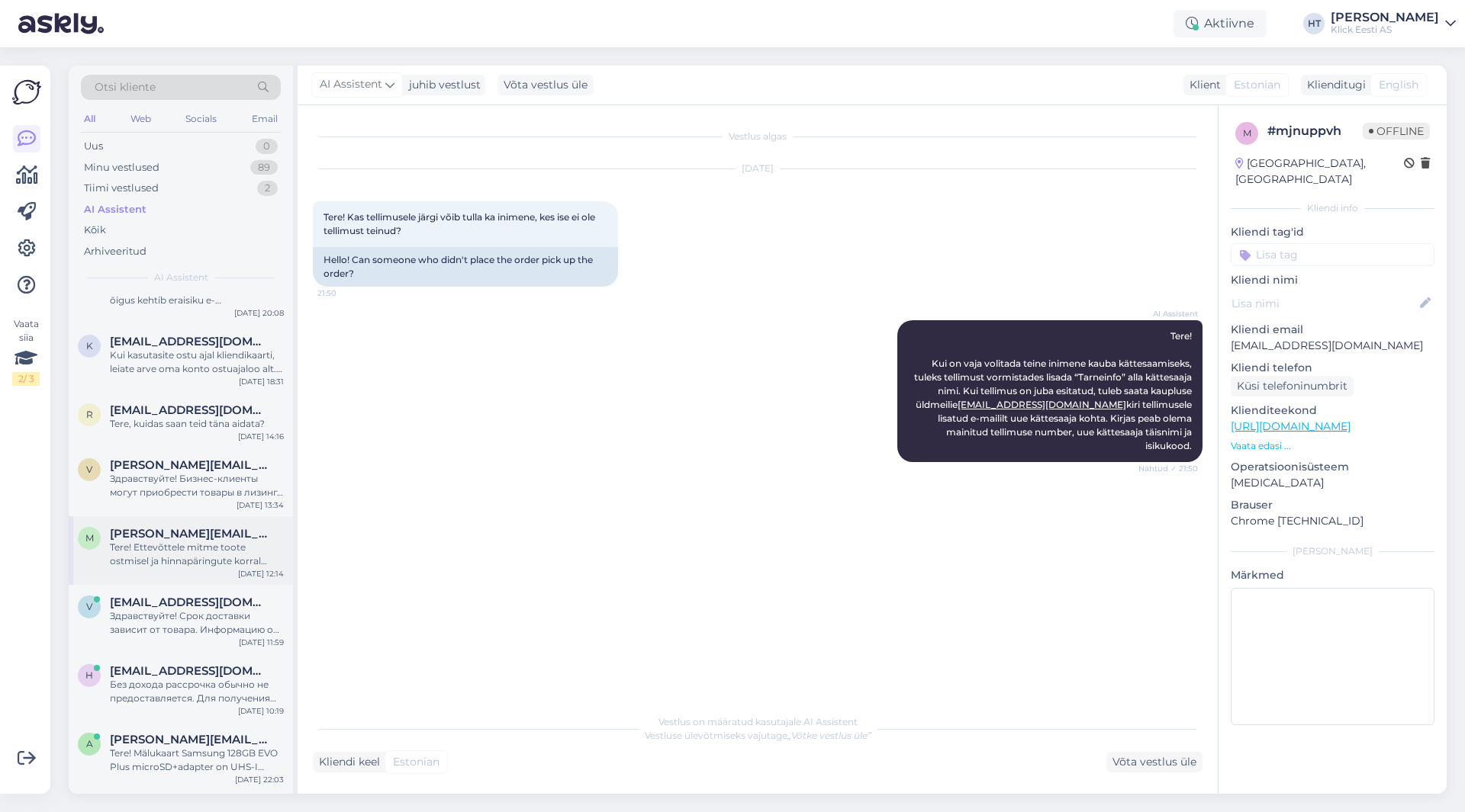
click at [231, 536] on span "[PERSON_NAME][EMAIL_ADDRESS][DOMAIN_NAME]" at bounding box center [189, 534] width 159 height 13
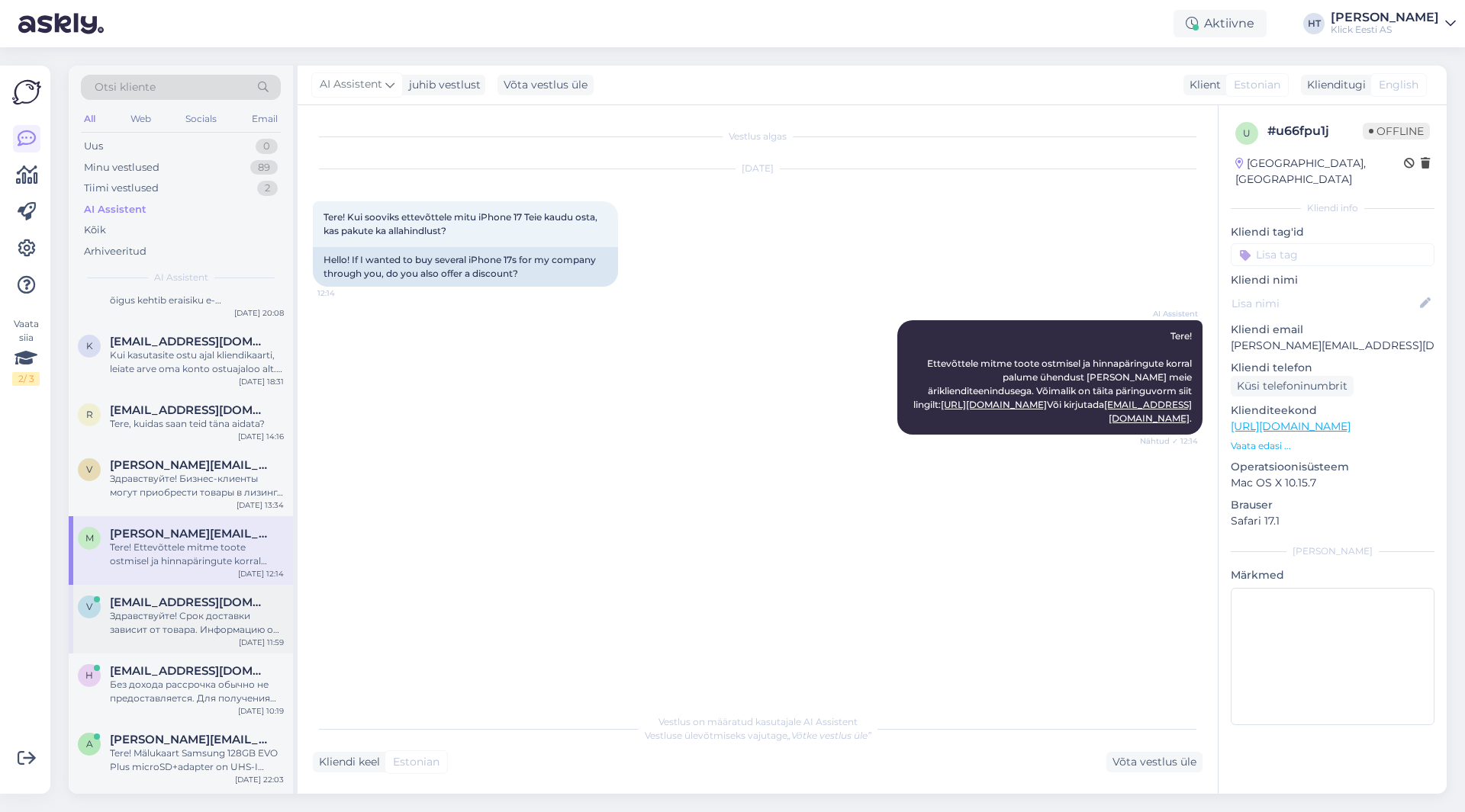
click at [248, 611] on div "Здравствуйте! Срок доставки зависит от товара. Информацию о сроках доставки инт…" at bounding box center [197, 623] width 174 height 28
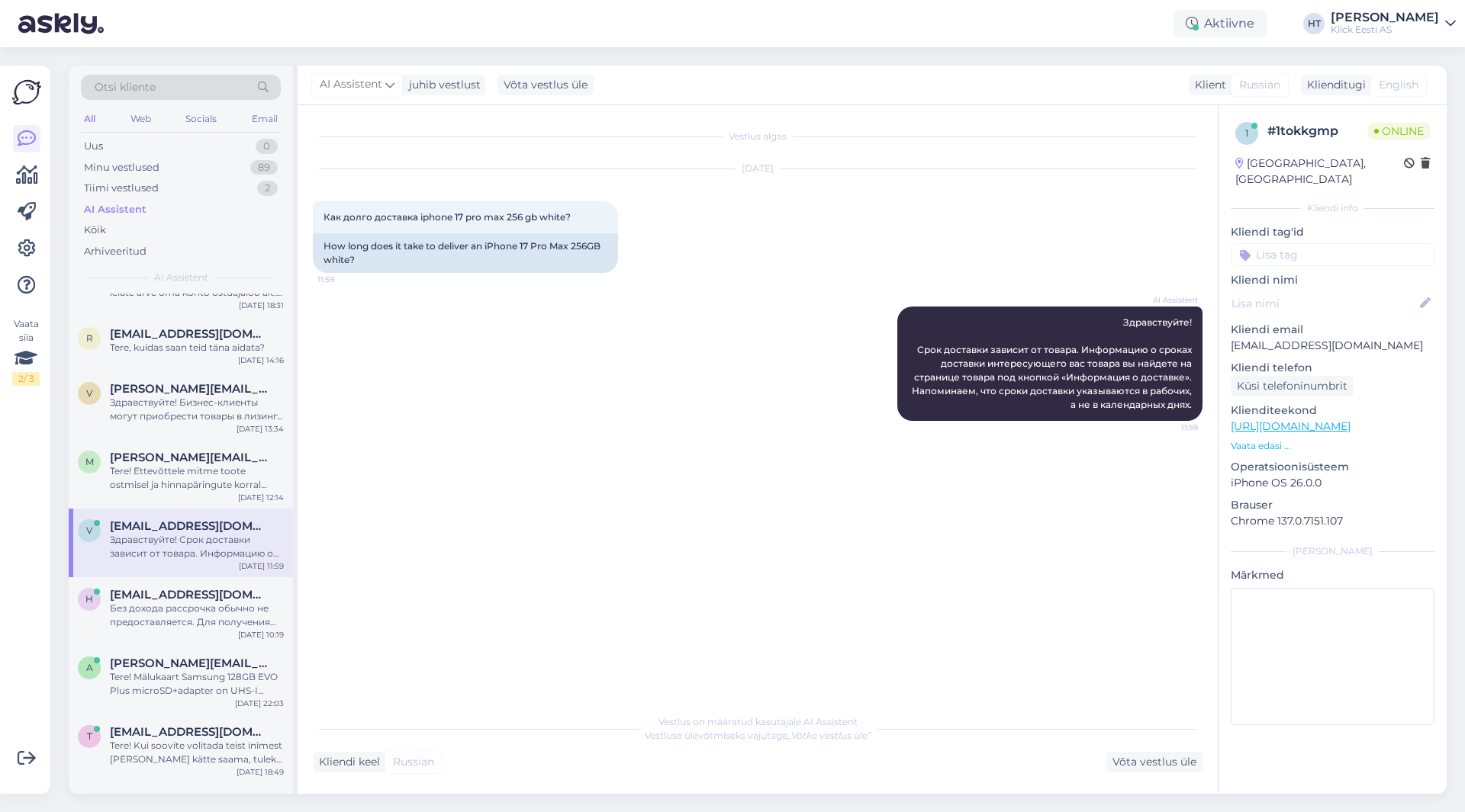
scroll to position [0, 0]
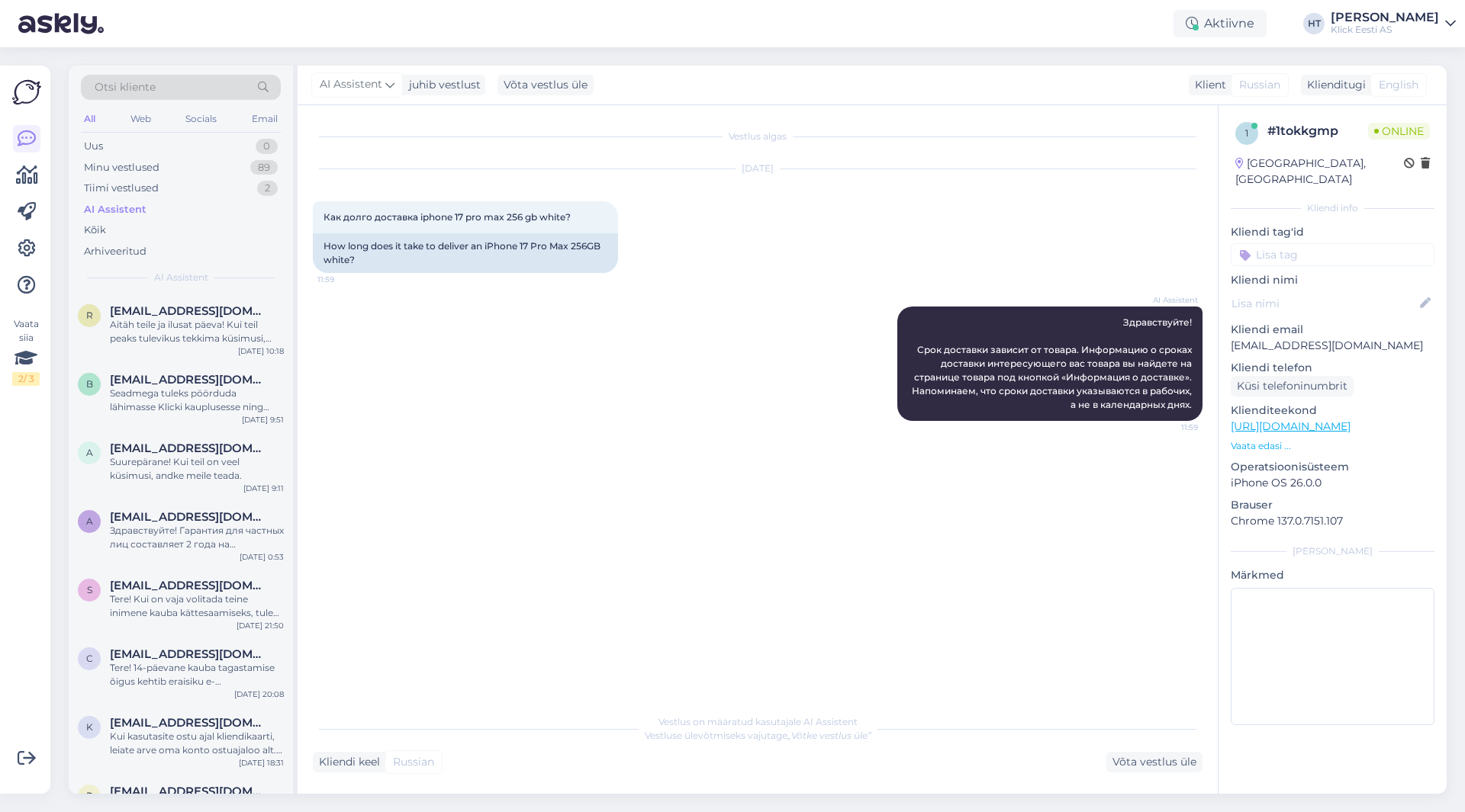
click at [155, 291] on div "Otsi kliente All Web Socials Email Uus 0 Minu vestlused 89 Tiimi vestlused 2 AI…" at bounding box center [181, 180] width 224 height 228
click at [157, 303] on div "r [EMAIL_ADDRESS][DOMAIN_NAME] Aitäh teile ja ilusat päeva! Kui teil peaks tule…" at bounding box center [181, 328] width 224 height 69
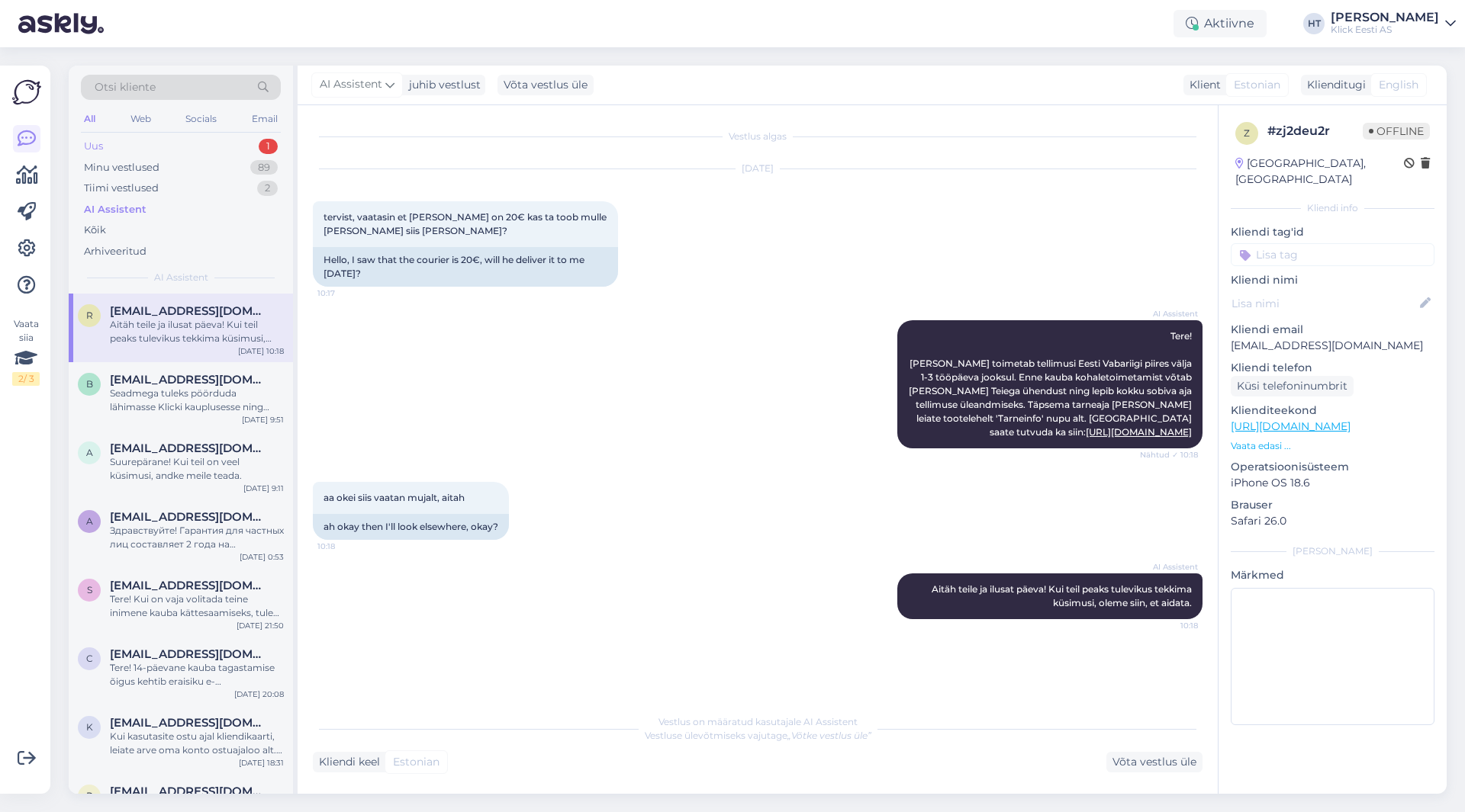
click at [263, 148] on div "1" at bounding box center [268, 146] width 19 height 15
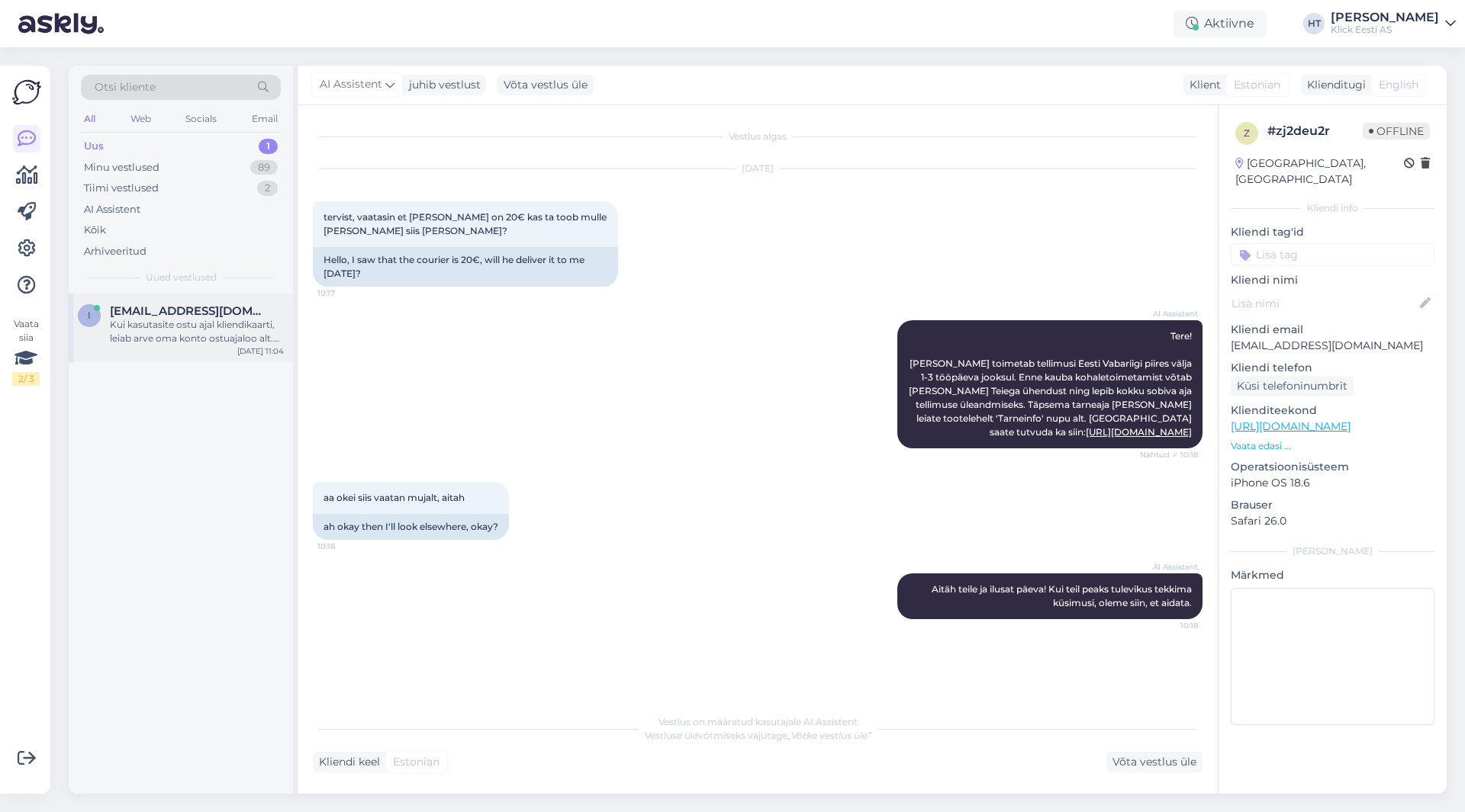
click at [224, 301] on div "i [EMAIL_ADDRESS][DOMAIN_NAME] Kui kasutasite ostu ajal kliendikaarti, leiab ar…" at bounding box center [181, 328] width 224 height 69
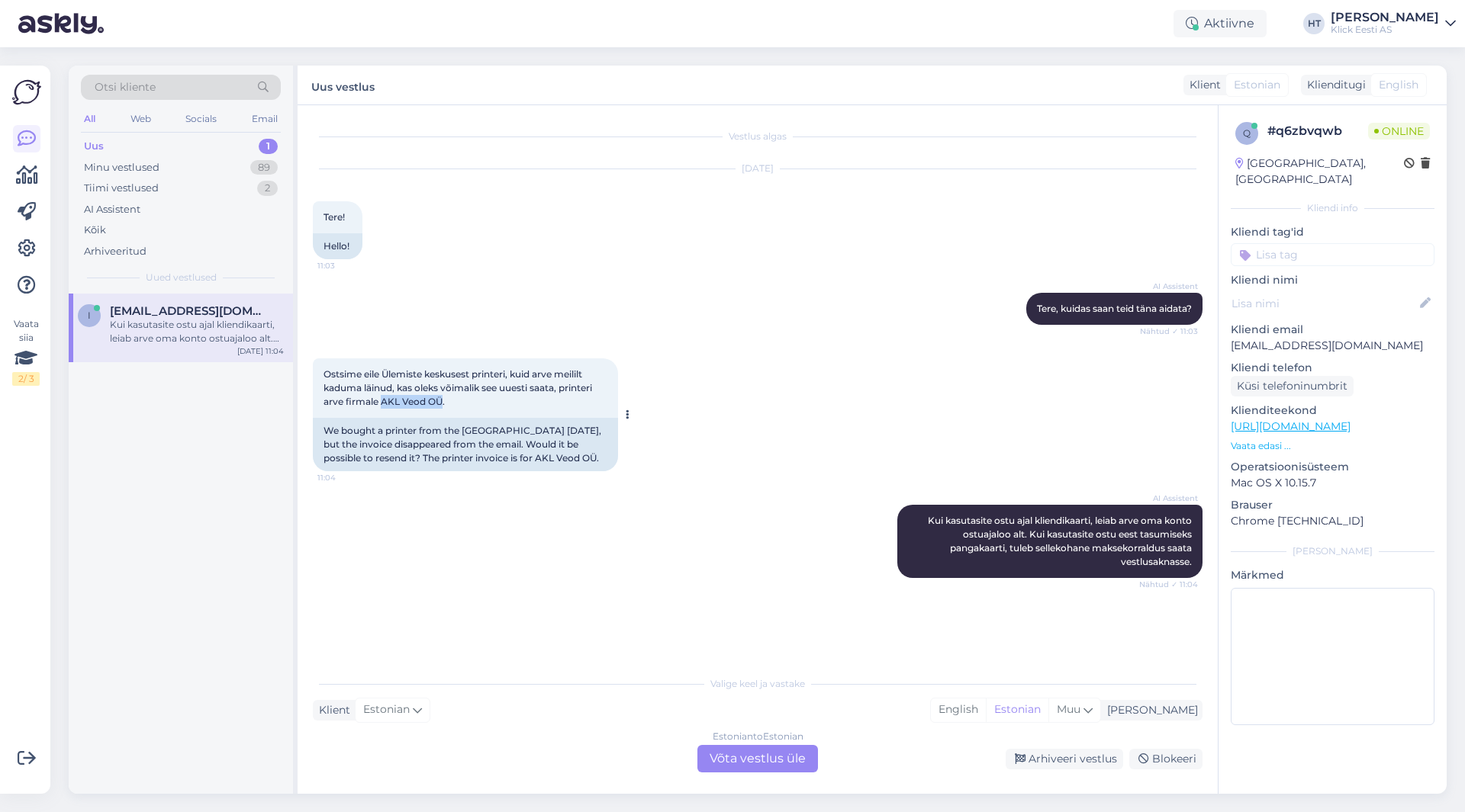
drag, startPoint x: 381, startPoint y: 403, endPoint x: 441, endPoint y: 401, distance: 60.0
click at [441, 401] on span "Ostsime eile Ülemiste keskusest printeri, kuid arve meililt kaduma läinud, kas …" at bounding box center [459, 388] width 270 height 39
copy span "AKL Veod OÜ"
click at [703, 342] on div "Ostsime eile Ülemiste keskusest printeri, kuid arve meililt kaduma läinud, kas …" at bounding box center [757, 415] width 890 height 146
click at [764, 778] on div "Vestlus algas [DATE] Tere! 11:03 Hello! AI Assistent [PERSON_NAME], kuidas saan…" at bounding box center [758, 449] width 921 height 689
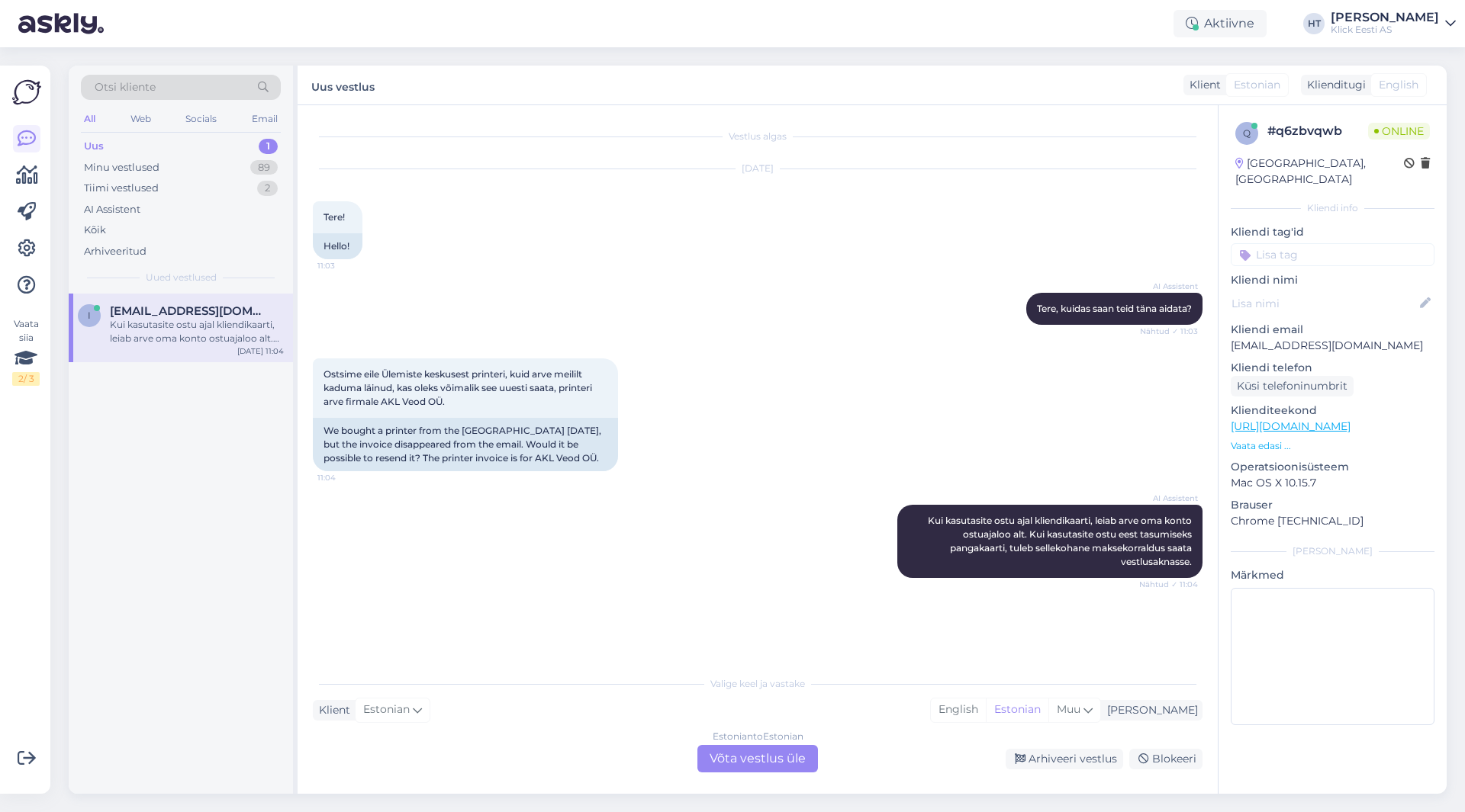
click at [763, 763] on div "Estonian to Estonian Võta vestlus üle" at bounding box center [758, 759] width 121 height 28
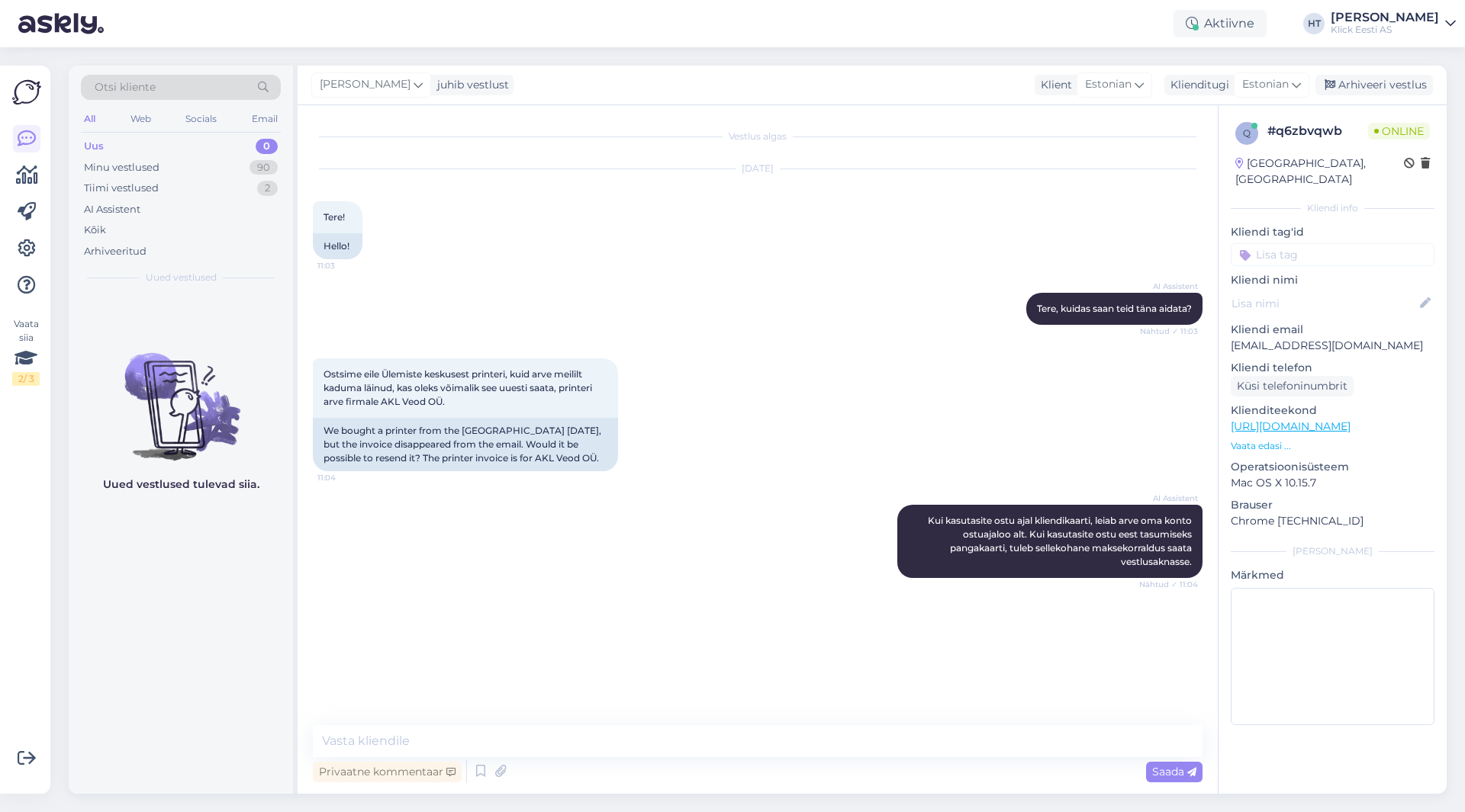
click at [749, 717] on div "Vestlus algas [DATE] Tere! 11:03 Hello! AI Assistent [PERSON_NAME], kuidas saan…" at bounding box center [758, 449] width 921 height 689
click at [753, 736] on textarea at bounding box center [757, 741] width 890 height 32
type textarea "[PERSON_NAME]:"
click at [496, 781] on icon at bounding box center [500, 772] width 21 height 23
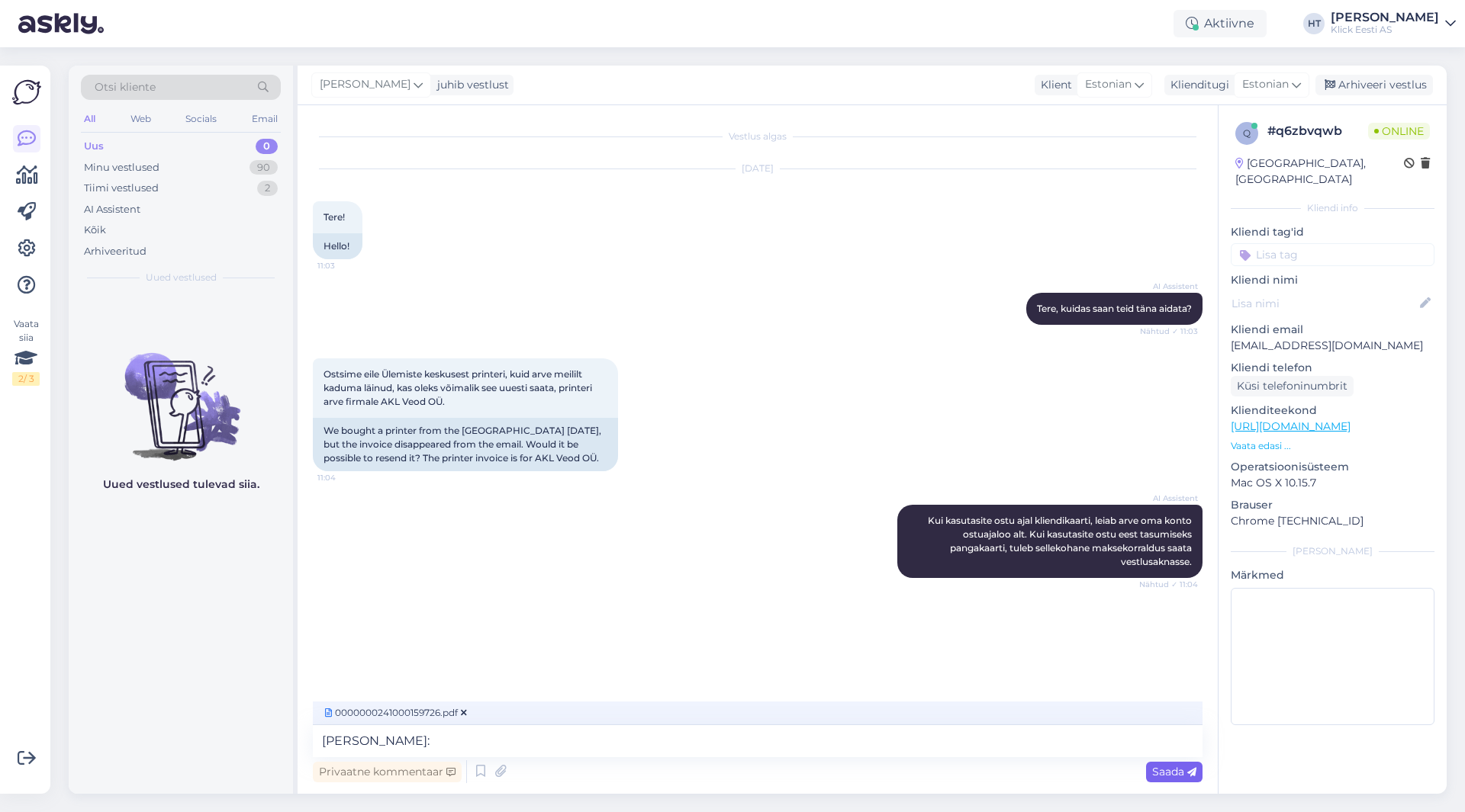
click at [1174, 778] on span "Saada" at bounding box center [1174, 772] width 45 height 13
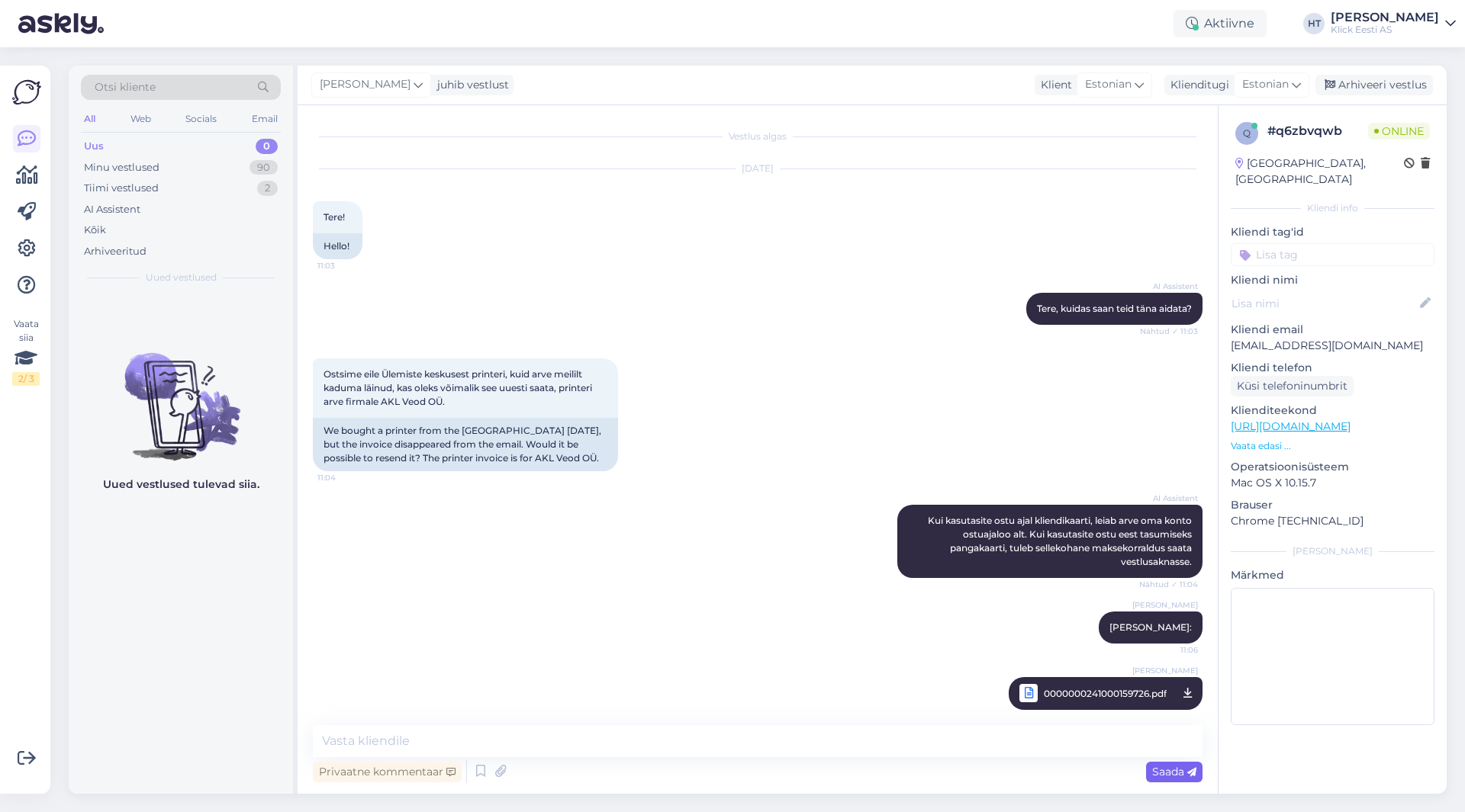
scroll to position [15, 0]
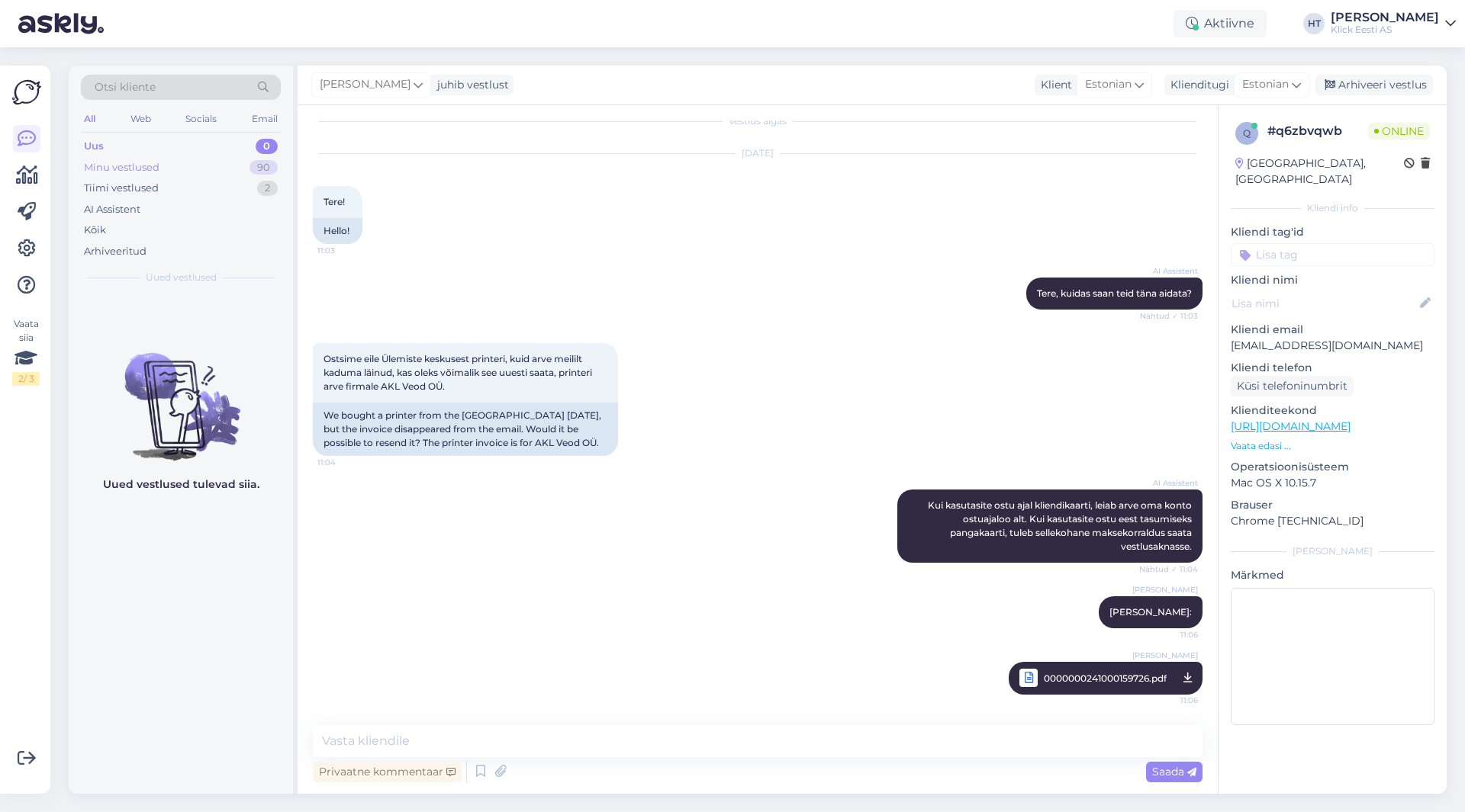
click at [247, 175] on div "Minu vestlused 90" at bounding box center [181, 167] width 200 height 21
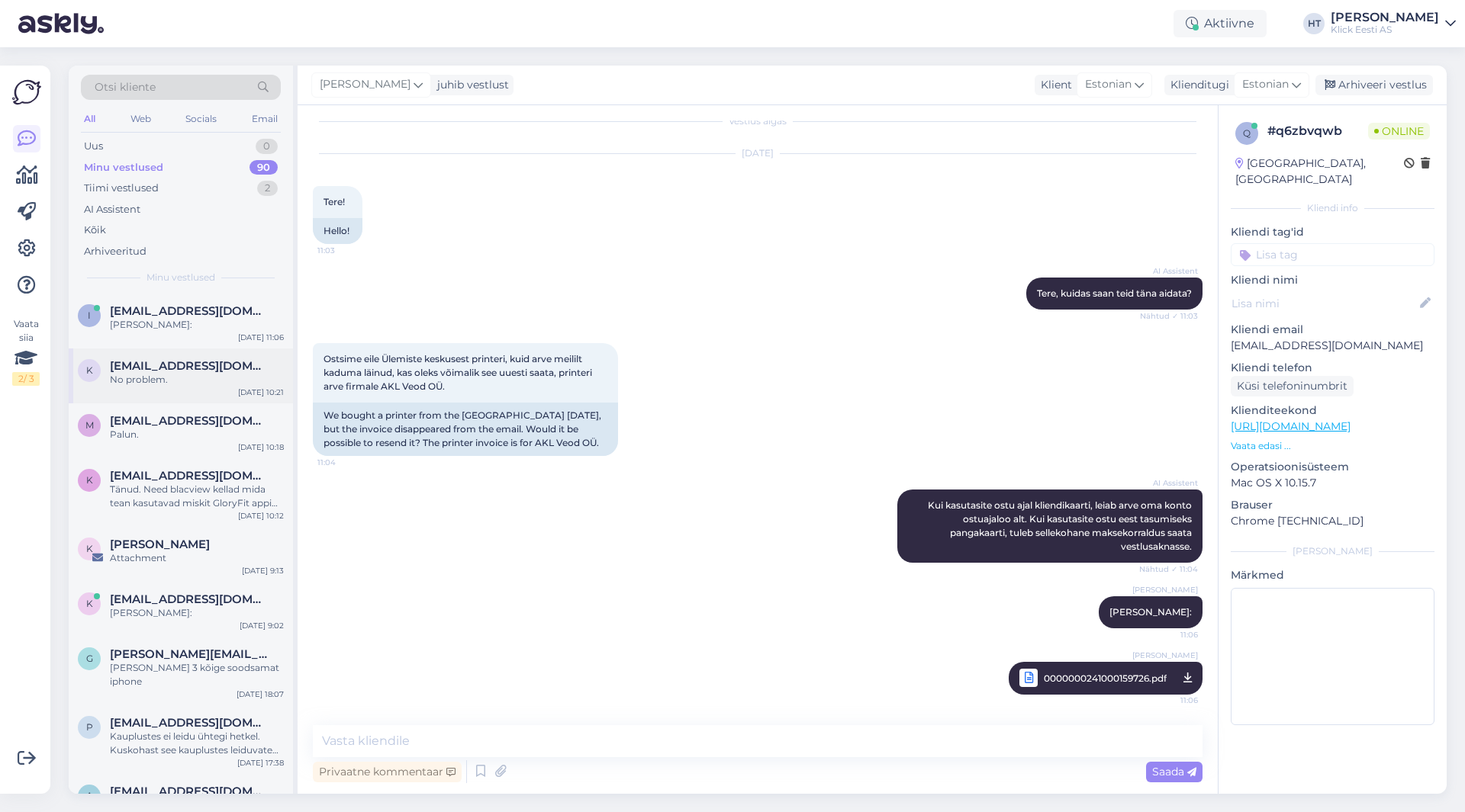
click at [240, 357] on div "k [EMAIL_ADDRESS][DOMAIN_NAME] No problem. [DATE] 10:21" at bounding box center [181, 375] width 224 height 55
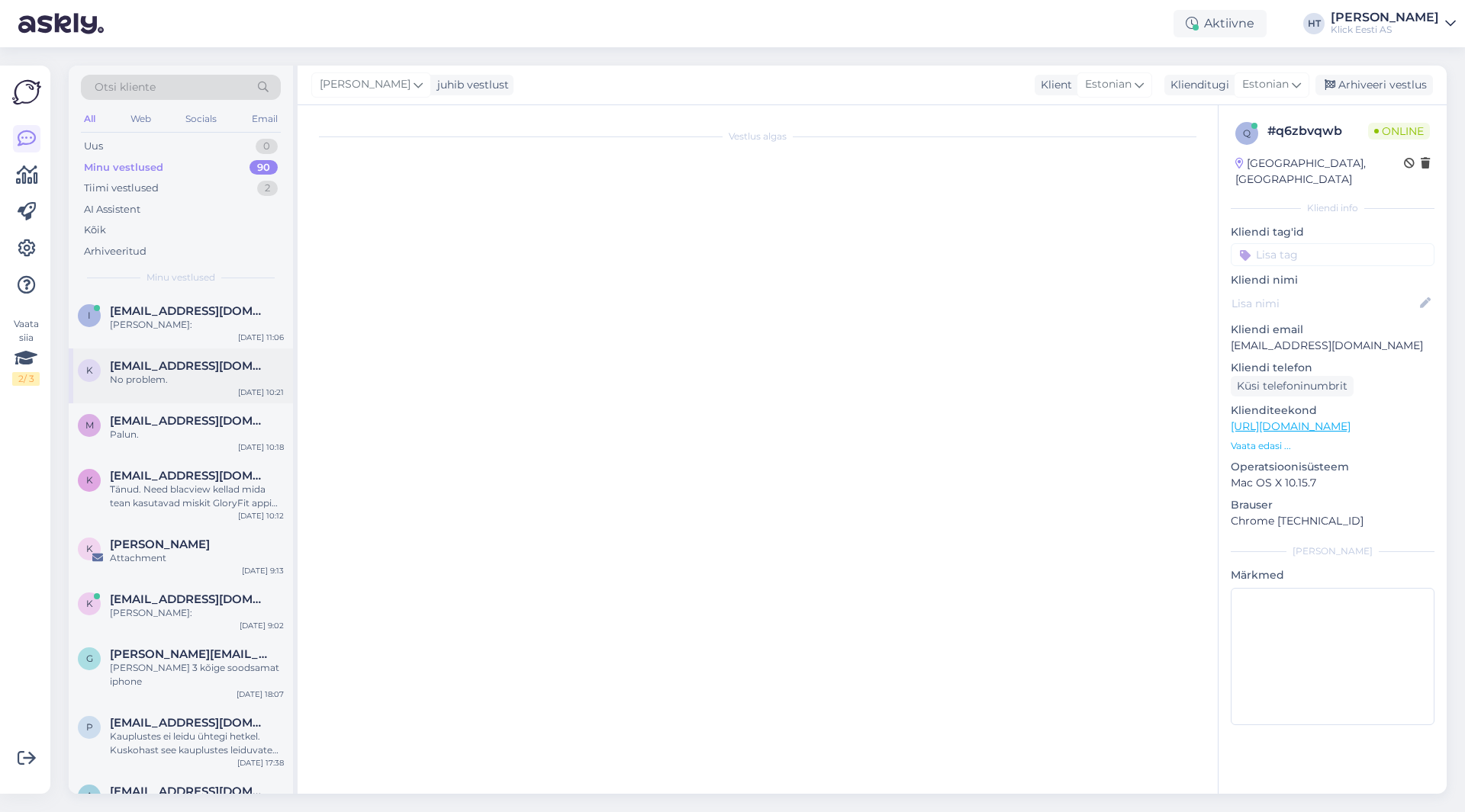
scroll to position [184, 0]
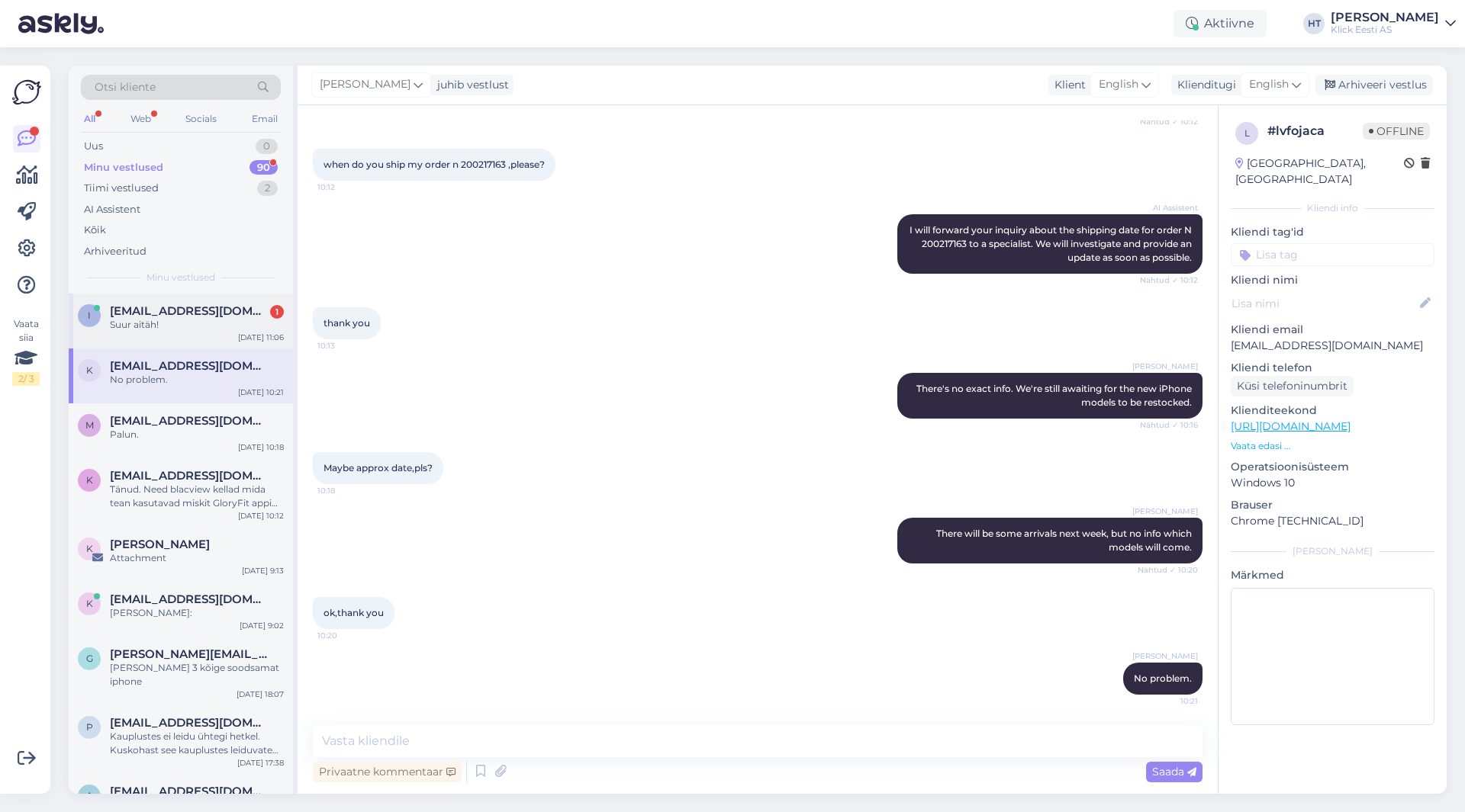
click at [154, 333] on div "i [EMAIL_ADDRESS][DOMAIN_NAME] 1 Suur aitäh! [DATE] 11:06" at bounding box center [181, 321] width 224 height 55
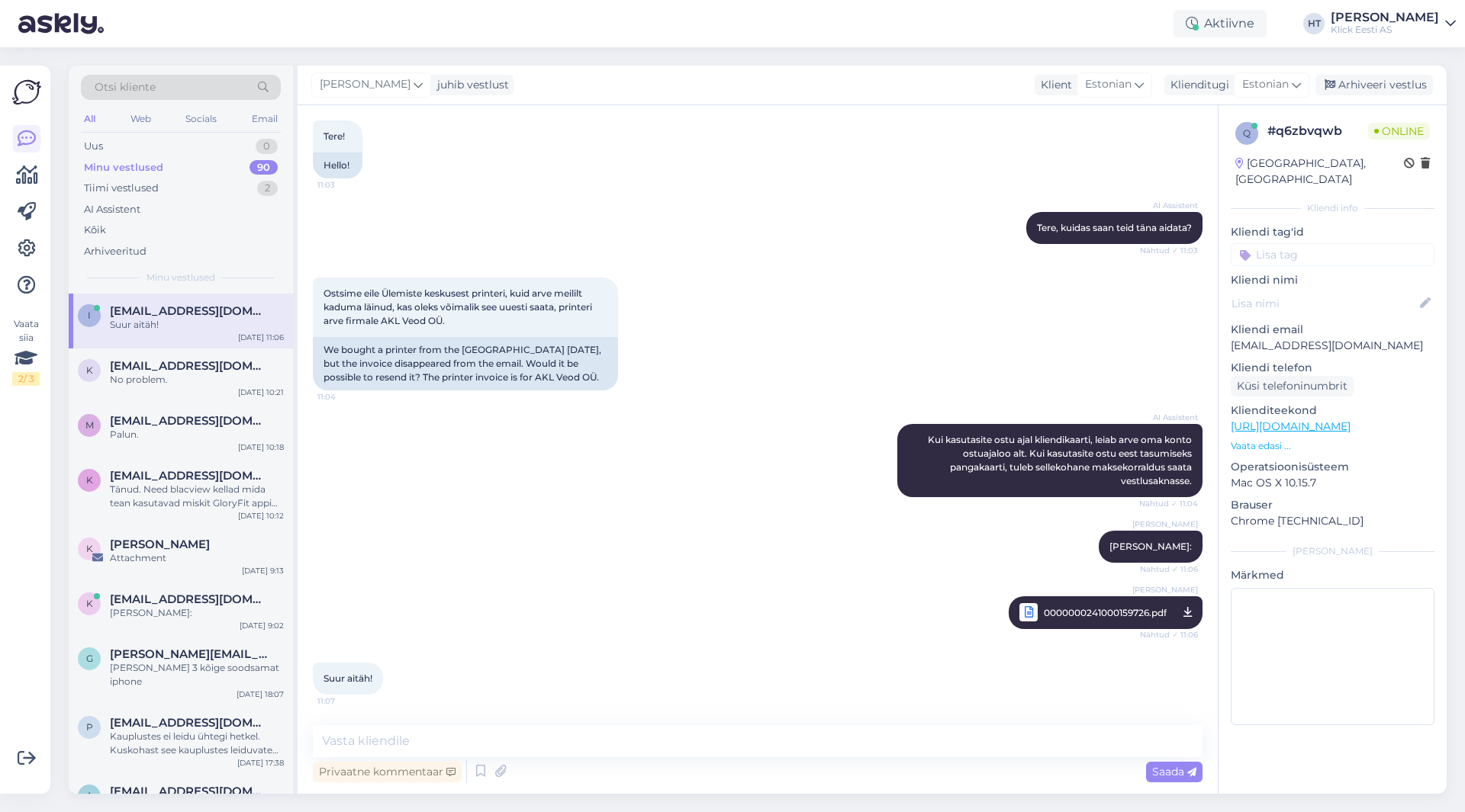
scroll to position [81, 0]
click at [677, 751] on textarea at bounding box center [757, 741] width 890 height 32
type textarea "Palun!"
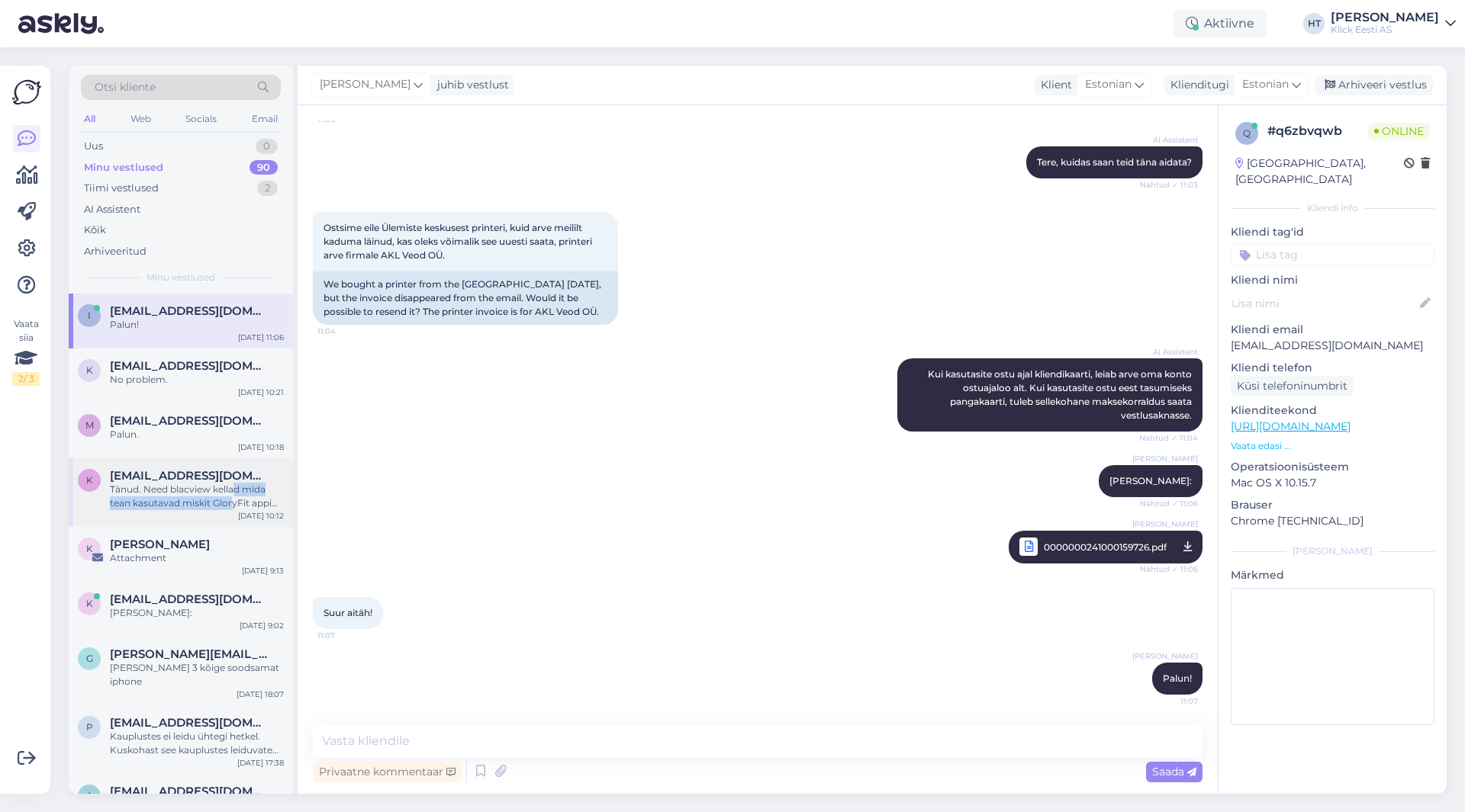
click at [233, 500] on div "Tänud. Need blacview kellad mida tean kasutavad miskit GloryFit appi mis on peh…" at bounding box center [197, 496] width 174 height 28
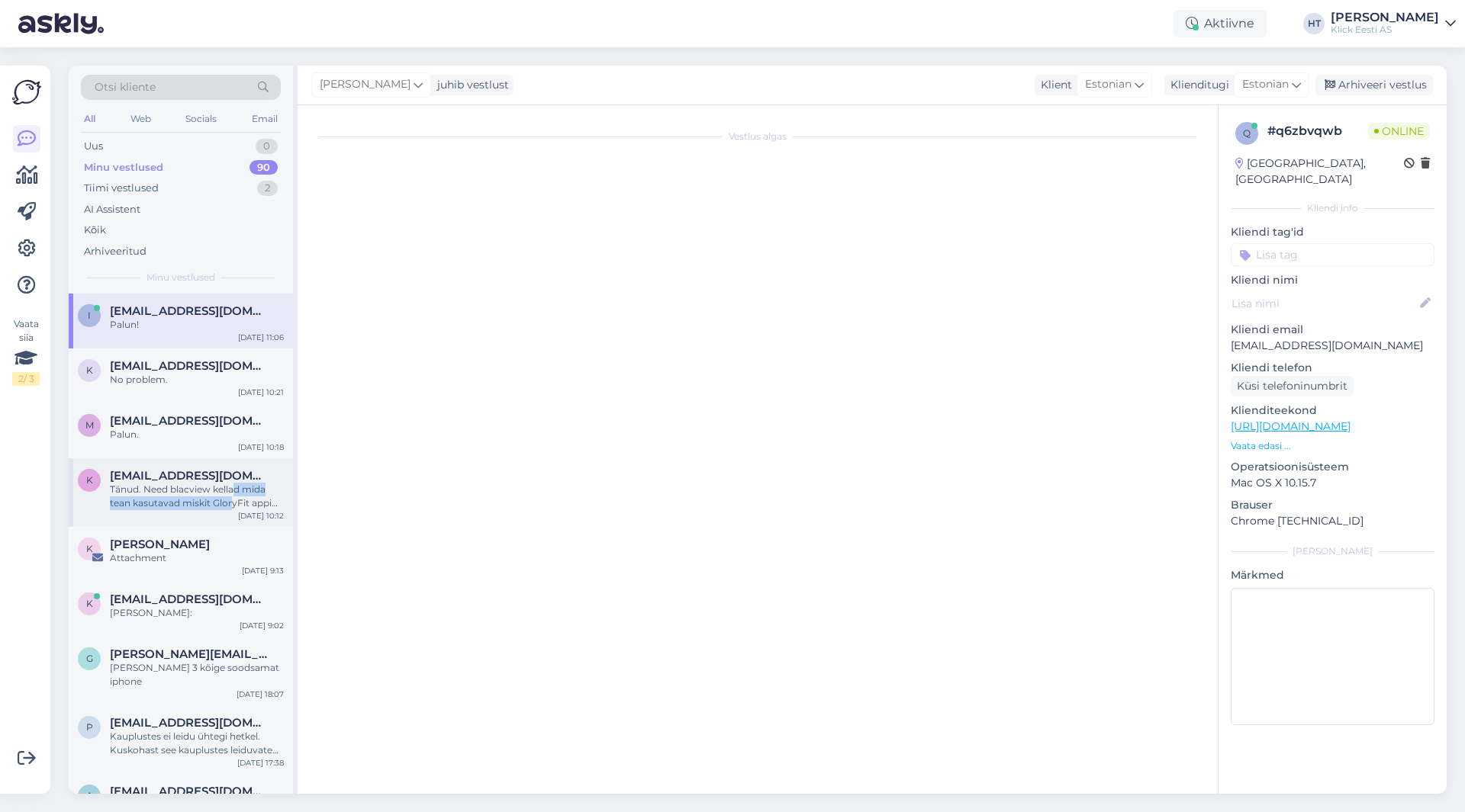
scroll to position [29, 0]
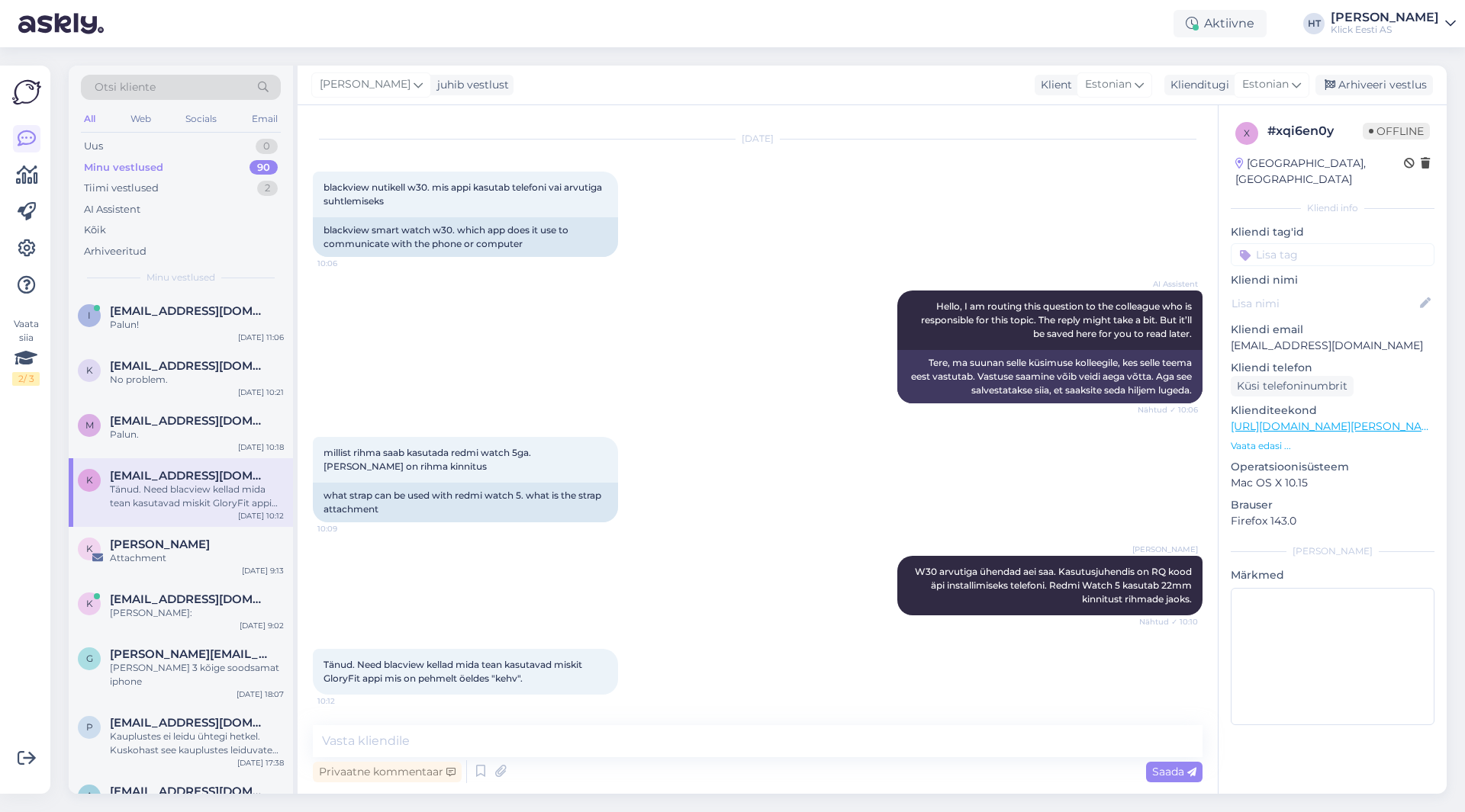
click at [0, 546] on div "Vaata siia 2 / 3 Võimalused Veendu, et Askly loob sulle väärtust. Sulge Ühenda …" at bounding box center [25, 430] width 50 height 729
click at [207, 146] on div "Uus 0" at bounding box center [181, 146] width 200 height 21
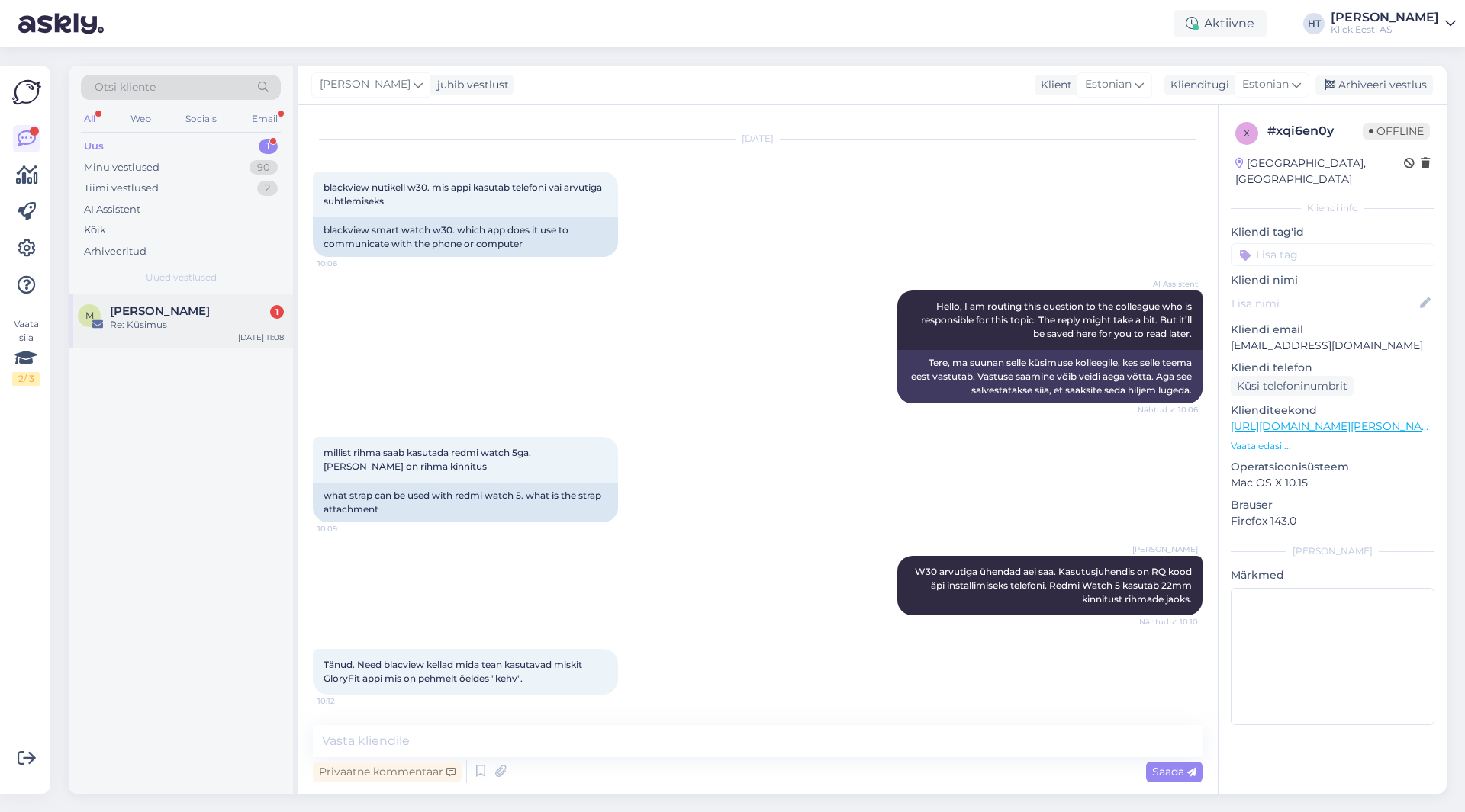
click at [238, 329] on div "Re: Küsimus" at bounding box center [197, 325] width 174 height 13
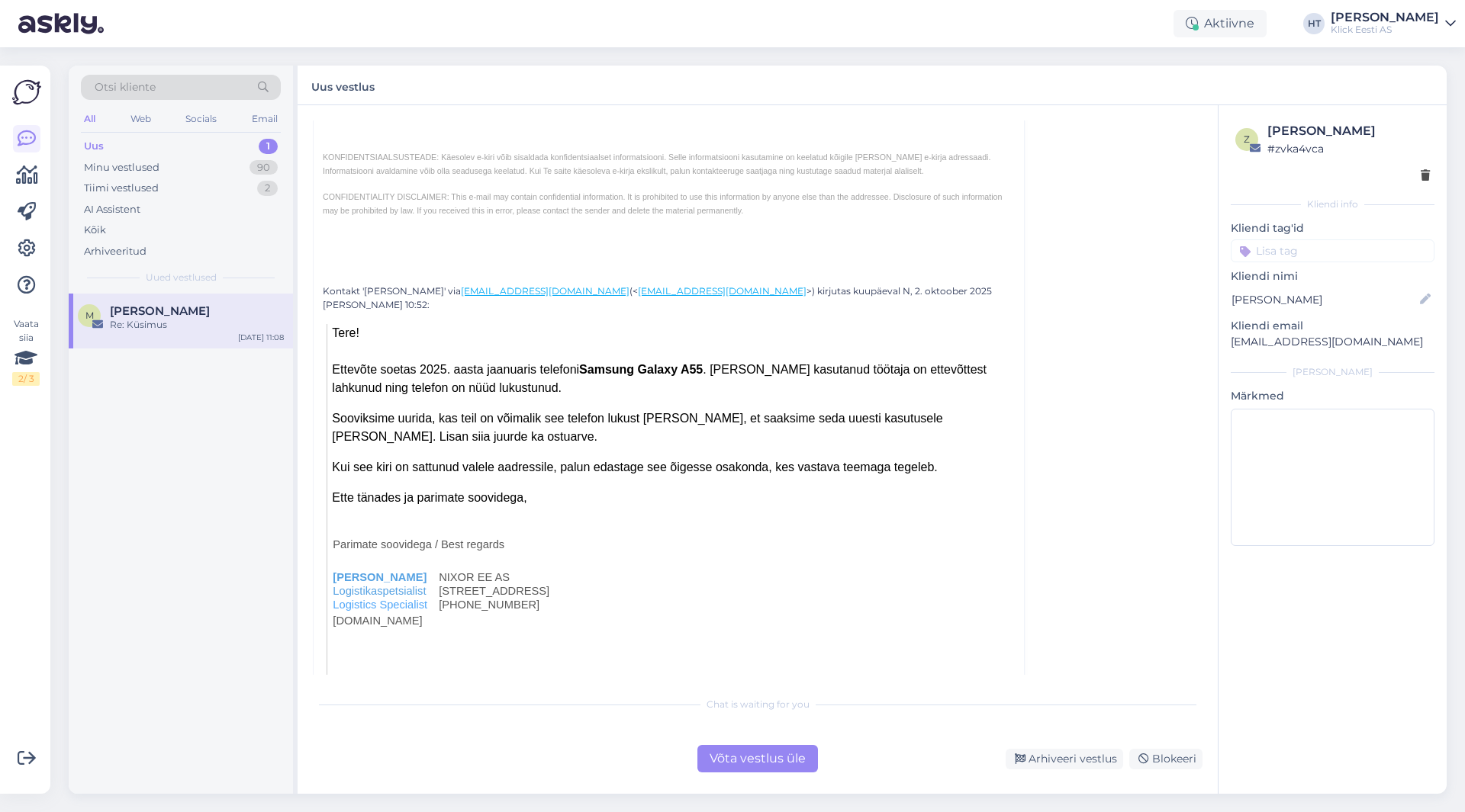
scroll to position [2311, 0]
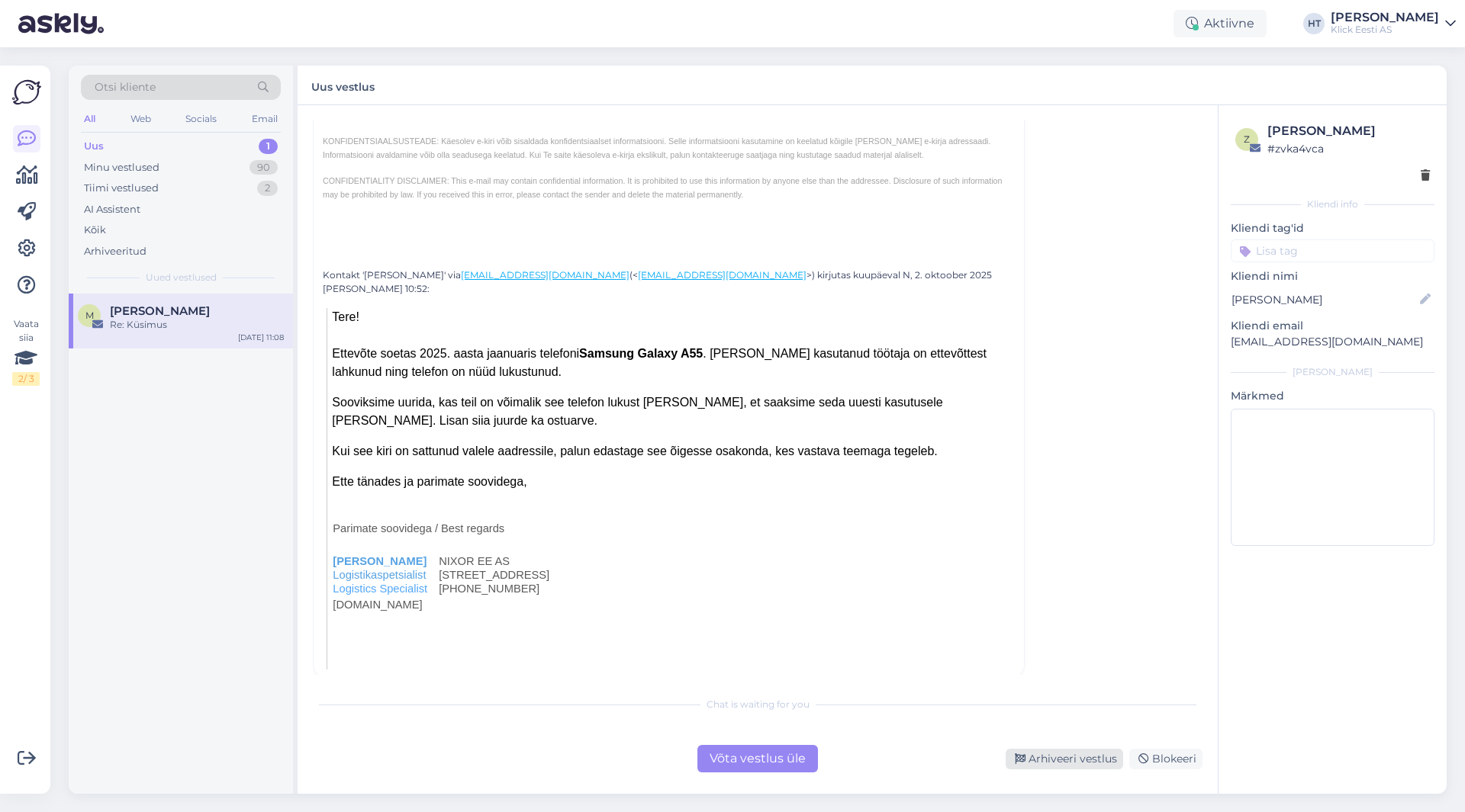
click at [1062, 752] on div "Arhiveeri vestlus" at bounding box center [1064, 759] width 118 height 21
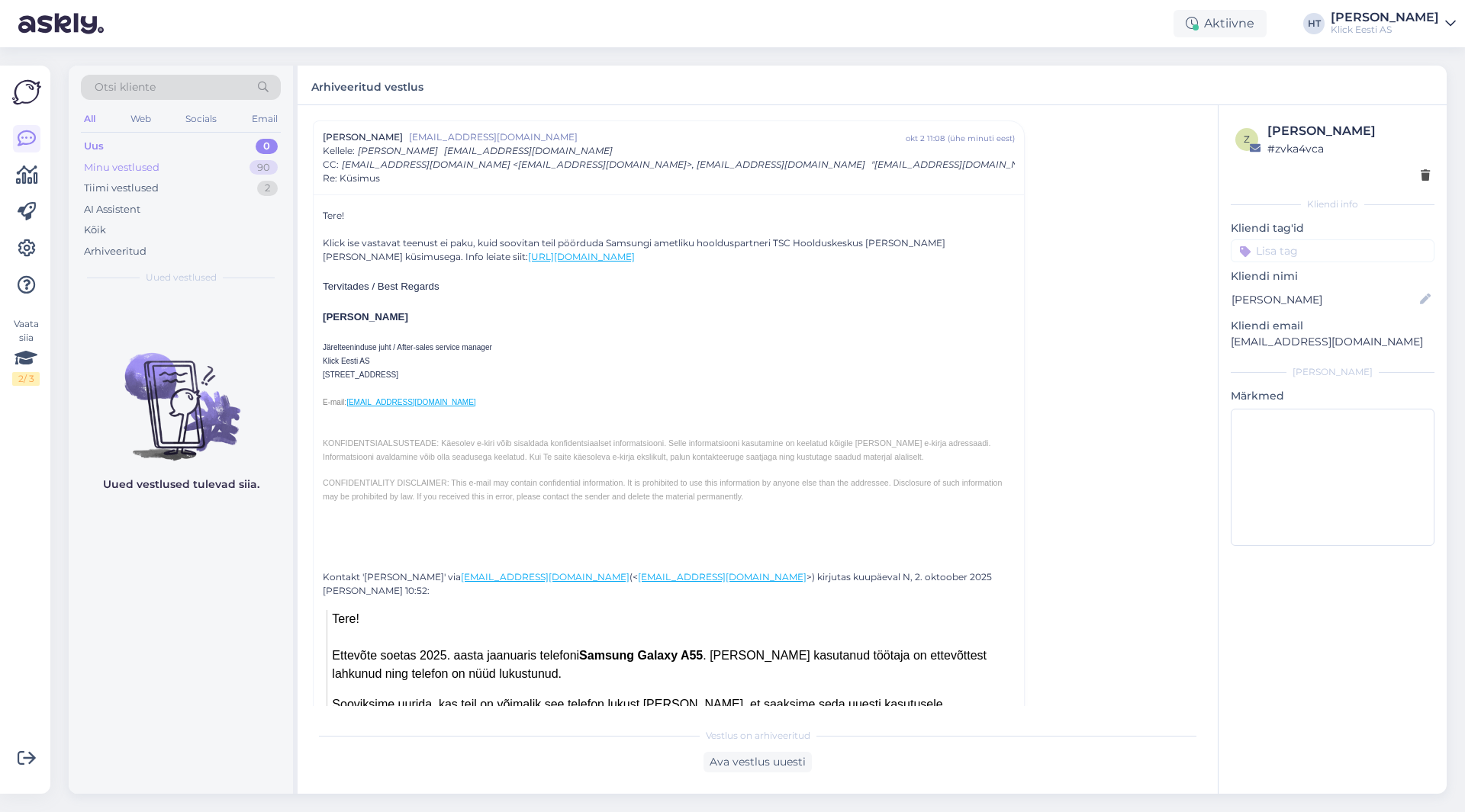
click at [241, 157] on div "Minu vestlused 90" at bounding box center [181, 167] width 200 height 21
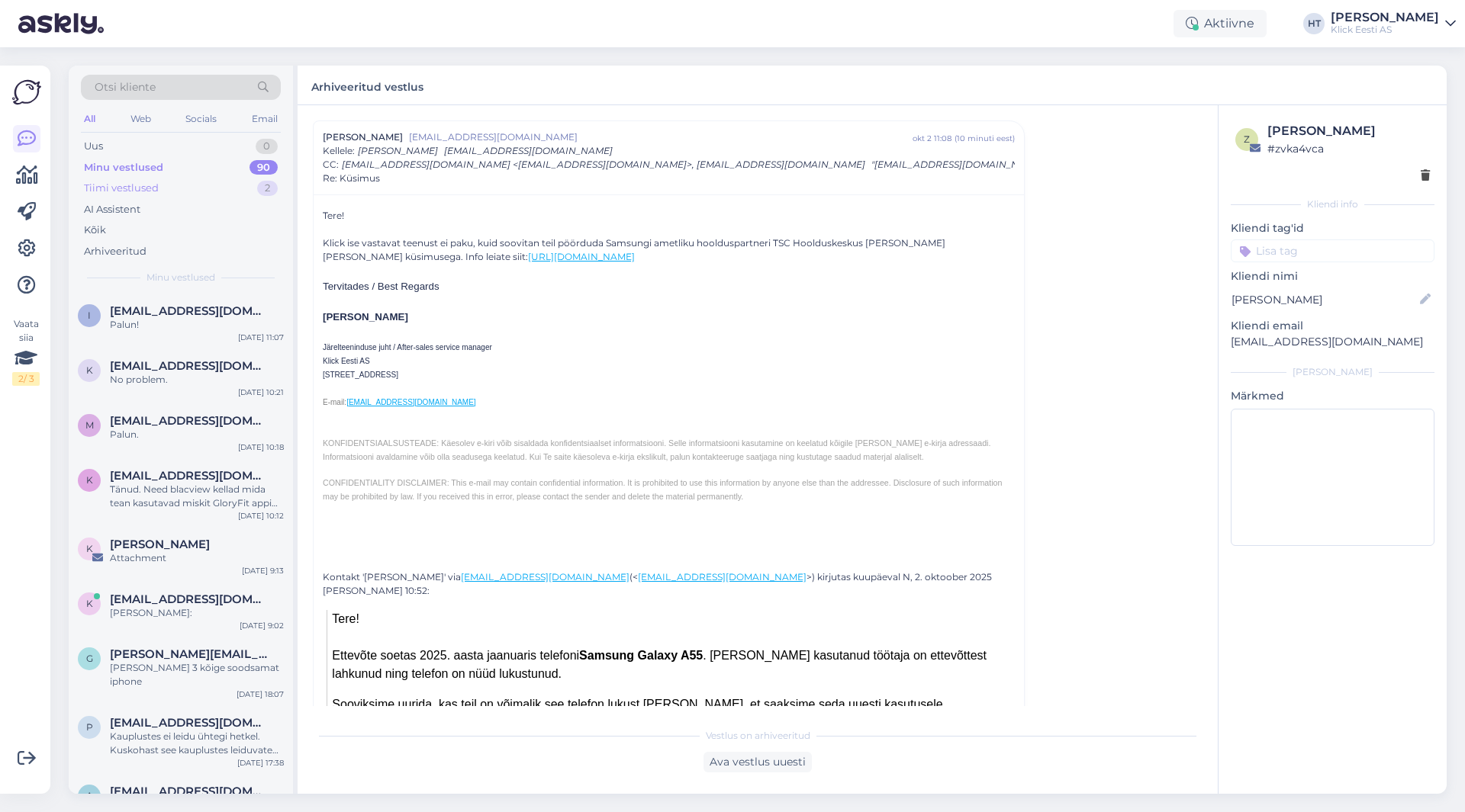
click at [111, 182] on div "Tiimi vestlused" at bounding box center [121, 188] width 75 height 15
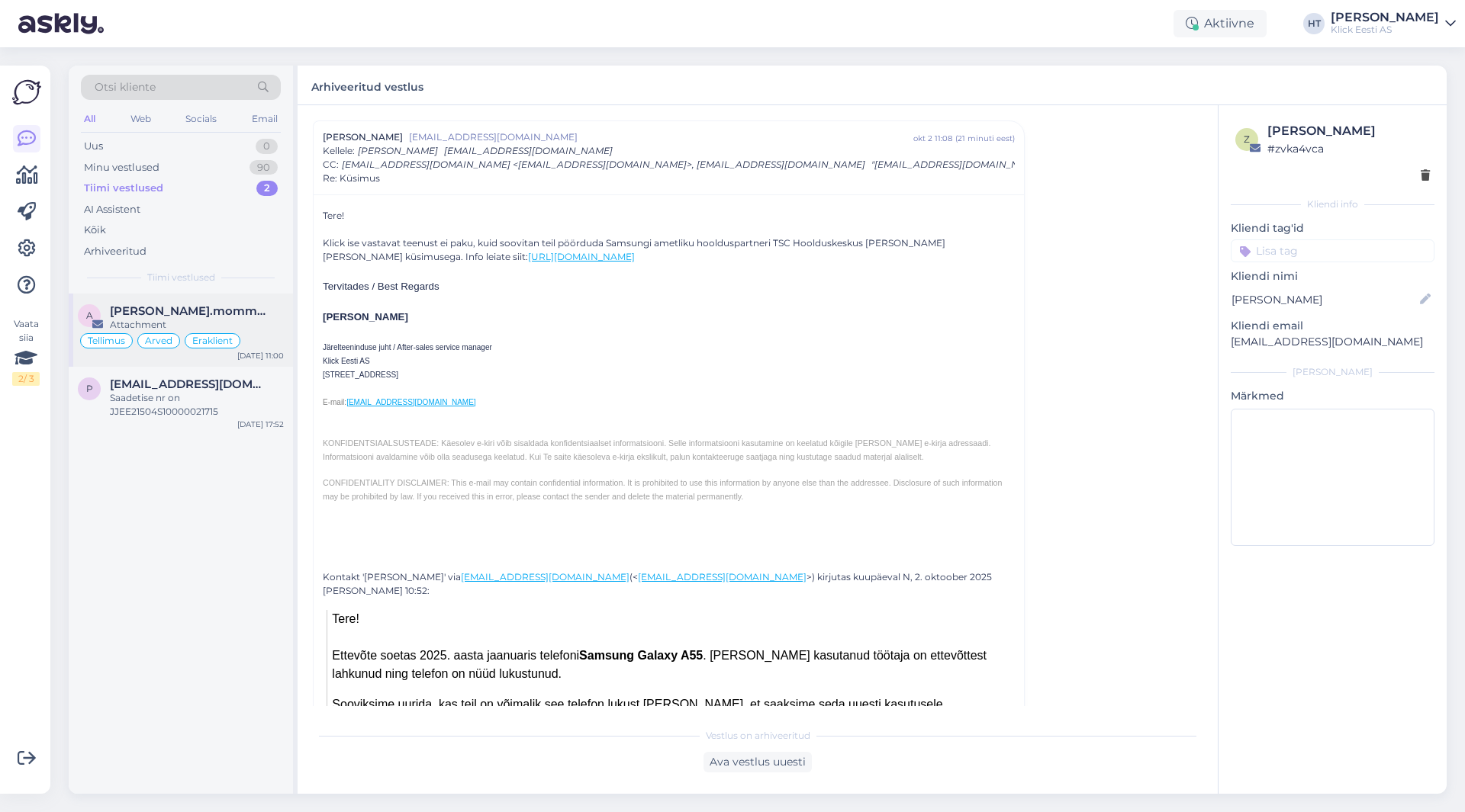
click at [199, 301] on div "a [PERSON_NAME].mommeja via [EMAIL_ADDRESS][DOMAIN_NAME] Attachment Tellimus Ar…" at bounding box center [181, 330] width 224 height 73
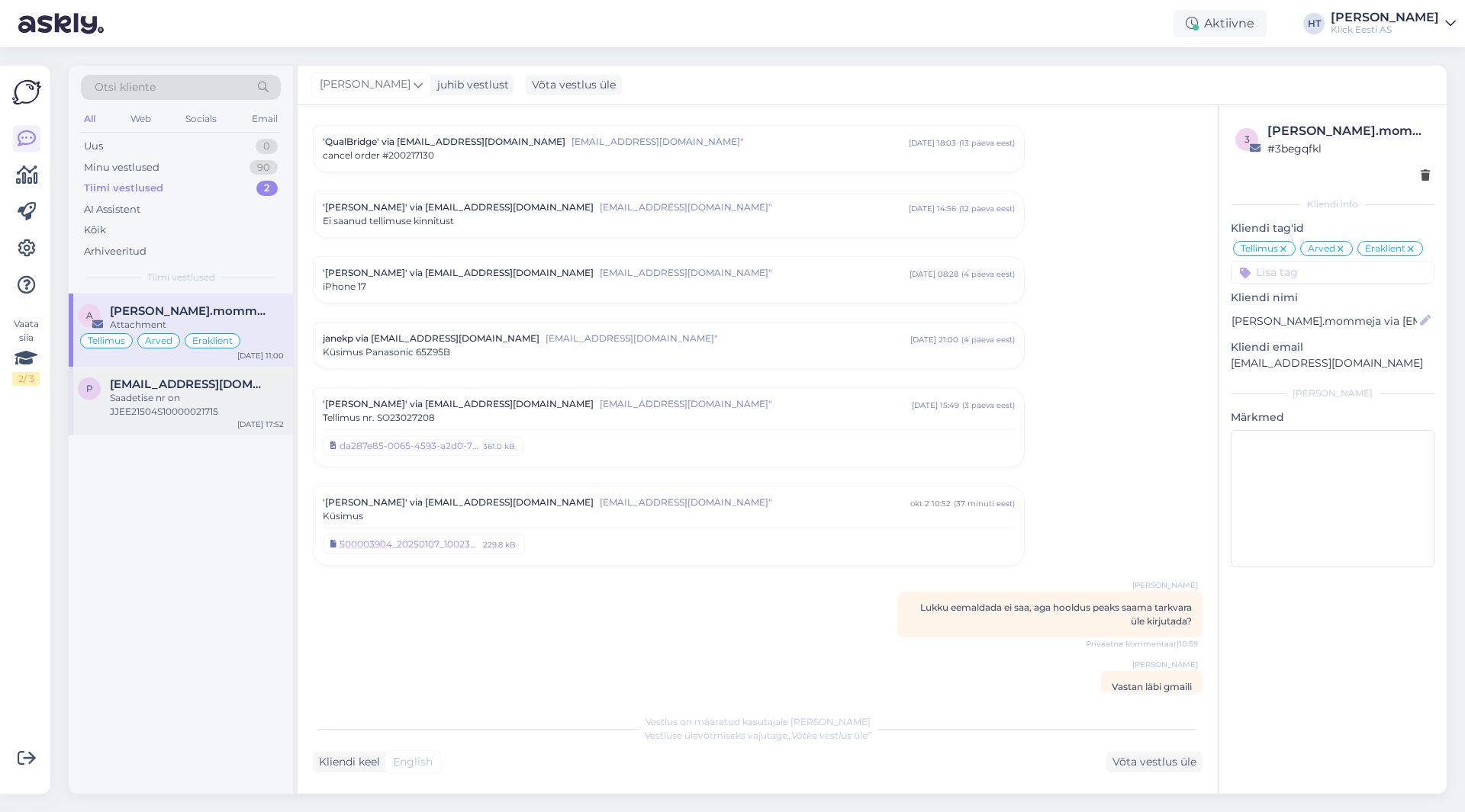
click at [270, 378] on div "[EMAIL_ADDRESS][DOMAIN_NAME]" at bounding box center [197, 385] width 174 height 13
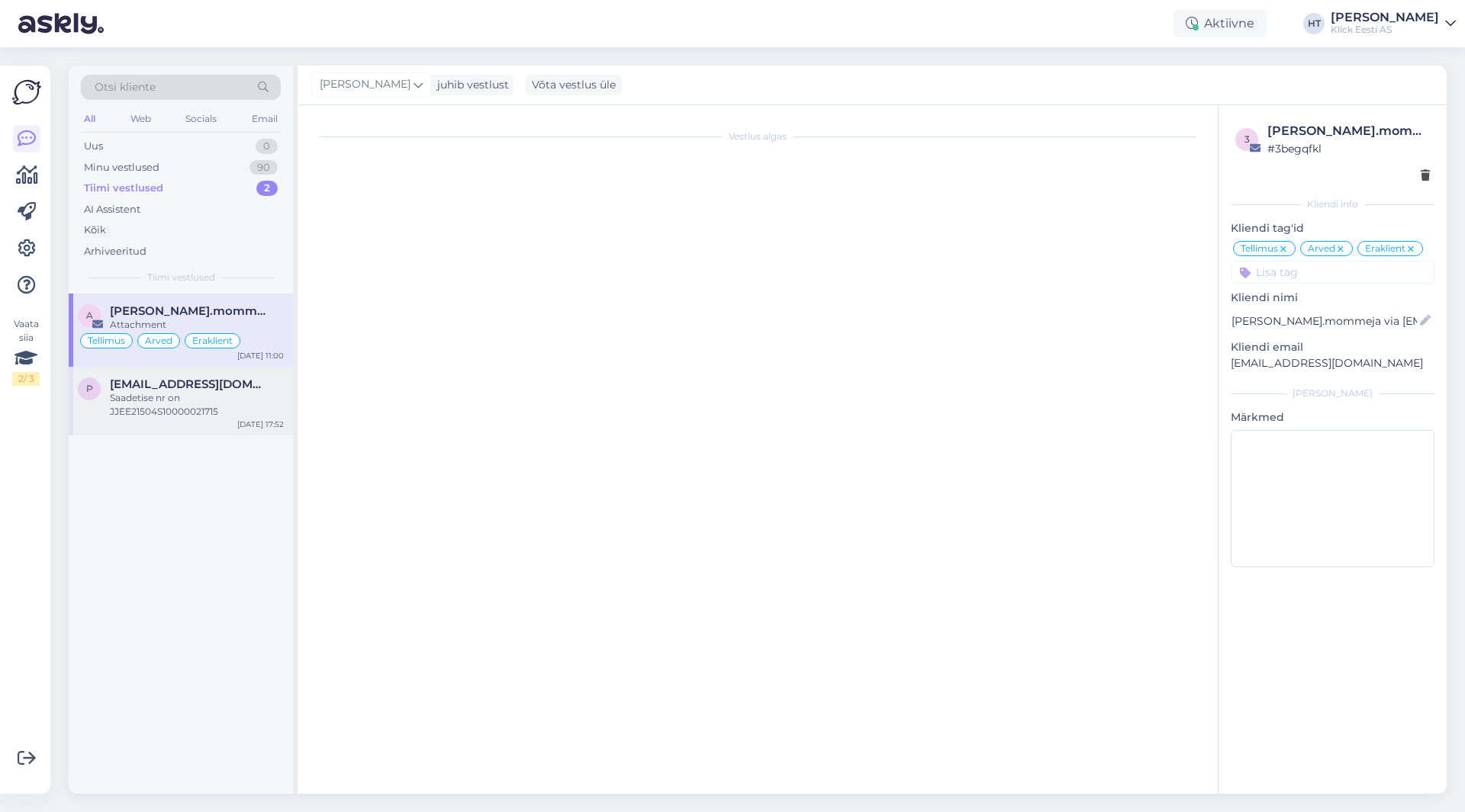
scroll to position [609, 0]
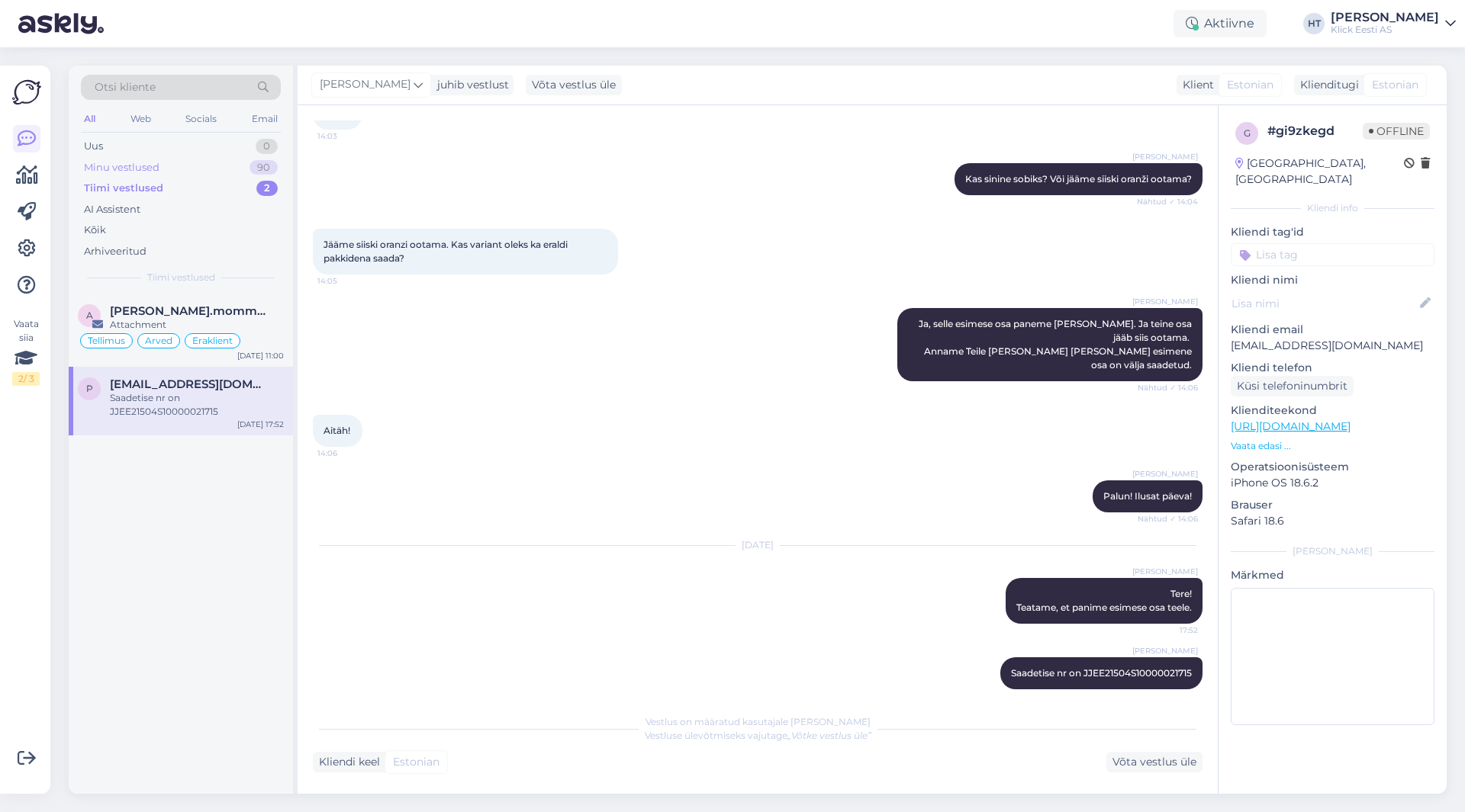
click at [246, 166] on div "Minu vestlused 90" at bounding box center [181, 167] width 200 height 21
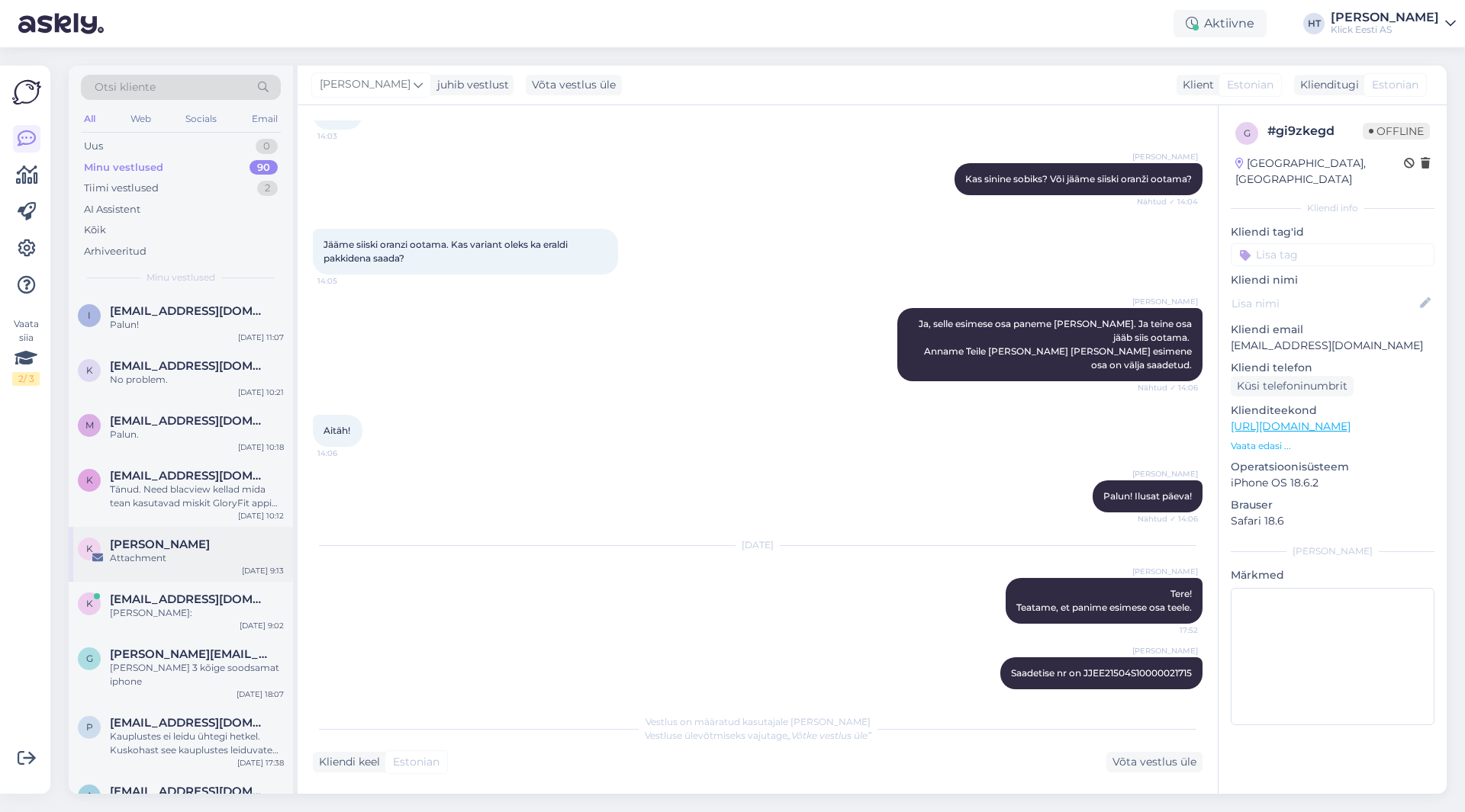
click at [218, 573] on div "K [PERSON_NAME] Attachment [DATE] 9:13" at bounding box center [181, 554] width 224 height 55
